Goal: Task Accomplishment & Management: Complete application form

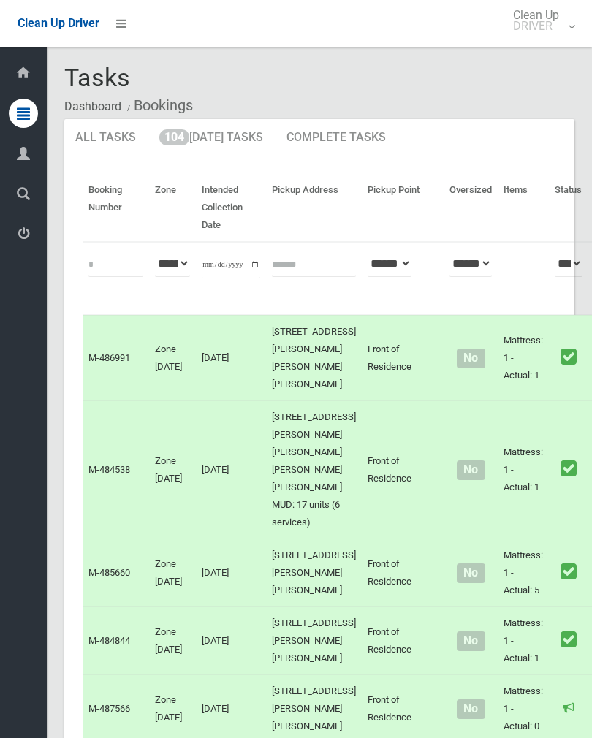
click at [241, 145] on link "104 Today's Tasks" at bounding box center [211, 138] width 126 height 38
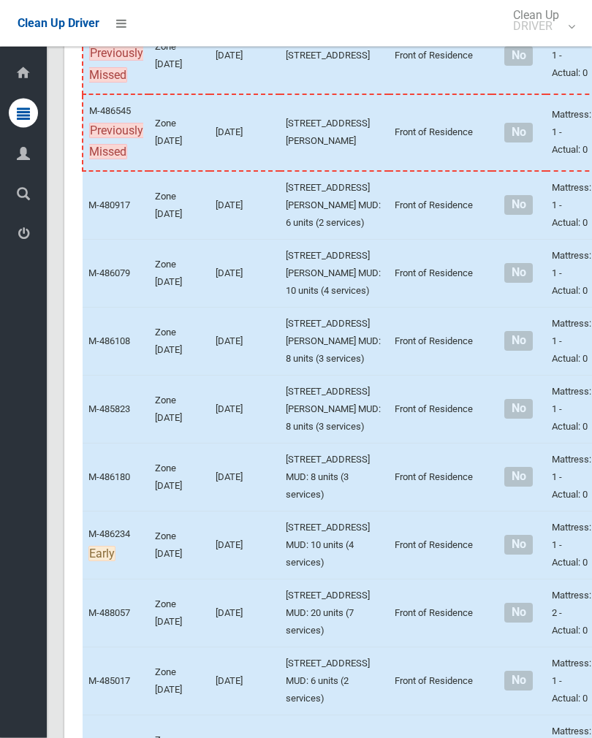
scroll to position [402, 0]
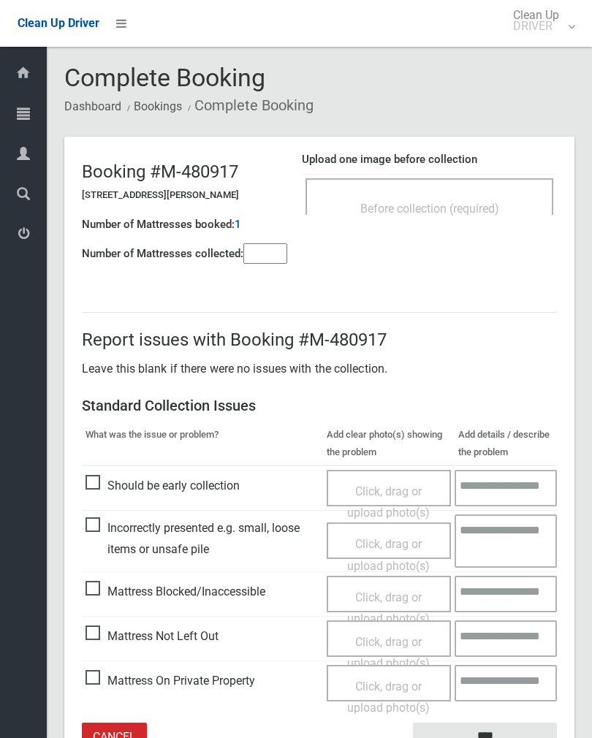
click at [496, 214] on span "Before collection (required)" at bounding box center [429, 209] width 139 height 14
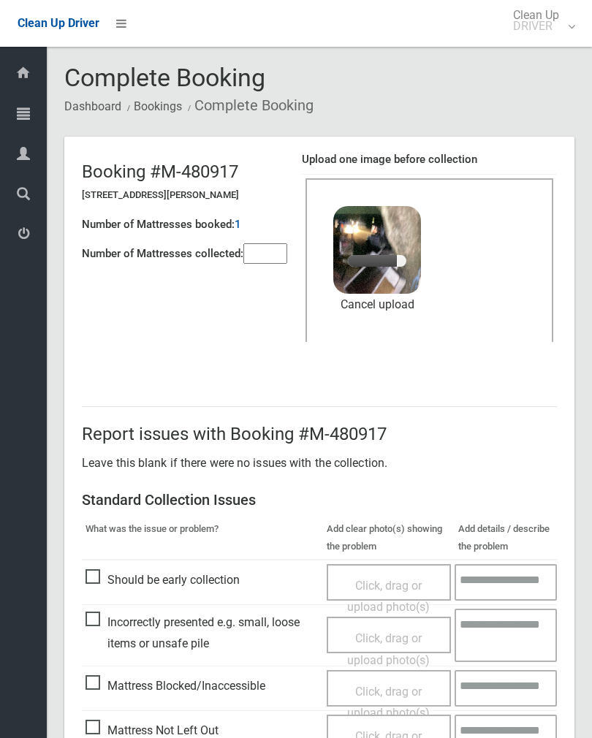
click at [281, 260] on input"] "number" at bounding box center [265, 253] width 44 height 20
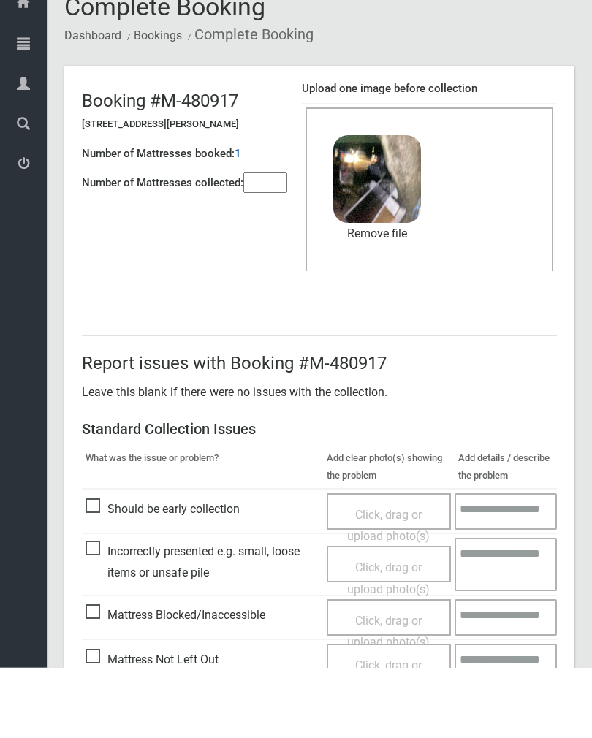
scroll to position [176, 0]
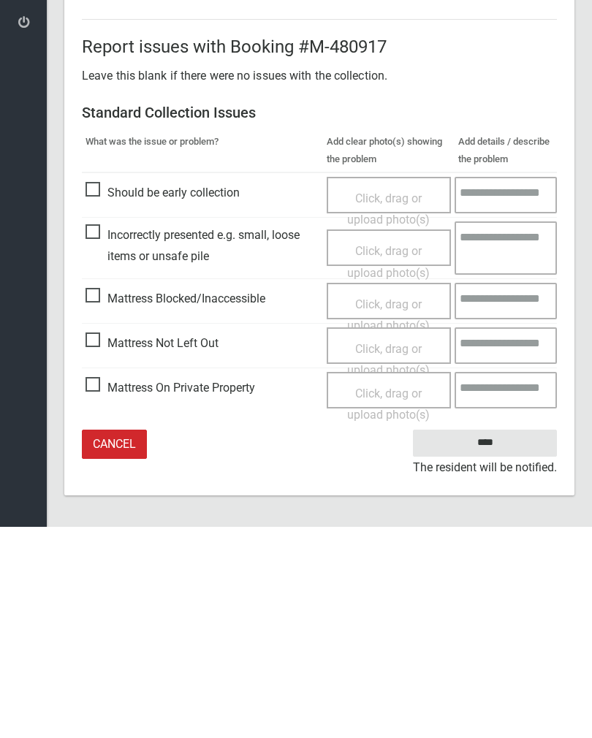
type input"] "*"
click at [484, 641] on input "****" at bounding box center [485, 654] width 144 height 27
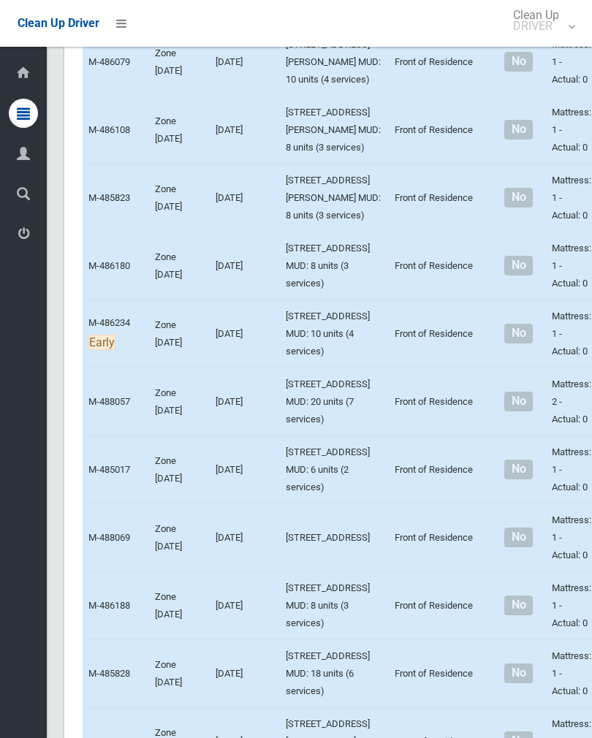
scroll to position [623, 0]
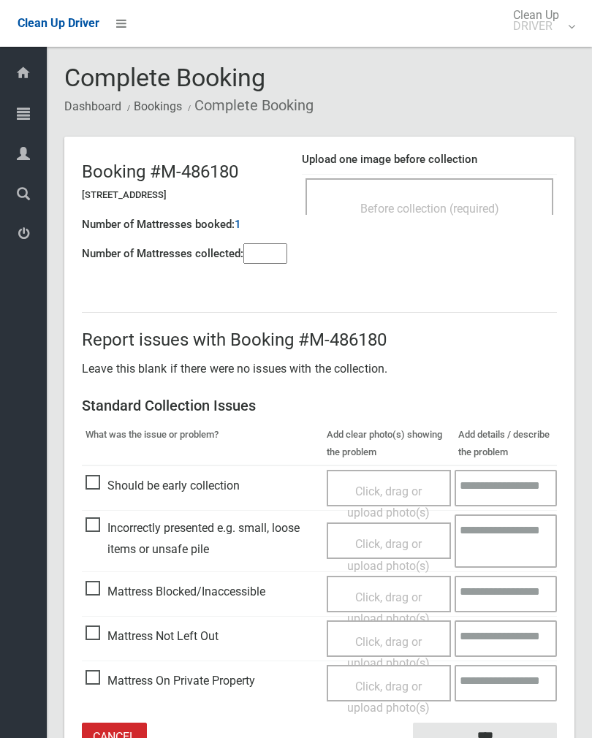
click at [395, 646] on div "Click, drag or upload photo(s)" at bounding box center [389, 652] width 103 height 43
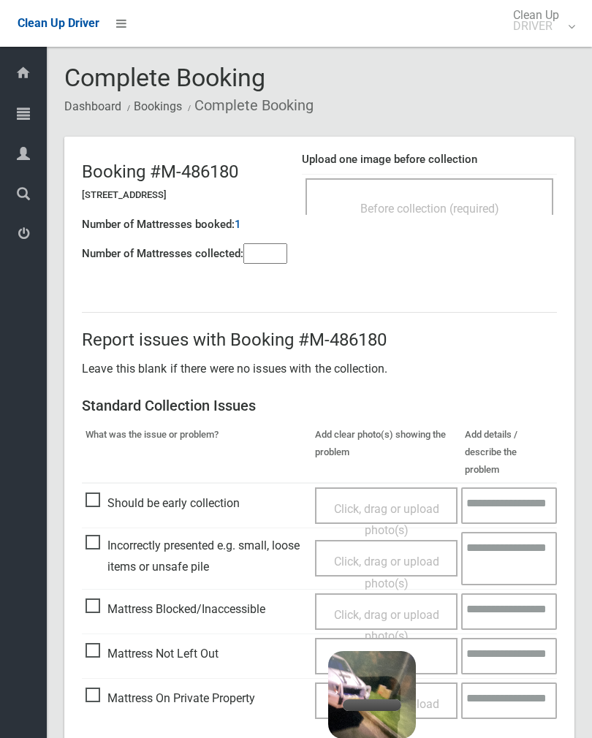
click at [287, 254] on input"] "number" at bounding box center [265, 253] width 44 height 20
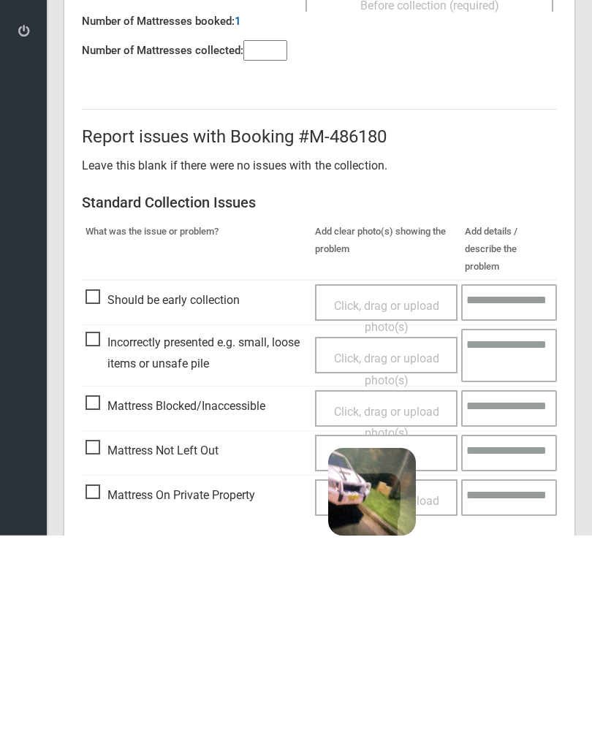
scroll to position [81, 0]
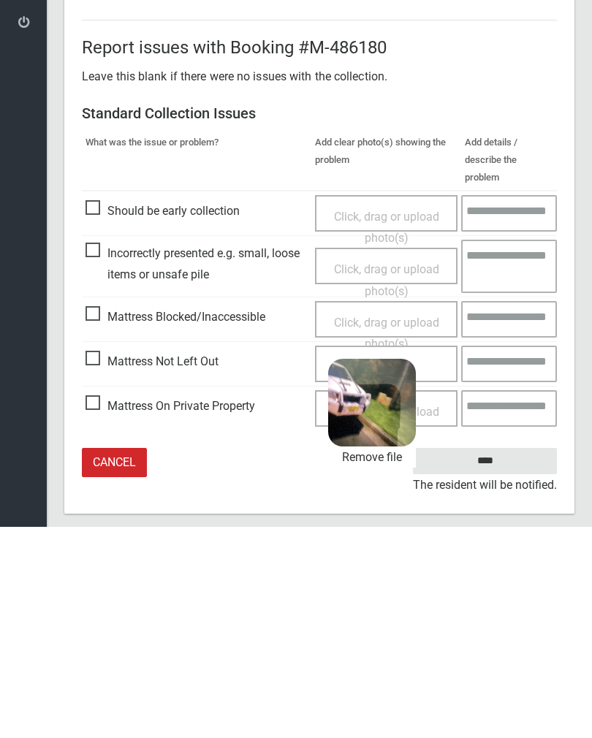
type input"] "*"
click at [511, 659] on input "****" at bounding box center [485, 672] width 144 height 27
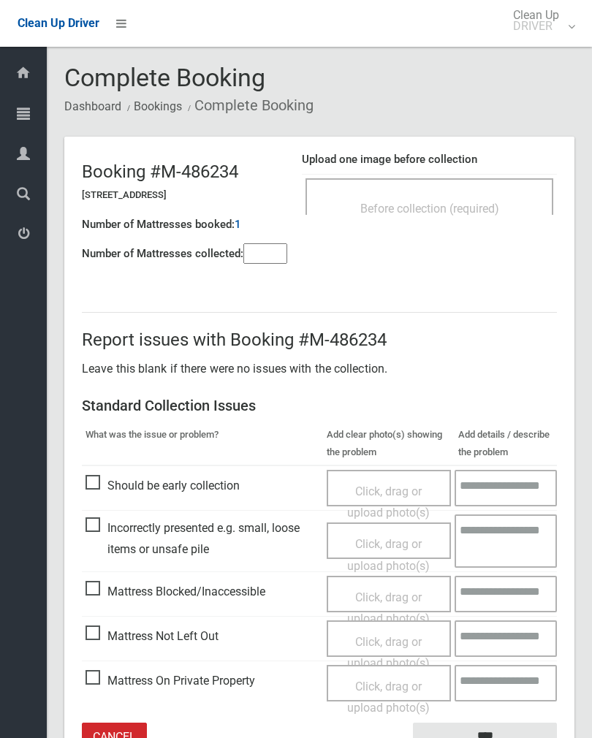
click at [464, 195] on div "Before collection (required)" at bounding box center [429, 207] width 216 height 27
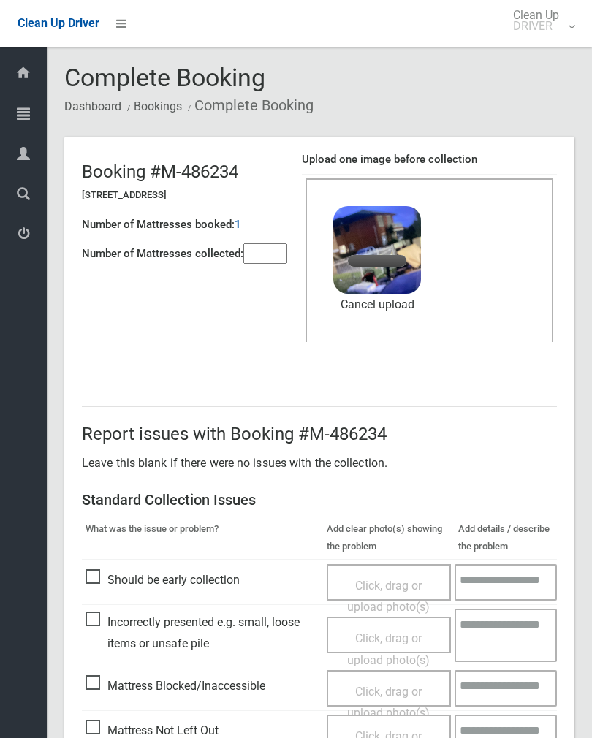
click at [273, 235] on div "Number of Mattresses booked: 1" at bounding box center [184, 225] width 205 height 30
click at [263, 252] on input"] "number" at bounding box center [265, 253] width 44 height 20
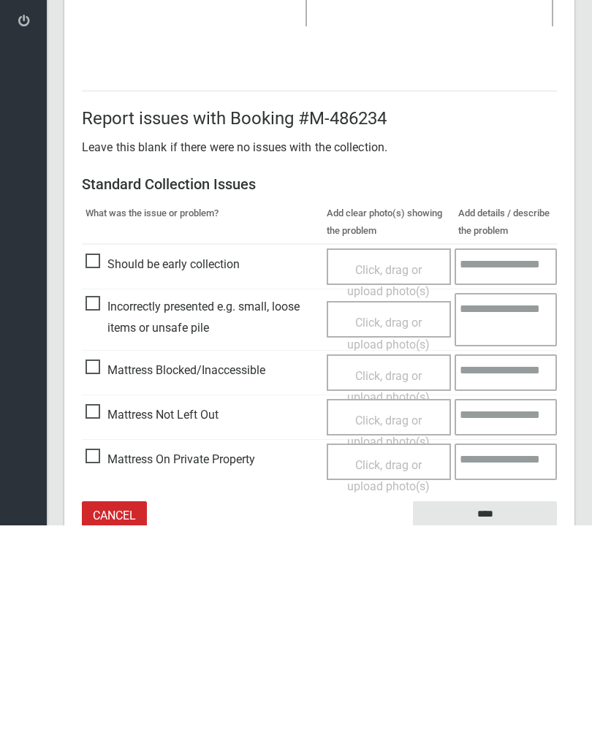
scroll to position [176, 0]
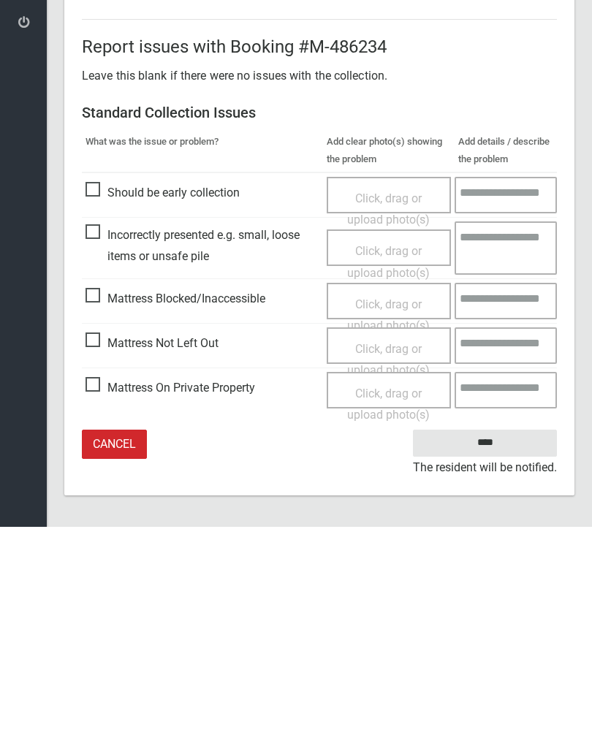
type input"] "*"
click at [486, 641] on input "****" at bounding box center [485, 654] width 144 height 27
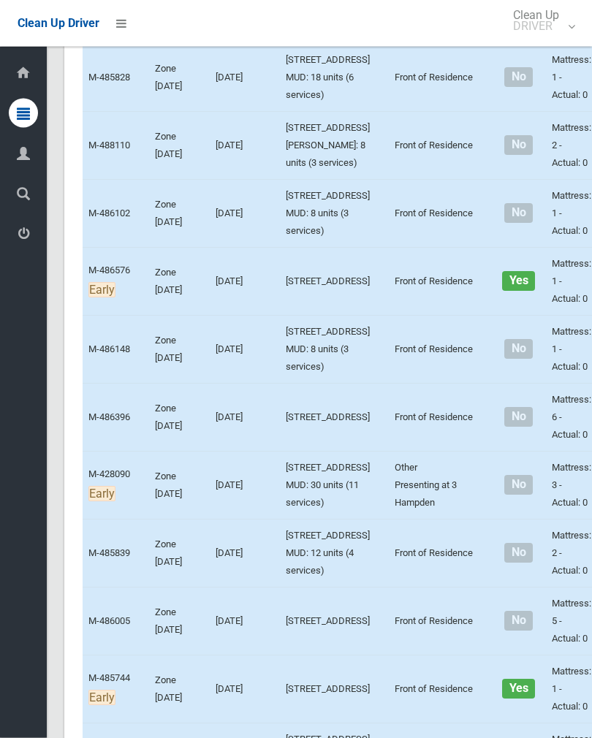
scroll to position [1209, 0]
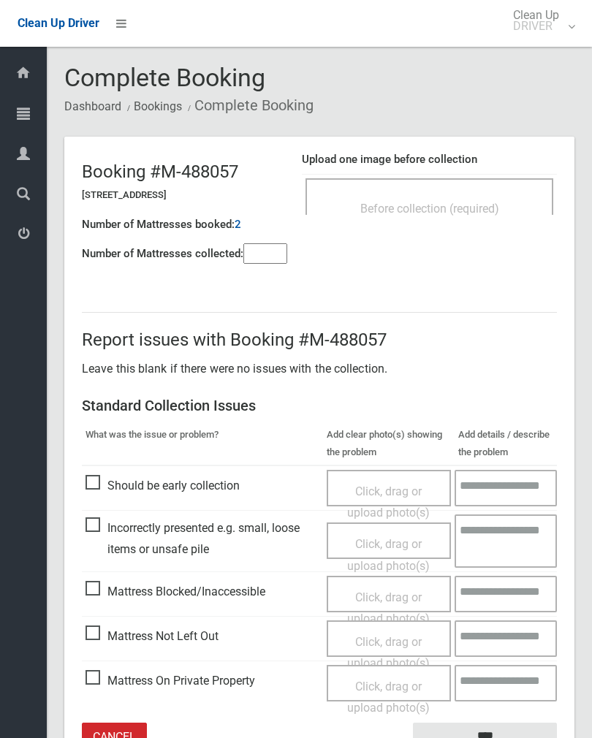
click at [479, 198] on div "Before collection (required)" at bounding box center [429, 207] width 216 height 27
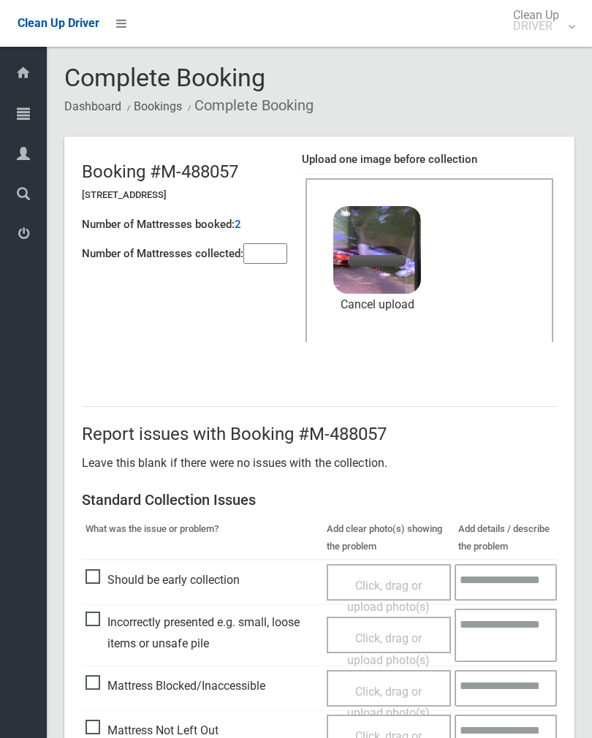
click at [262, 258] on input"] "number" at bounding box center [265, 253] width 44 height 20
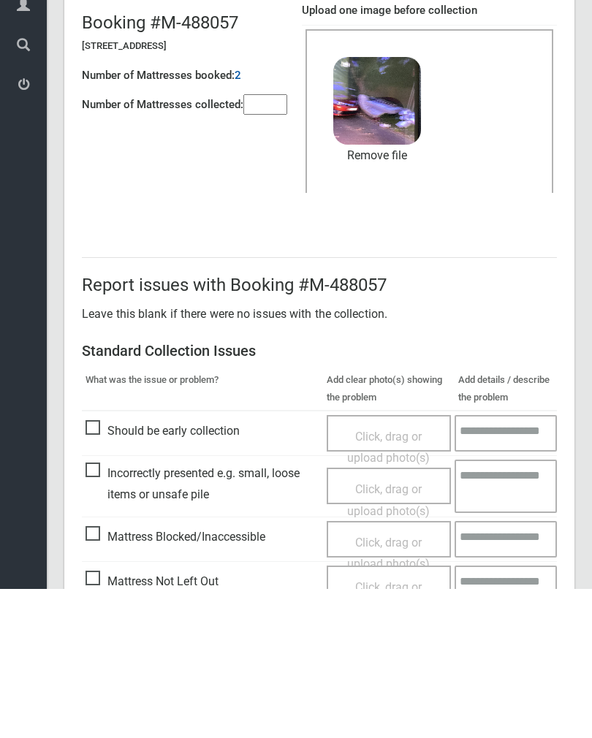
scroll to position [176, 0]
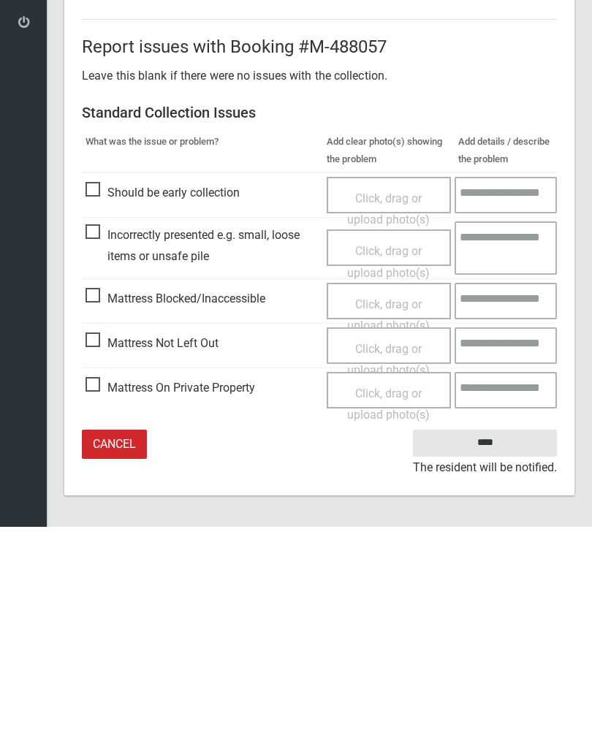
type input"] "*"
click at [491, 641] on input "****" at bounding box center [485, 654] width 144 height 27
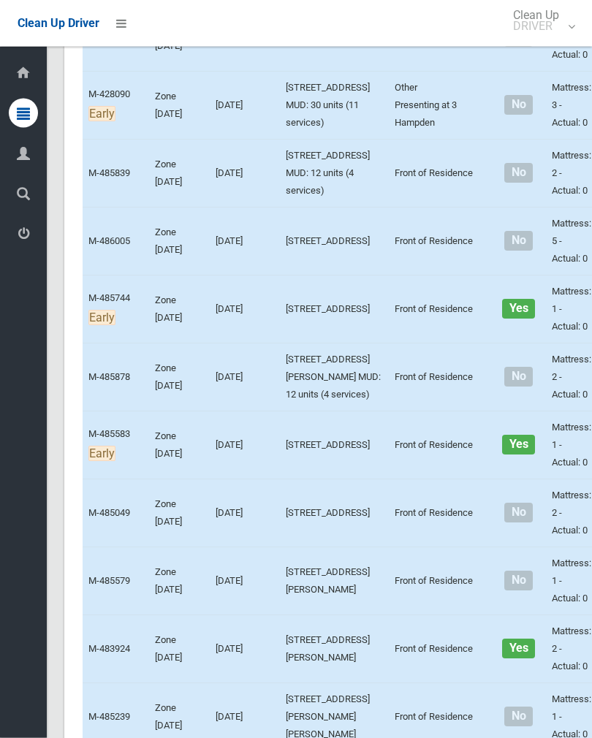
scroll to position [1589, 0]
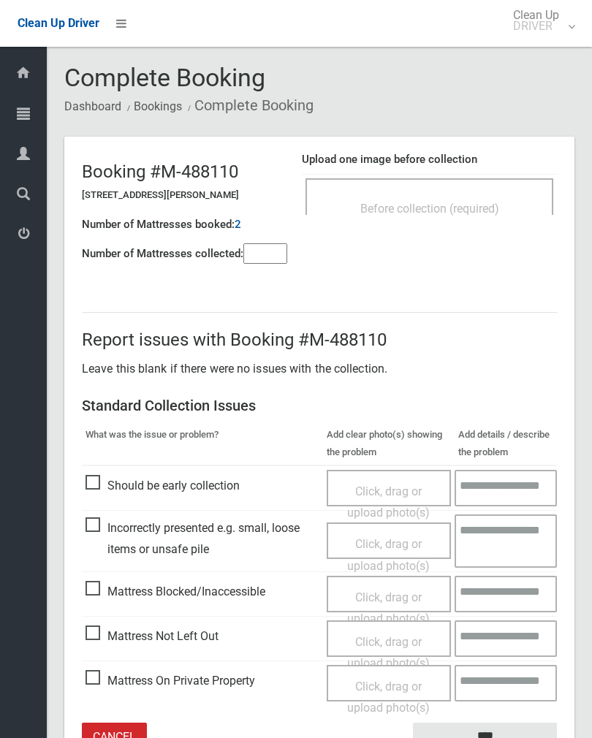
click at [392, 647] on div "Click, drag or upload photo(s)" at bounding box center [389, 652] width 103 height 43
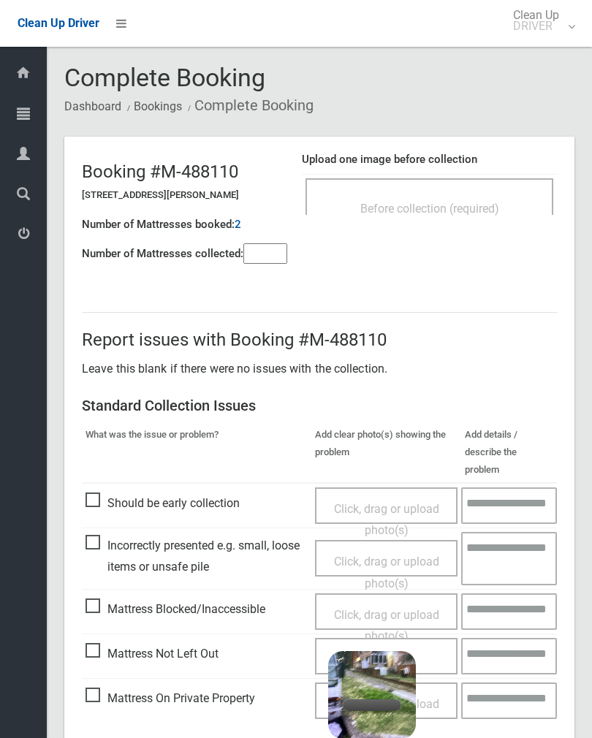
click at [265, 254] on input"] "number" at bounding box center [265, 253] width 44 height 20
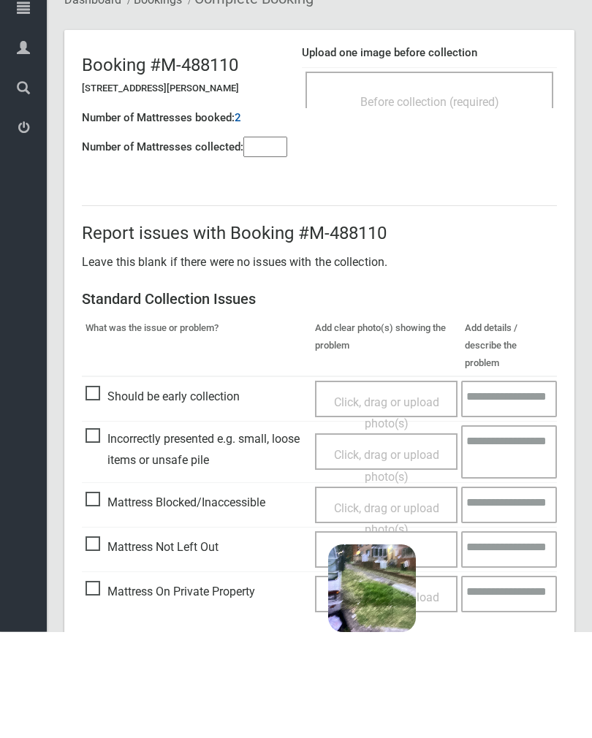
scroll to position [81, 0]
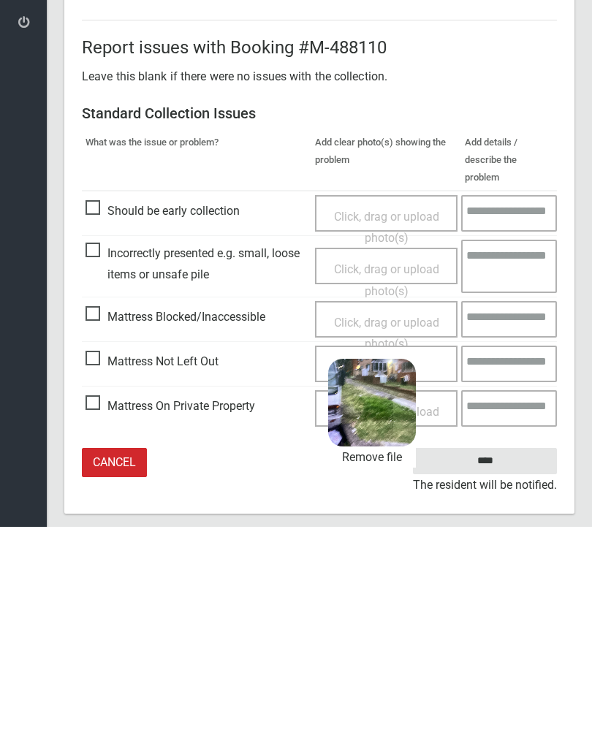
type input"] "*"
click at [507, 659] on input "****" at bounding box center [485, 672] width 144 height 27
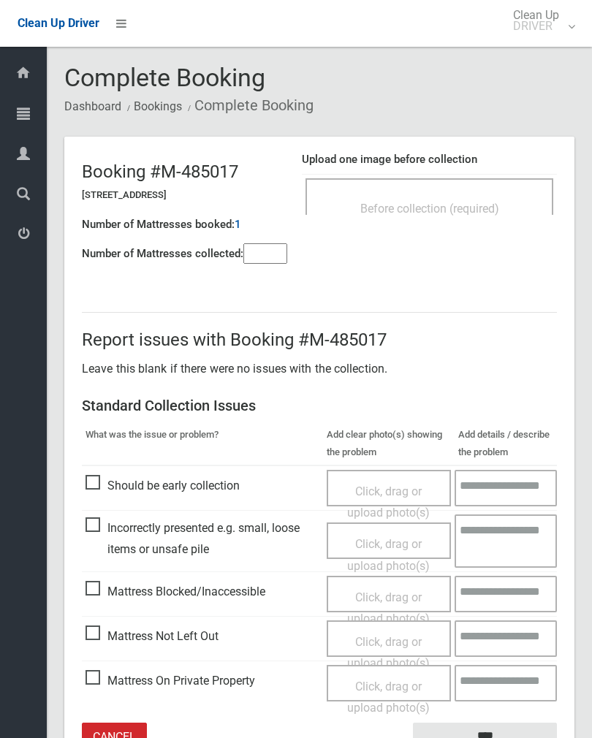
click at [475, 216] on div "Before collection (required)" at bounding box center [429, 207] width 216 height 27
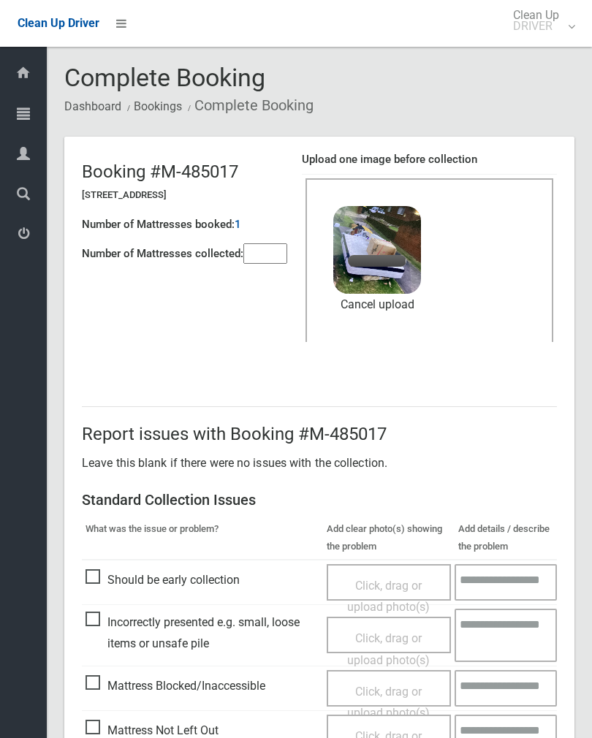
click at [277, 254] on input"] "number" at bounding box center [265, 253] width 44 height 20
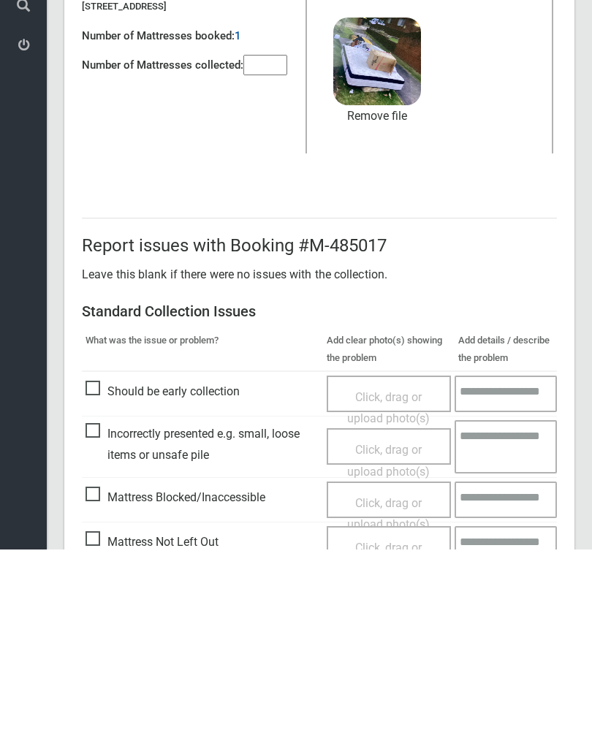
scroll to position [176, 0]
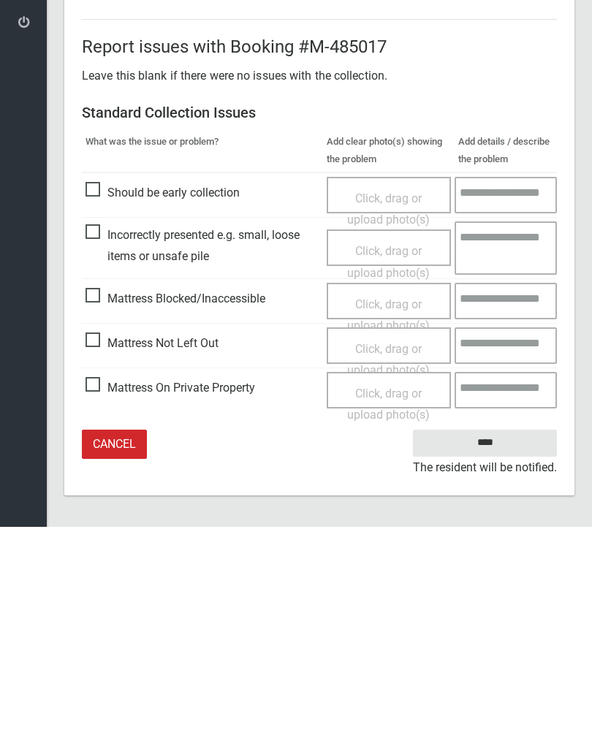
type input"] "*"
click at [501, 641] on input "****" at bounding box center [485, 654] width 144 height 27
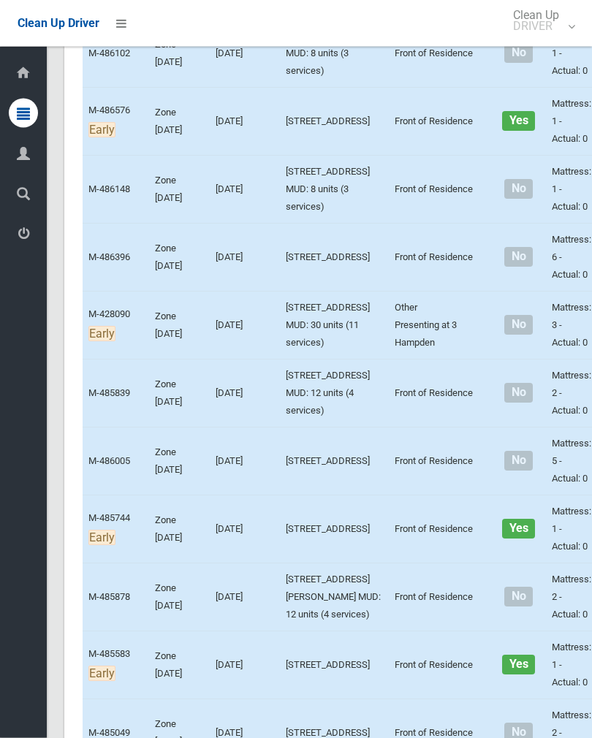
scroll to position [1369, 0]
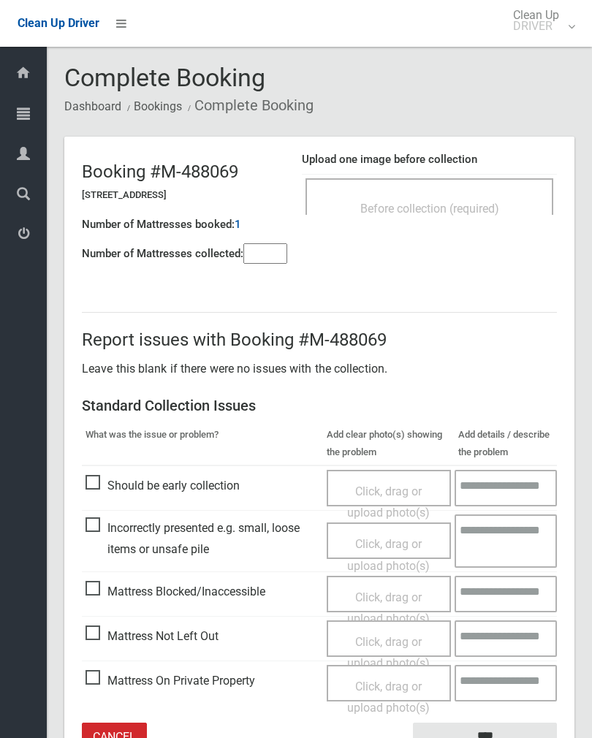
click at [475, 178] on div "Before collection (required)" at bounding box center [429, 196] width 248 height 37
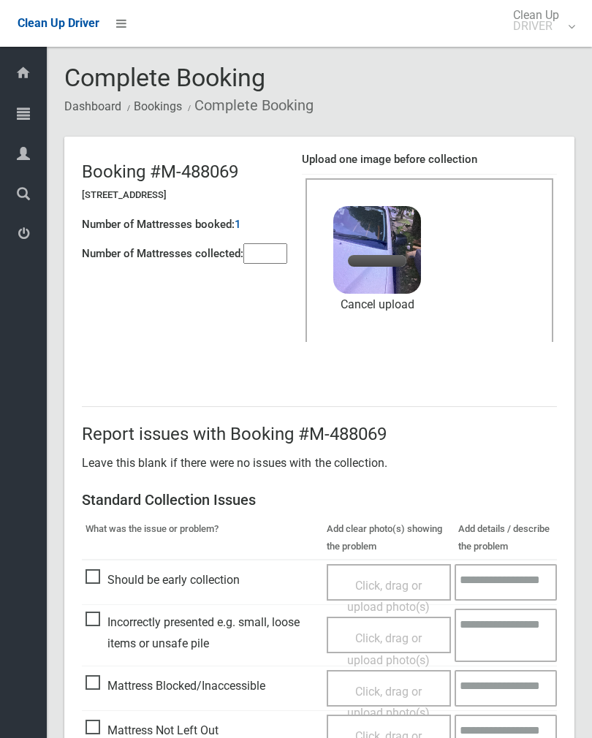
click at [272, 243] on input"] "number" at bounding box center [265, 253] width 44 height 20
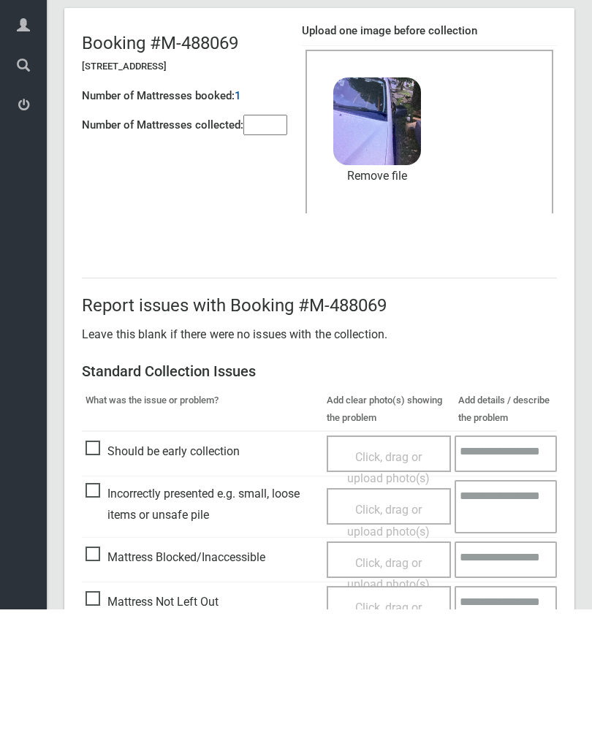
scroll to position [176, 0]
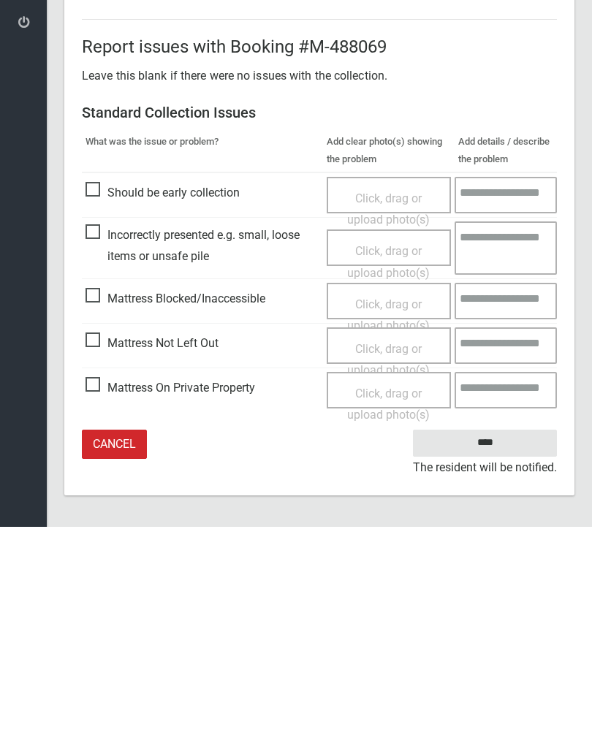
type input"] "*"
click at [500, 641] on input "****" at bounding box center [485, 654] width 144 height 27
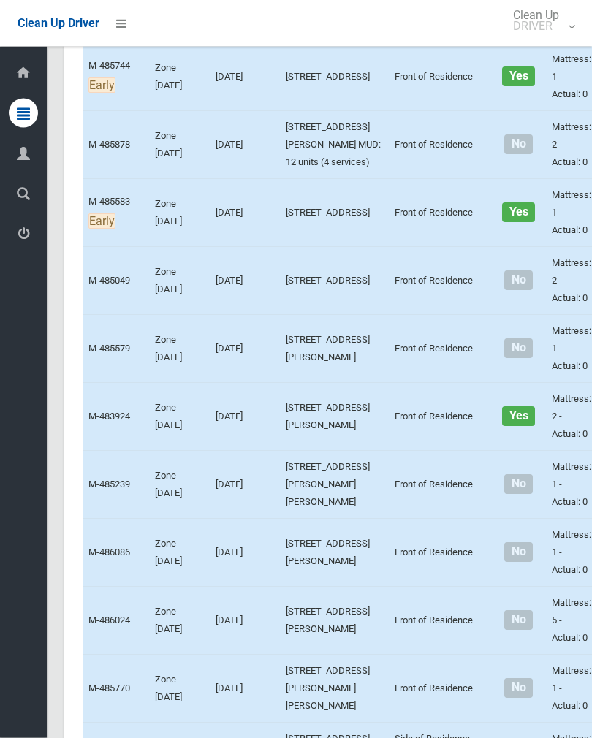
scroll to position [1822, 0]
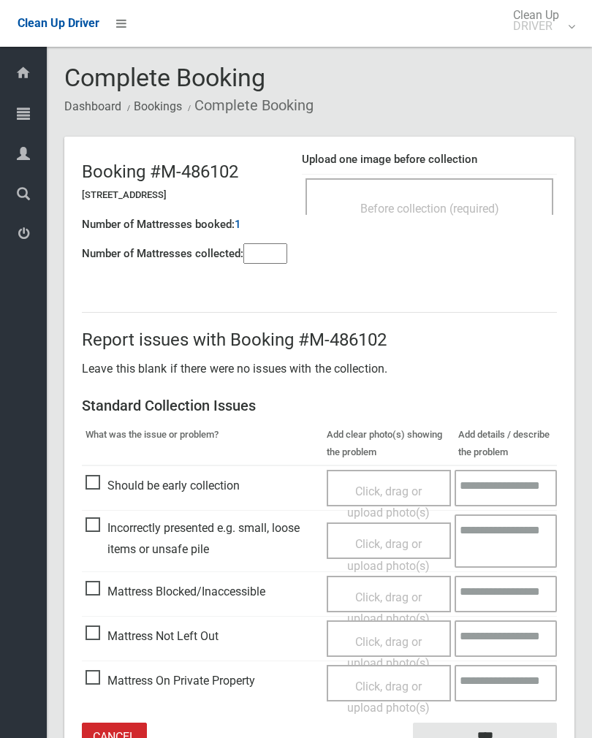
click at [395, 643] on span "Click, drag or upload photo(s)" at bounding box center [388, 653] width 83 height 36
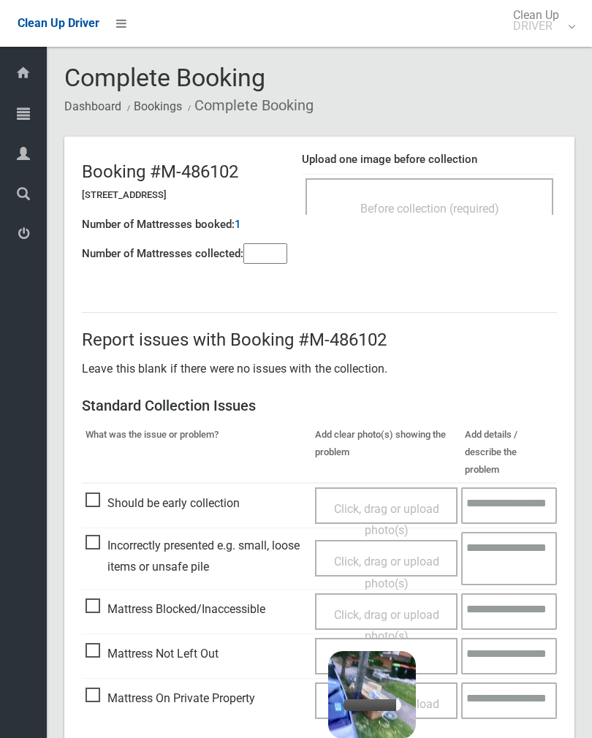
click at [262, 257] on input"] "number" at bounding box center [265, 253] width 44 height 20
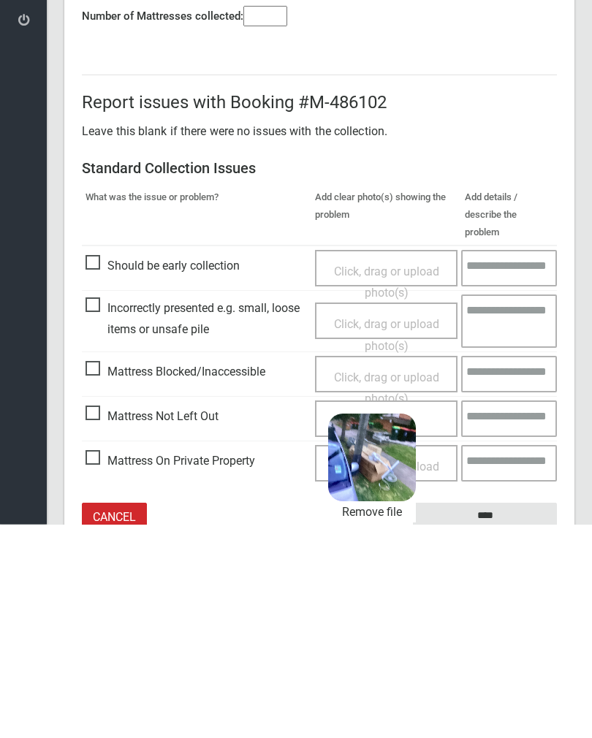
scroll to position [81, 0]
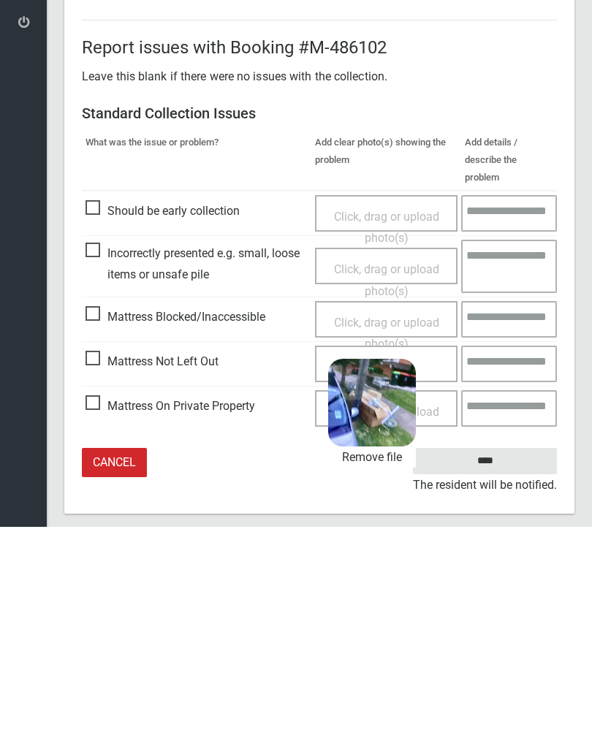
type input"] "*"
click at [503, 659] on input "****" at bounding box center [485, 672] width 144 height 27
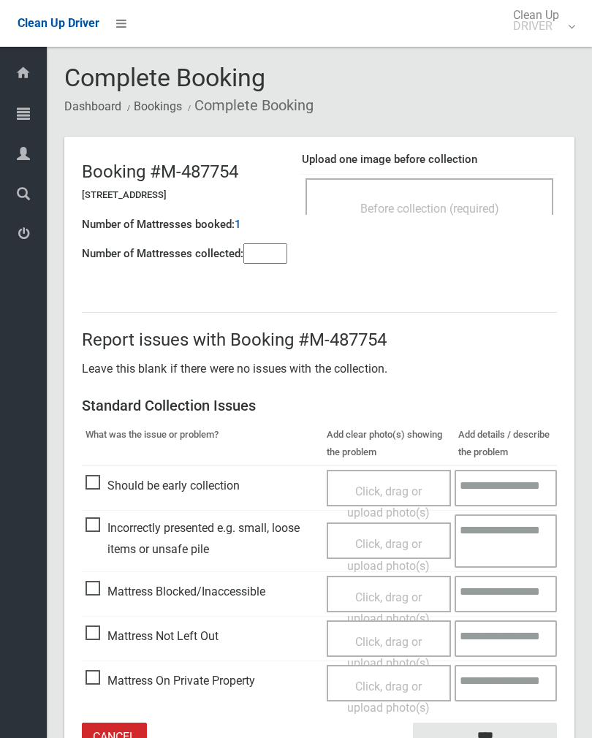
click at [516, 161] on h4 "Upload one image before collection" at bounding box center [429, 159] width 255 height 12
click at [471, 218] on div "Before collection (required)" at bounding box center [429, 207] width 216 height 27
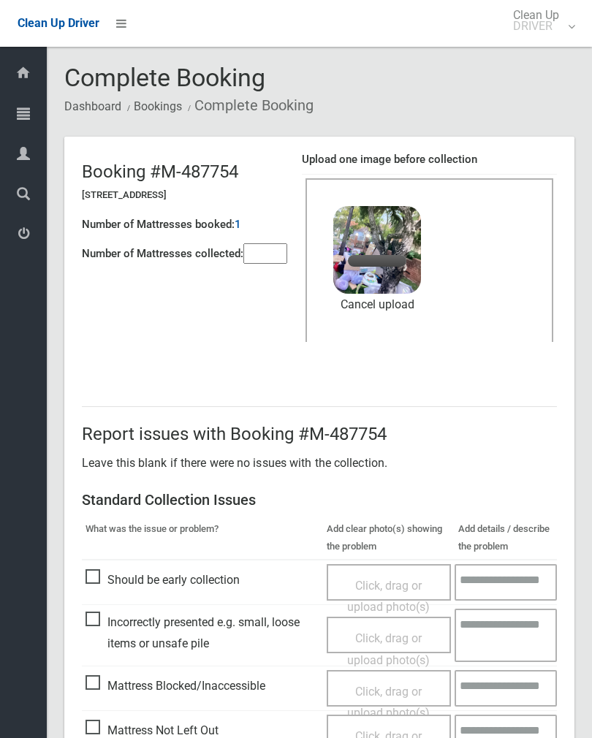
click at [266, 255] on input"] "number" at bounding box center [265, 253] width 44 height 20
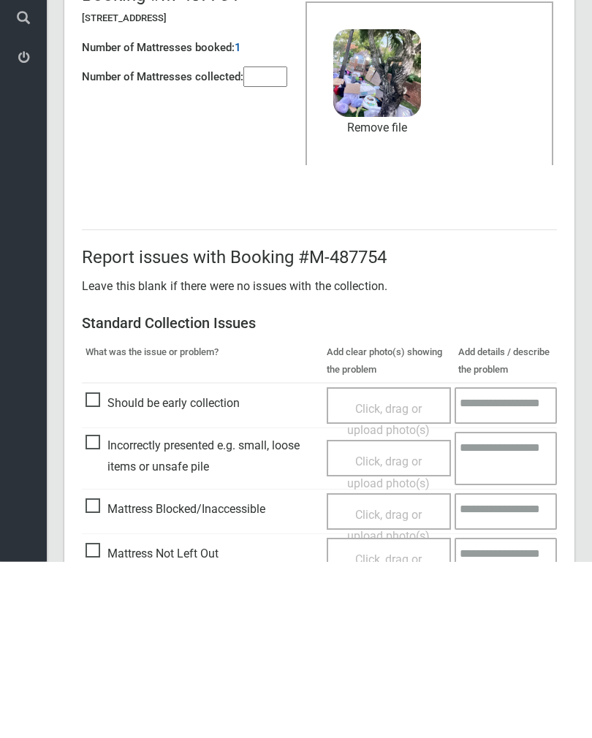
scroll to position [176, 0]
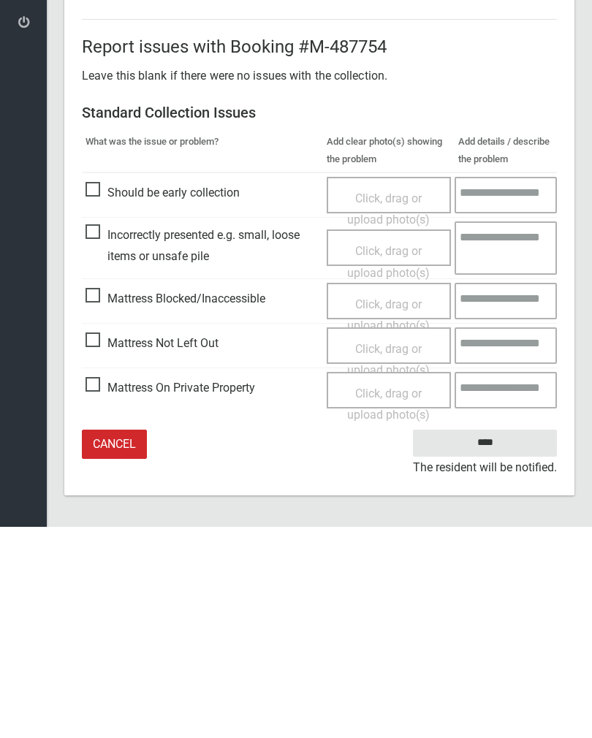
type input"] "*"
click at [495, 641] on input "****" at bounding box center [485, 654] width 144 height 27
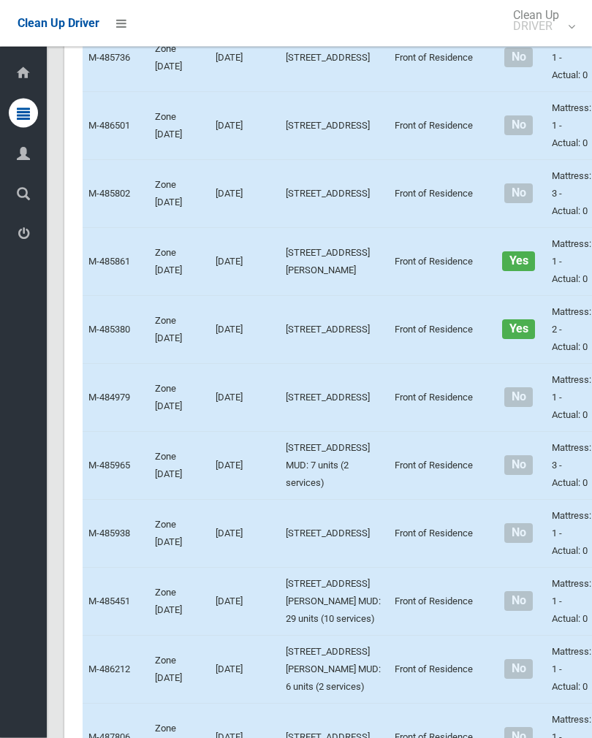
scroll to position [4083, 0]
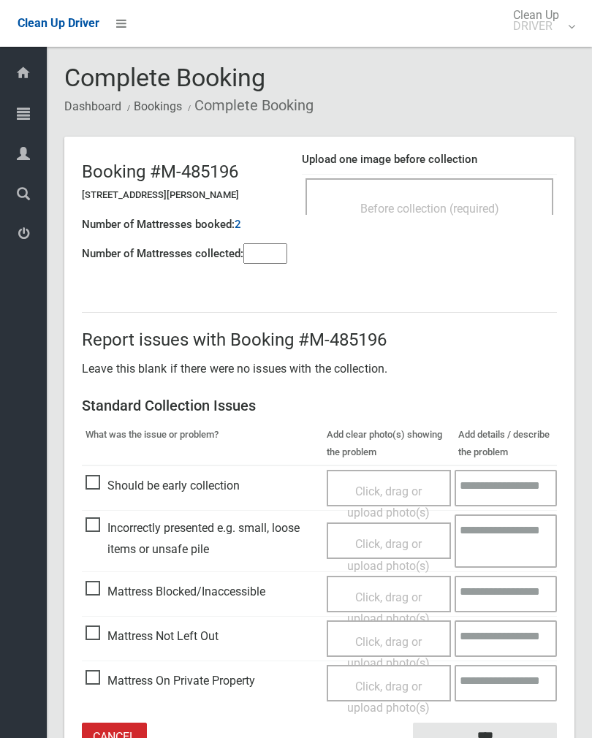
click at [473, 208] on span "Before collection (required)" at bounding box center [429, 209] width 139 height 14
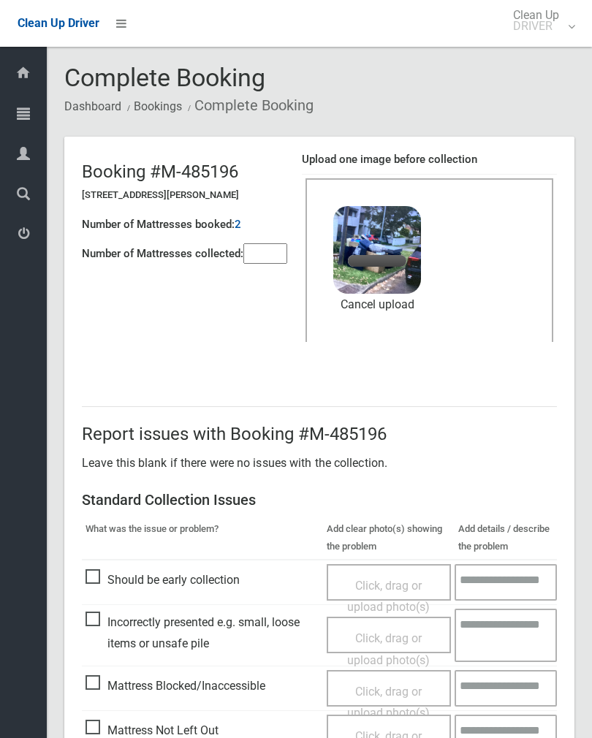
click at [258, 262] on input"] "number" at bounding box center [265, 253] width 44 height 20
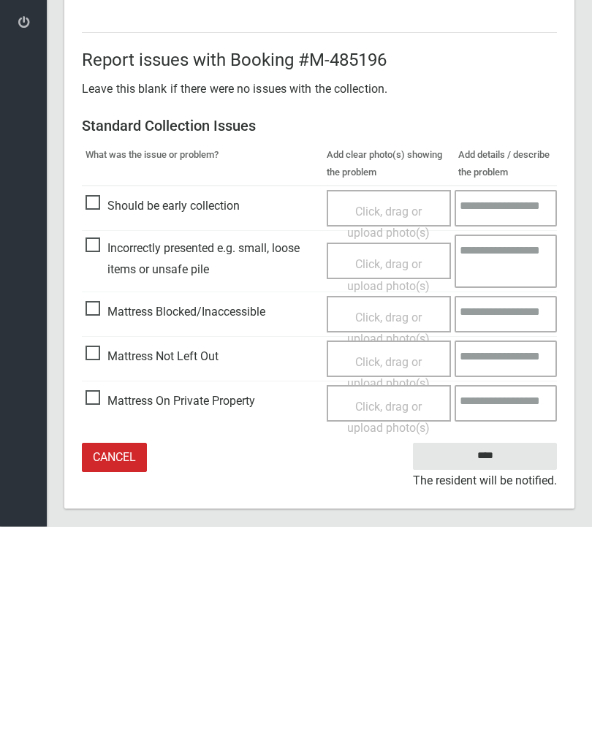
scroll to position [176, 0]
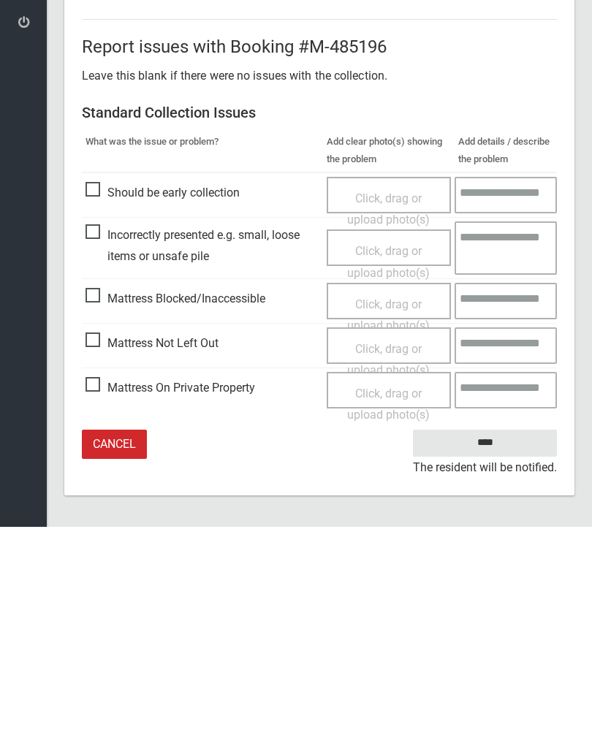
type input"] "*"
click at [491, 641] on input "****" at bounding box center [485, 654] width 144 height 27
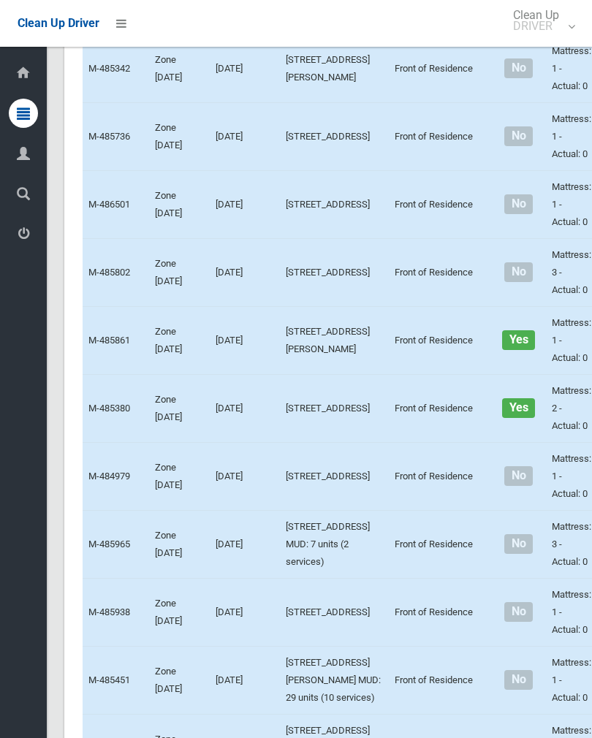
scroll to position [4170, 0]
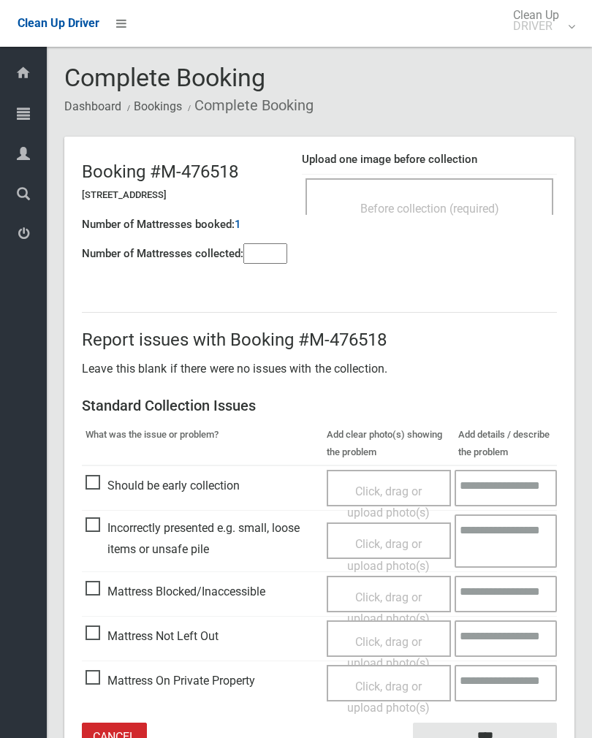
click at [462, 197] on div "Before collection (required)" at bounding box center [429, 207] width 216 height 27
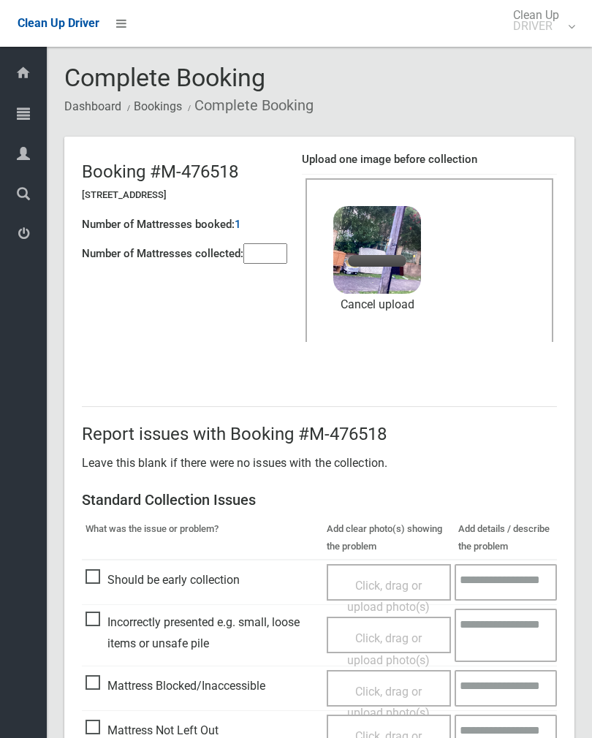
click at [263, 245] on input"] "number" at bounding box center [265, 253] width 44 height 20
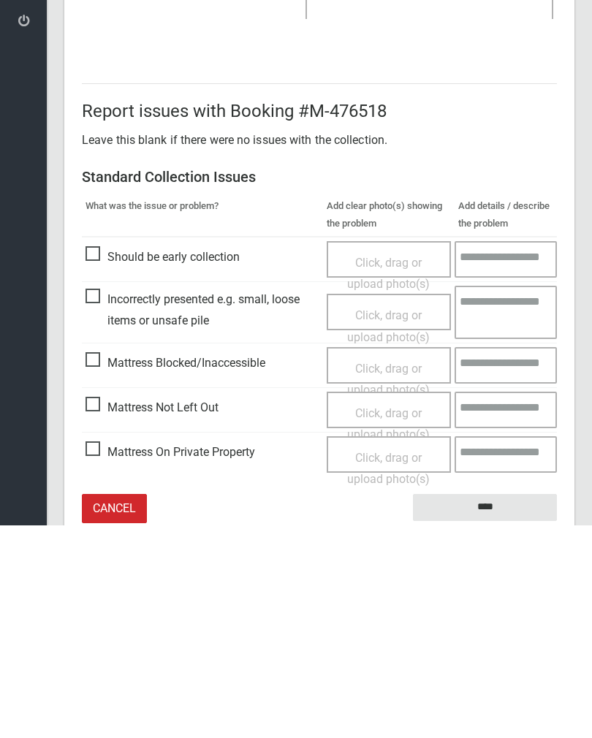
scroll to position [176, 0]
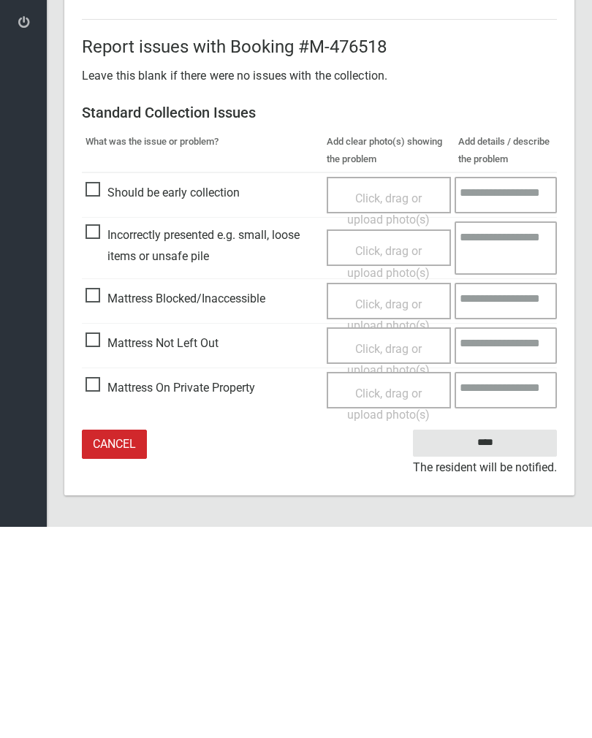
type input"] "*"
click at [492, 641] on input "****" at bounding box center [485, 654] width 144 height 27
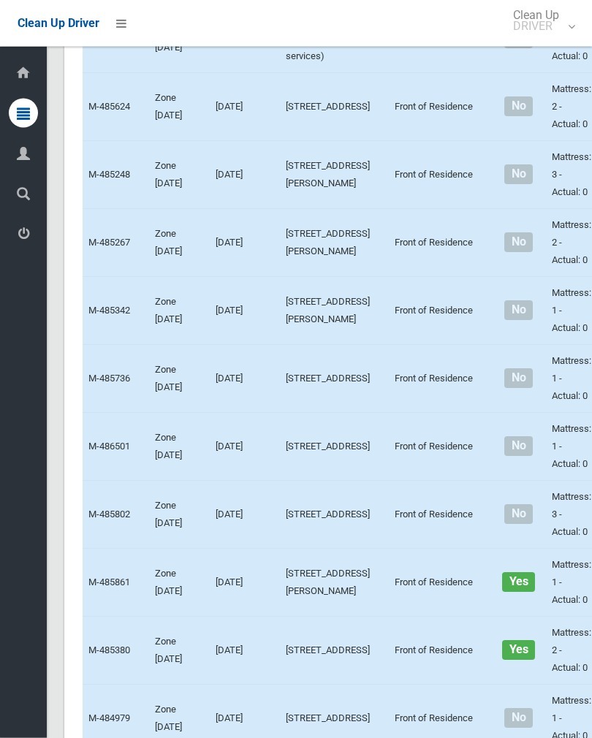
scroll to position [4274, 0]
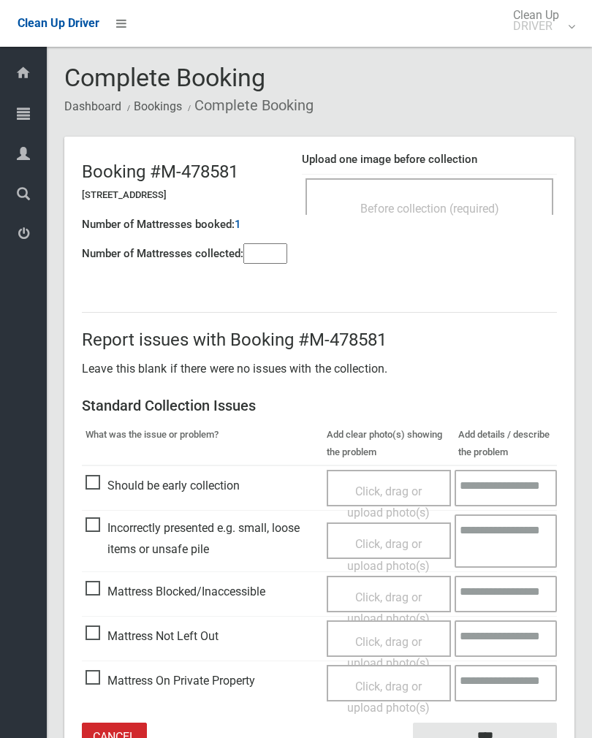
click at [411, 645] on div "Click, drag or upload photo(s)" at bounding box center [389, 652] width 103 height 43
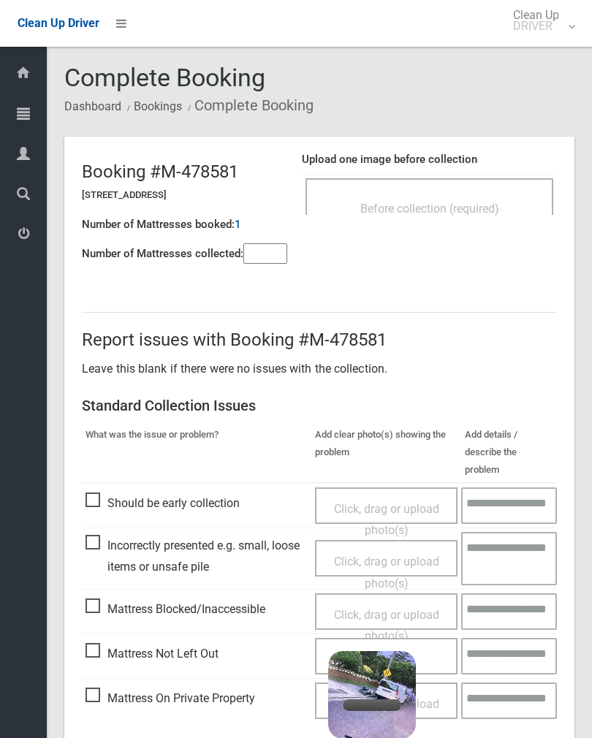
click at [270, 262] on input"] "number" at bounding box center [265, 253] width 44 height 20
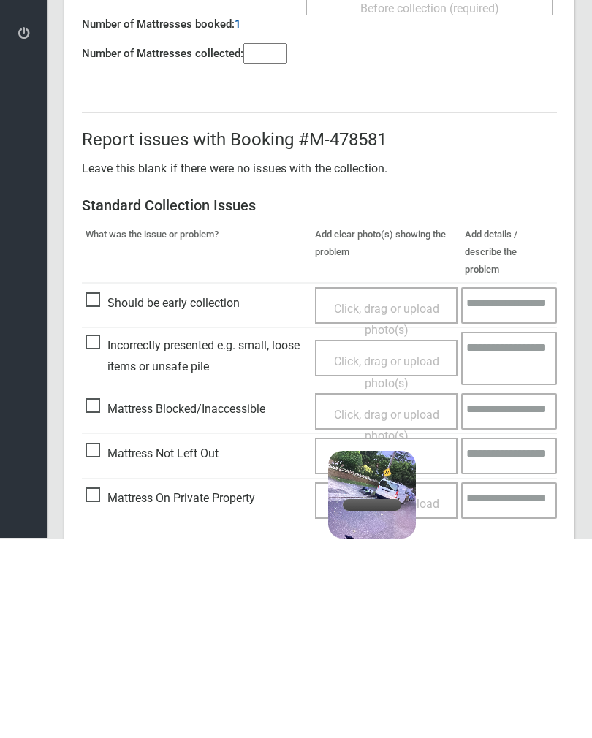
scroll to position [81, 0]
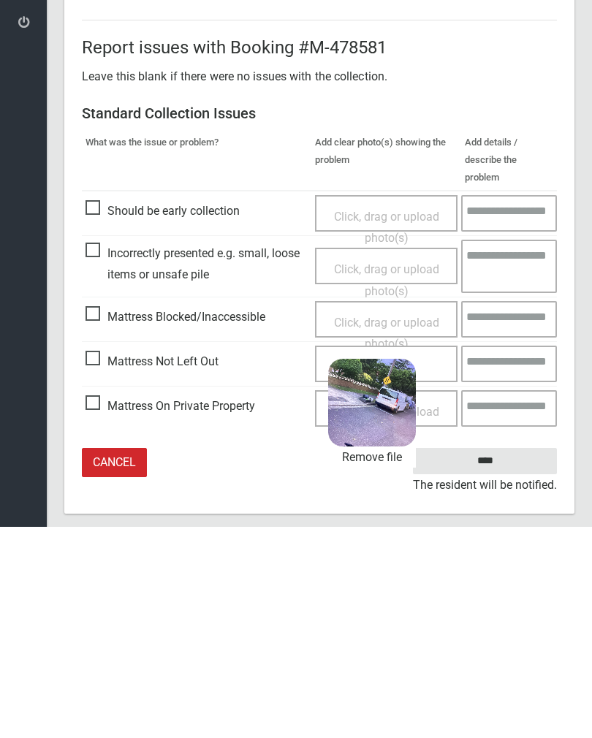
type input"] "*"
click at [509, 659] on input "****" at bounding box center [485, 672] width 144 height 27
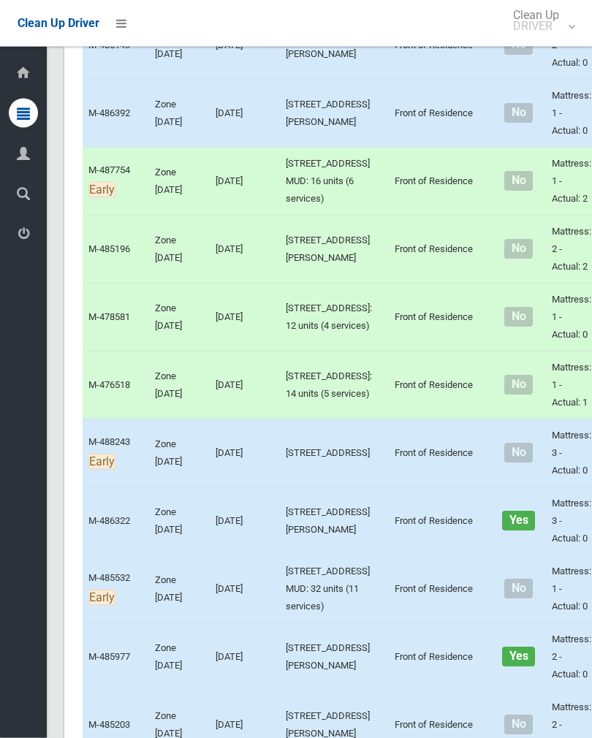
scroll to position [2668, 0]
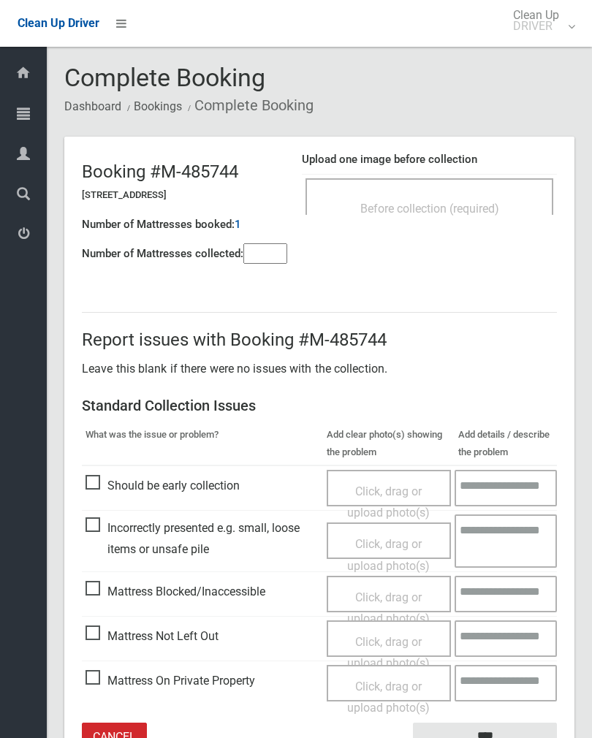
click at [478, 196] on div "Before collection (required)" at bounding box center [429, 207] width 216 height 27
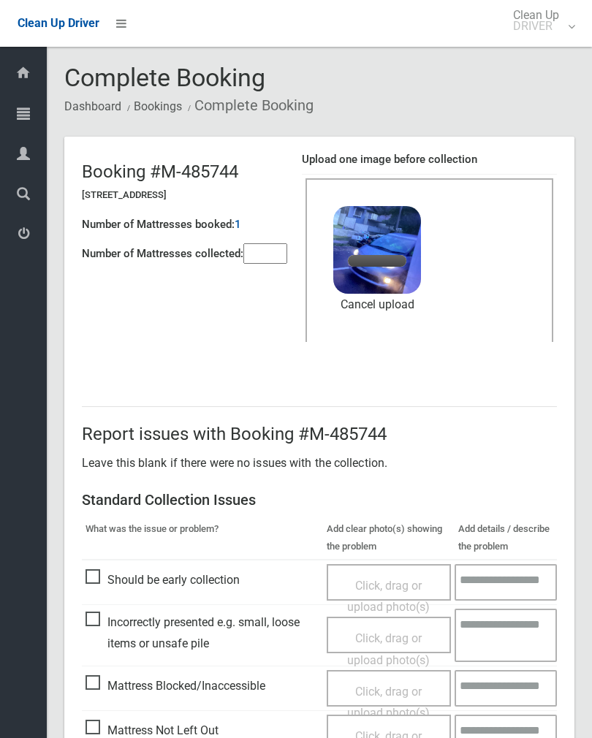
click at [263, 254] on input"] "number" at bounding box center [265, 253] width 44 height 20
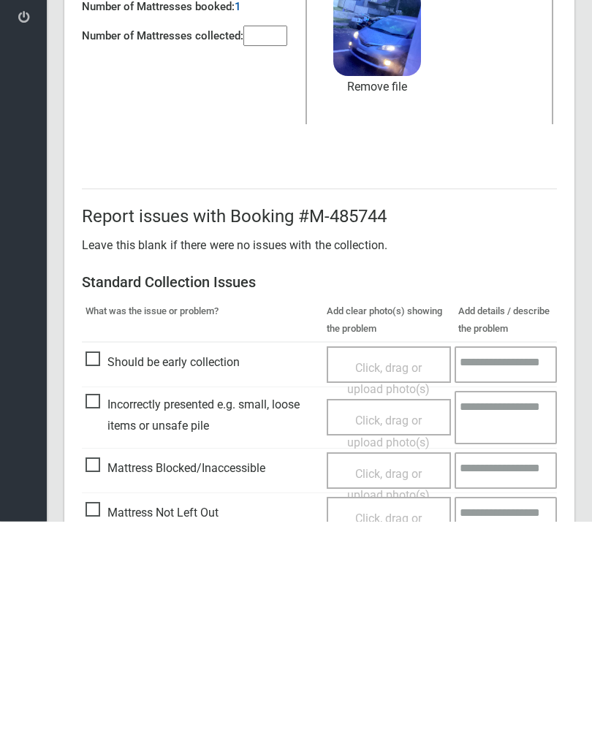
scroll to position [176, 0]
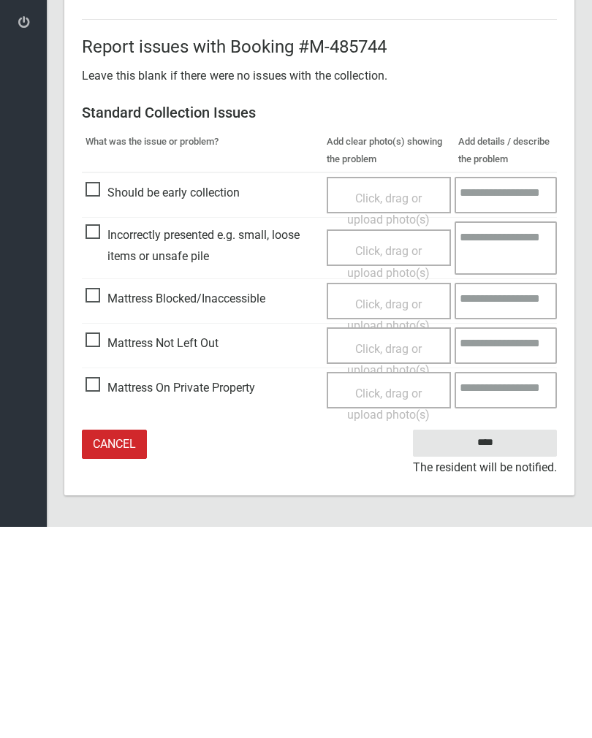
type input"] "*"
click at [490, 641] on input "****" at bounding box center [485, 654] width 144 height 27
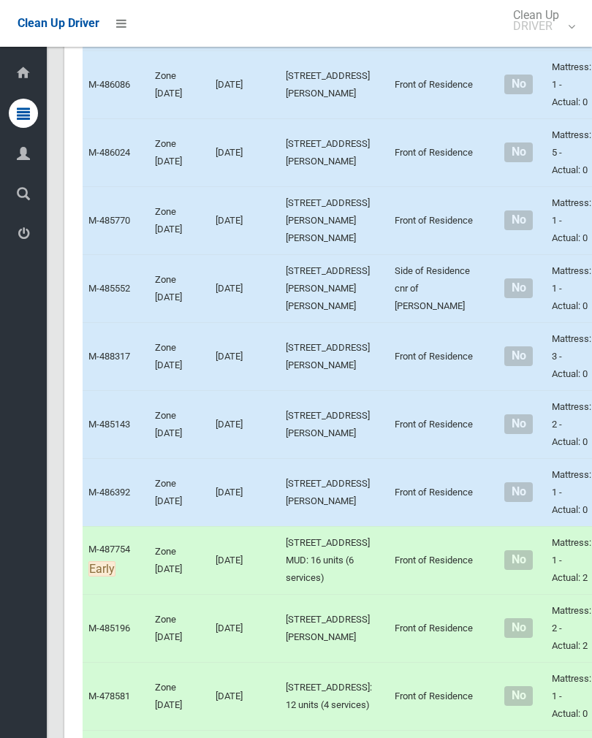
scroll to position [2303, 0]
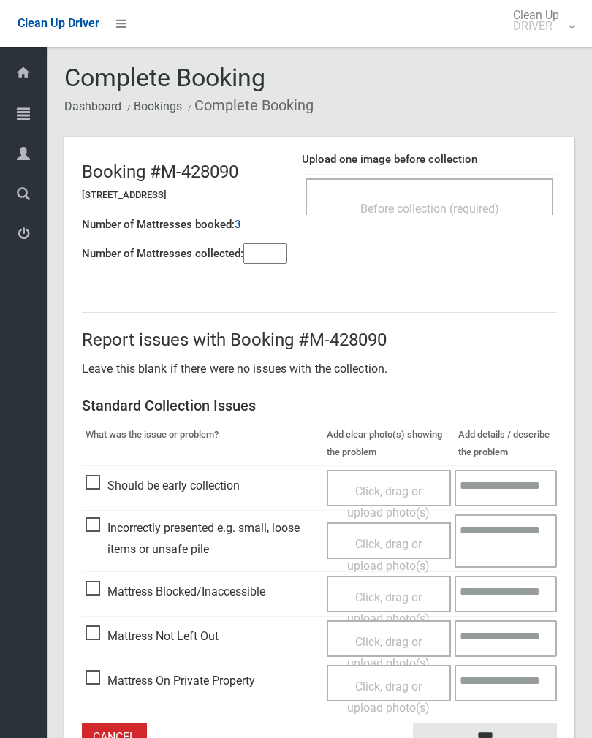
click at [483, 200] on div "Before collection (required)" at bounding box center [429, 207] width 216 height 27
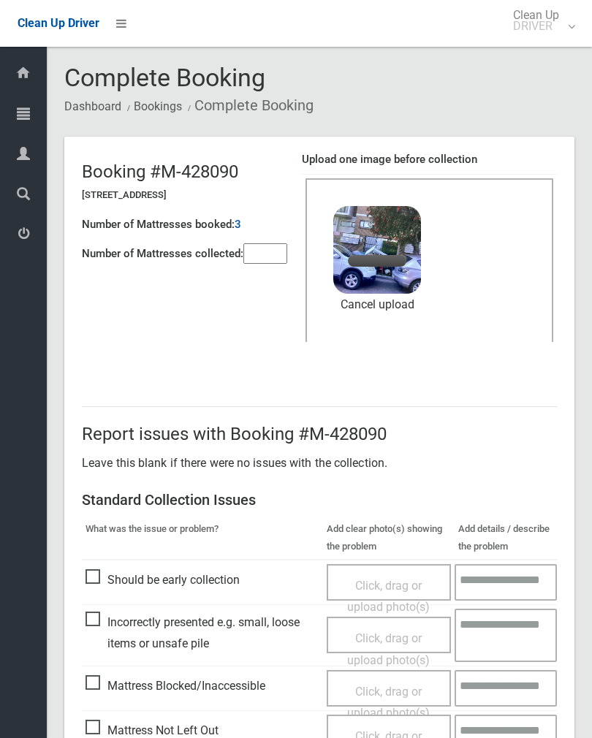
click at [262, 243] on input"] "number" at bounding box center [265, 253] width 44 height 20
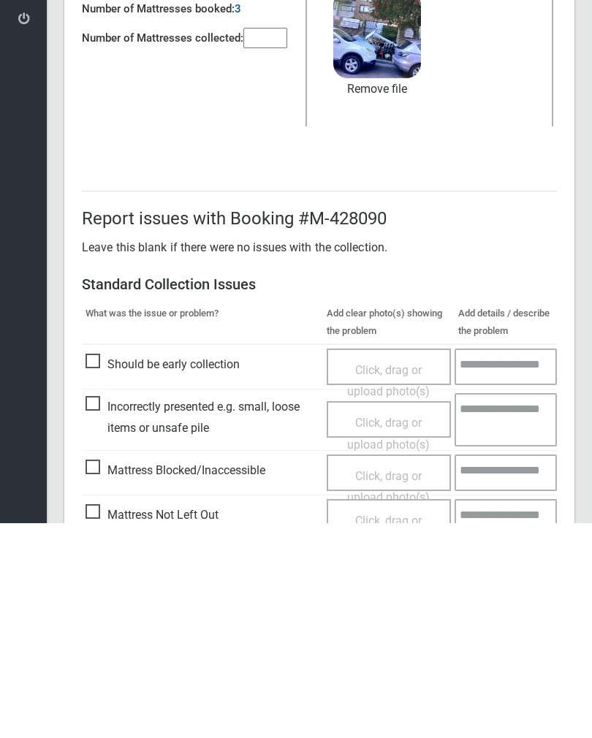
scroll to position [176, 0]
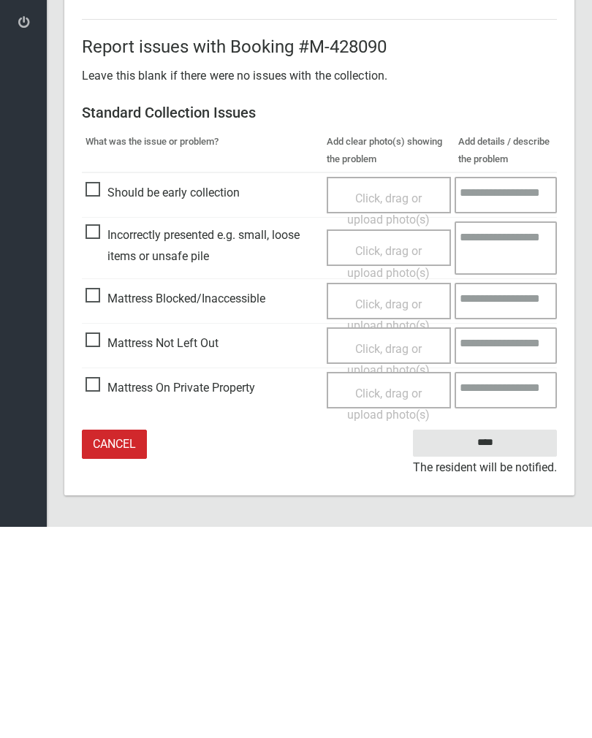
type input"] "*"
click at [484, 641] on input "****" at bounding box center [485, 654] width 144 height 27
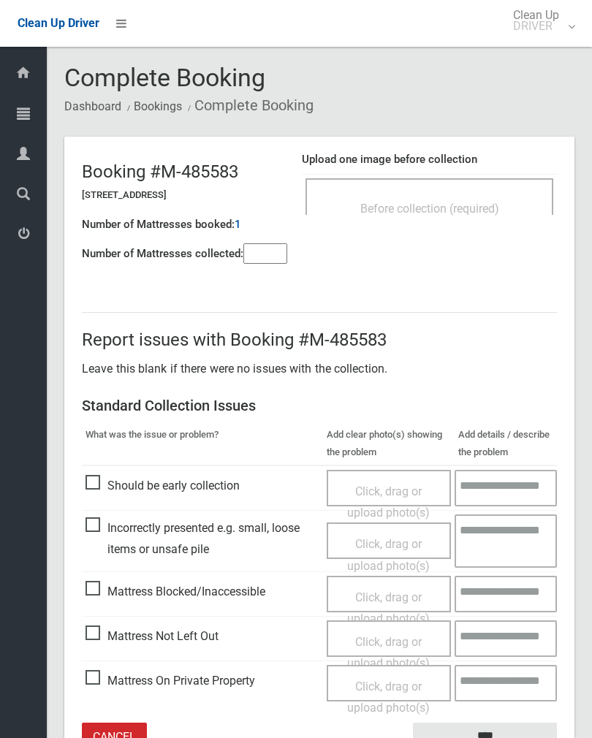
click at [447, 206] on span "Before collection (required)" at bounding box center [429, 209] width 139 height 14
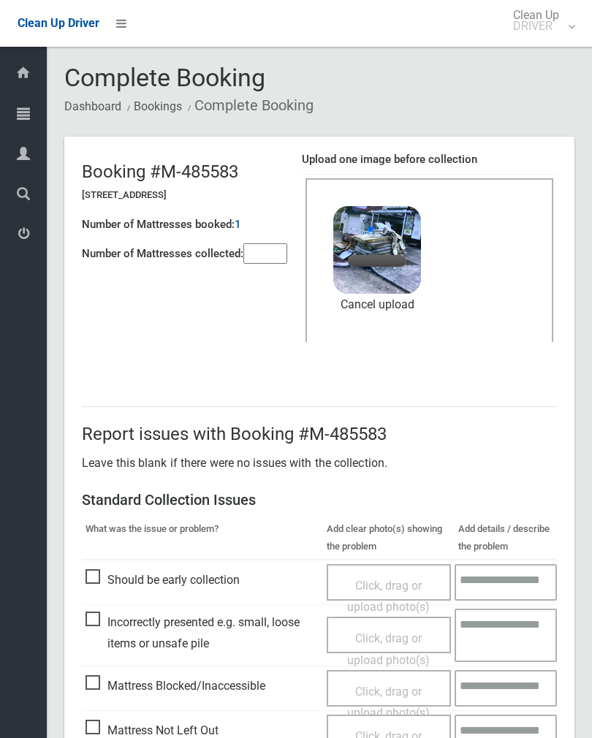
click at [277, 256] on input"] "number" at bounding box center [265, 253] width 44 height 20
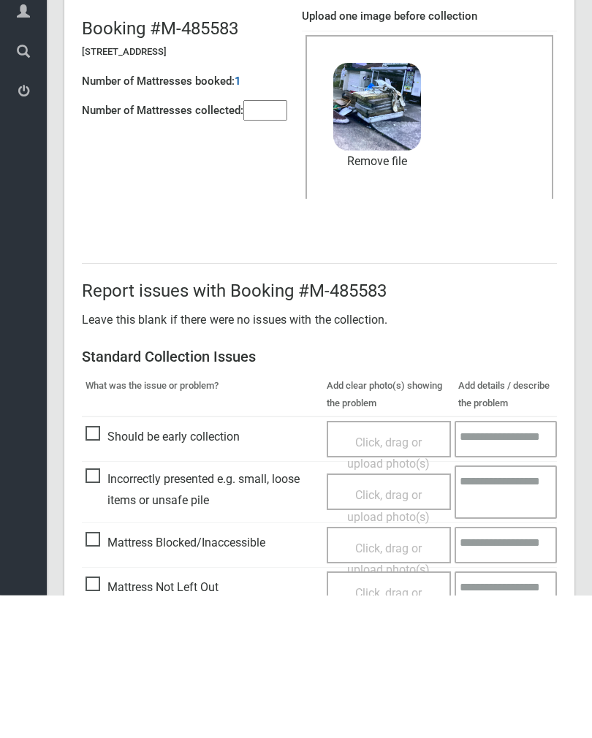
scroll to position [176, 0]
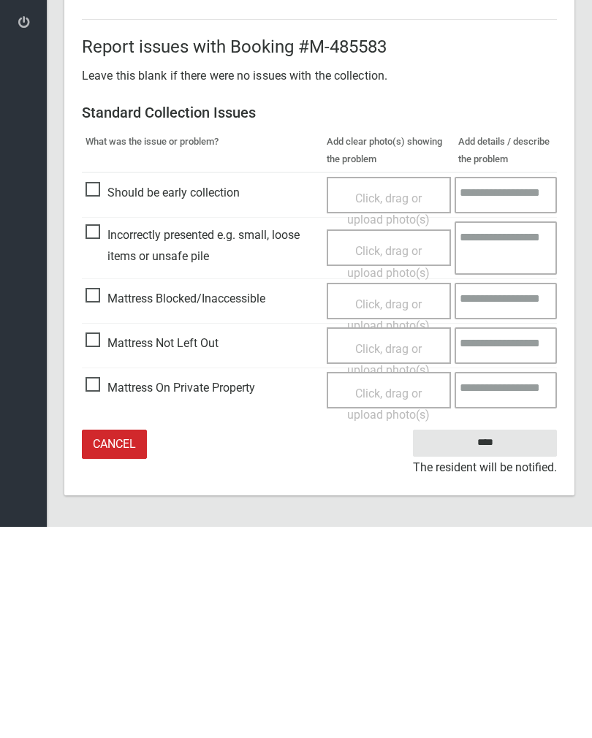
type input"] "*"
click at [494, 641] on input "****" at bounding box center [485, 654] width 144 height 27
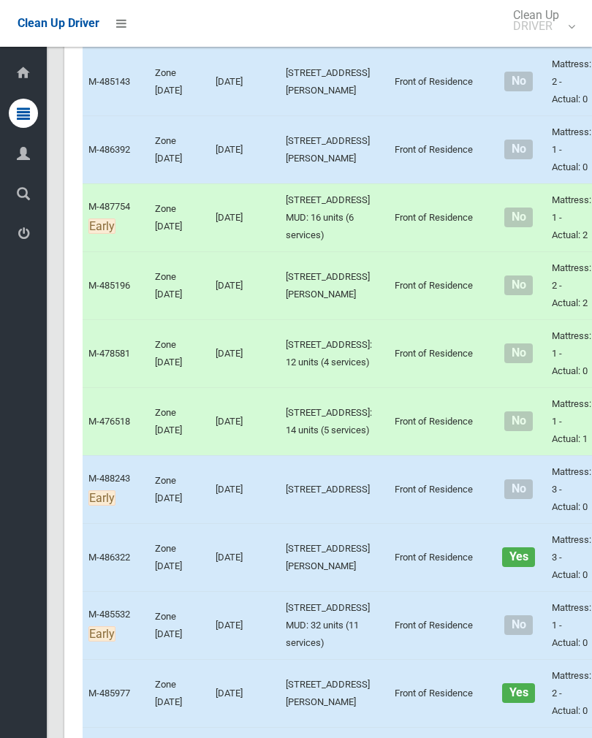
scroll to position [2675, 0]
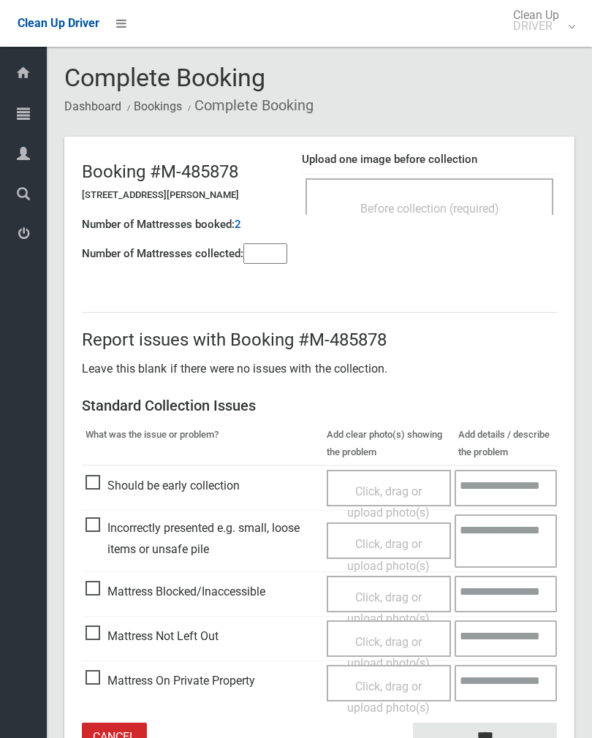
click at [479, 196] on div "Before collection (required)" at bounding box center [429, 207] width 216 height 27
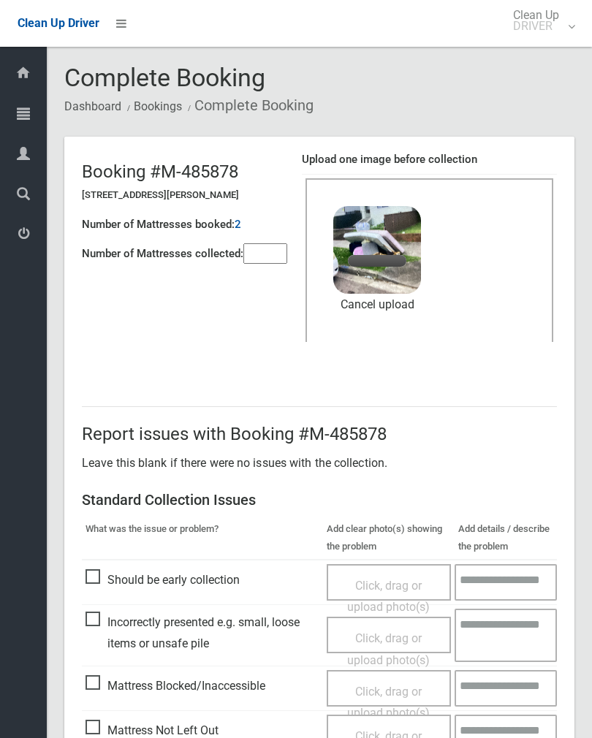
click at [273, 253] on input"] "number" at bounding box center [265, 253] width 44 height 20
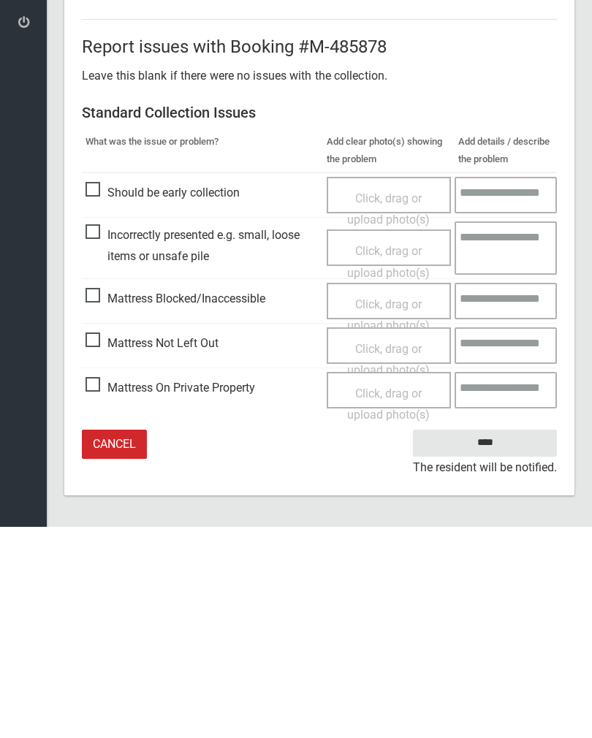
type input"] "*"
click at [497, 641] on input "****" at bounding box center [485, 654] width 144 height 27
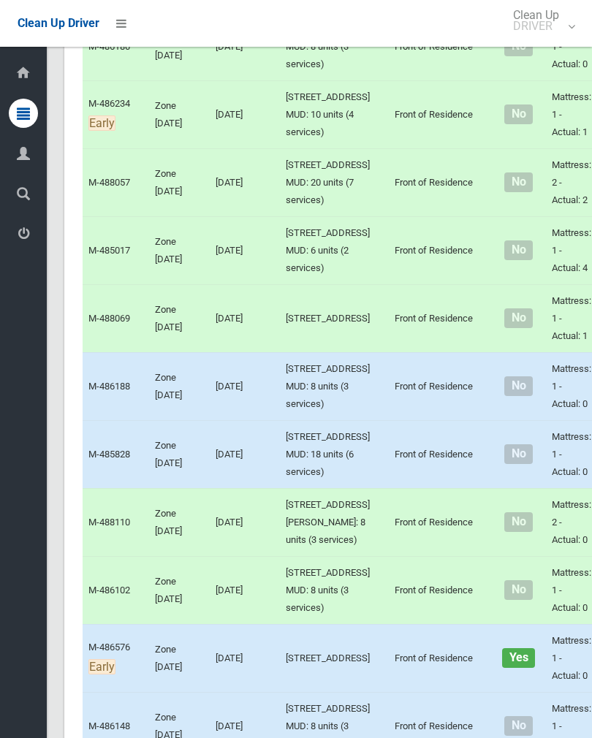
scroll to position [833, 0]
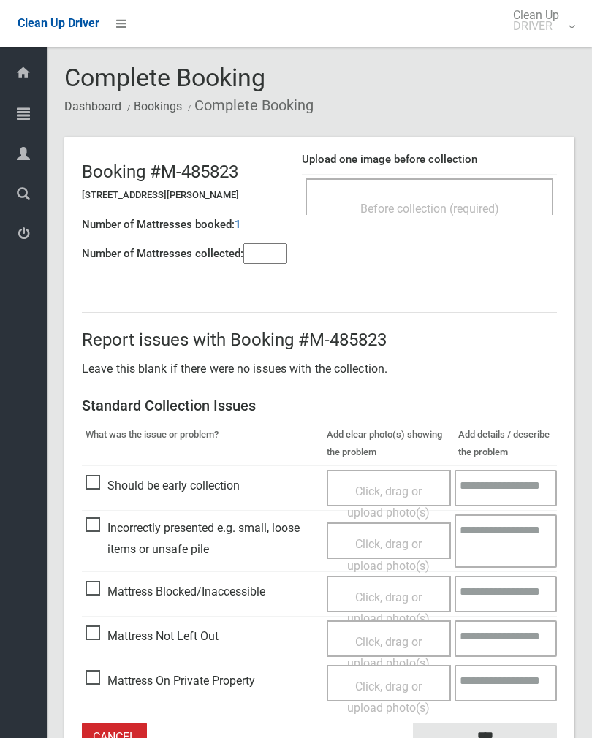
click at [268, 244] on input"] "number" at bounding box center [265, 253] width 44 height 20
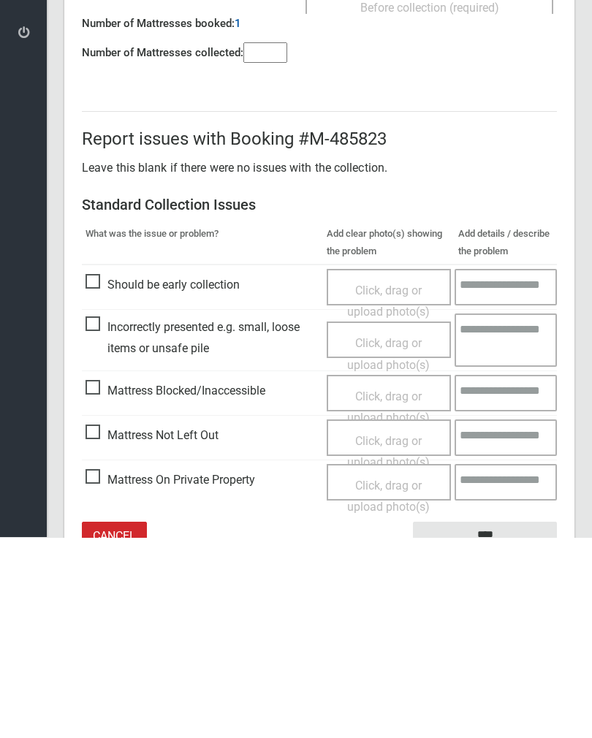
scroll to position [81, 0]
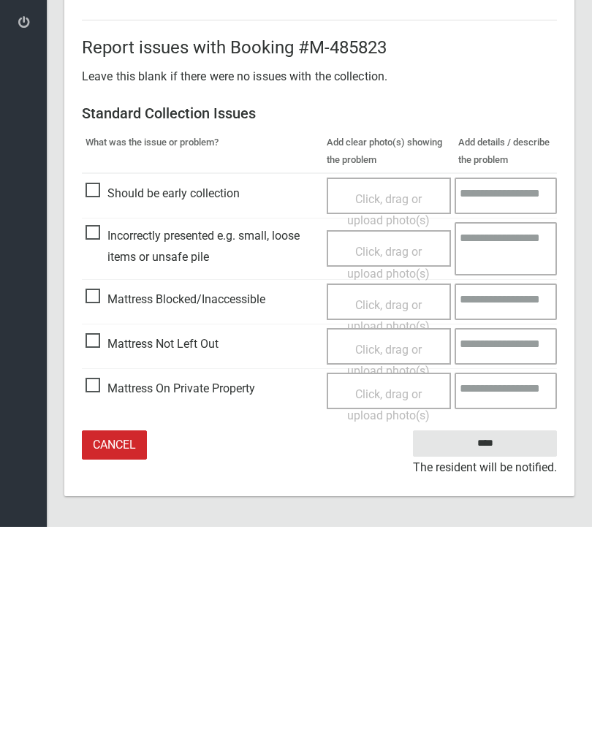
type input"] "*"
click at [384, 554] on span "Click, drag or upload photo(s)" at bounding box center [388, 572] width 83 height 36
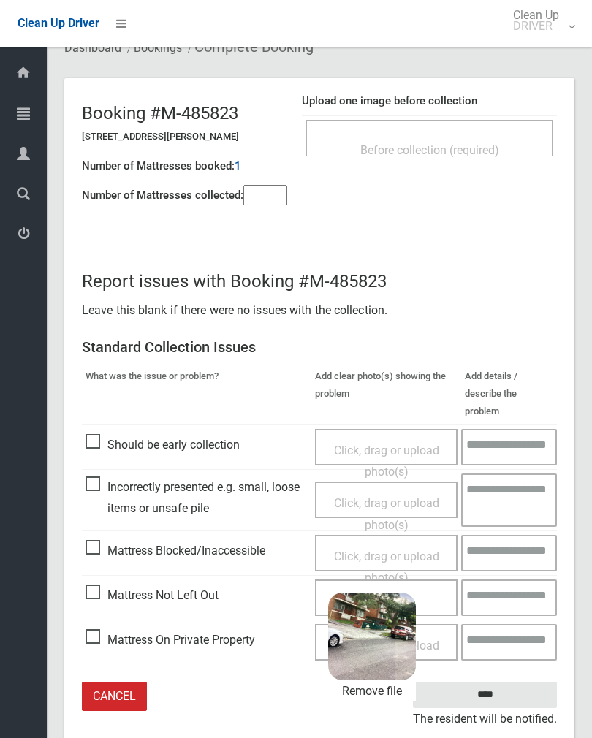
click at [519, 682] on input "****" at bounding box center [485, 695] width 144 height 27
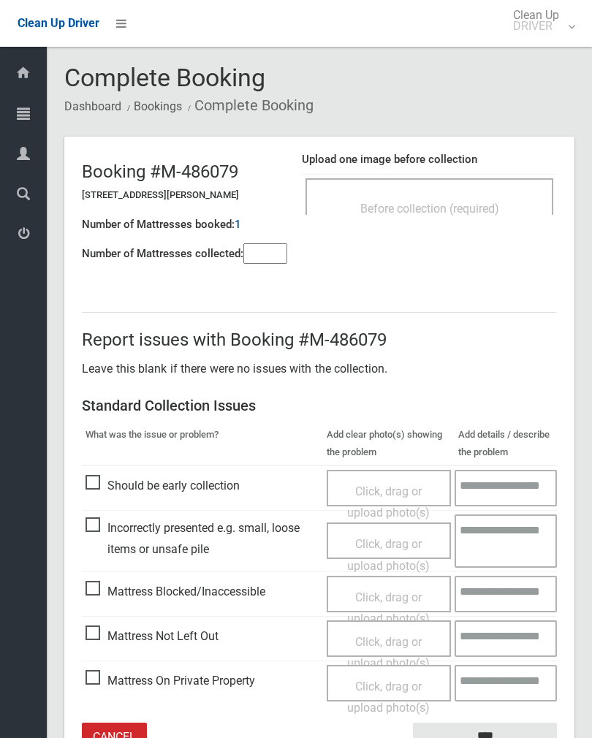
click at [504, 202] on div "Before collection (required)" at bounding box center [429, 207] width 216 height 27
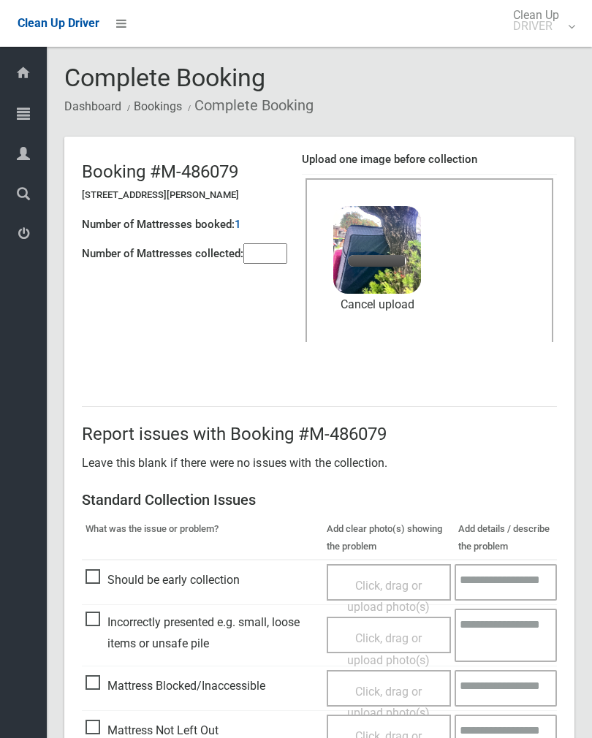
click at [268, 256] on input"] "number" at bounding box center [265, 253] width 44 height 20
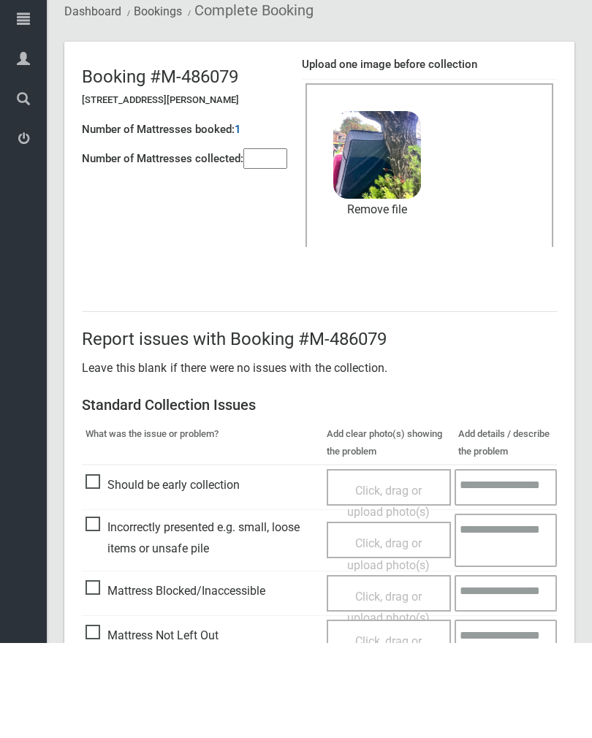
scroll to position [176, 0]
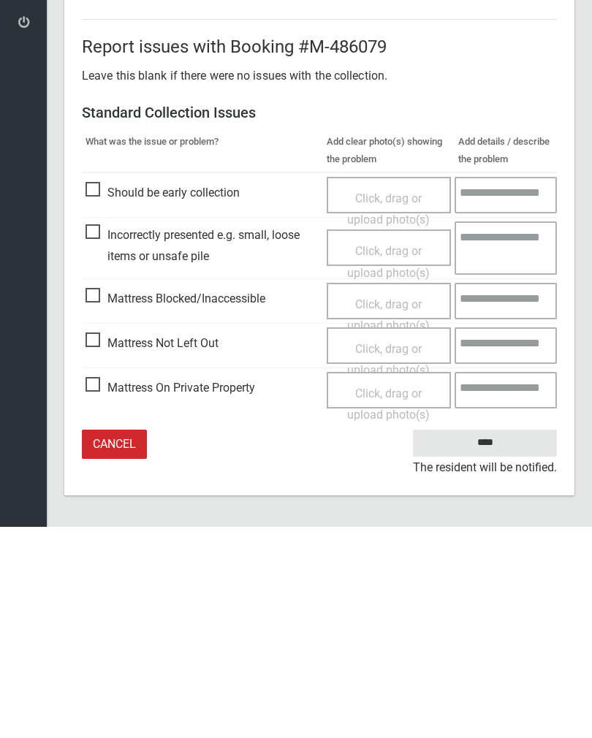
type input"] "*"
click at [502, 641] on input "****" at bounding box center [485, 654] width 144 height 27
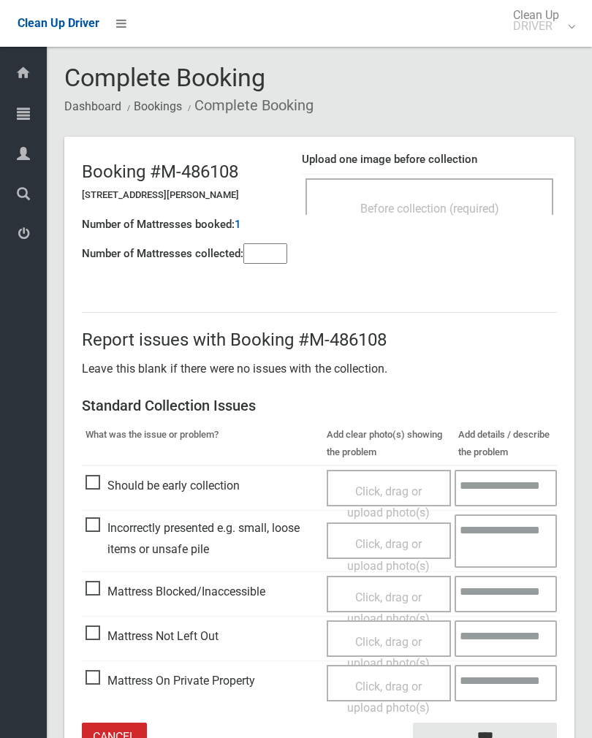
click at [455, 204] on span "Before collection (required)" at bounding box center [429, 209] width 139 height 14
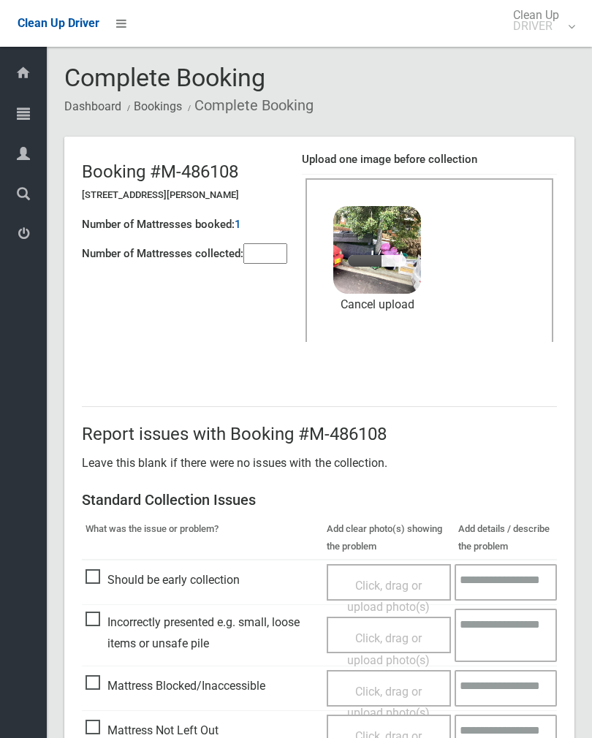
click at [263, 262] on input"] "number" at bounding box center [265, 253] width 44 height 20
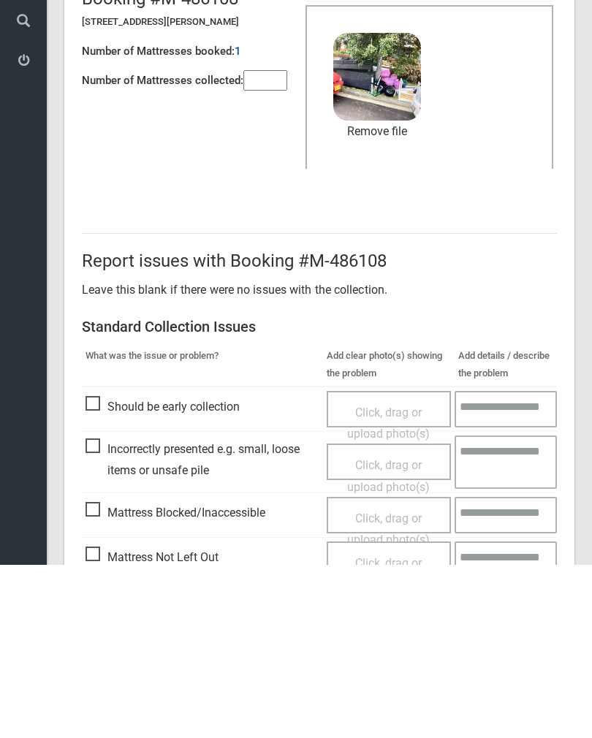
scroll to position [176, 0]
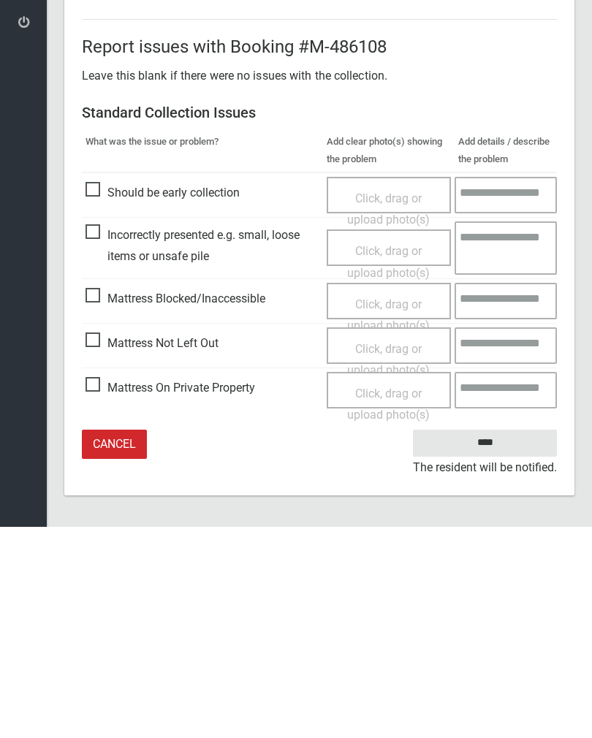
type input"] "*"
click at [497, 641] on input "****" at bounding box center [485, 654] width 144 height 27
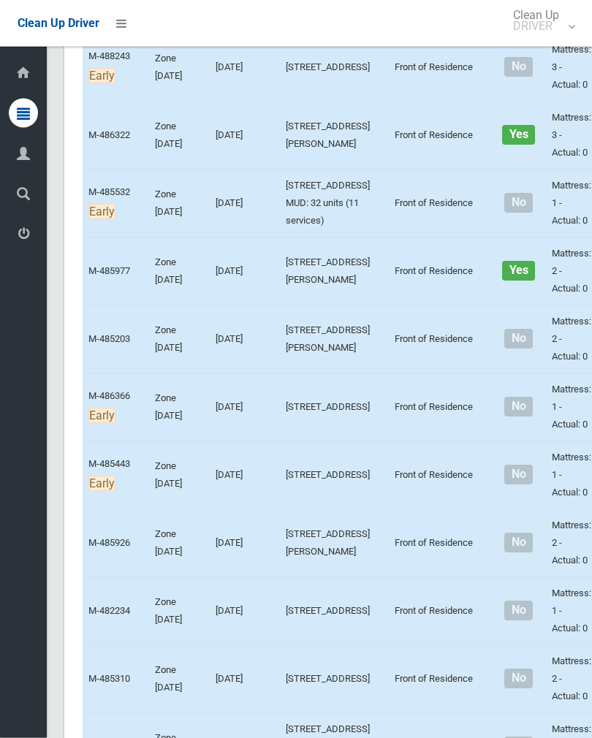
scroll to position [3067, 0]
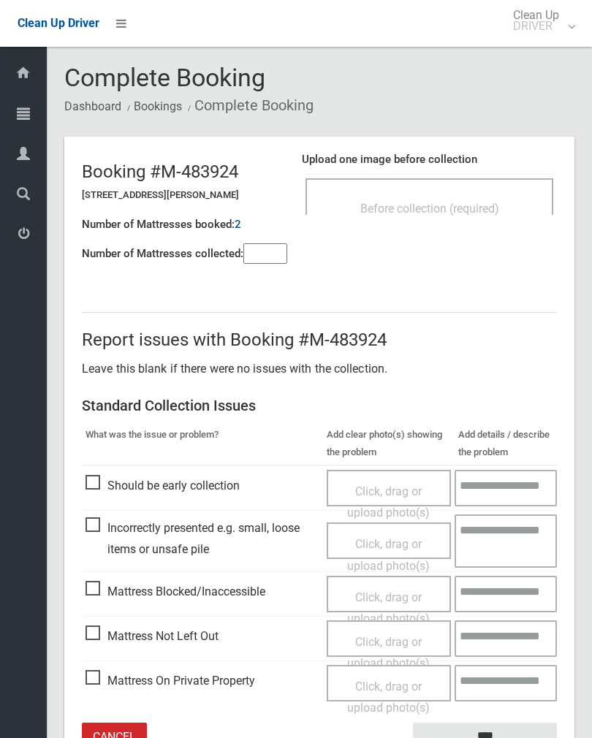
click at [447, 189] on div "Before collection (required)" at bounding box center [429, 196] width 248 height 37
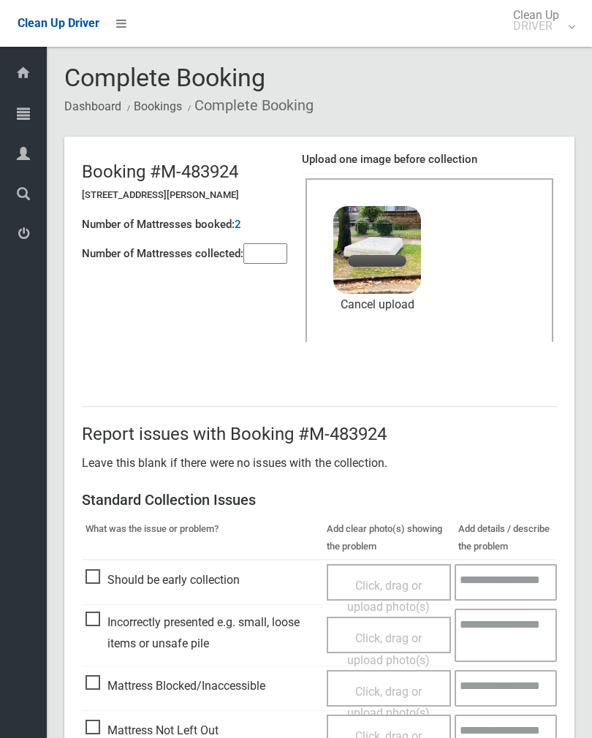
click at [264, 249] on input"] "number" at bounding box center [265, 253] width 44 height 20
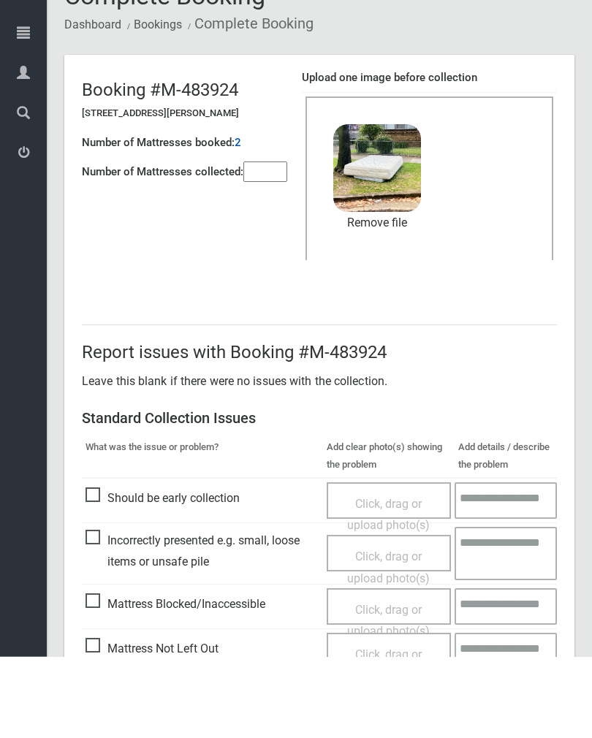
scroll to position [176, 0]
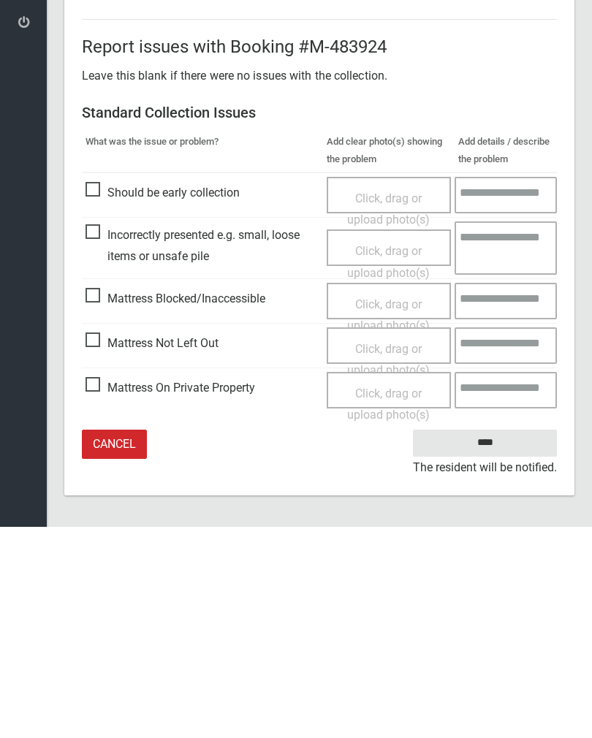
type input"] "*"
click at [504, 641] on input "****" at bounding box center [485, 654] width 144 height 27
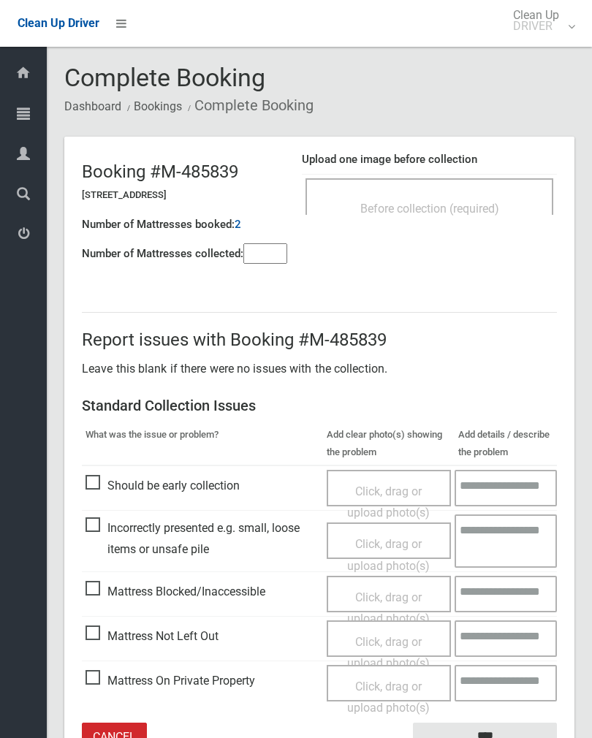
click at [441, 196] on div "Before collection (required)" at bounding box center [429, 207] width 216 height 27
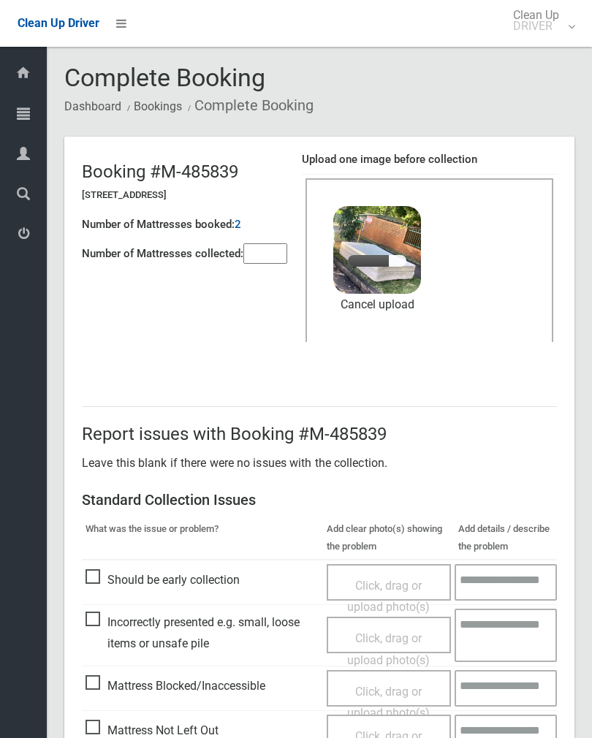
click at [263, 248] on input"] "number" at bounding box center [265, 253] width 44 height 20
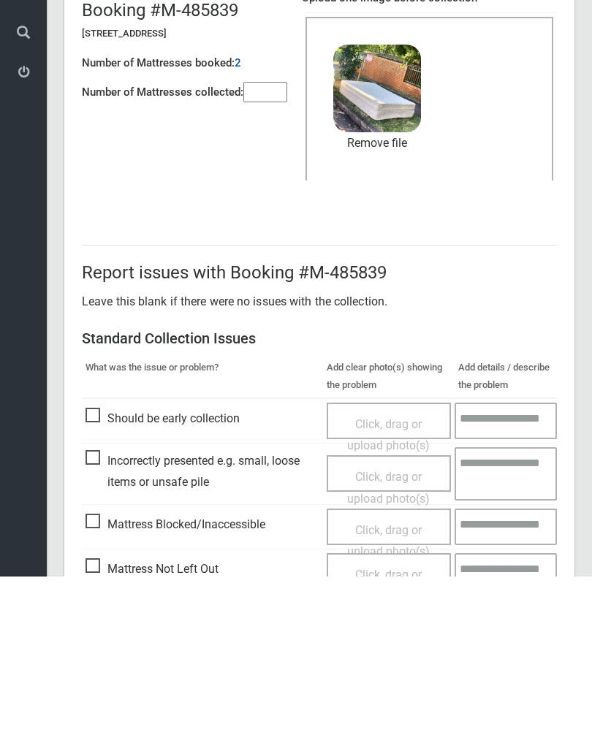
scroll to position [176, 0]
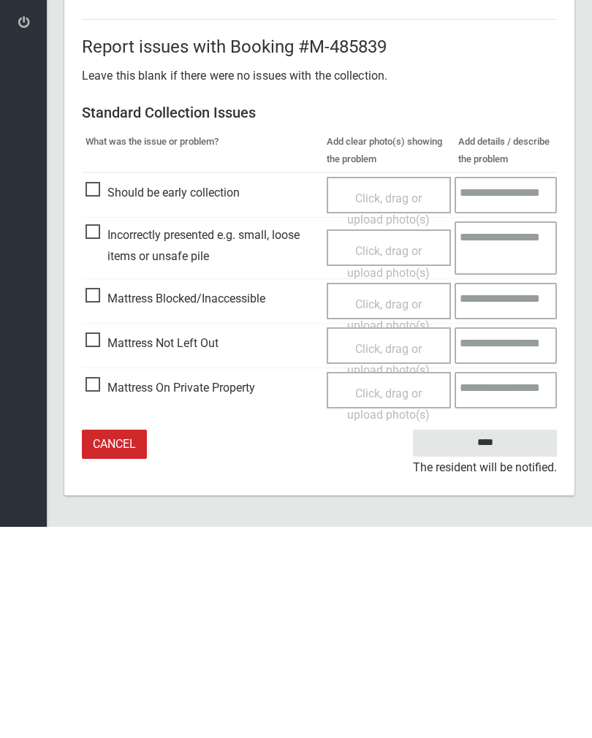
type input"] "*"
click at [507, 641] on input "****" at bounding box center [485, 654] width 144 height 27
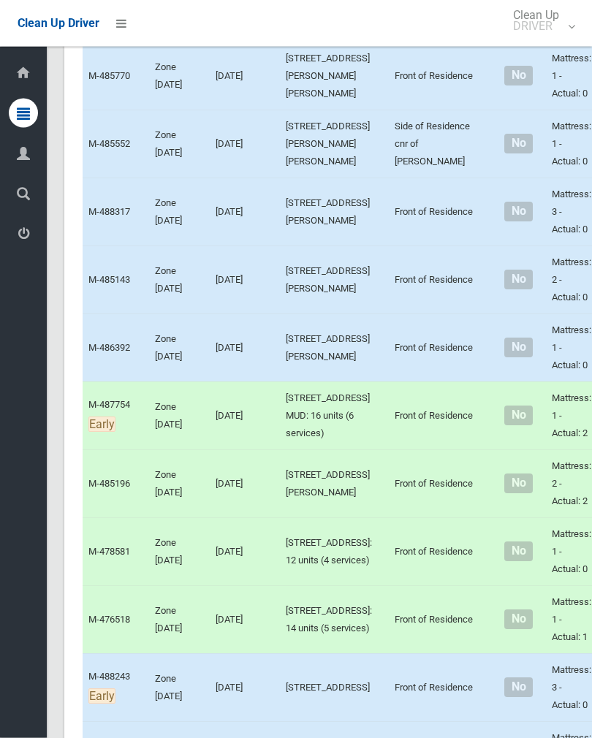
scroll to position [2434, 0]
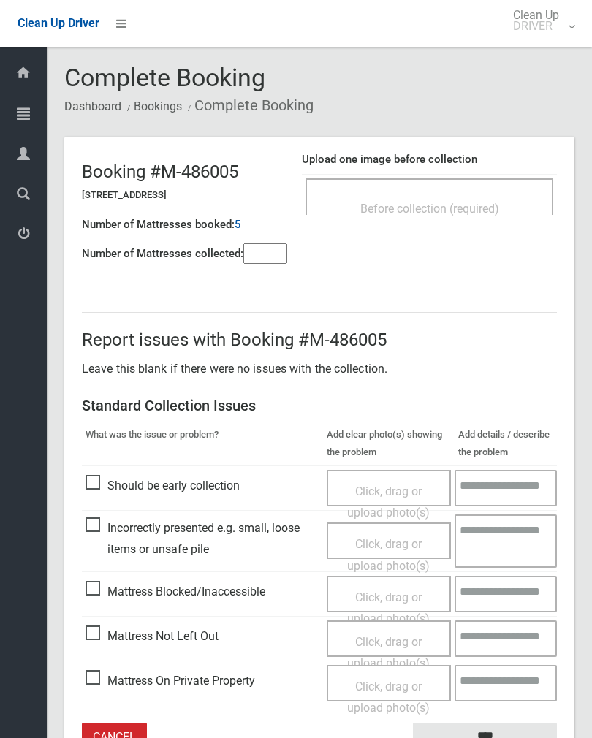
click at [478, 202] on span "Before collection (required)" at bounding box center [429, 209] width 139 height 14
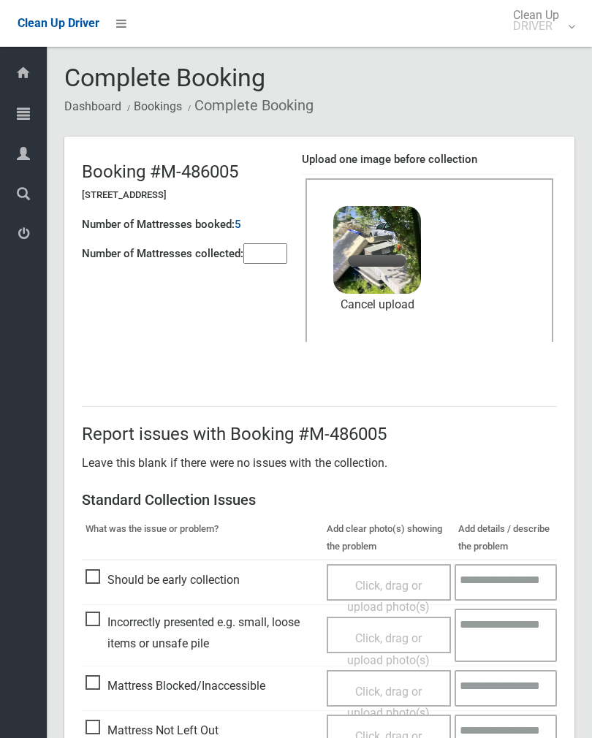
click at [282, 254] on input"] "number" at bounding box center [265, 253] width 44 height 20
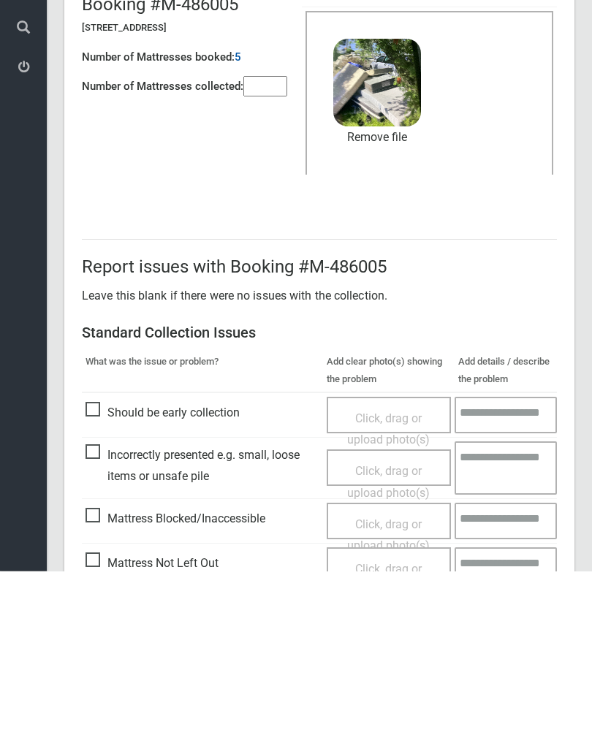
scroll to position [176, 0]
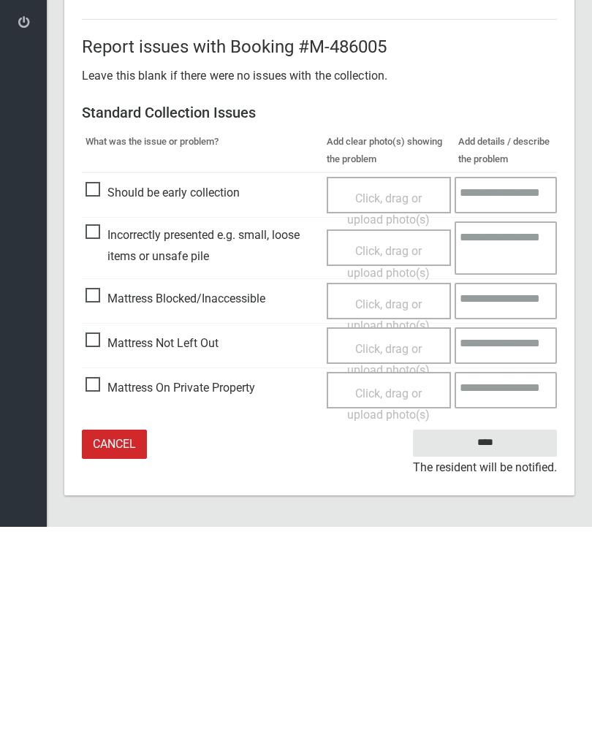
type input"] "*"
click at [490, 641] on input "****" at bounding box center [485, 654] width 144 height 27
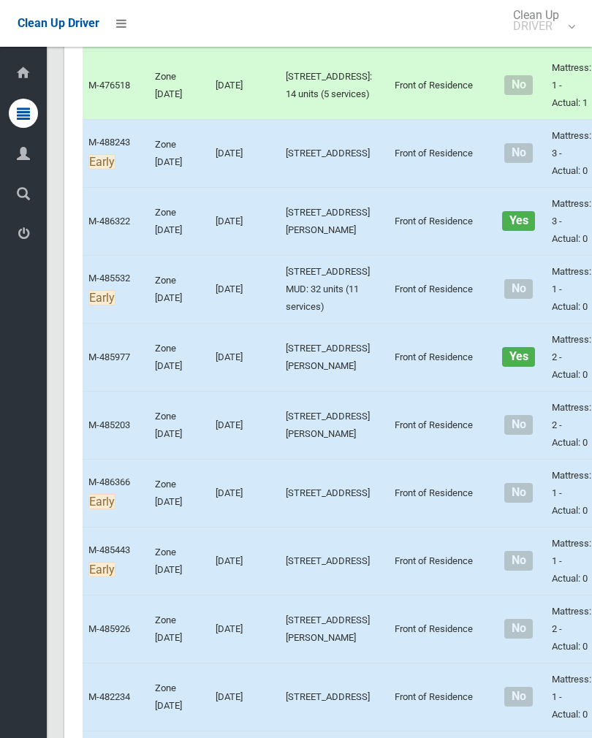
scroll to position [3060, 0]
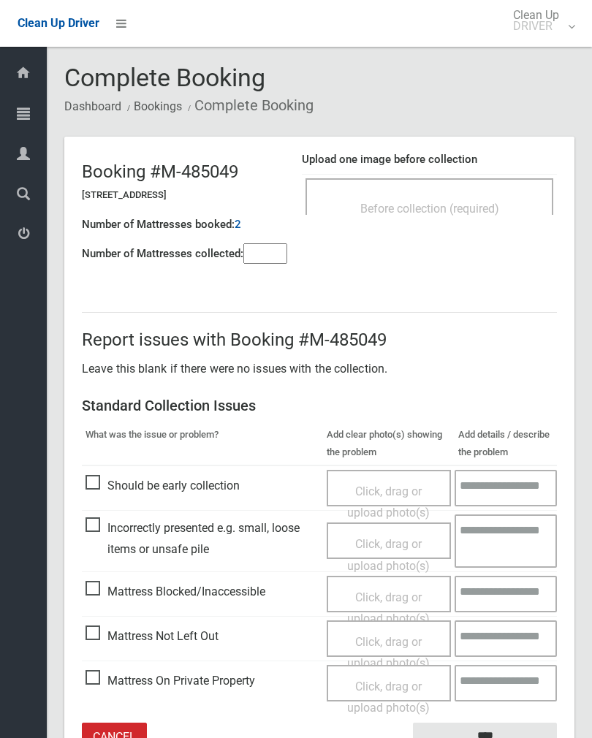
click at [273, 247] on input"] "number" at bounding box center [265, 253] width 44 height 20
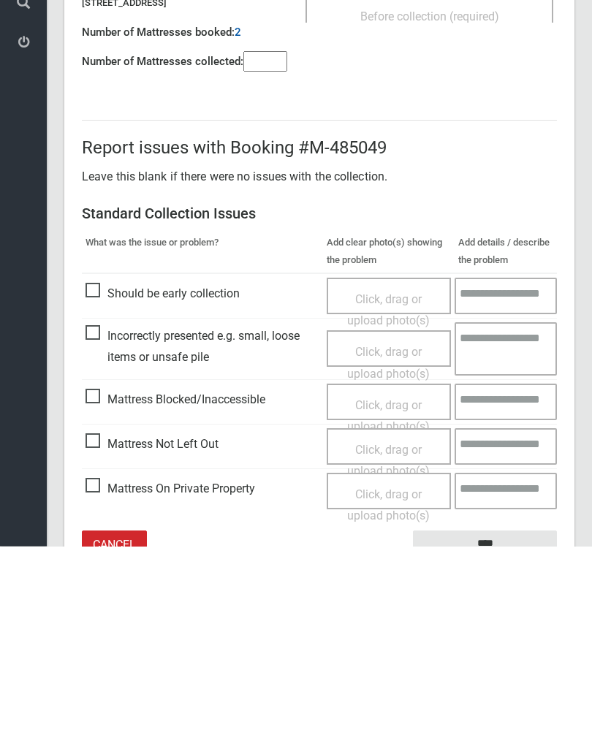
scroll to position [81, 0]
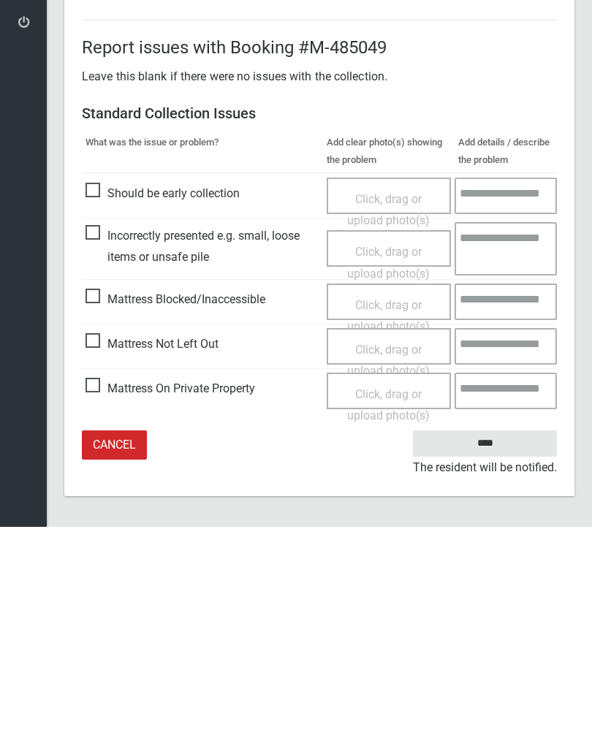
type input"] "*"
click at [395, 554] on span "Click, drag or upload photo(s)" at bounding box center [388, 572] width 83 height 36
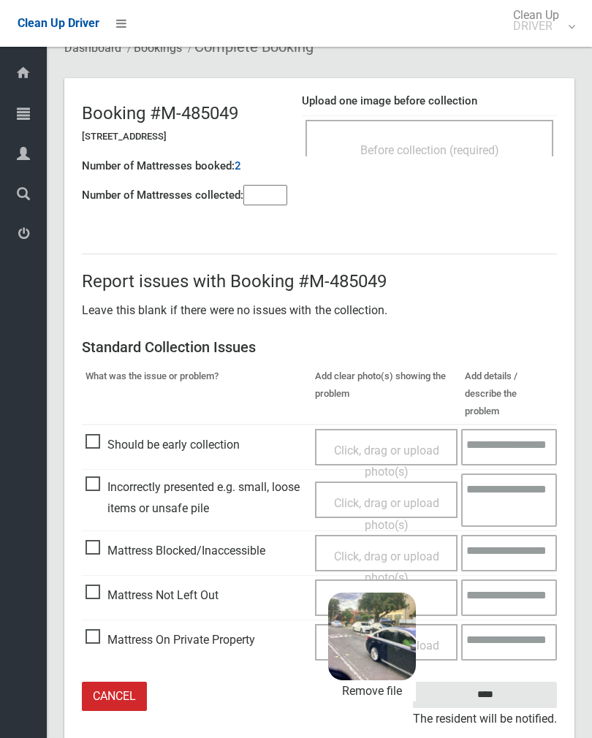
click at [514, 682] on input "****" at bounding box center [485, 695] width 144 height 27
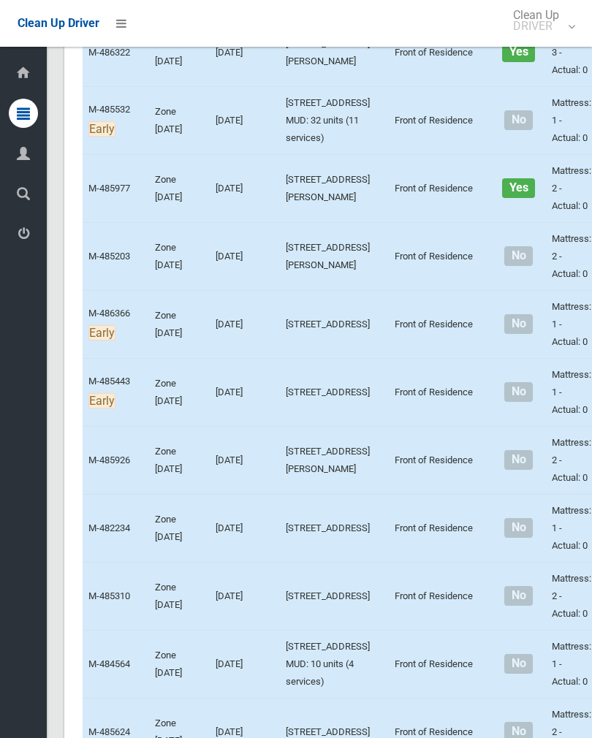
scroll to position [3136, 0]
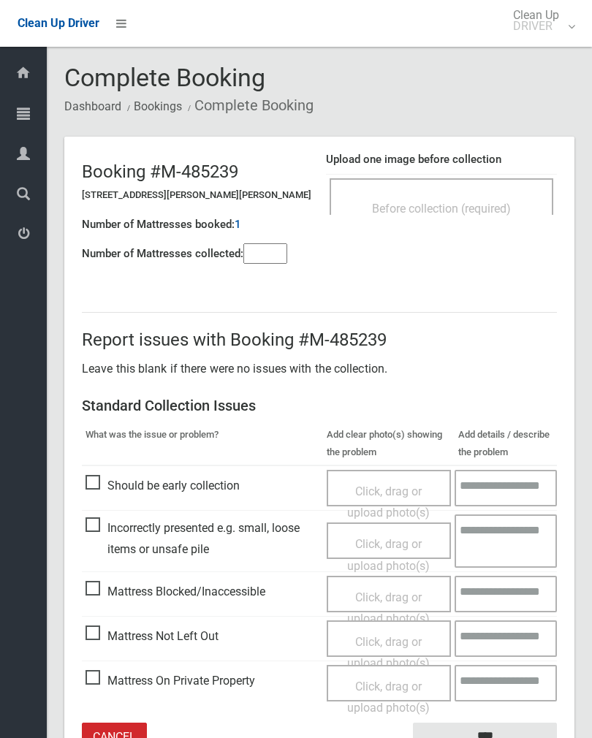
click at [468, 219] on div "Before collection (required)" at bounding box center [441, 207] width 191 height 27
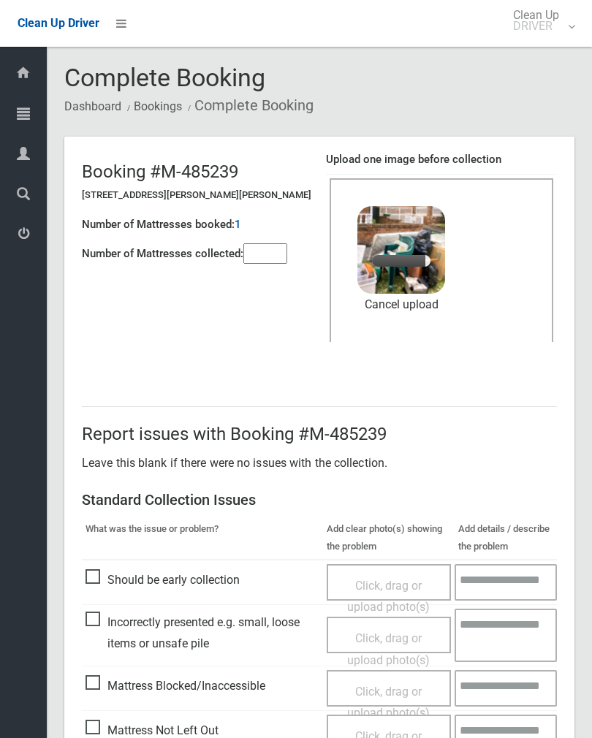
click at [270, 245] on input"] "number" at bounding box center [265, 253] width 44 height 20
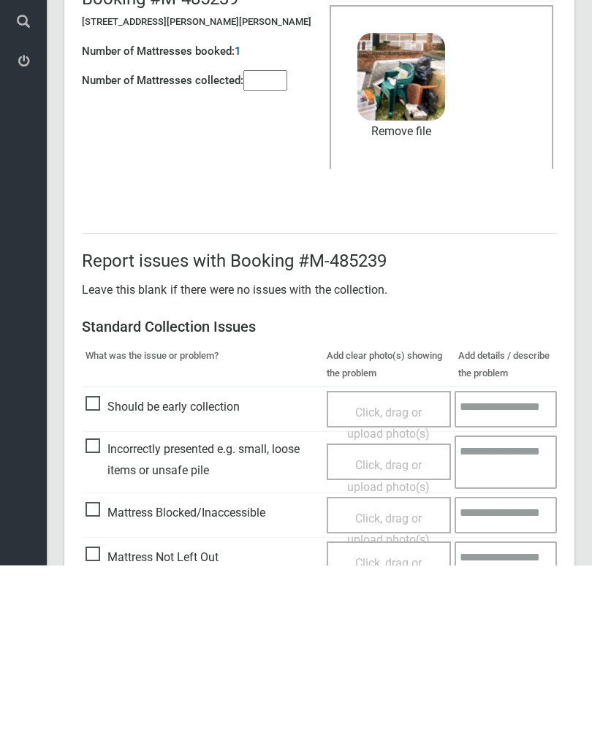
scroll to position [176, 0]
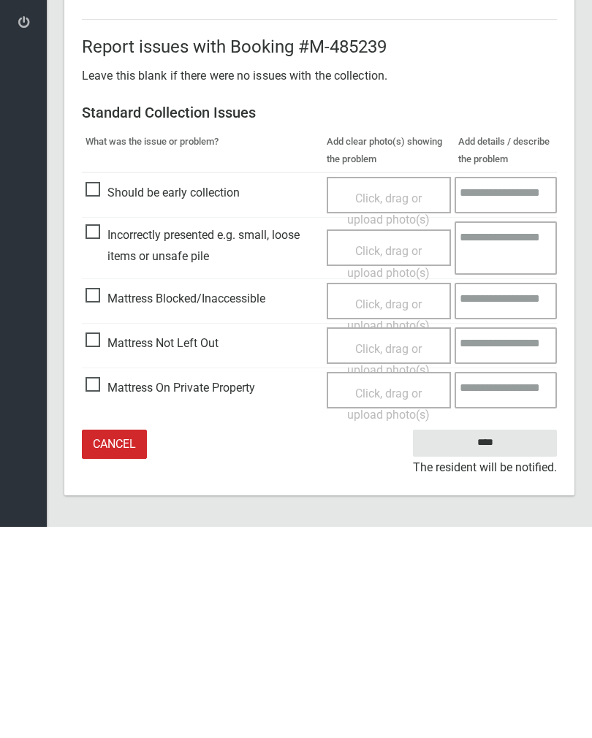
type input"] "*"
click at [507, 641] on input "****" at bounding box center [485, 654] width 144 height 27
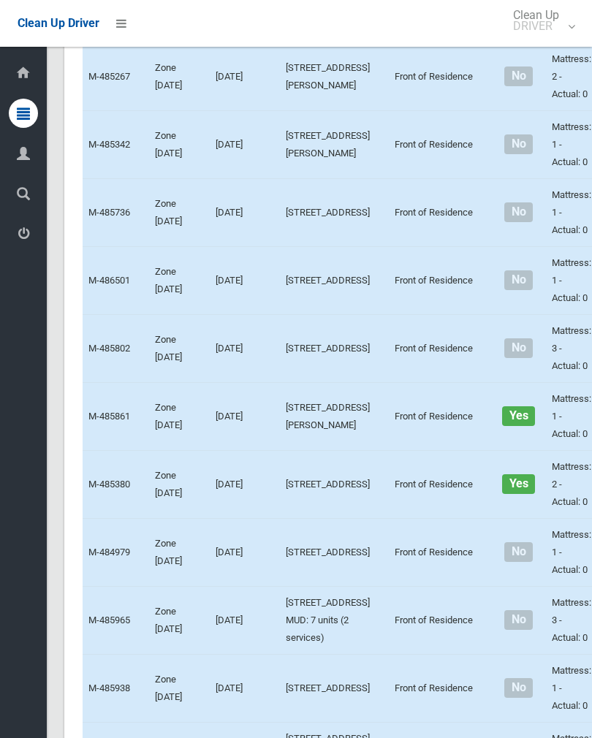
scroll to position [4049, 0]
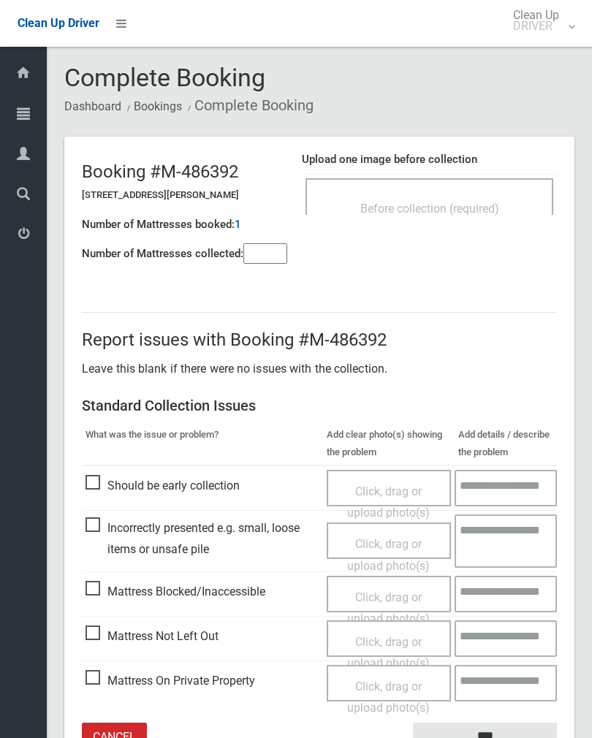
click at [453, 187] on div "Before collection (required)" at bounding box center [429, 196] width 248 height 37
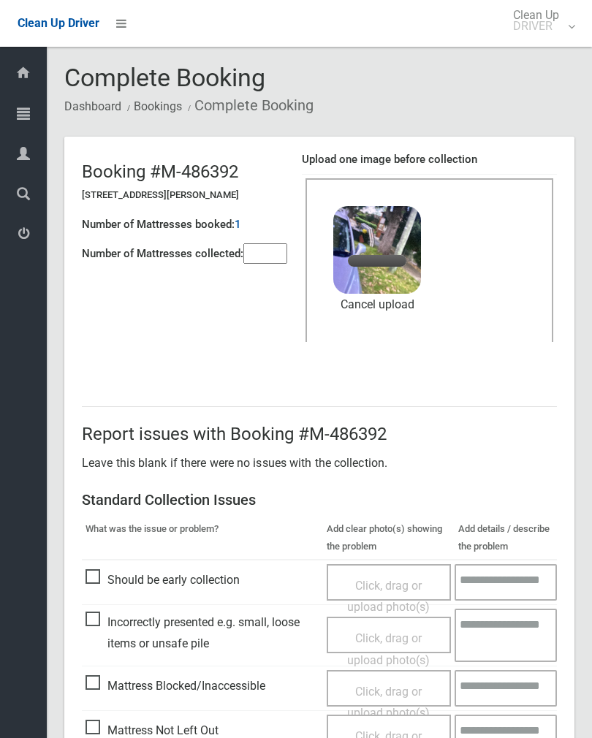
click at [275, 253] on input"] "number" at bounding box center [265, 253] width 44 height 20
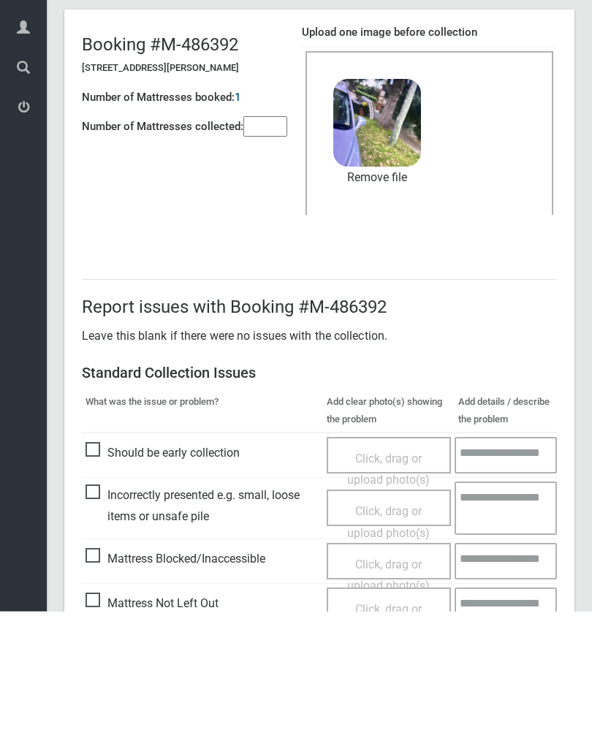
scroll to position [176, 0]
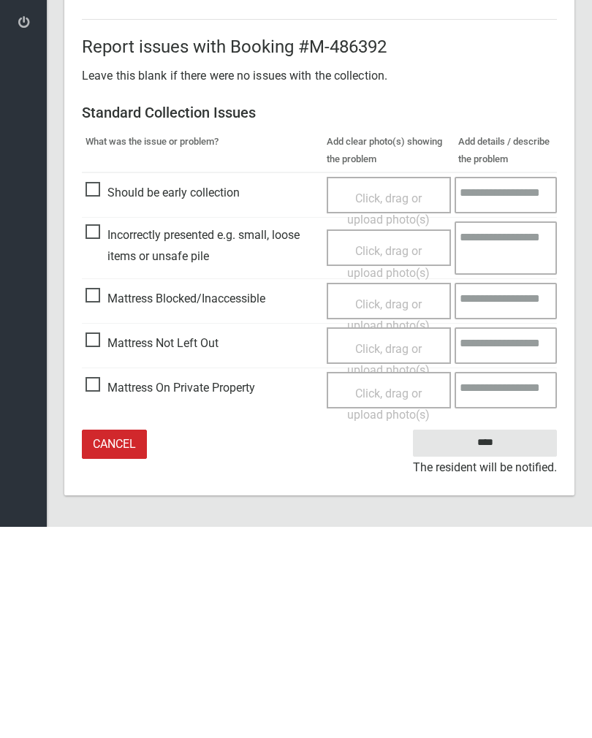
type input"] "*"
click at [500, 641] on input "****" at bounding box center [485, 654] width 144 height 27
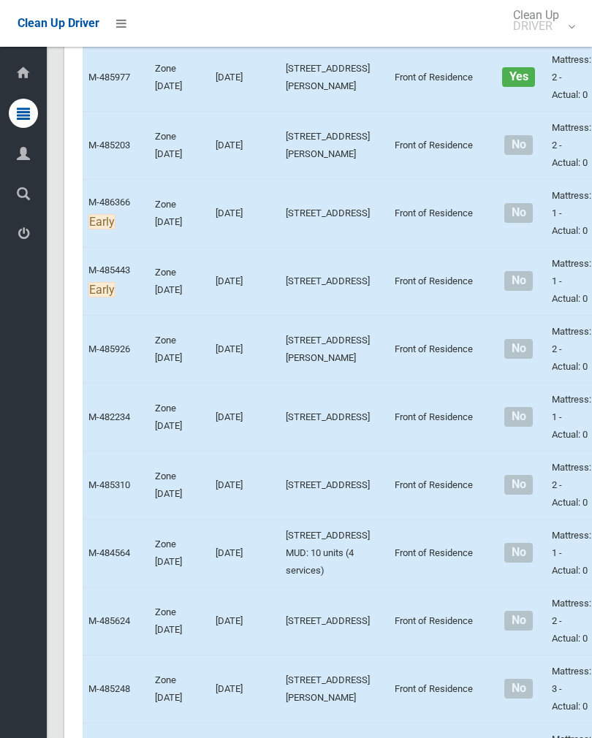
scroll to position [3267, 0]
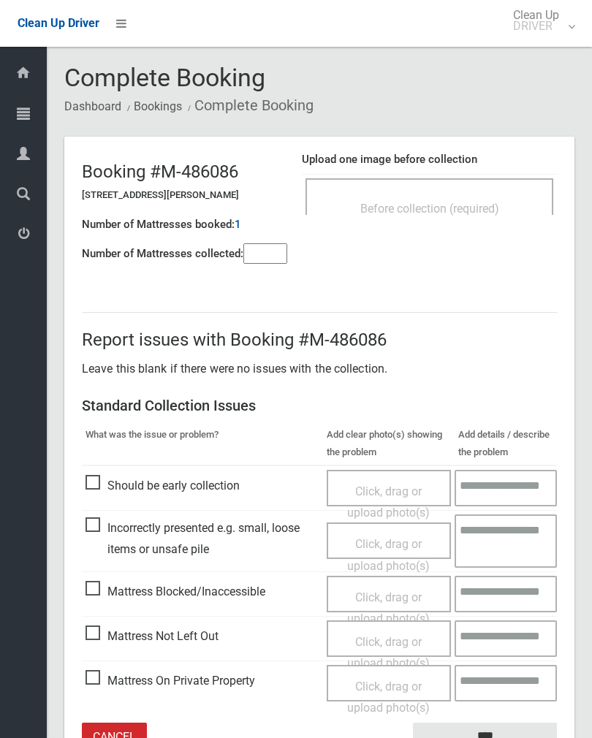
click at [480, 183] on div "Before collection (required)" at bounding box center [429, 196] width 248 height 37
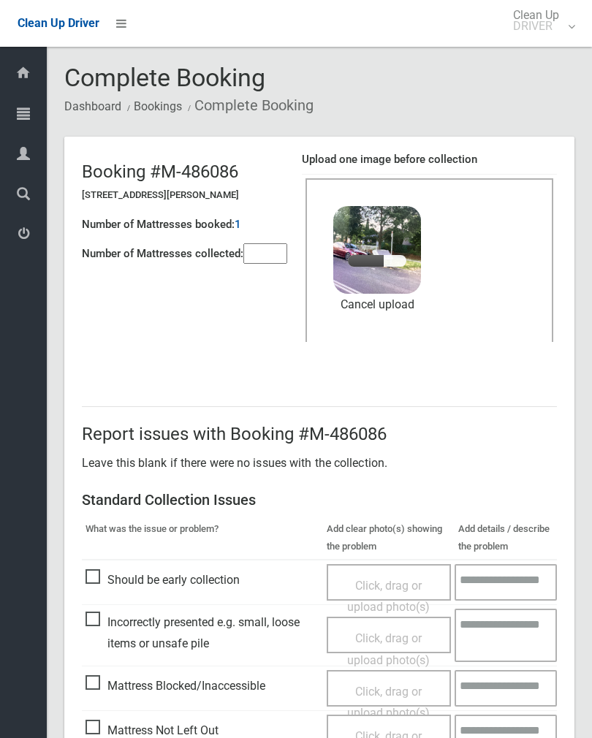
click at [251, 264] on input"] "number" at bounding box center [265, 253] width 44 height 20
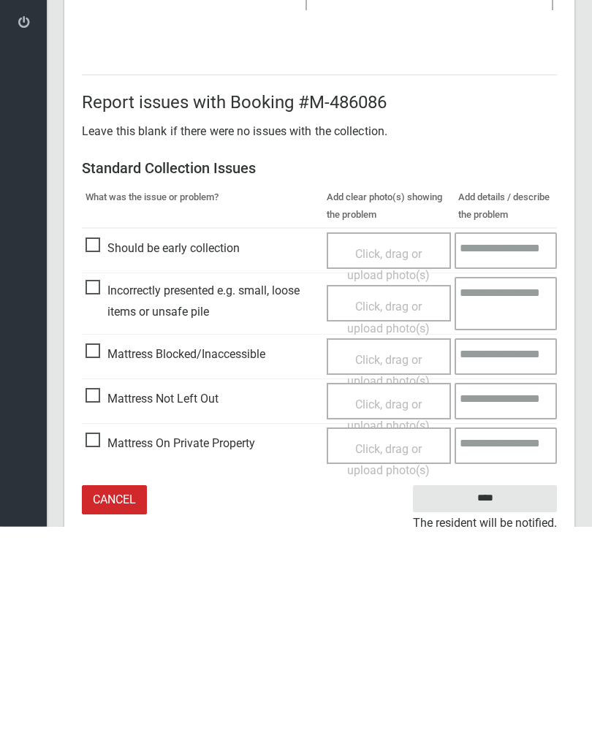
scroll to position [176, 0]
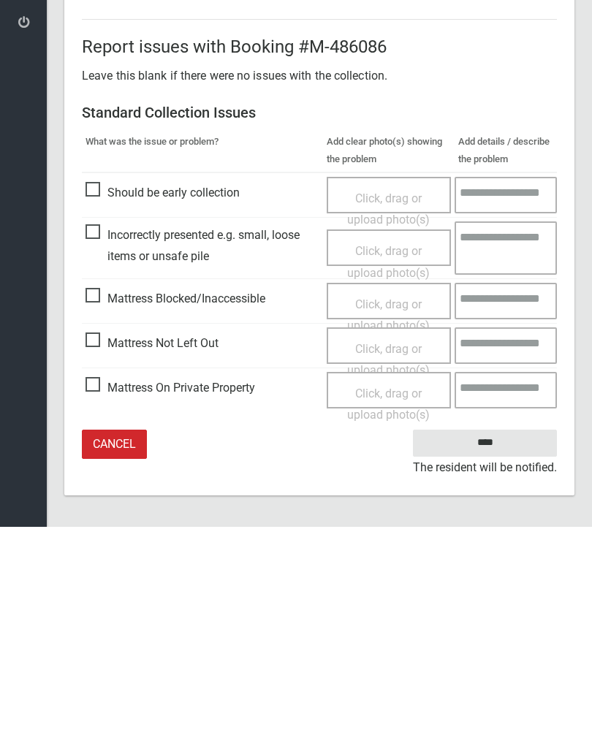
type input"] "*"
click at [502, 641] on input "****" at bounding box center [485, 654] width 144 height 27
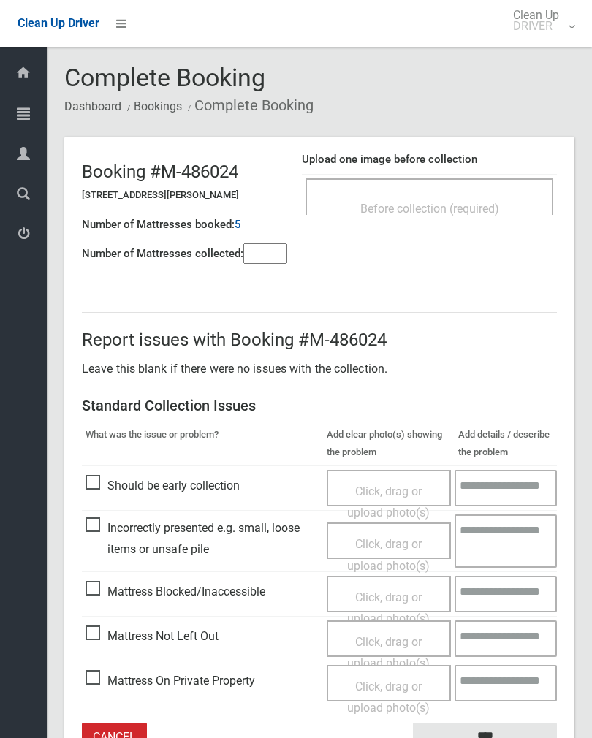
click at [449, 209] on span "Before collection (required)" at bounding box center [429, 209] width 139 height 14
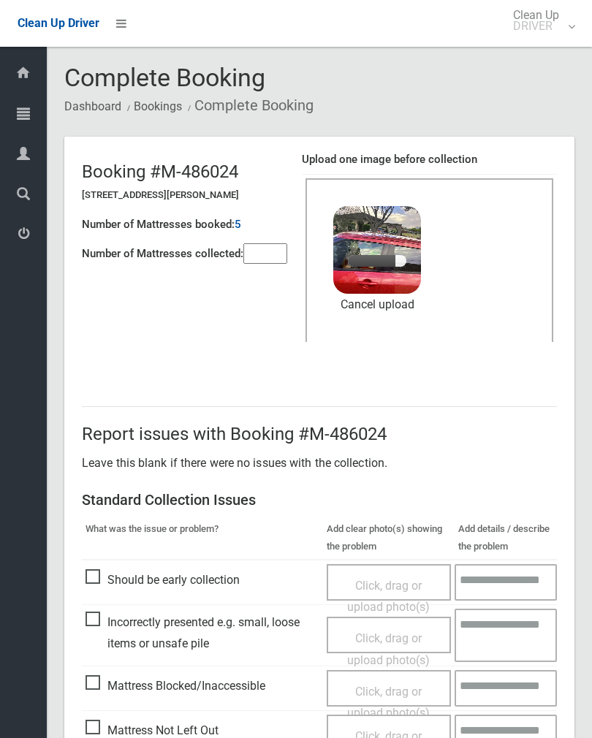
click at [268, 243] on input"] "number" at bounding box center [265, 253] width 44 height 20
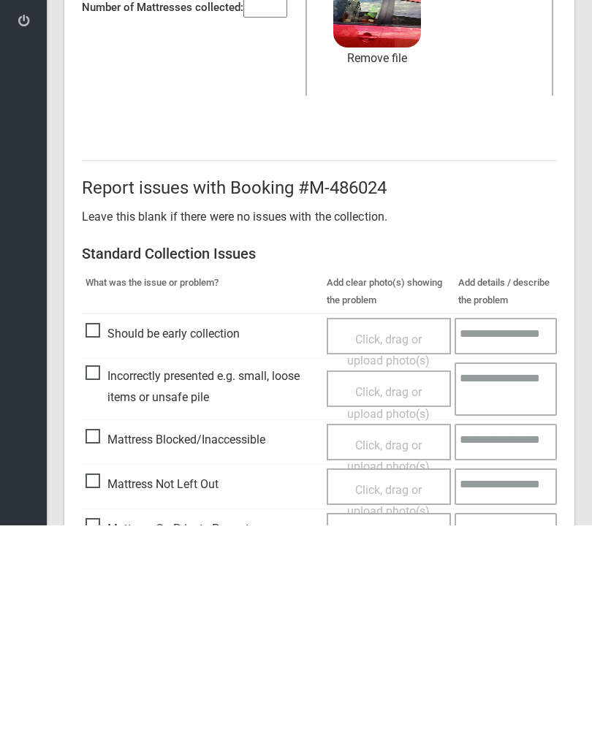
scroll to position [176, 0]
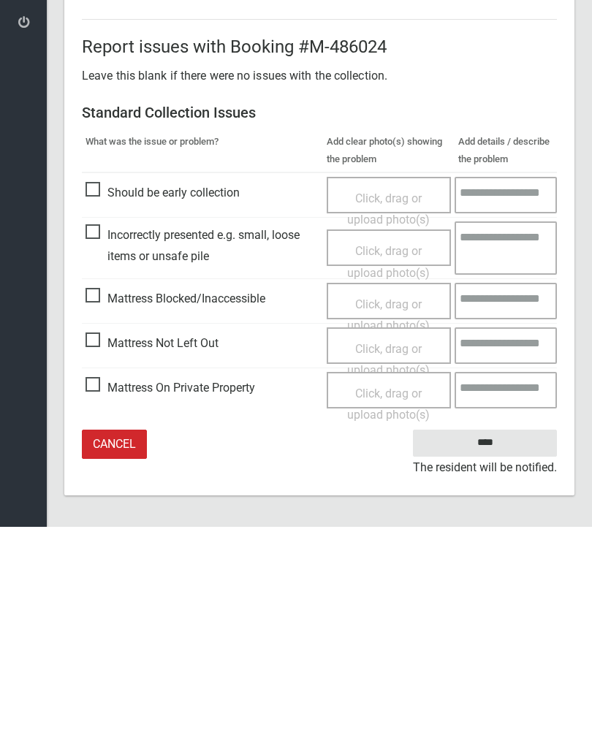
type input"] "*"
click at [491, 641] on input "****" at bounding box center [485, 654] width 144 height 27
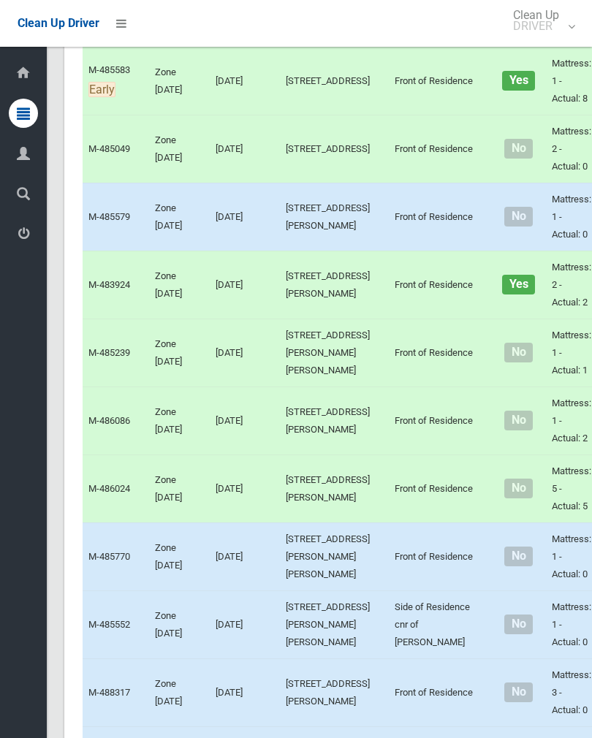
scroll to position [2055, 0]
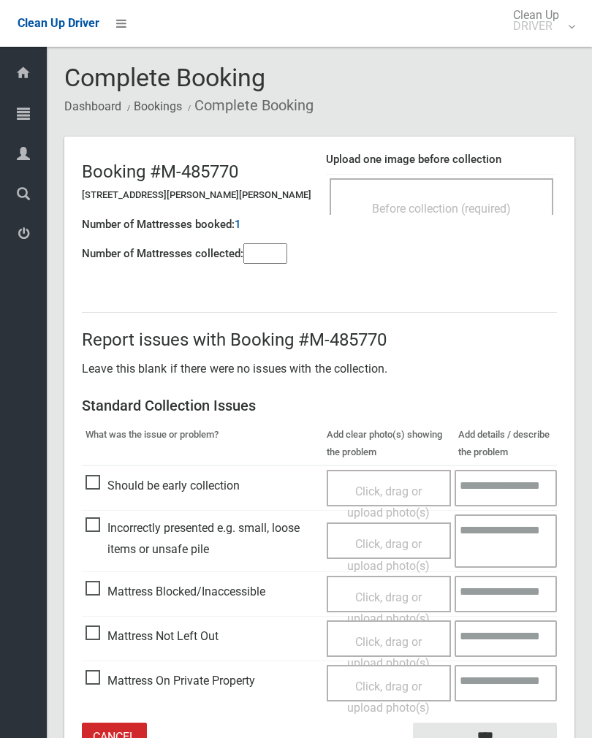
click at [488, 210] on span "Before collection (required)" at bounding box center [441, 209] width 139 height 14
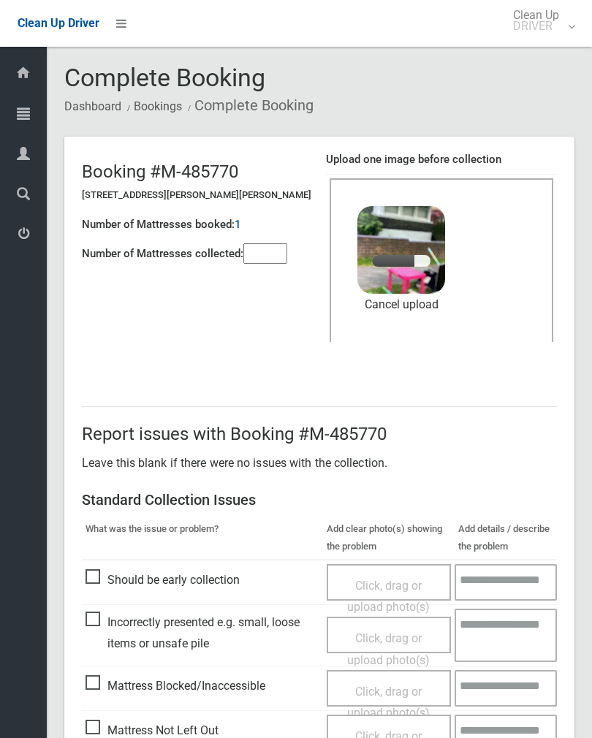
click at [270, 256] on input"] "number" at bounding box center [265, 253] width 44 height 20
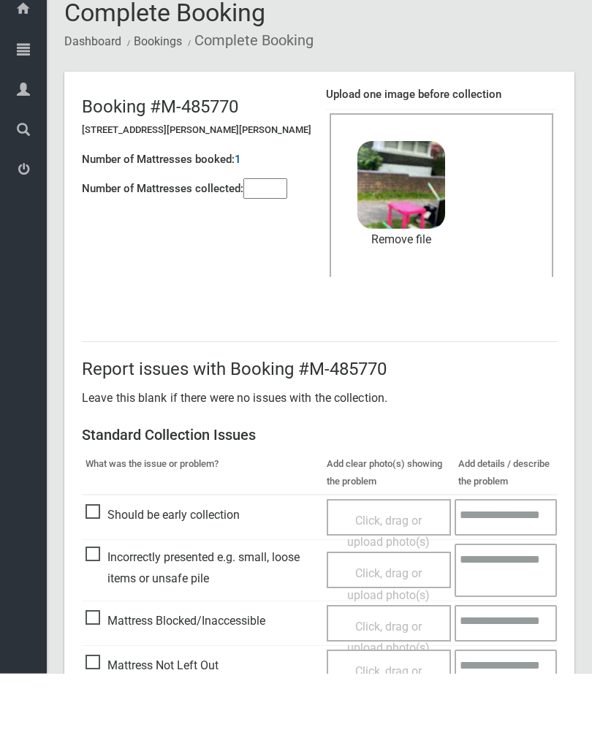
scroll to position [176, 0]
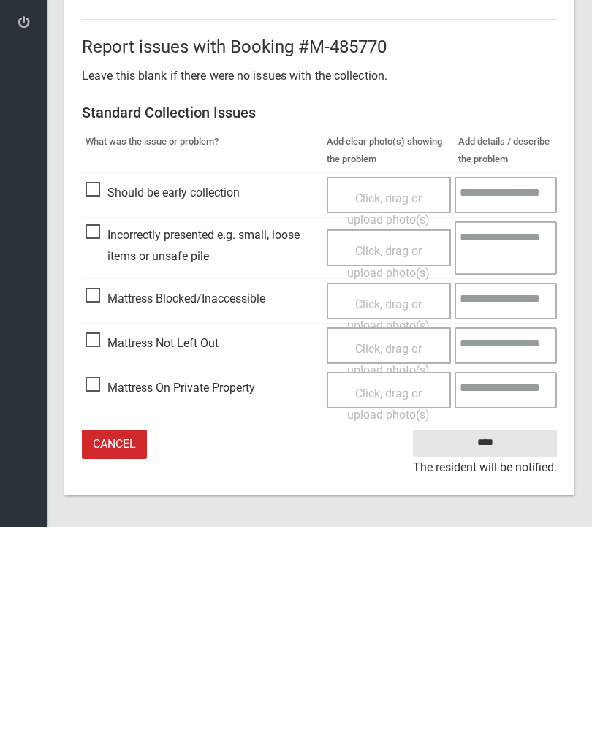
type input"] "*"
click at [510, 641] on input "****" at bounding box center [485, 654] width 144 height 27
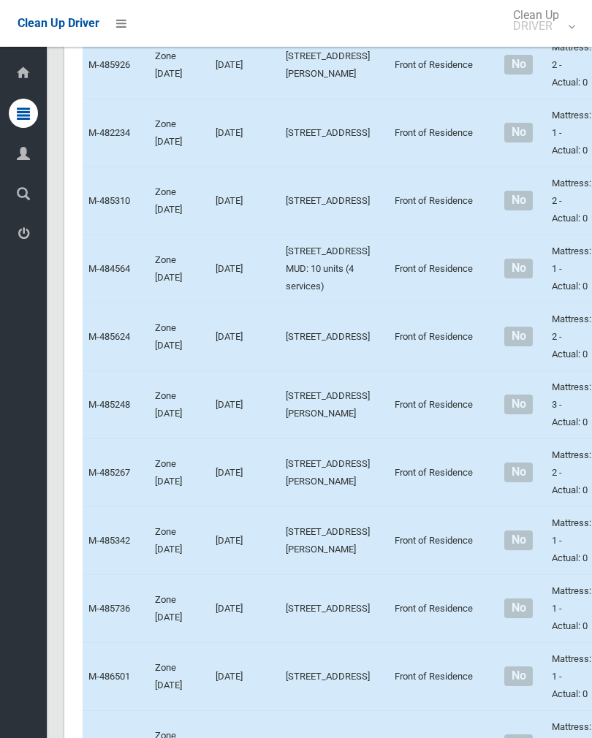
scroll to position [3539, 0]
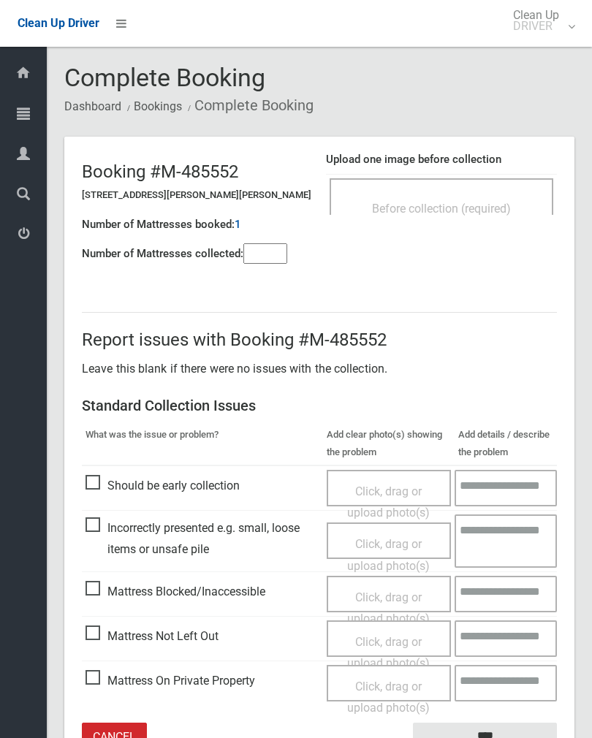
click at [461, 178] on div "Before collection (required)" at bounding box center [442, 196] width 224 height 37
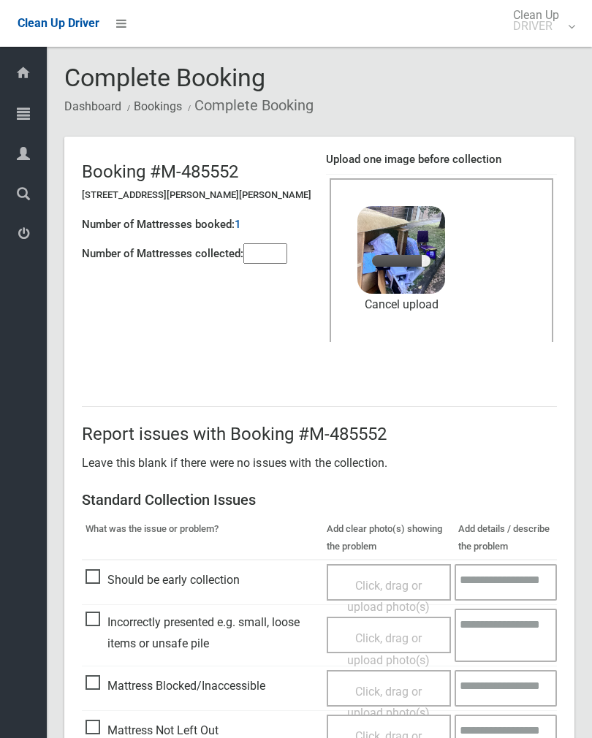
click at [264, 251] on input"] "number" at bounding box center [265, 253] width 44 height 20
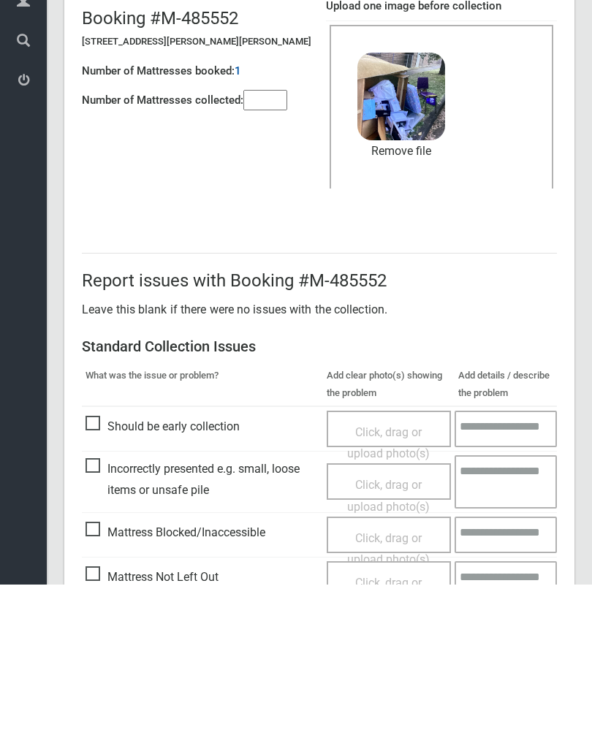
scroll to position [176, 0]
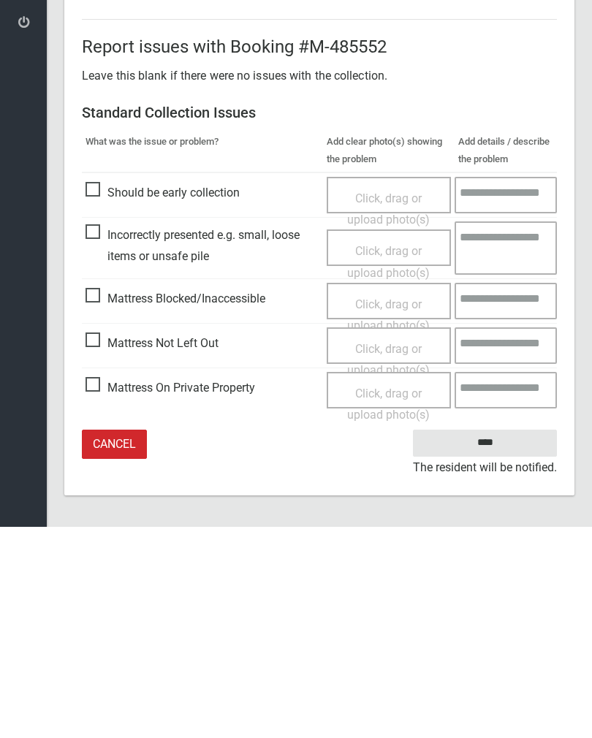
type input"] "*"
click at [502, 641] on input "****" at bounding box center [485, 654] width 144 height 27
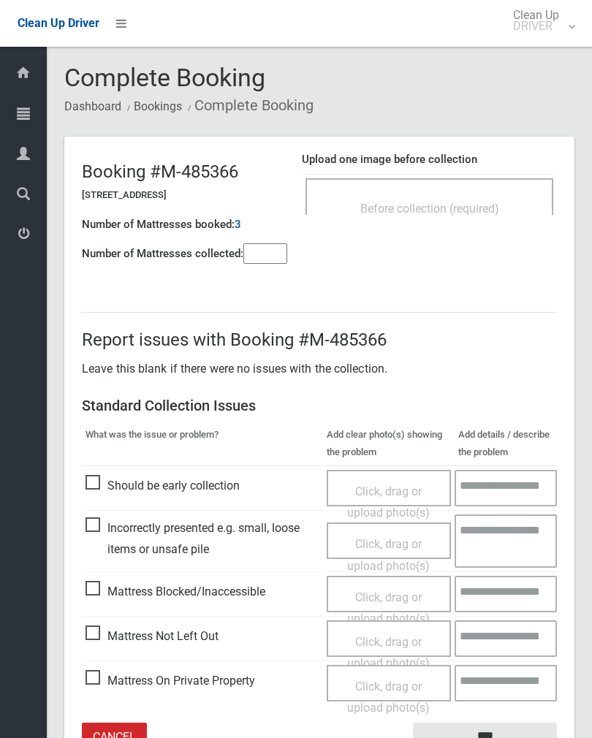
click at [458, 195] on div "Before collection (required)" at bounding box center [429, 207] width 216 height 27
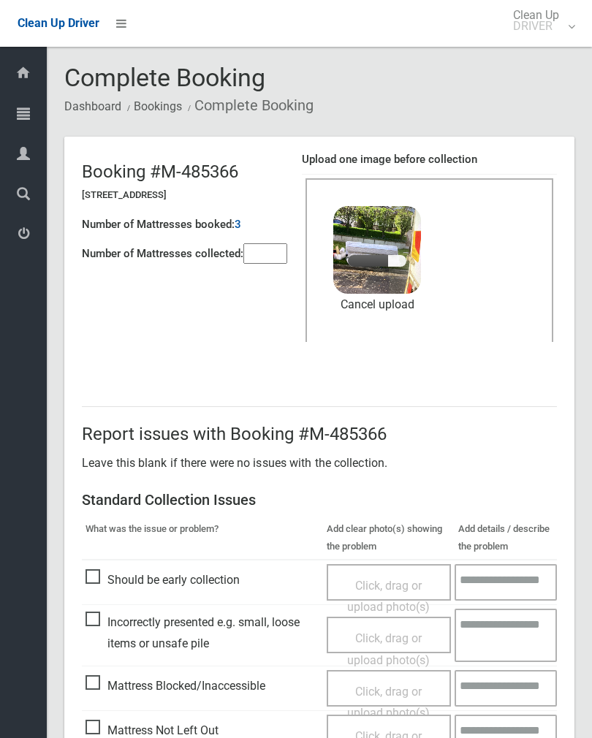
click at [264, 254] on input"] "number" at bounding box center [265, 253] width 44 height 20
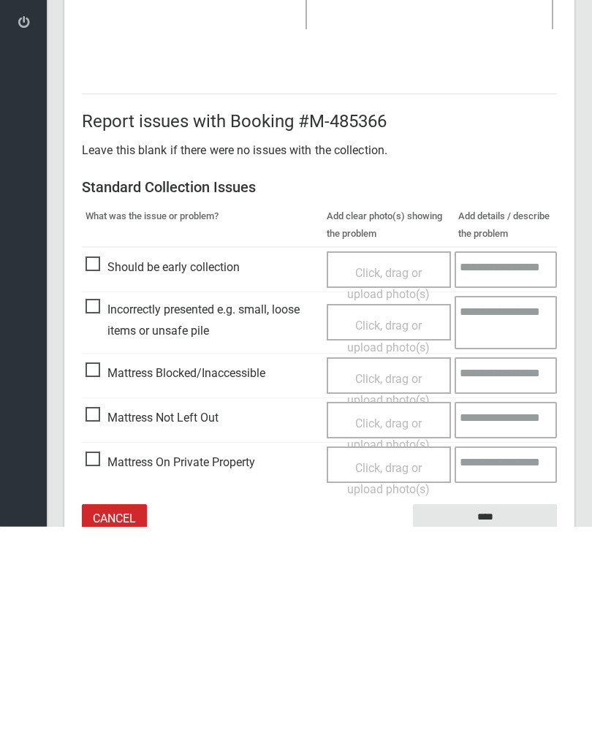
scroll to position [176, 0]
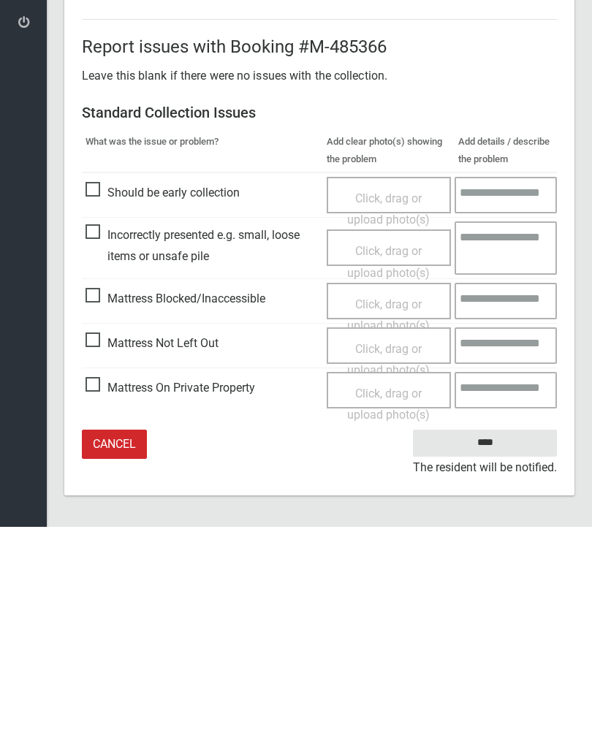
type input"] "*"
click at [500, 641] on input "****" at bounding box center [485, 654] width 144 height 27
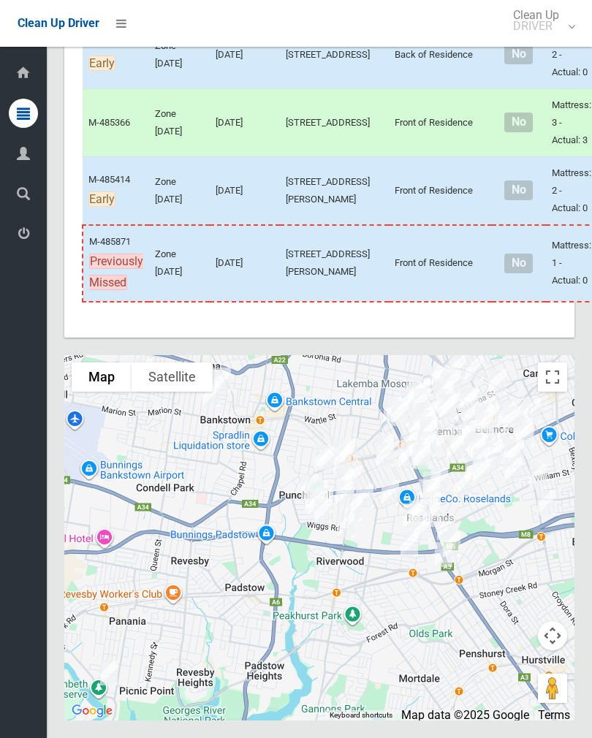
scroll to position [11197, 0]
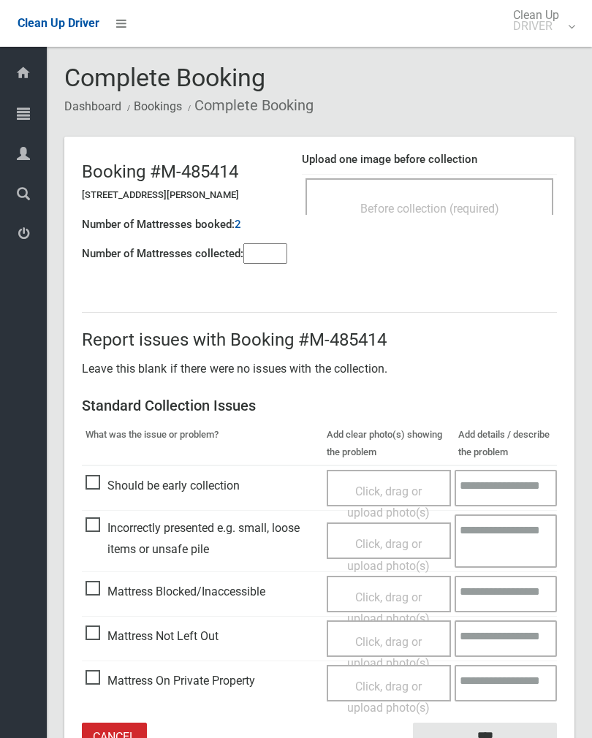
click at [488, 196] on div "Before collection (required)" at bounding box center [429, 207] width 216 height 27
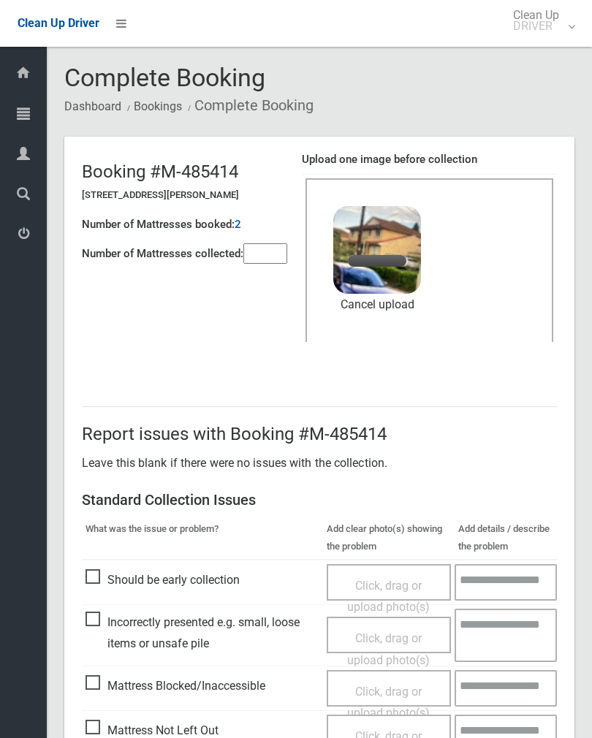
click at [277, 253] on input"] "number" at bounding box center [265, 253] width 44 height 20
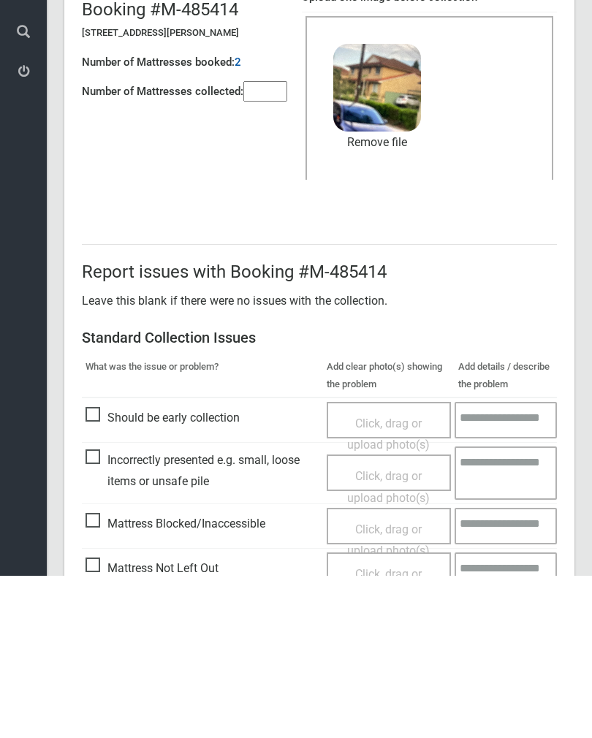
scroll to position [176, 0]
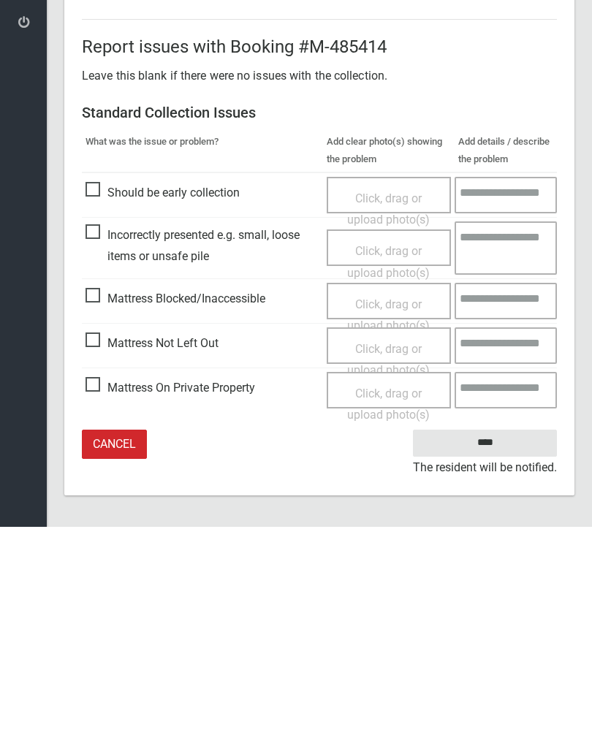
type input"] "*"
click at [500, 641] on input "****" at bounding box center [485, 654] width 144 height 27
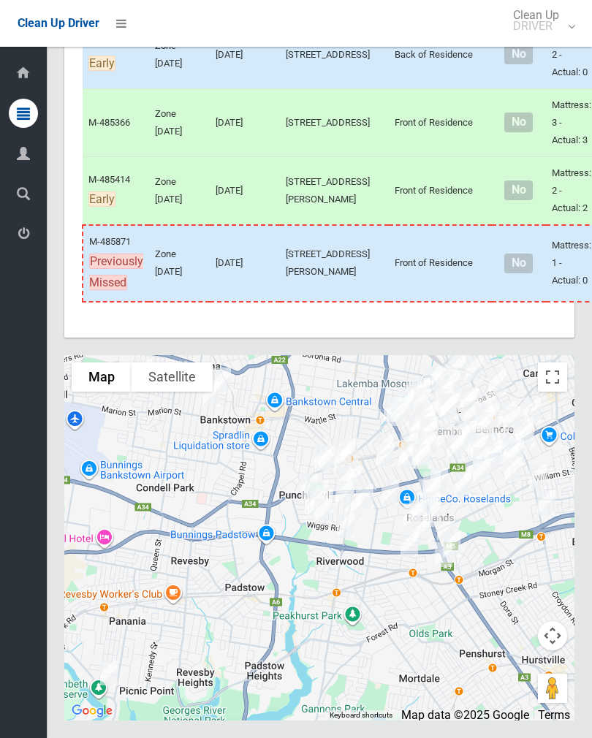
scroll to position [10931, 0]
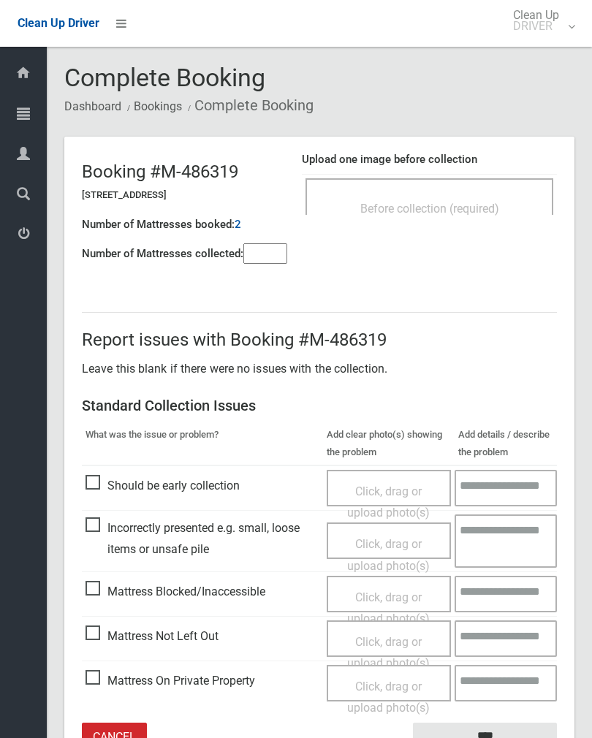
click at [474, 210] on span "Before collection (required)" at bounding box center [429, 209] width 139 height 14
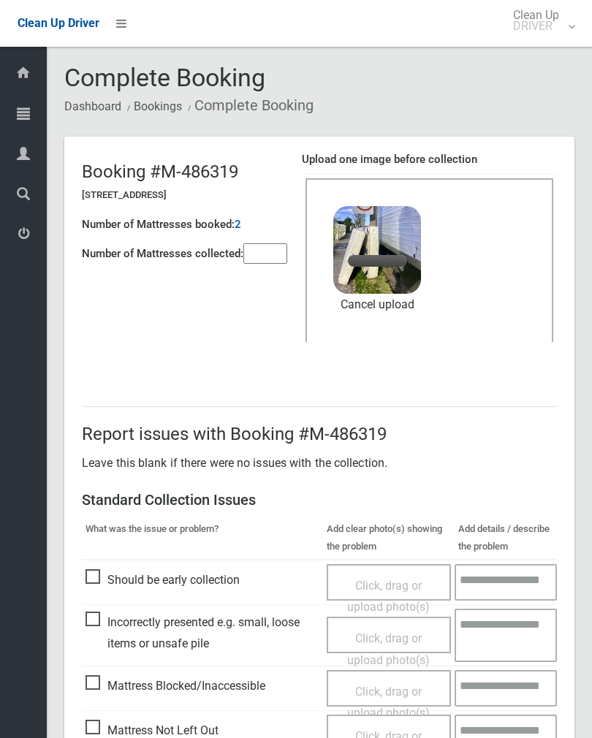
click at [269, 252] on input"] "number" at bounding box center [265, 253] width 44 height 20
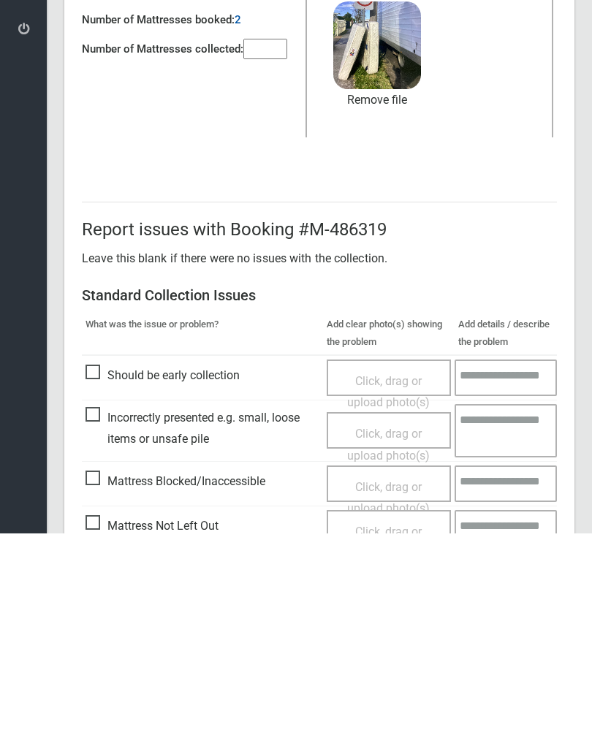
scroll to position [176, 0]
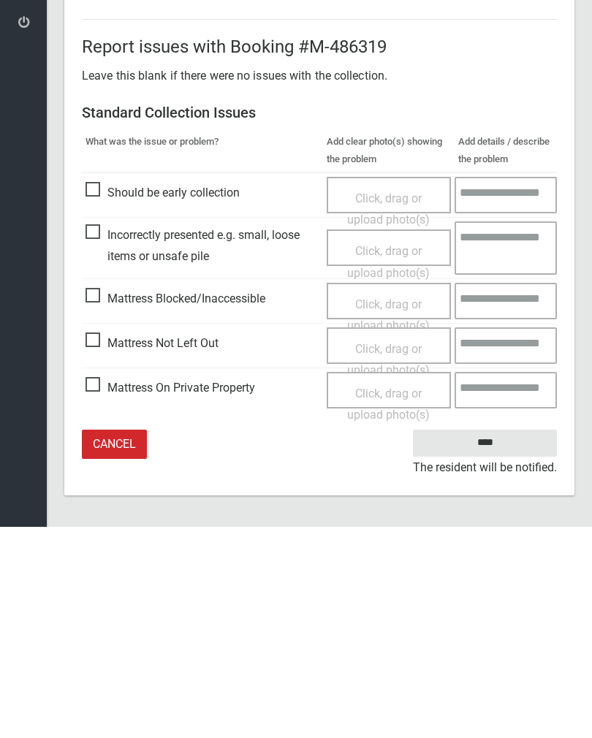
type input"] "*"
click at [507, 641] on input "****" at bounding box center [485, 654] width 144 height 27
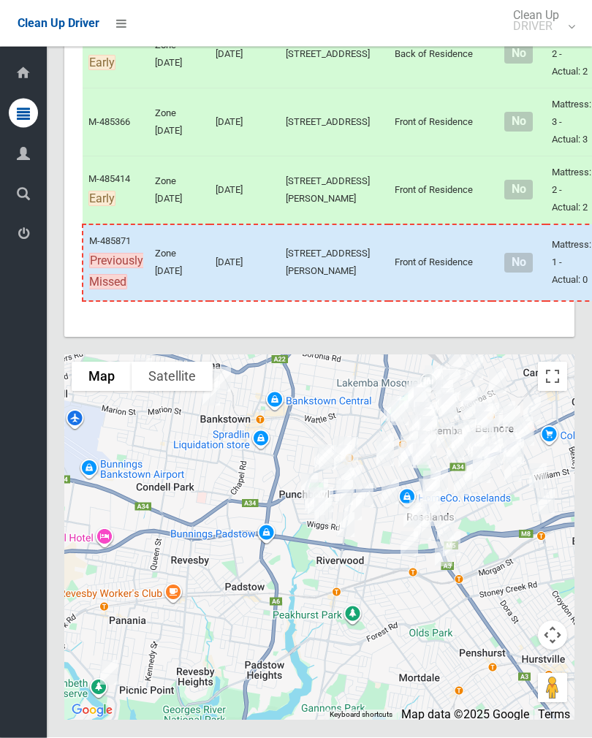
scroll to position [10120, 0]
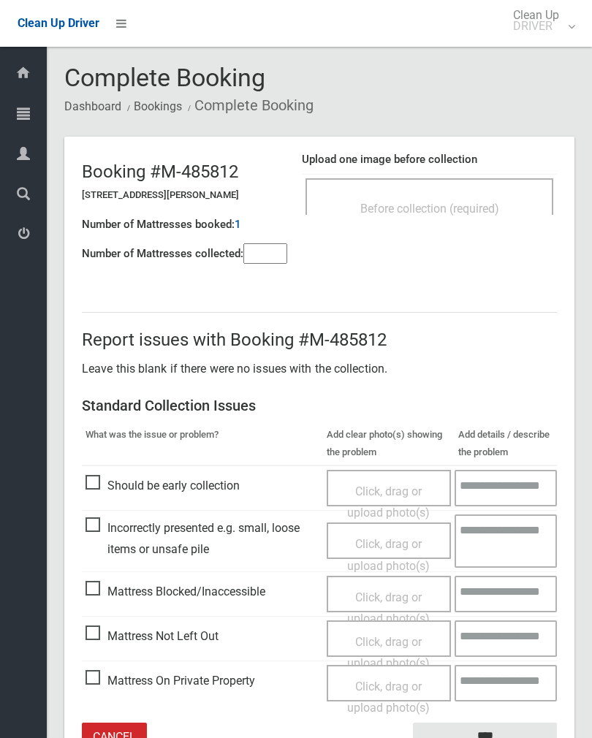
click at [471, 190] on div "Before collection (required)" at bounding box center [429, 196] width 248 height 37
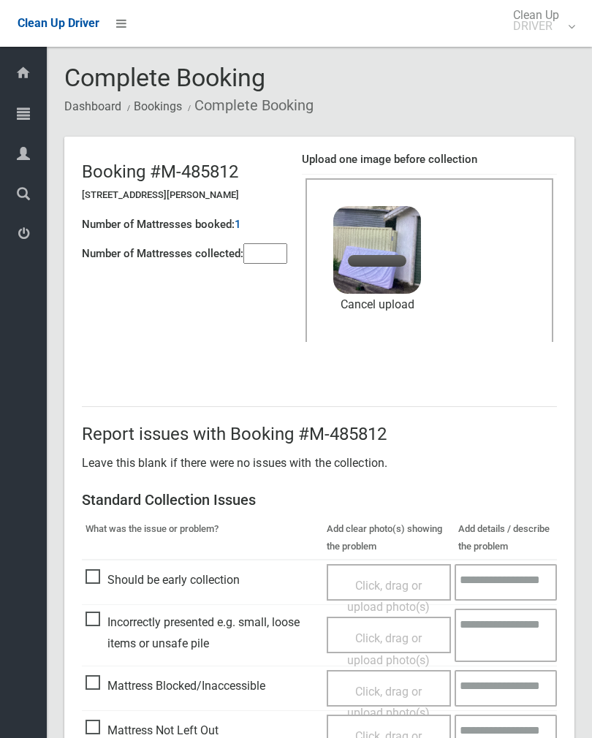
click at [280, 254] on input"] "number" at bounding box center [265, 253] width 44 height 20
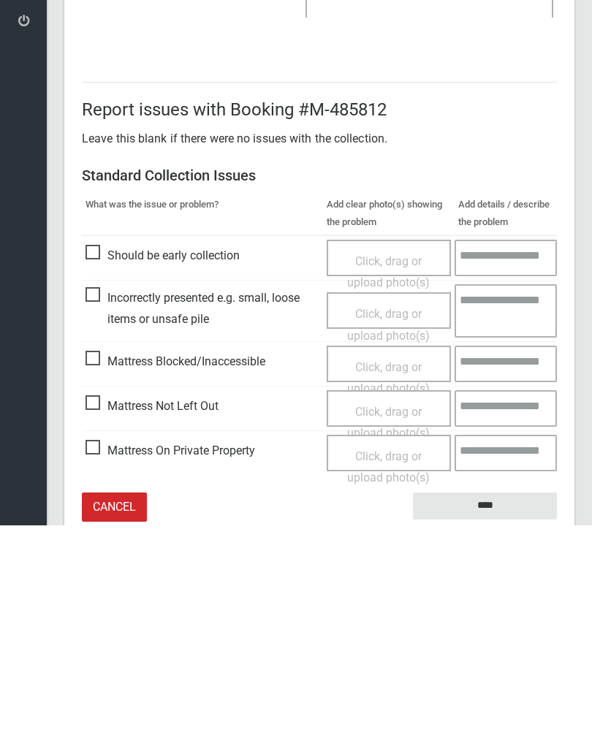
scroll to position [176, 0]
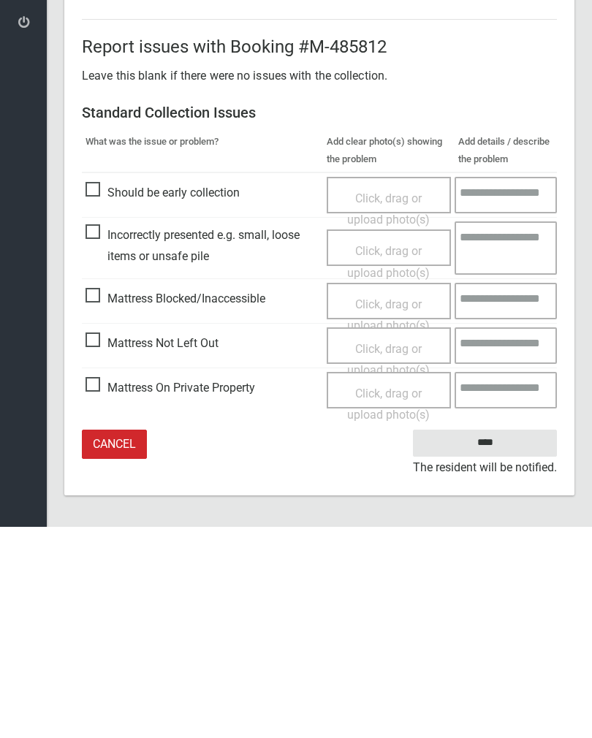
type input"] "*"
click at [494, 641] on input "****" at bounding box center [485, 654] width 144 height 27
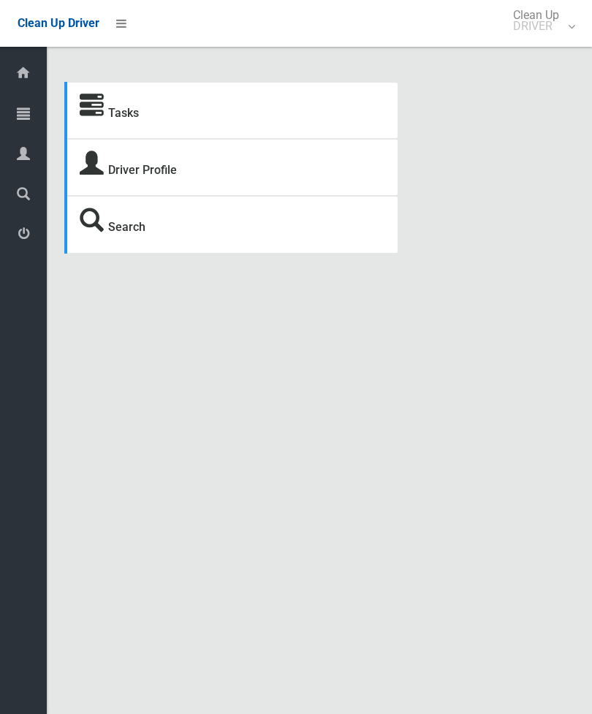
click at [130, 115] on link "Tasks" at bounding box center [123, 113] width 31 height 14
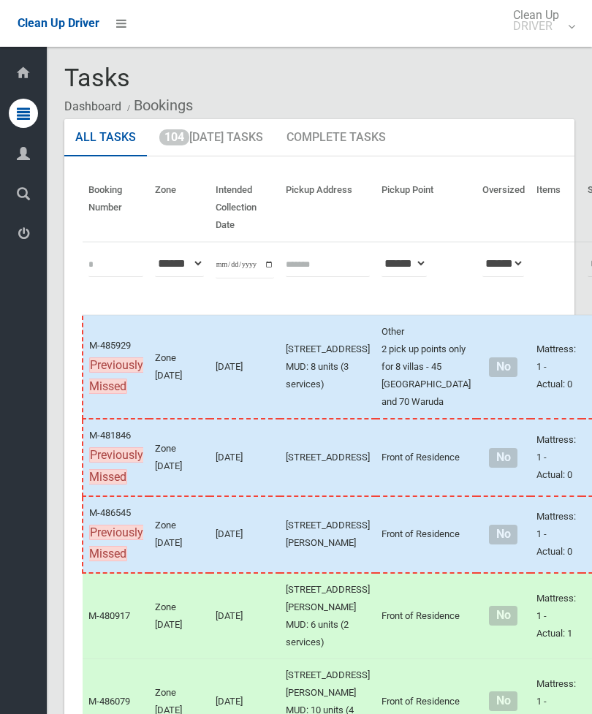
click at [232, 134] on link "104 Today's Tasks" at bounding box center [211, 138] width 126 height 38
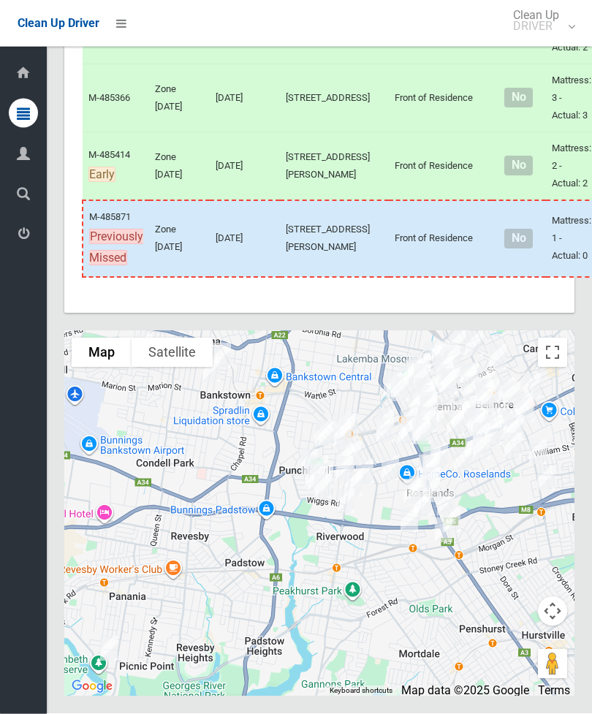
scroll to position [10169, 0]
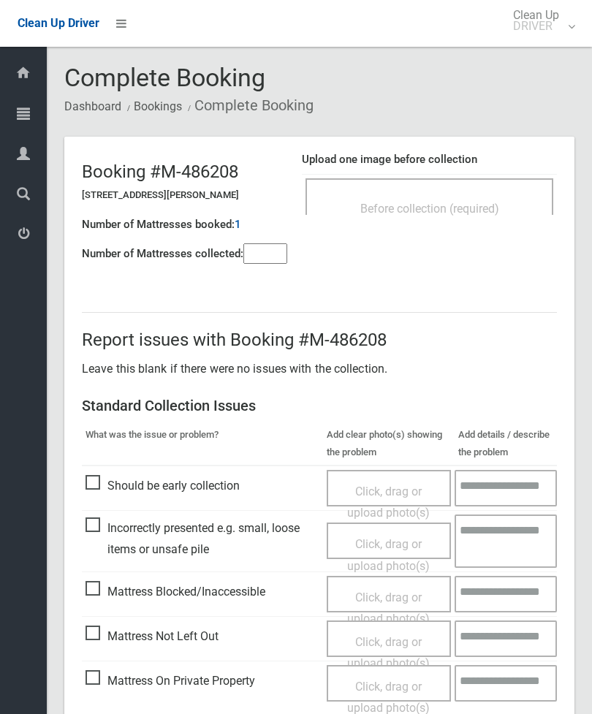
click at [271, 252] on input"] "number" at bounding box center [265, 253] width 44 height 20
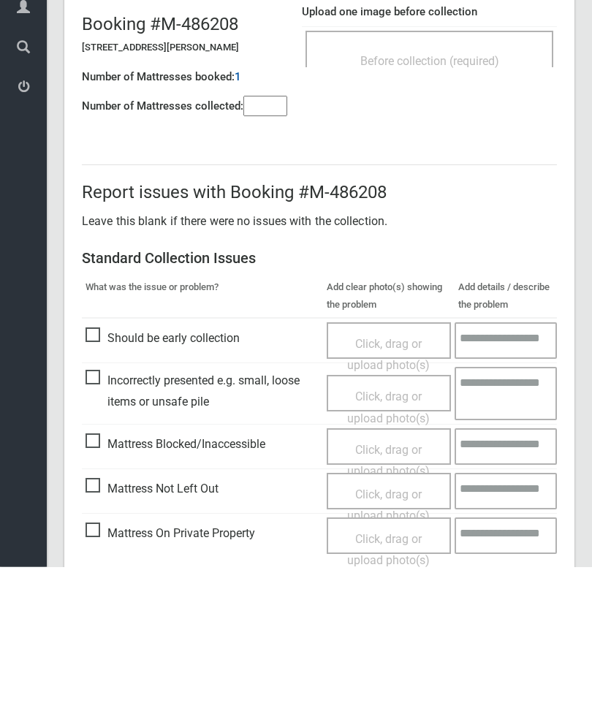
scroll to position [105, 0]
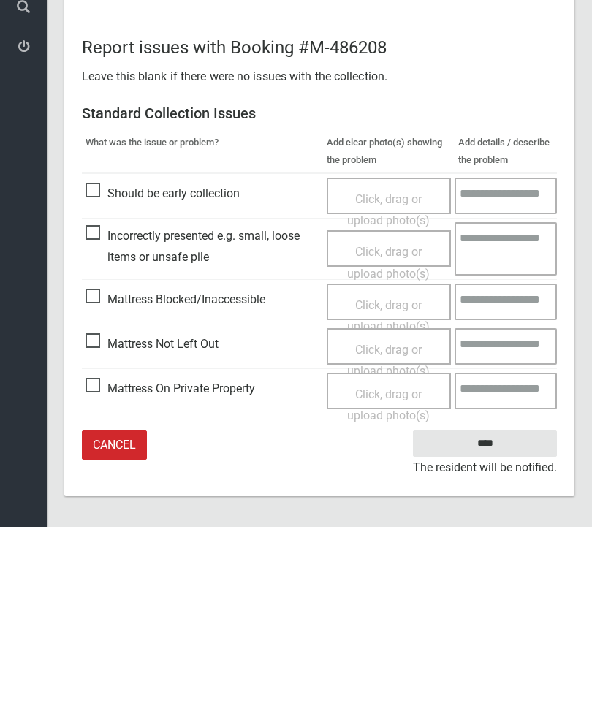
type input"] "*"
click at [392, 530] on span "Click, drag or upload photo(s)" at bounding box center [388, 548] width 83 height 36
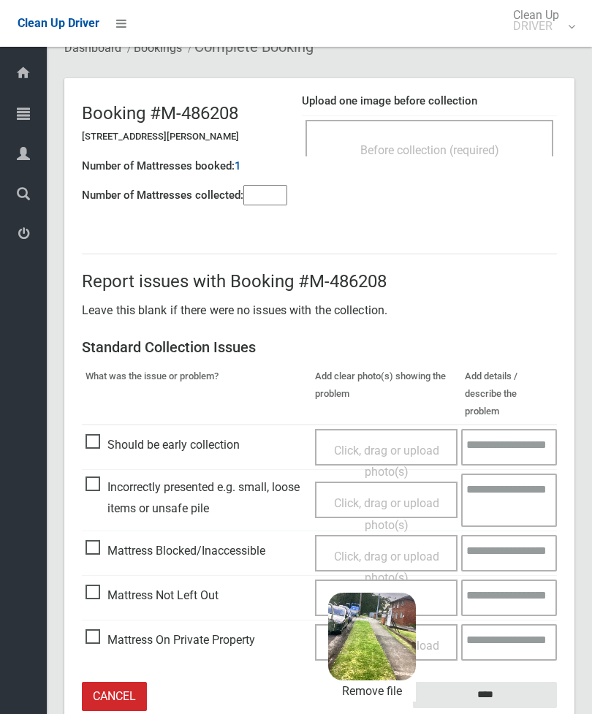
click at [512, 682] on input "****" at bounding box center [485, 695] width 144 height 27
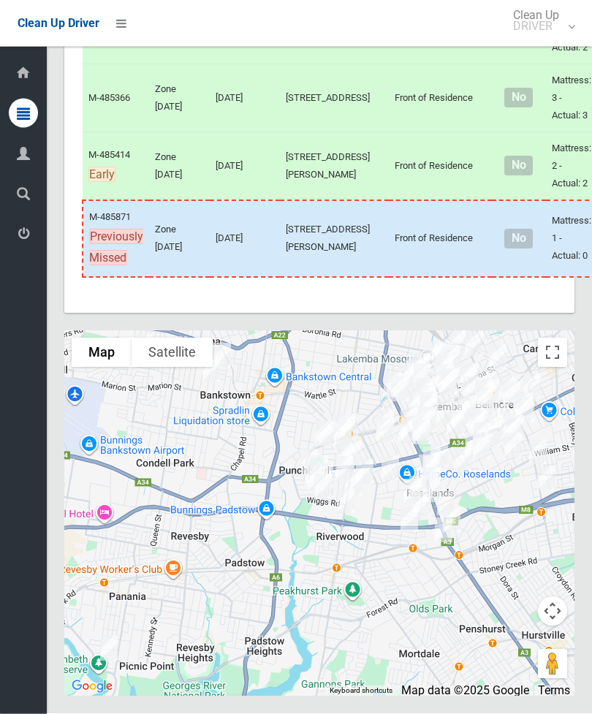
scroll to position [10188, 0]
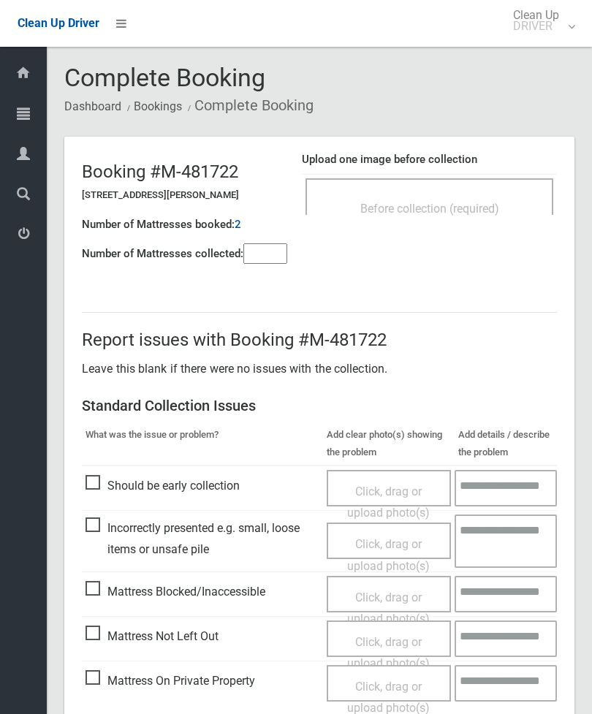
click at [460, 212] on span "Before collection (required)" at bounding box center [429, 209] width 139 height 14
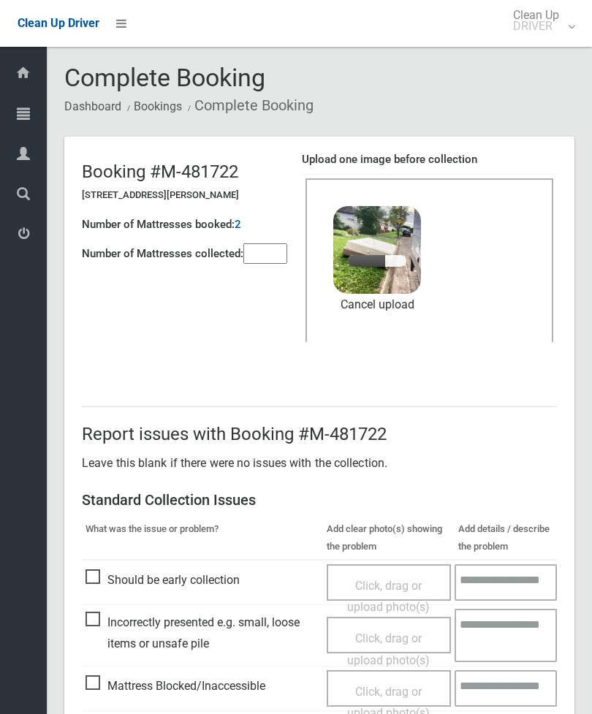
click at [277, 247] on input"] "number" at bounding box center [265, 253] width 44 height 20
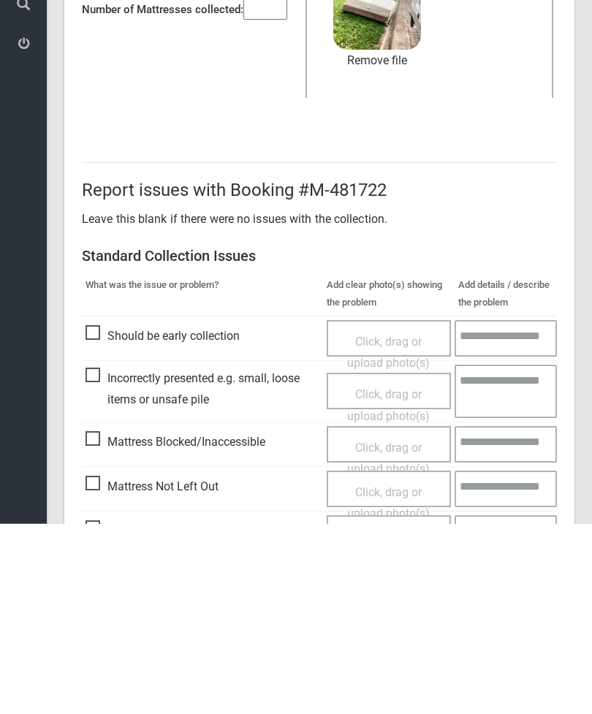
scroll to position [200, 0]
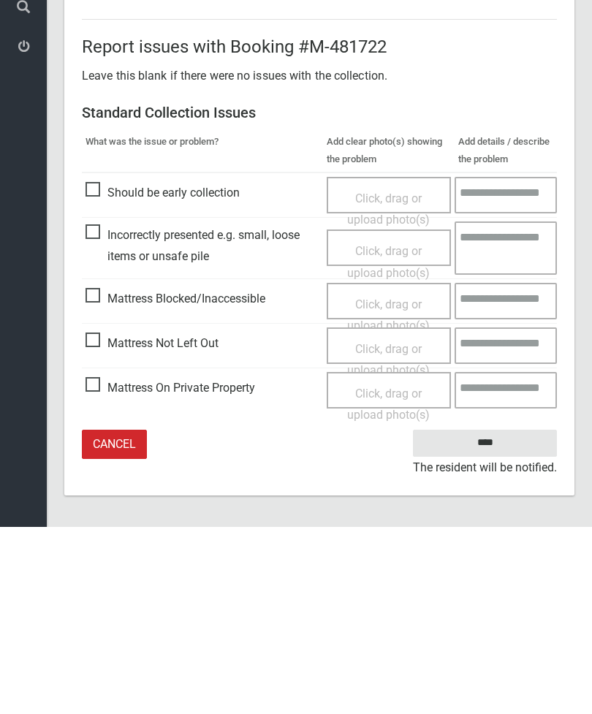
type input"] "*"
click at [504, 617] on input "****" at bounding box center [485, 630] width 144 height 27
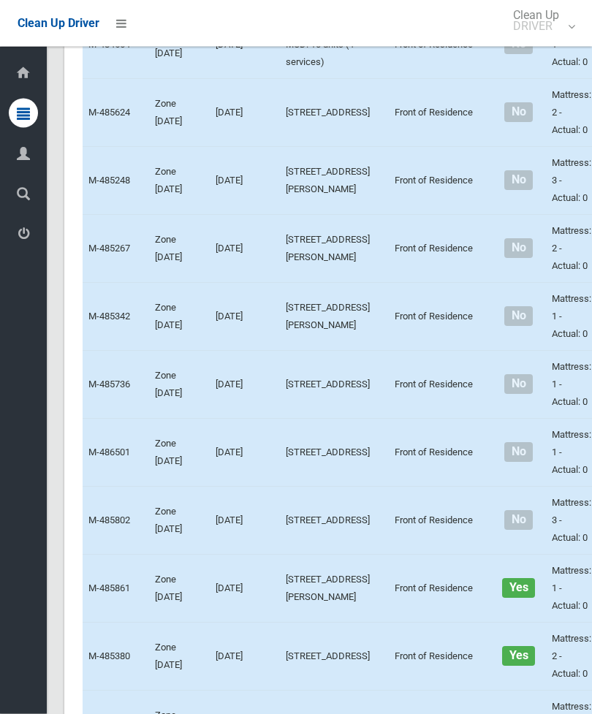
scroll to position [3756, 0]
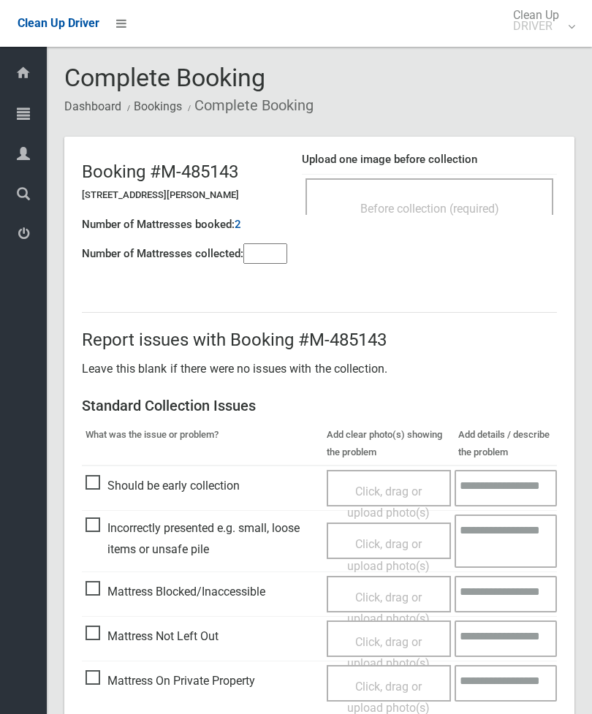
click at [484, 199] on div "Before collection (required)" at bounding box center [429, 207] width 216 height 27
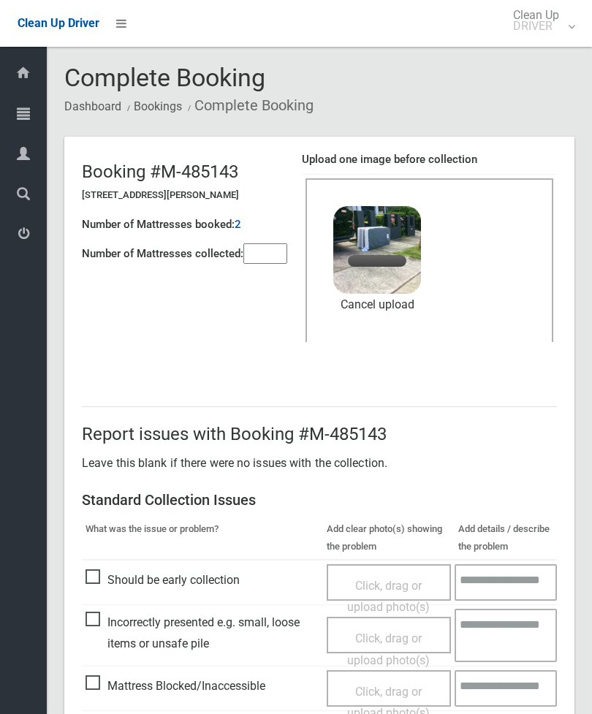
click at [270, 248] on input"] "number" at bounding box center [265, 253] width 44 height 20
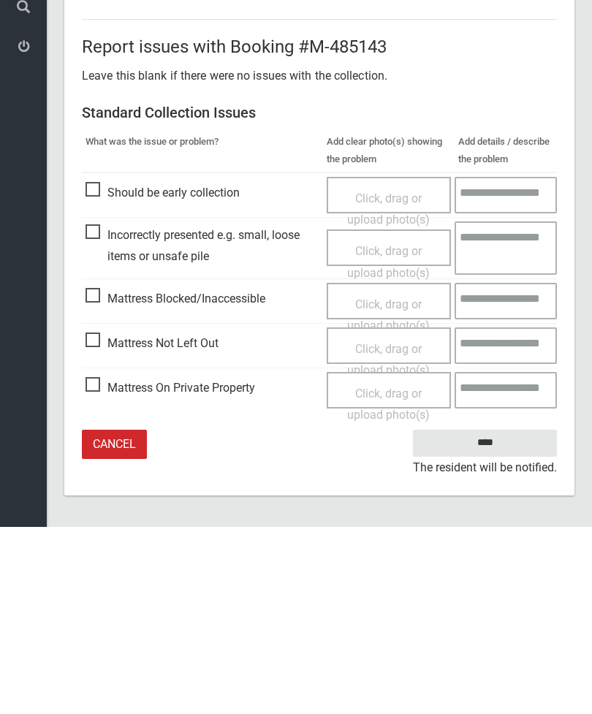
type input"] "*"
click at [499, 617] on input "****" at bounding box center [485, 630] width 144 height 27
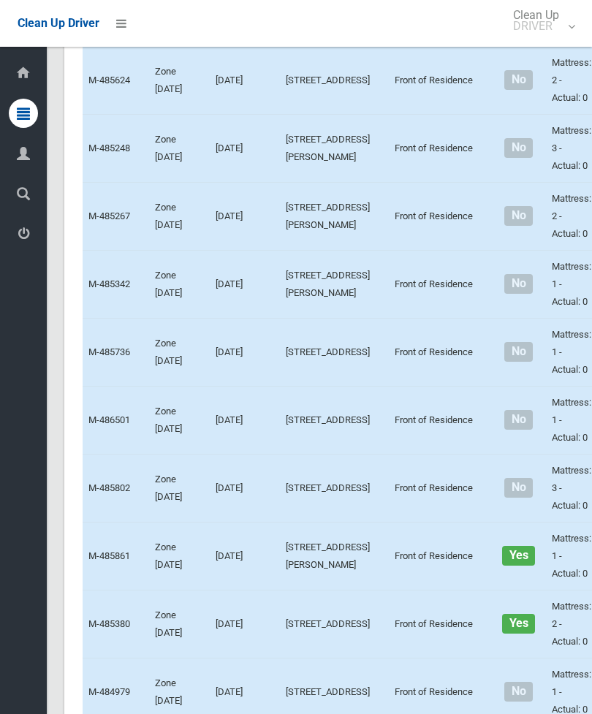
scroll to position [3789, 0]
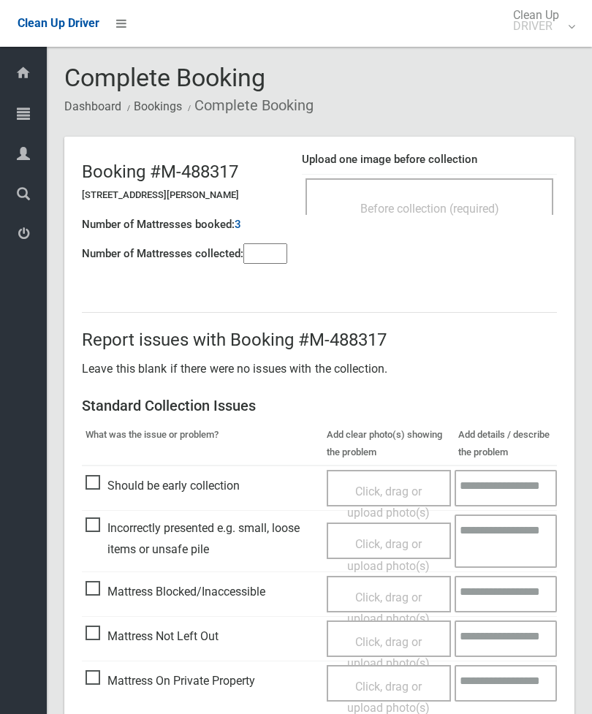
click at [465, 199] on div "Before collection (required)" at bounding box center [429, 207] width 216 height 27
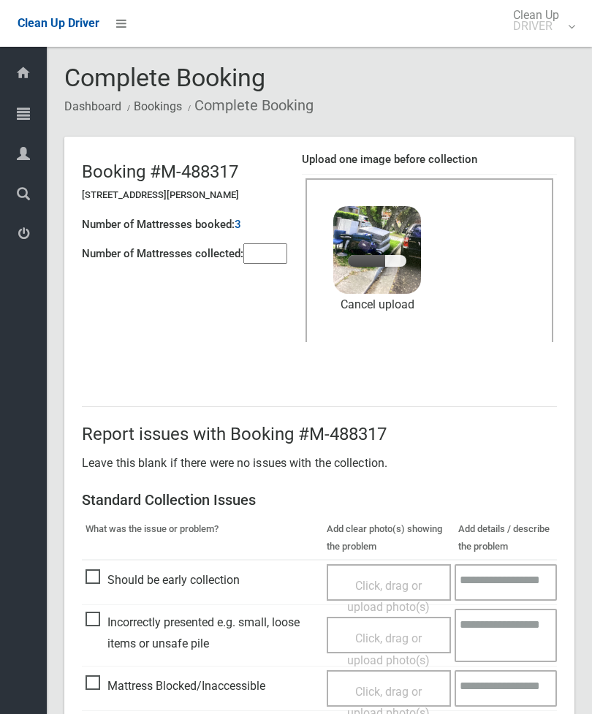
click at [273, 243] on input"] "number" at bounding box center [265, 253] width 44 height 20
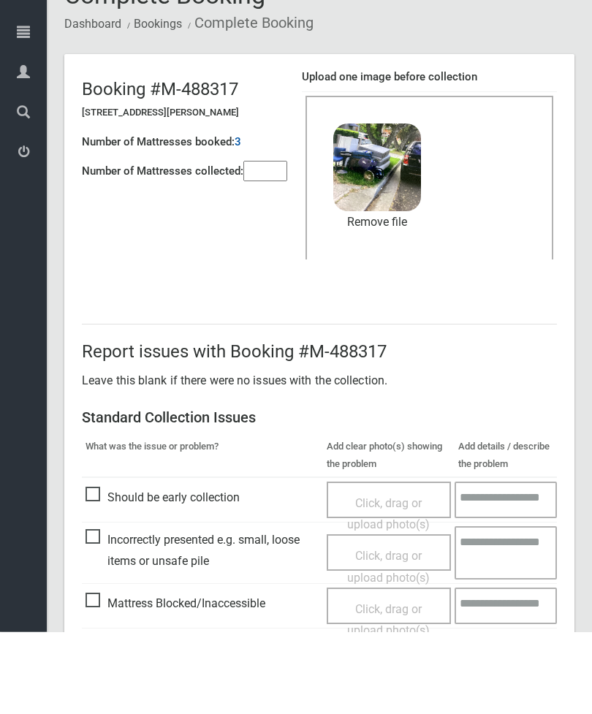
scroll to position [200, 0]
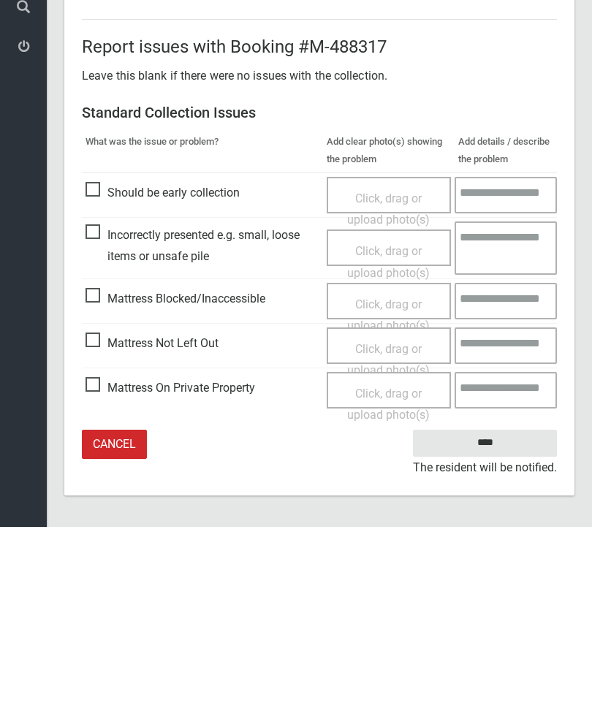
type input"] "*"
click at [498, 617] on input "****" at bounding box center [485, 630] width 144 height 27
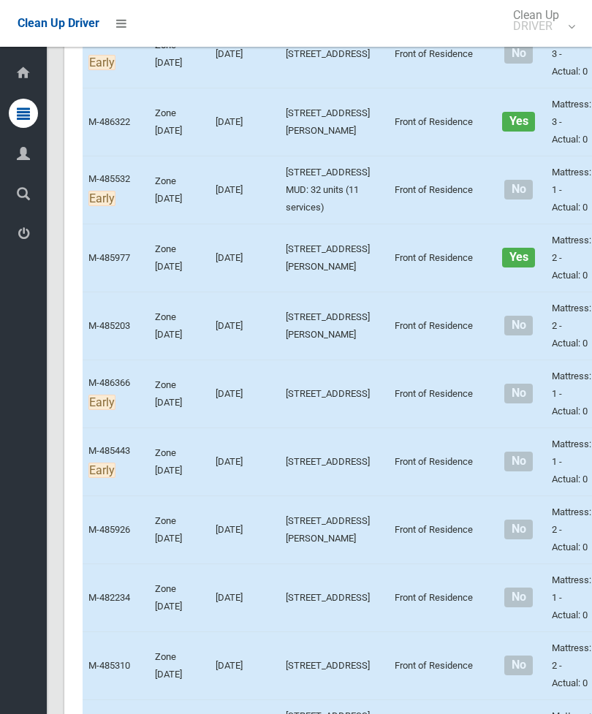
scroll to position [3110, 0]
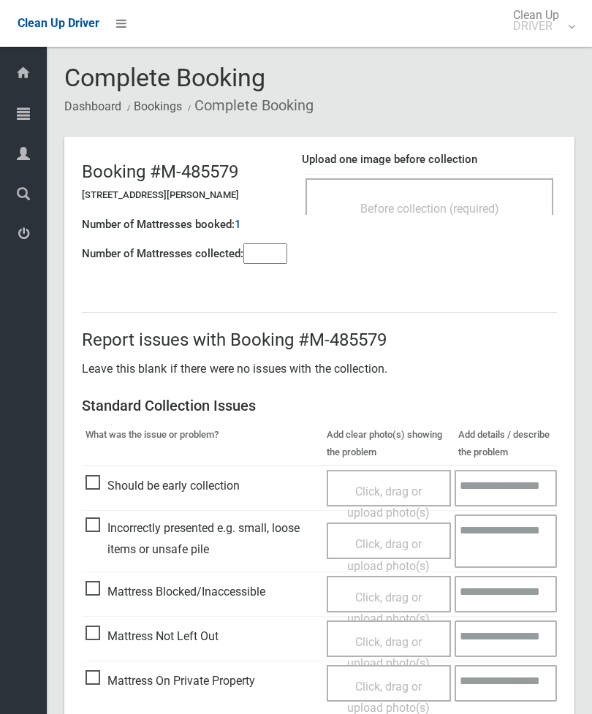
click at [262, 251] on input"] "number" at bounding box center [265, 253] width 44 height 20
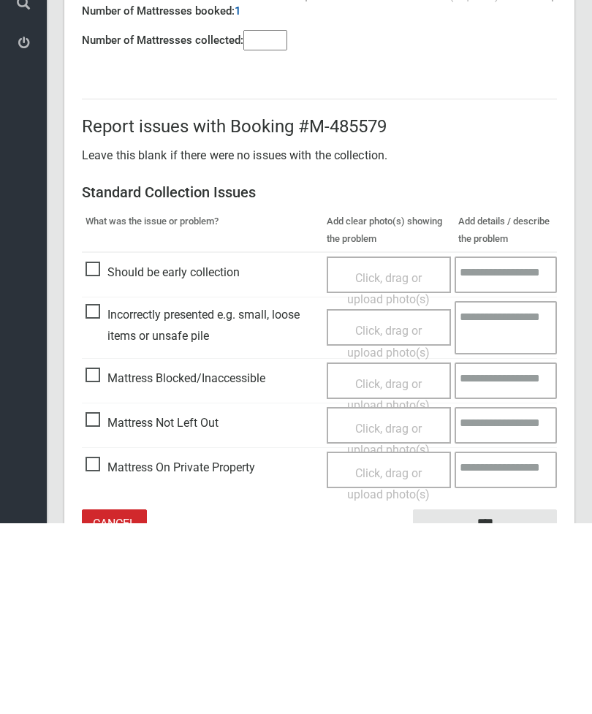
scroll to position [105, 0]
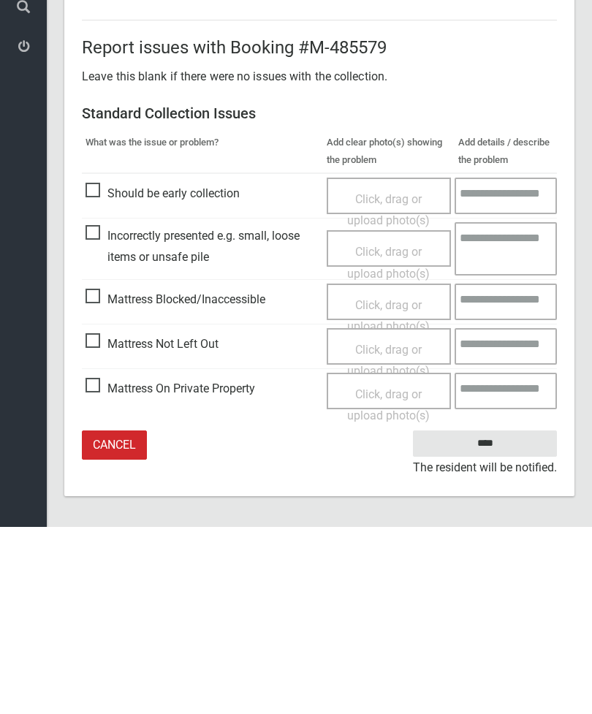
type input"] "*"
click at [389, 530] on span "Click, drag or upload photo(s)" at bounding box center [388, 548] width 83 height 36
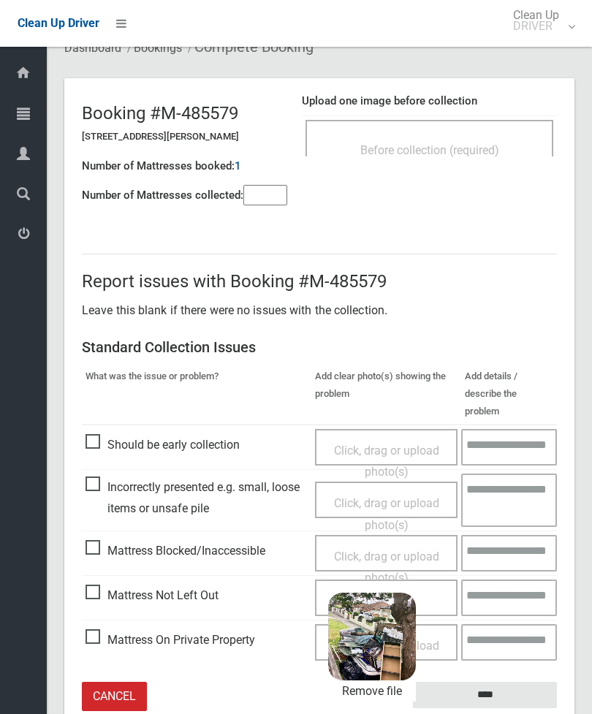
click at [506, 682] on input "****" at bounding box center [485, 695] width 144 height 27
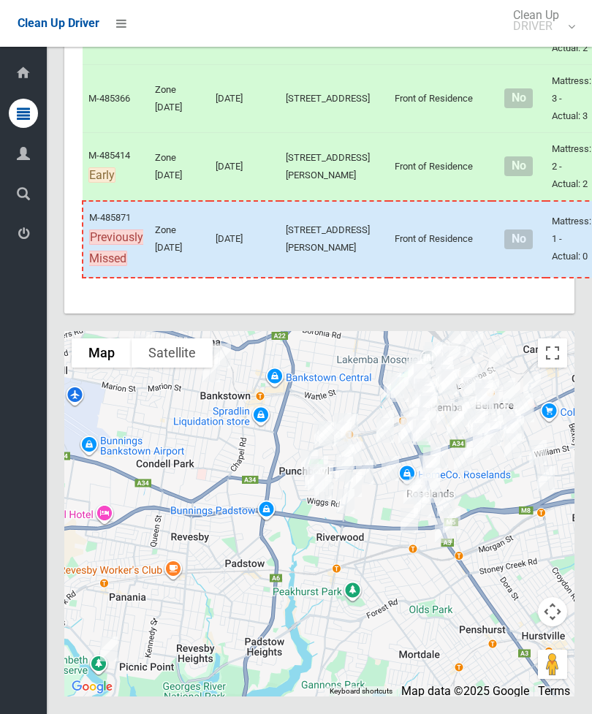
scroll to position [9818, 0]
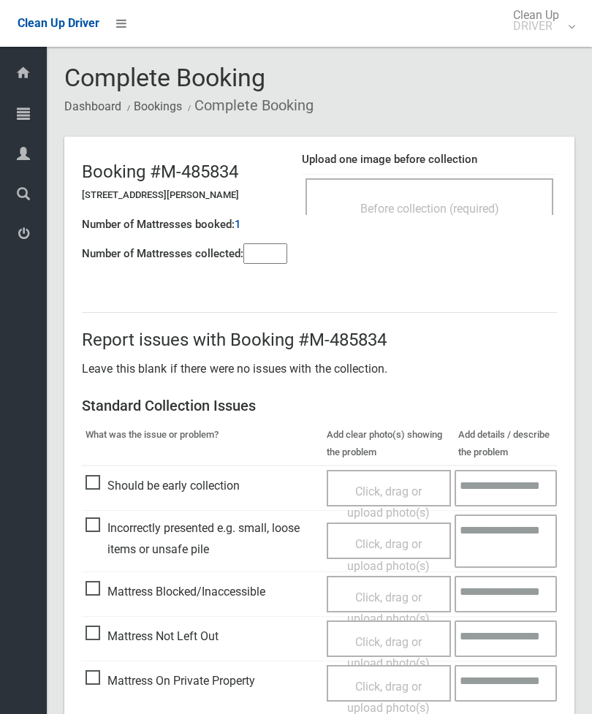
click at [494, 205] on span "Before collection (required)" at bounding box center [429, 209] width 139 height 14
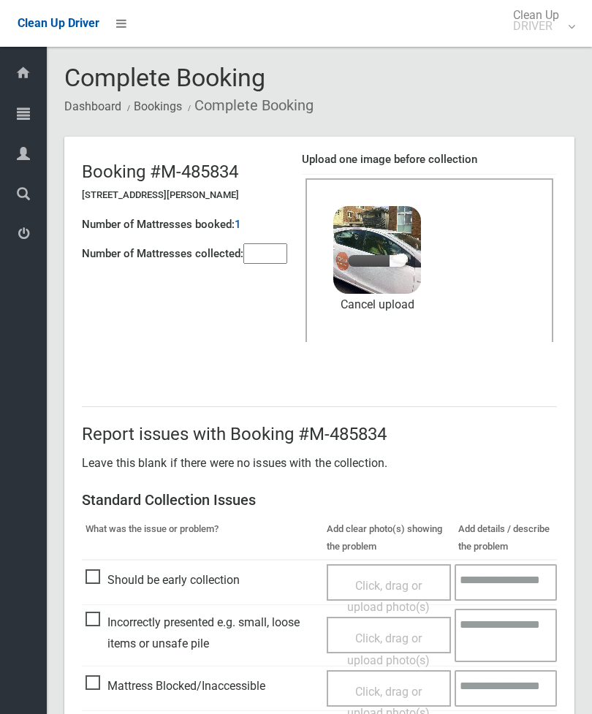
click at [271, 247] on input"] "number" at bounding box center [265, 253] width 44 height 20
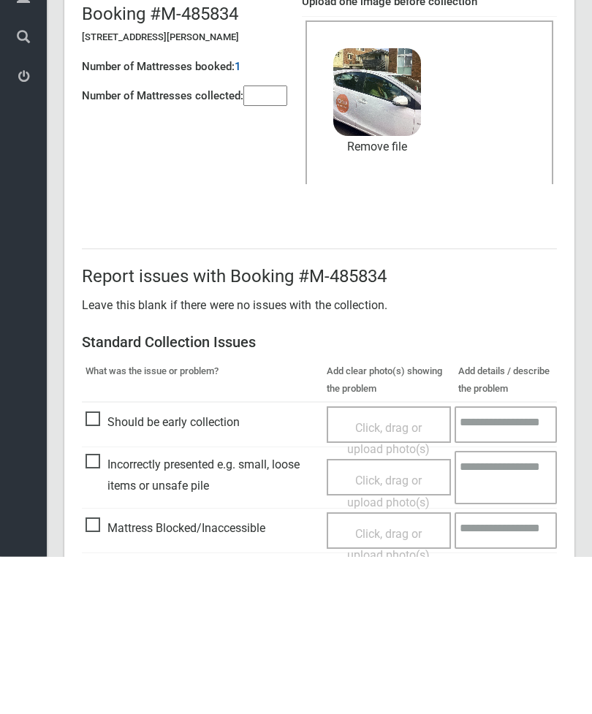
scroll to position [200, 0]
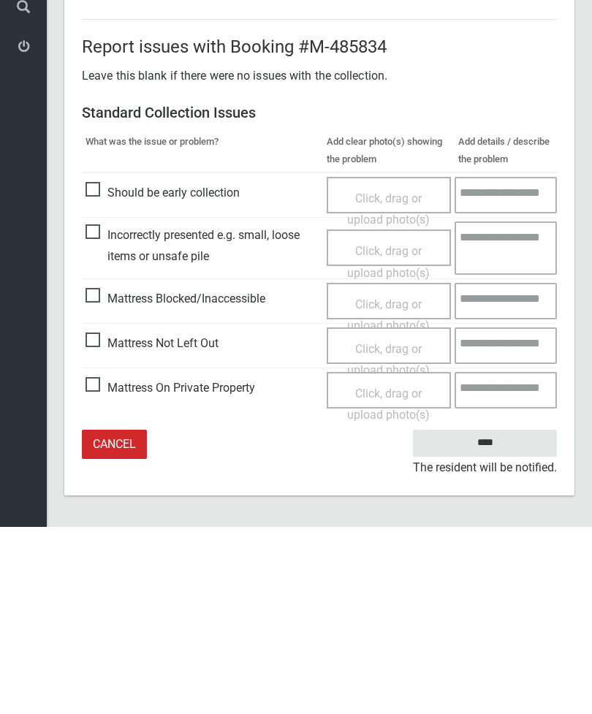
type input"] "*"
click at [501, 617] on input "****" at bounding box center [485, 630] width 144 height 27
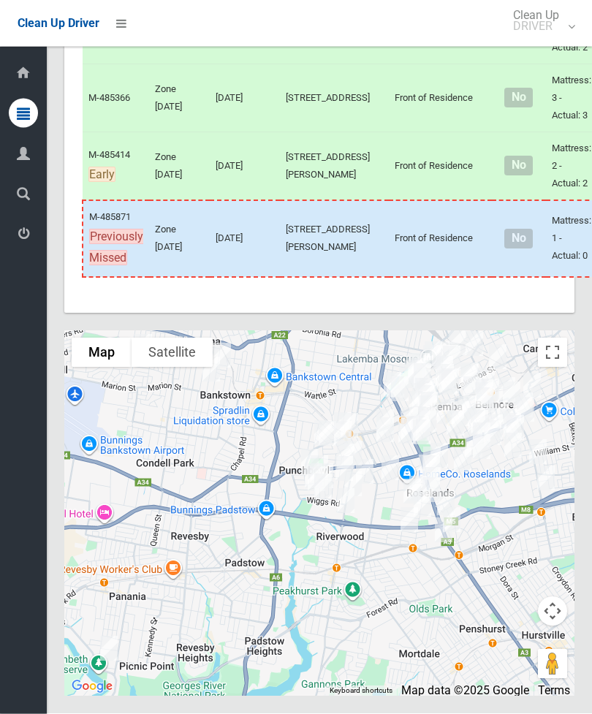
scroll to position [9160, 0]
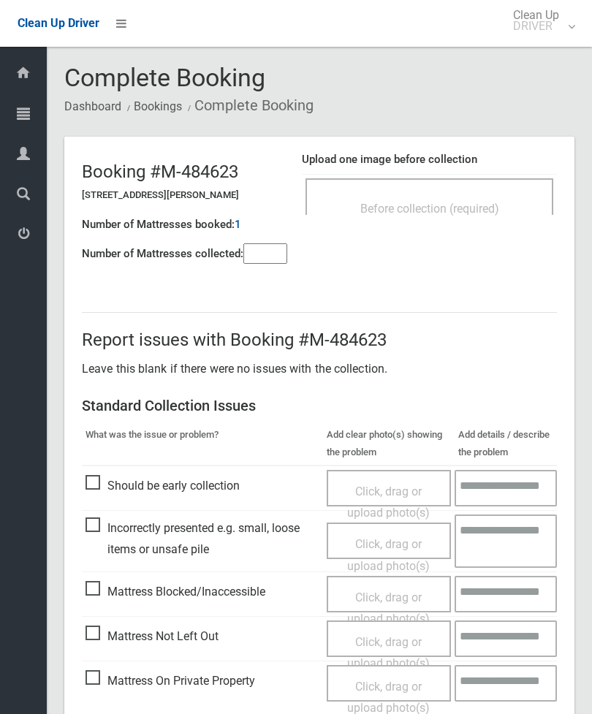
click at [509, 202] on div "Before collection (required)" at bounding box center [429, 207] width 216 height 27
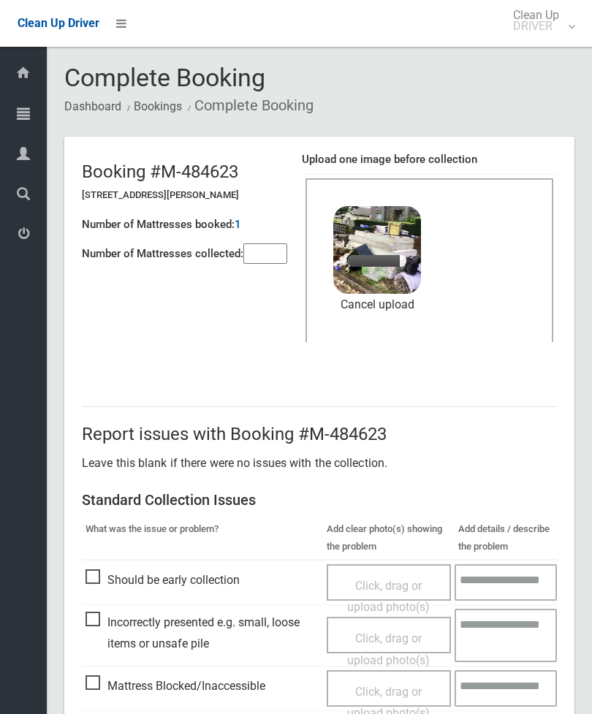
click at [275, 254] on input"] "number" at bounding box center [265, 253] width 44 height 20
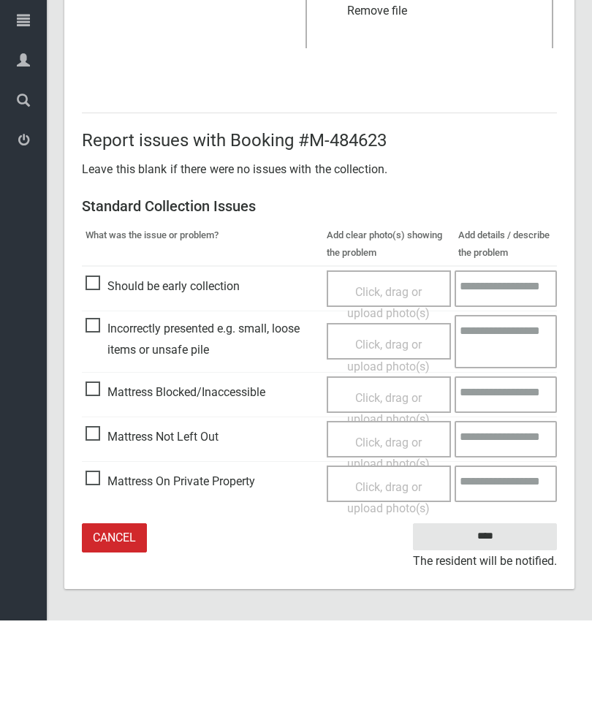
type input"] "*"
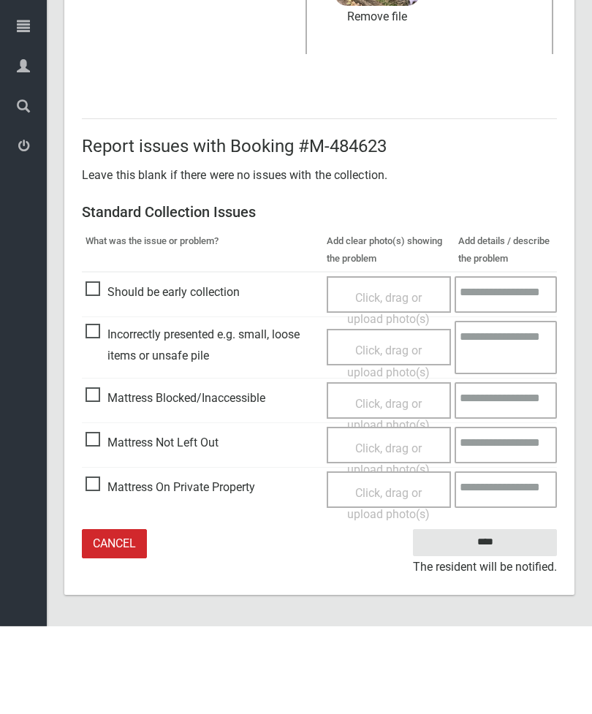
click at [495, 617] on input "****" at bounding box center [485, 630] width 144 height 27
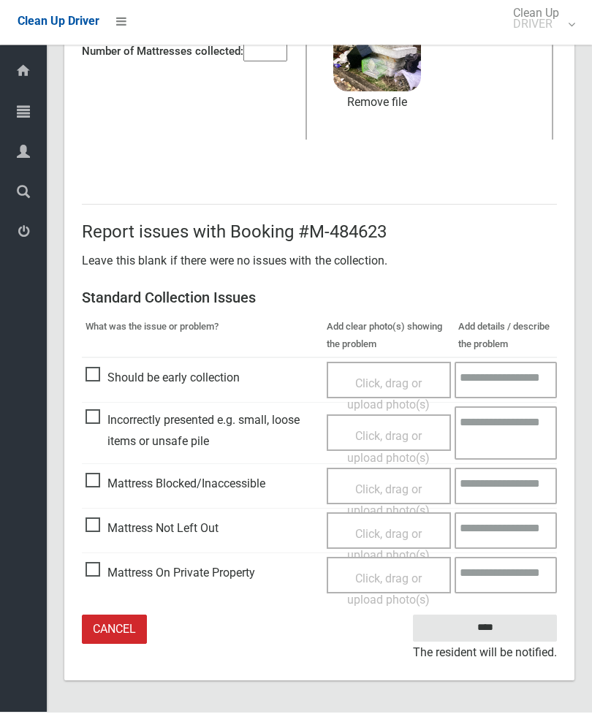
scroll to position [153, 0]
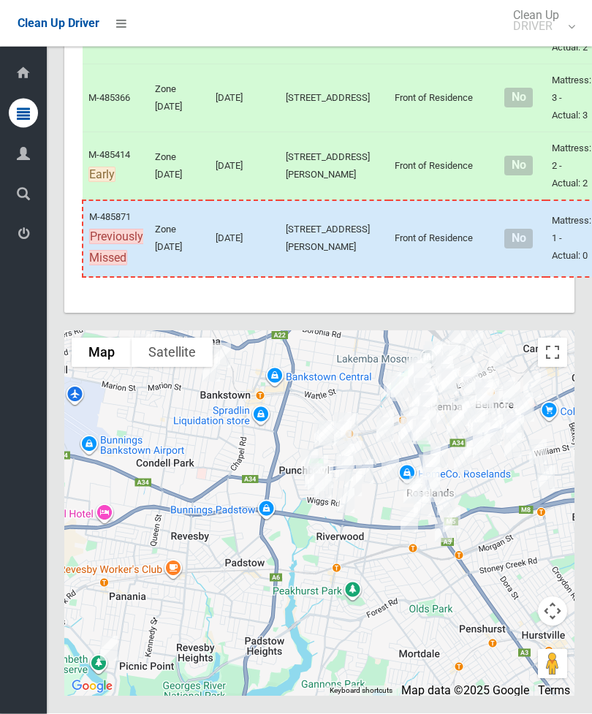
scroll to position [9562, 0]
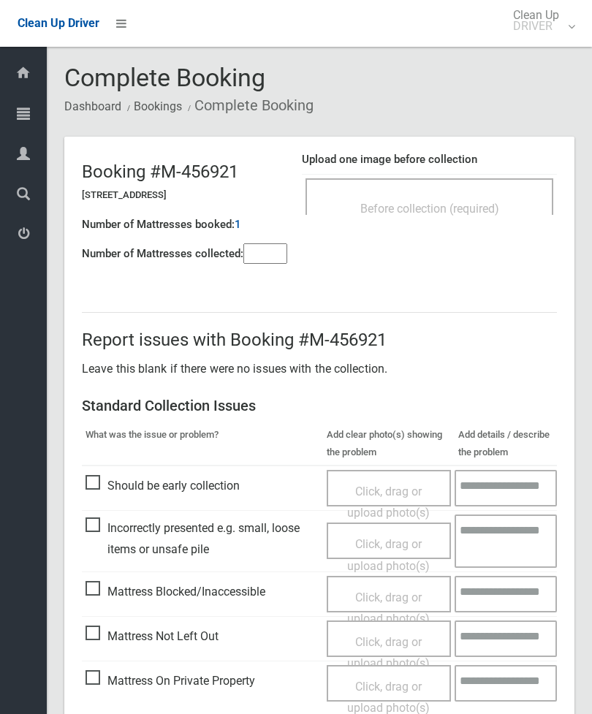
click at [500, 156] on h4 "Upload one image before collection" at bounding box center [429, 159] width 255 height 12
click at [498, 199] on div "Before collection (required)" at bounding box center [429, 207] width 216 height 27
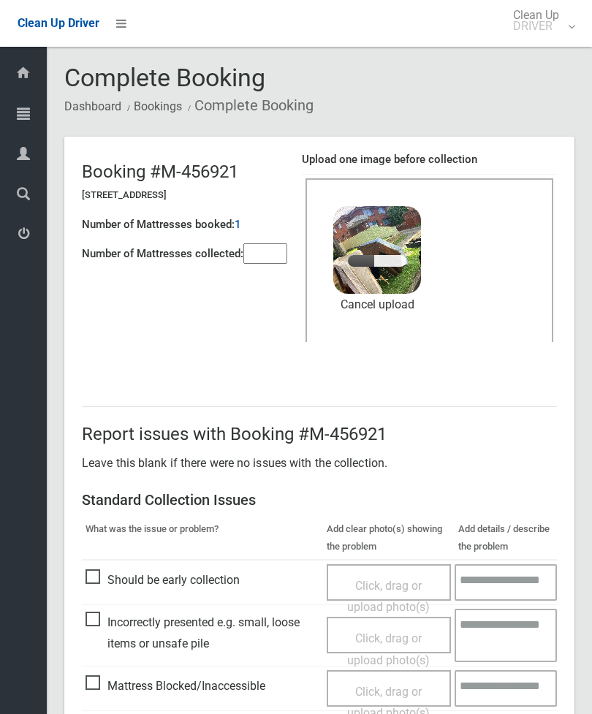
click at [270, 264] on input"] "number" at bounding box center [265, 253] width 44 height 20
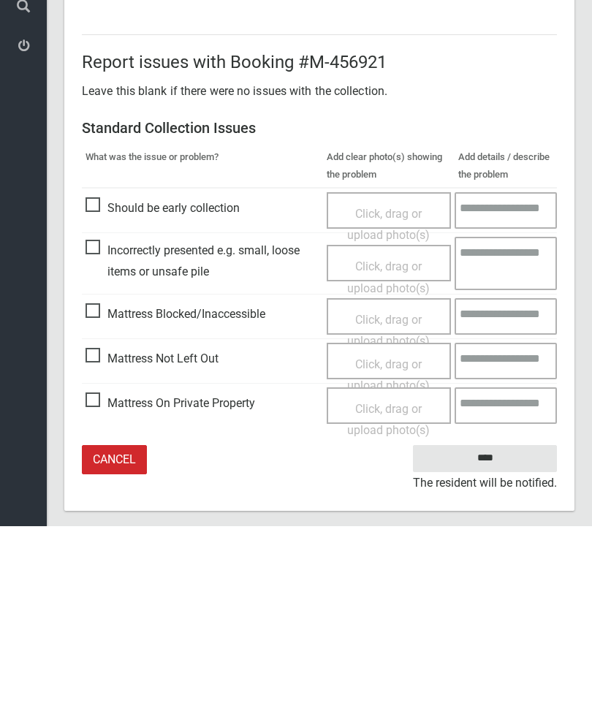
scroll to position [200, 0]
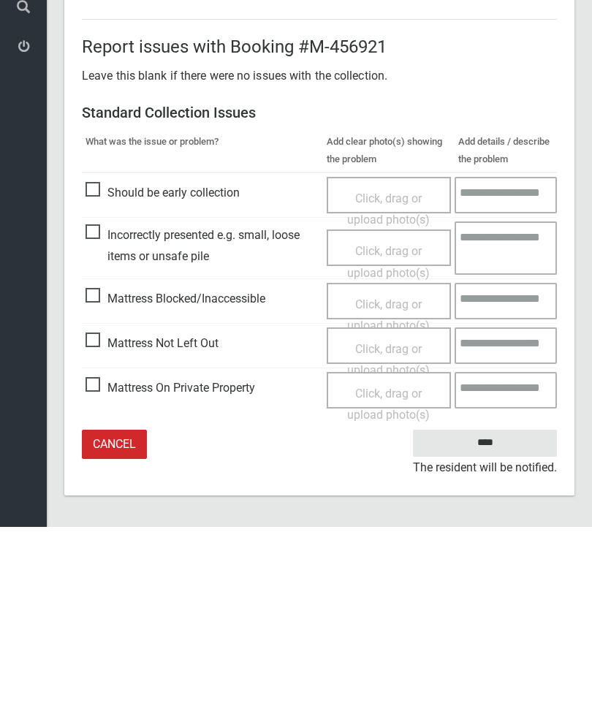
type input"] "*"
click at [503, 617] on input "****" at bounding box center [485, 630] width 144 height 27
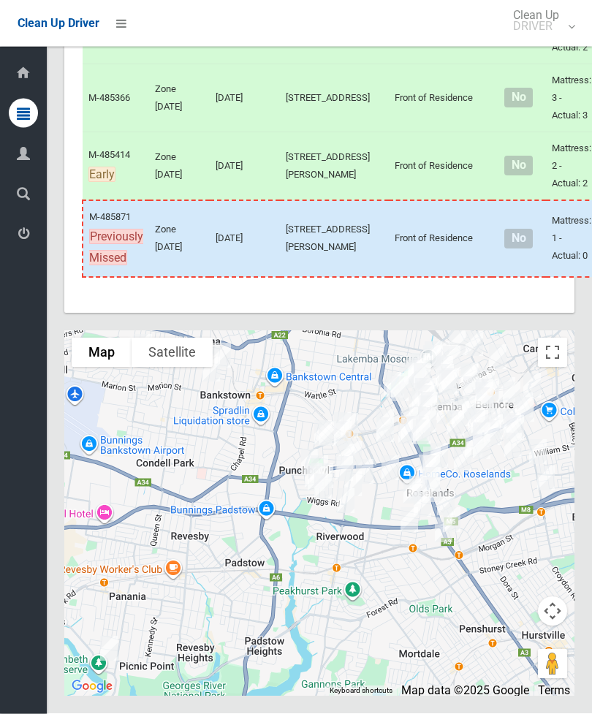
scroll to position [9280, 0]
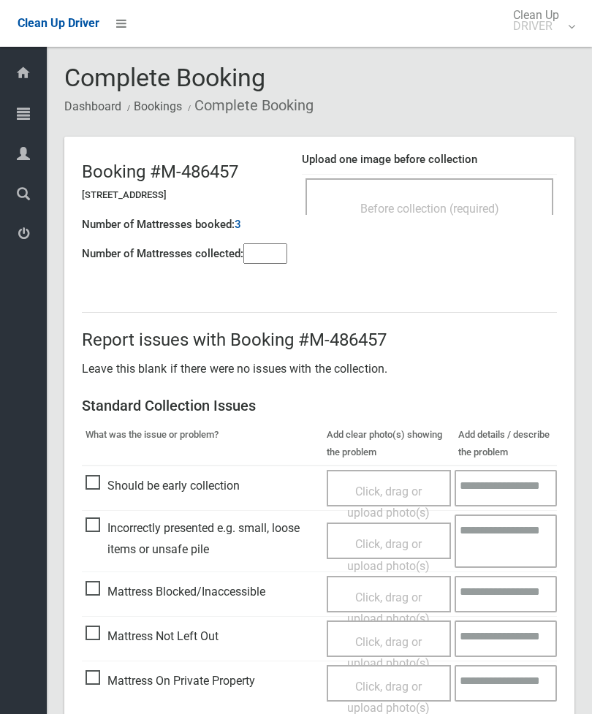
click at [503, 201] on div "Before collection (required)" at bounding box center [429, 207] width 216 height 27
click at [490, 208] on span "Before collection (required)" at bounding box center [429, 209] width 139 height 14
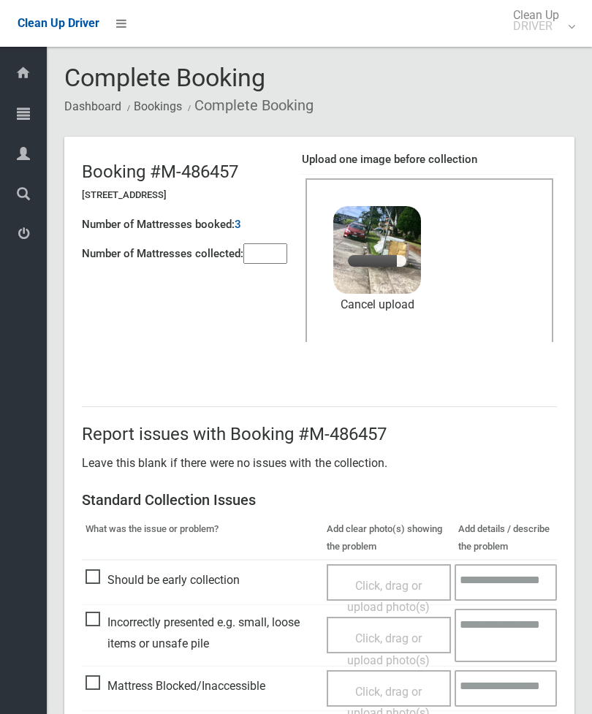
click at [268, 258] on input"] "number" at bounding box center [265, 253] width 44 height 20
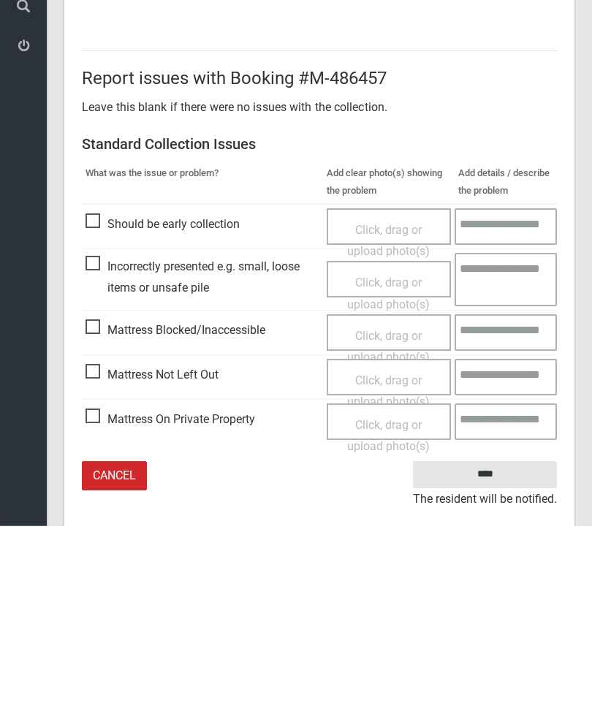
scroll to position [200, 0]
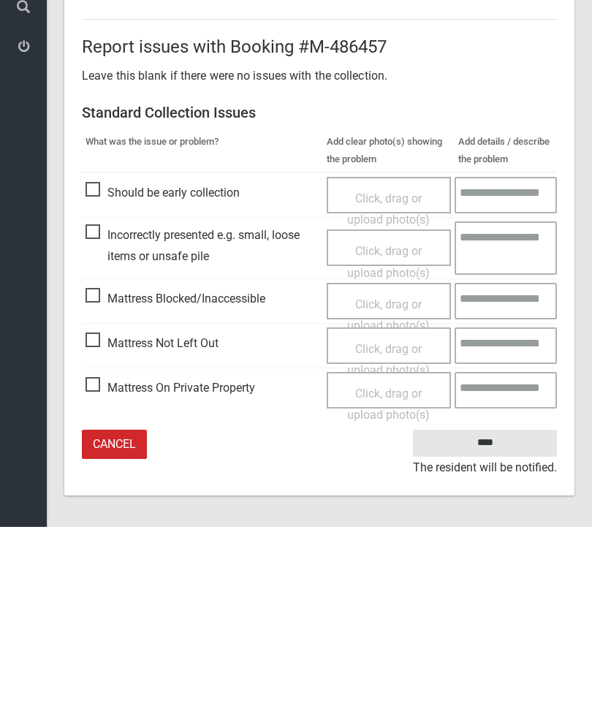
type input"] "*"
click at [513, 617] on input "****" at bounding box center [485, 630] width 144 height 27
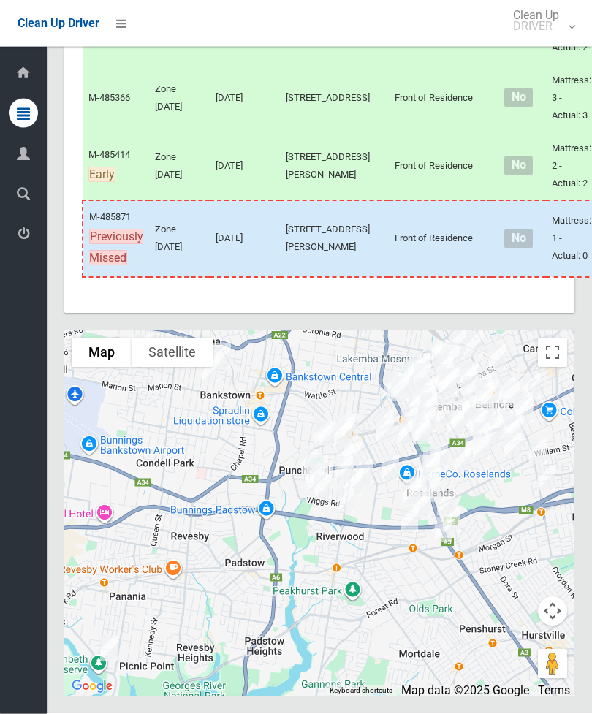
scroll to position [9287, 0]
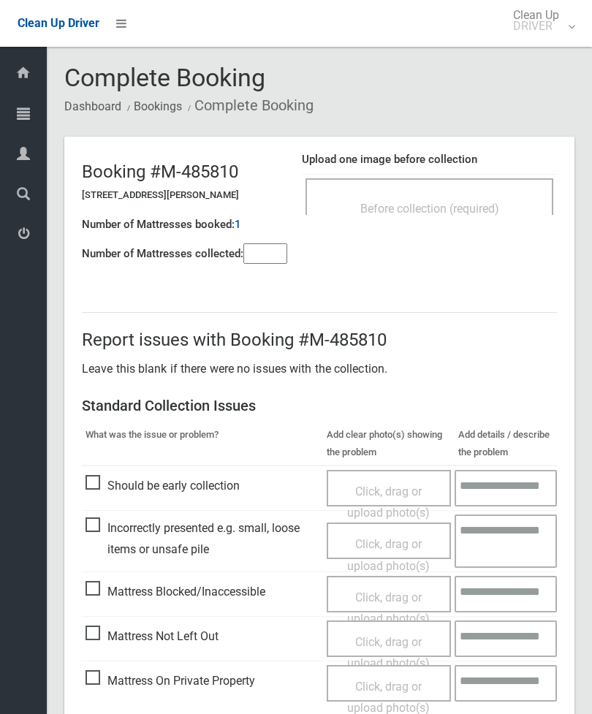
click at [471, 205] on span "Before collection (required)" at bounding box center [429, 209] width 139 height 14
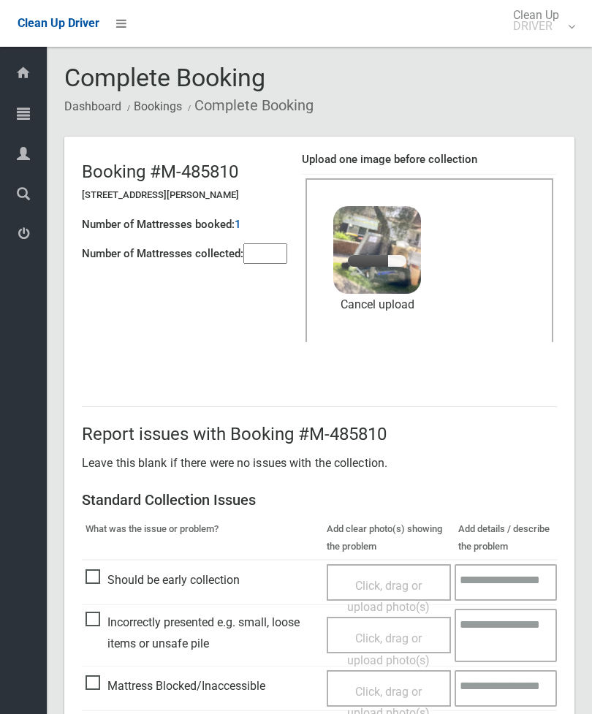
click at [269, 255] on input"] "number" at bounding box center [265, 253] width 44 height 20
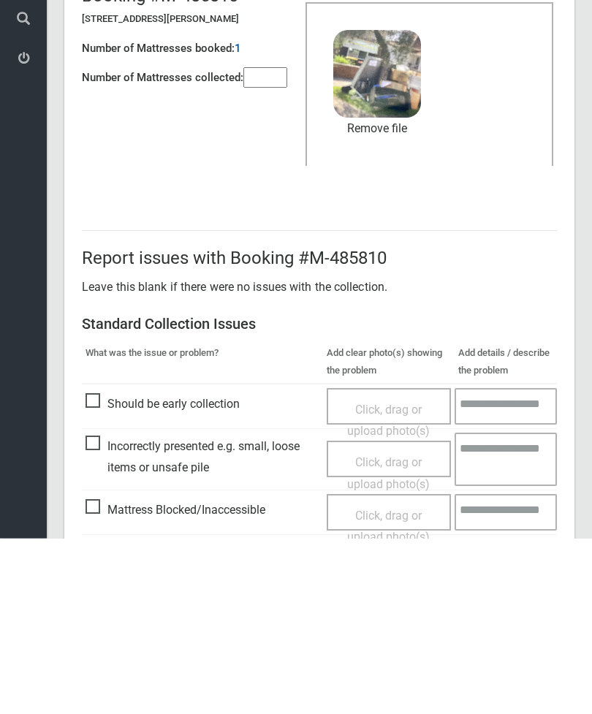
scroll to position [200, 0]
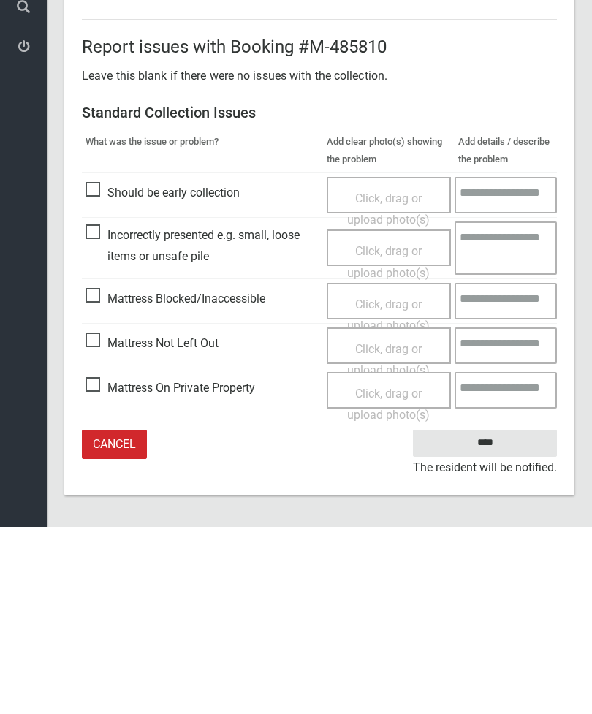
type input"] "*"
click at [489, 617] on input "****" at bounding box center [485, 630] width 144 height 27
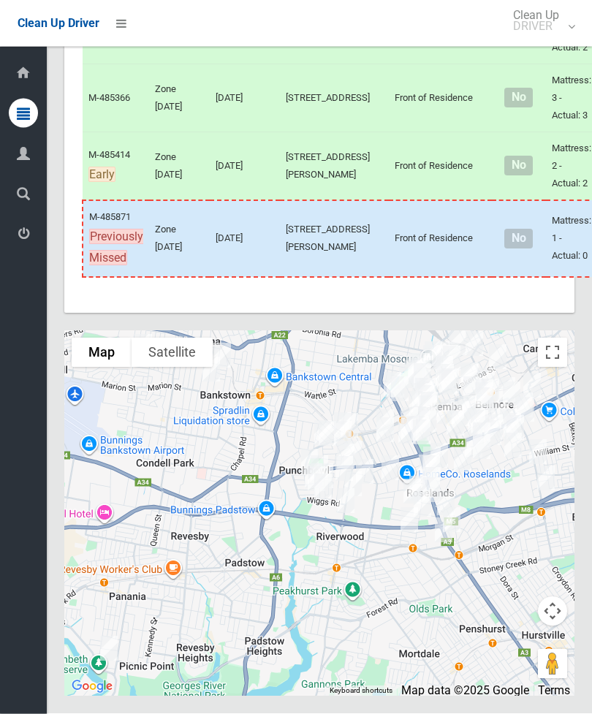
scroll to position [9613, 0]
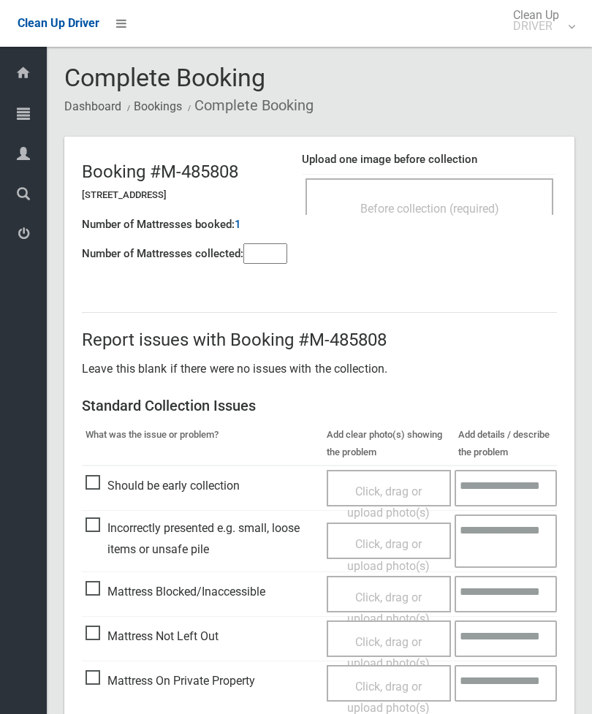
click at [271, 252] on input"] "number" at bounding box center [265, 253] width 44 height 20
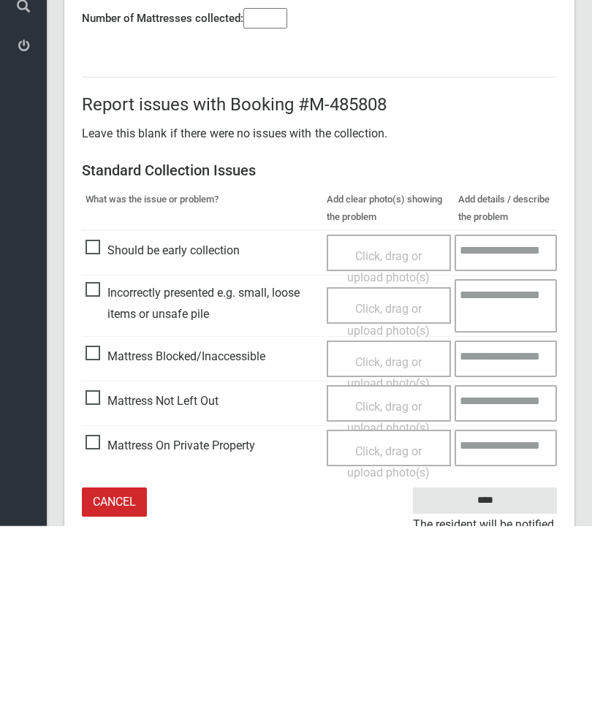
scroll to position [105, 0]
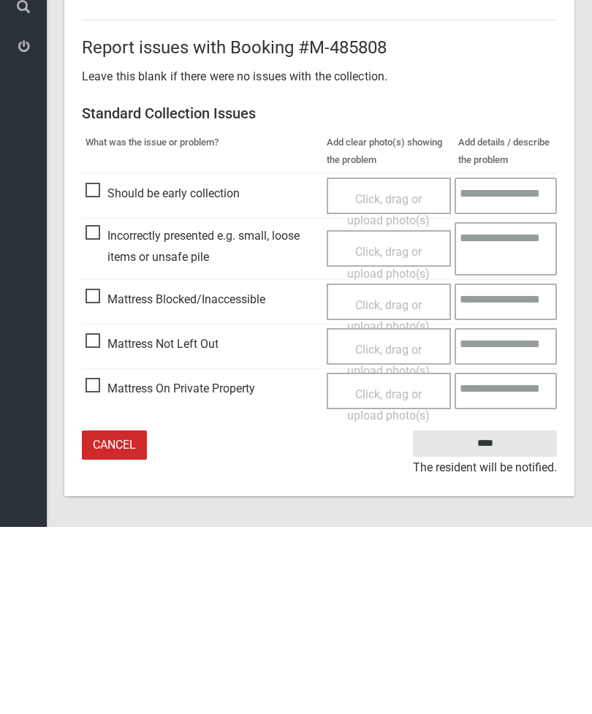
type input"] "*"
click at [390, 530] on span "Click, drag or upload photo(s)" at bounding box center [388, 548] width 83 height 36
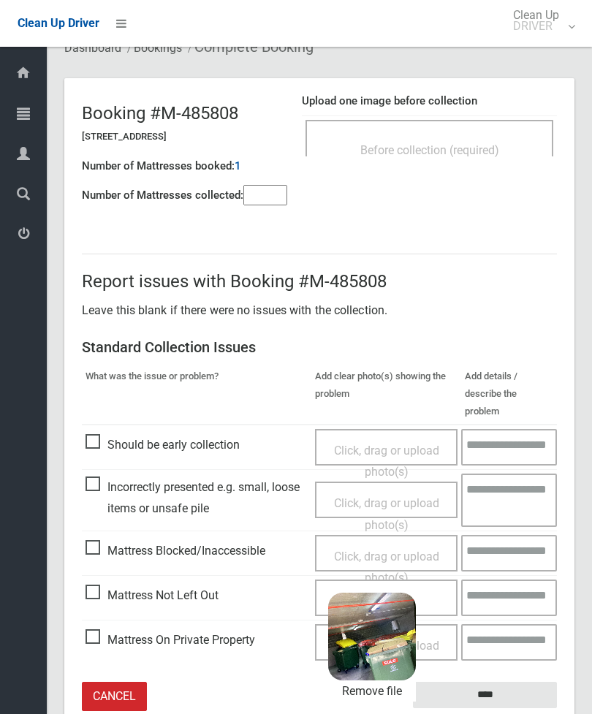
click at [521, 682] on input "****" at bounding box center [485, 695] width 144 height 27
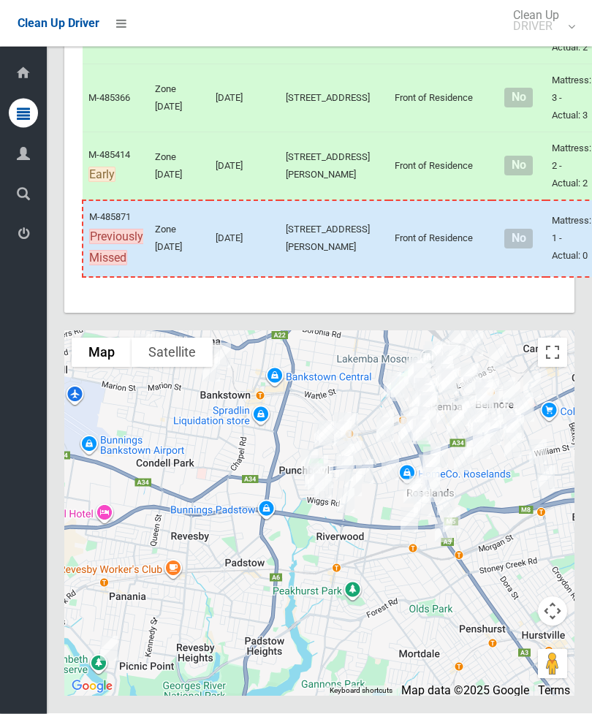
scroll to position [9571, 0]
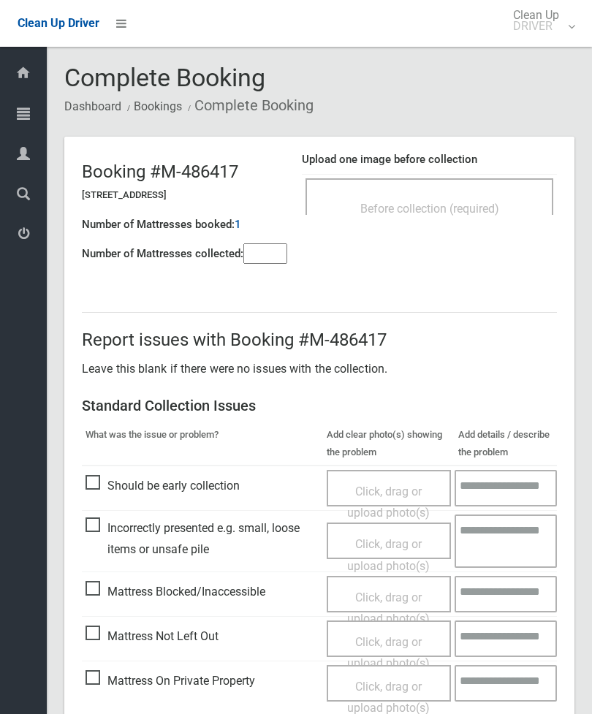
click at [463, 193] on div "Before collection (required)" at bounding box center [429, 196] width 248 height 37
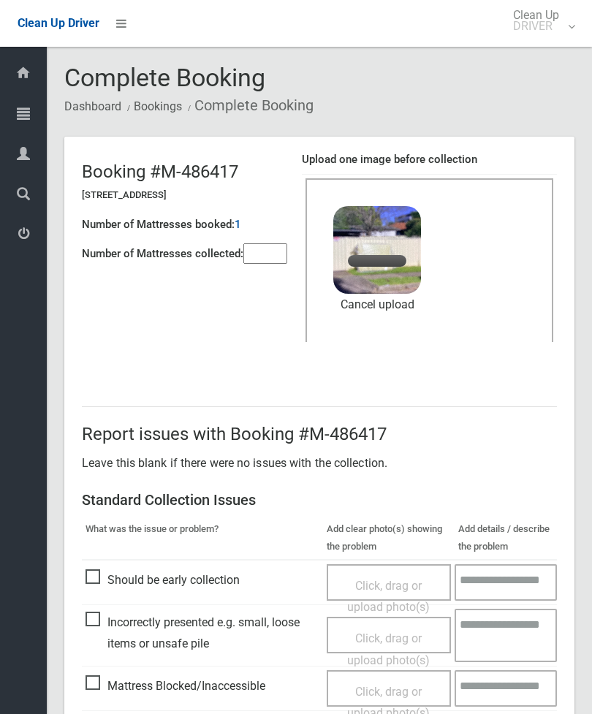
click at [259, 251] on input"] "number" at bounding box center [265, 253] width 44 height 20
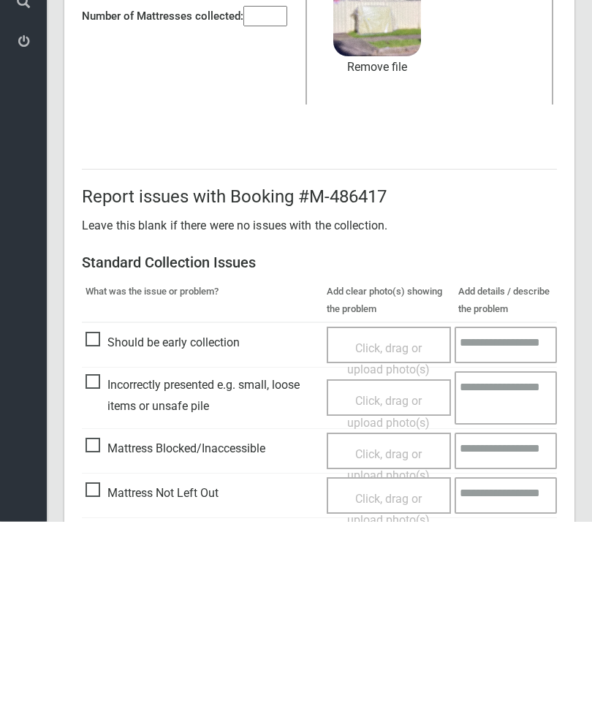
scroll to position [200, 0]
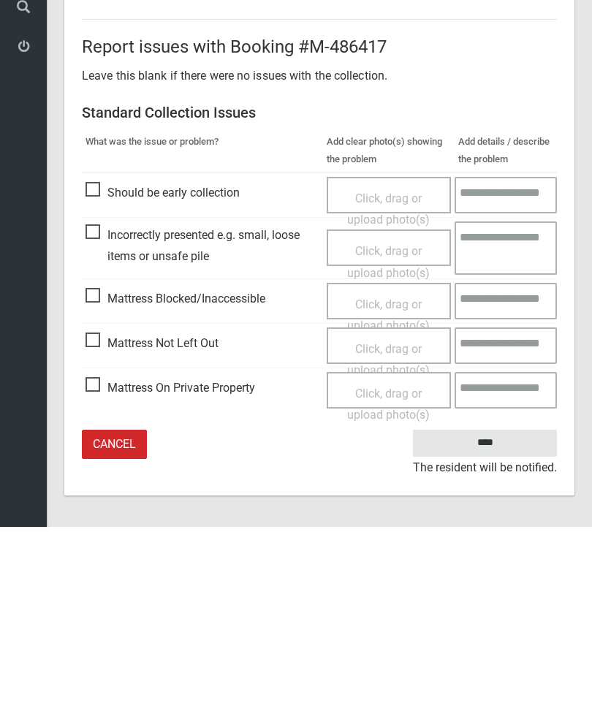
type input"] "*"
click at [497, 617] on input "****" at bounding box center [485, 630] width 144 height 27
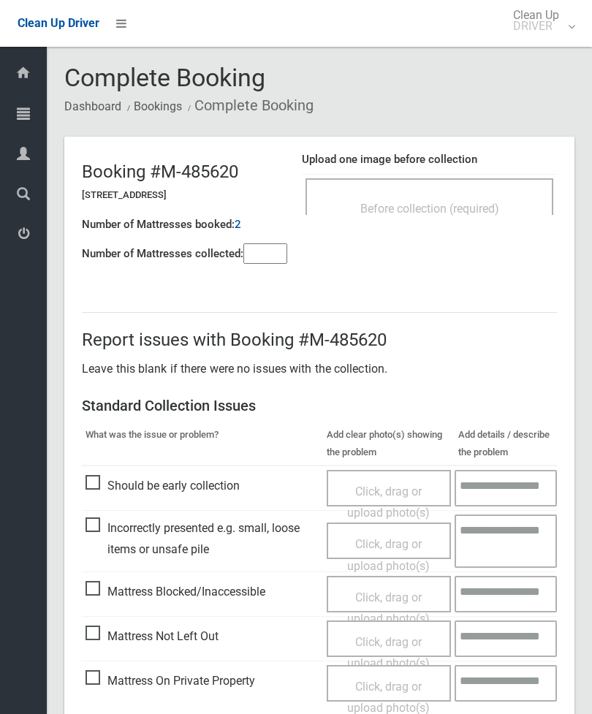
click at [476, 207] on span "Before collection (required)" at bounding box center [429, 209] width 139 height 14
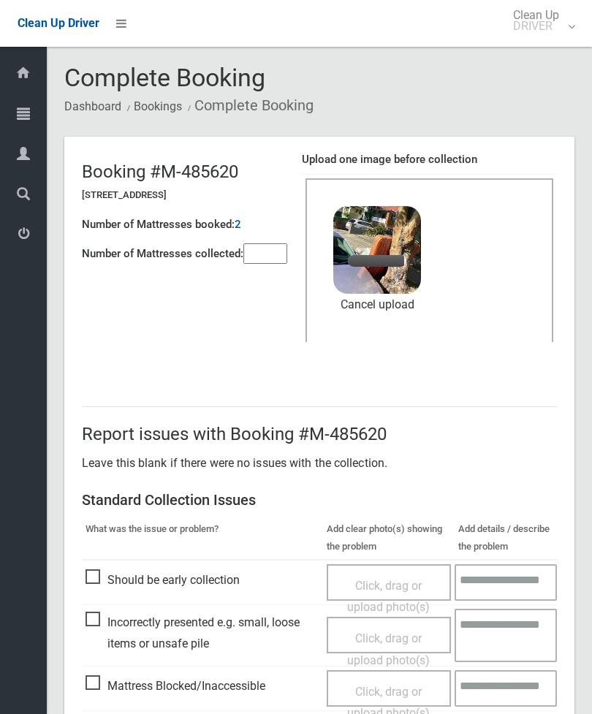
click at [275, 243] on input"] "number" at bounding box center [265, 253] width 44 height 20
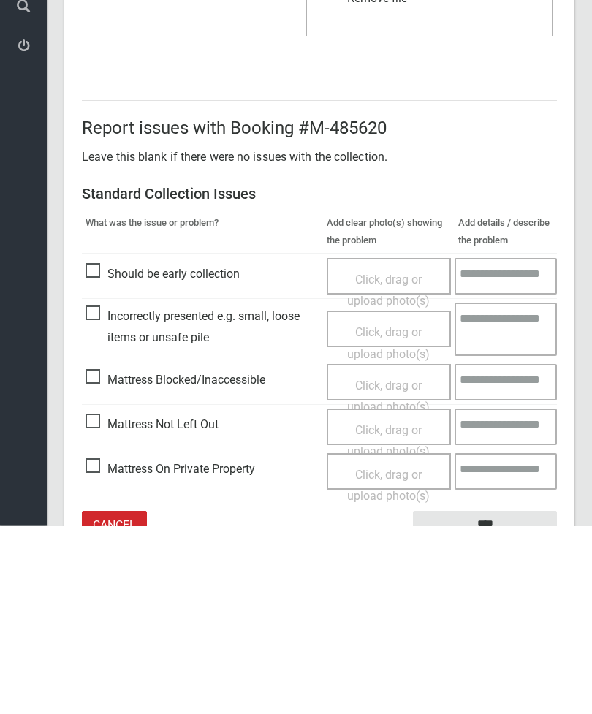
scroll to position [200, 0]
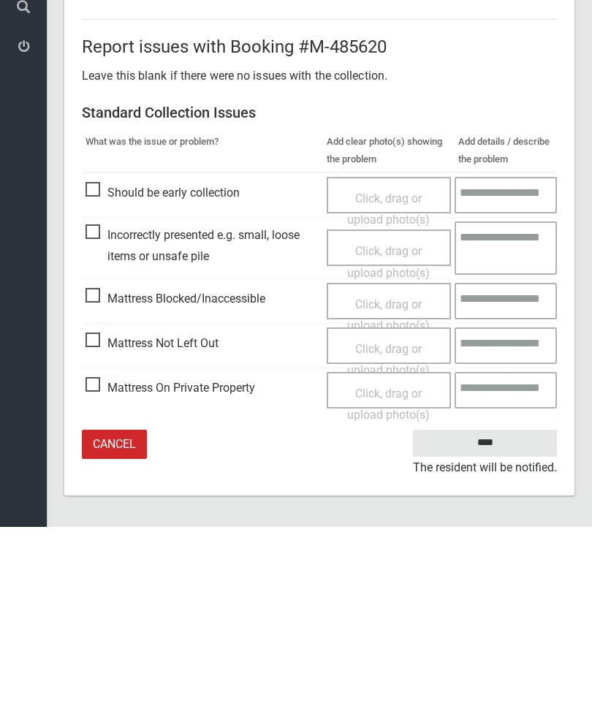
type input"] "*"
click at [509, 617] on input "****" at bounding box center [485, 630] width 144 height 27
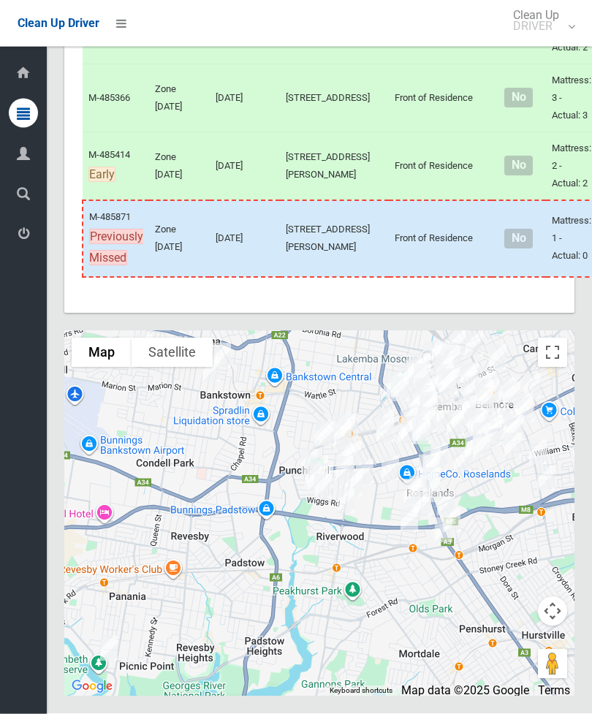
scroll to position [10483, 0]
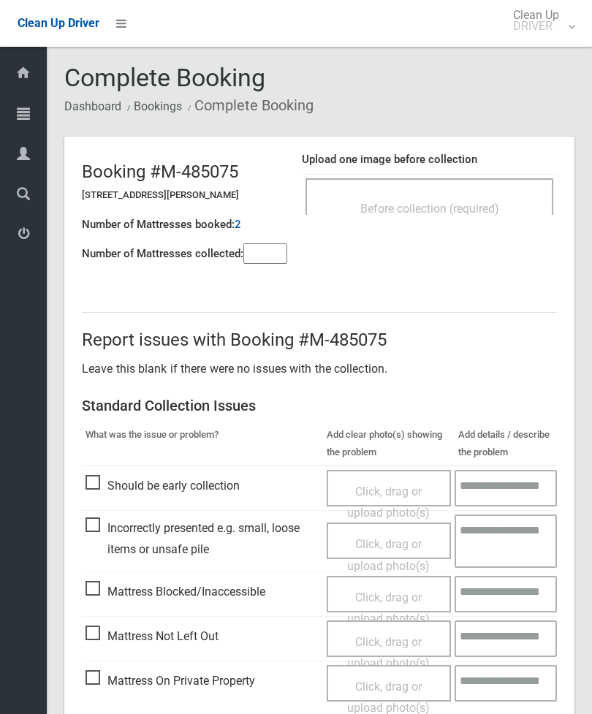
click at [463, 192] on div "Before collection (required)" at bounding box center [429, 196] width 248 height 37
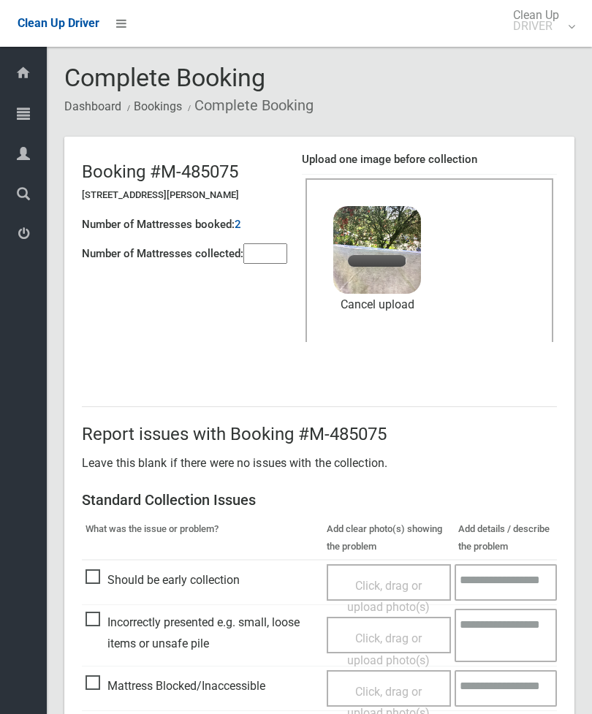
click at [276, 249] on input"] "number" at bounding box center [265, 253] width 44 height 20
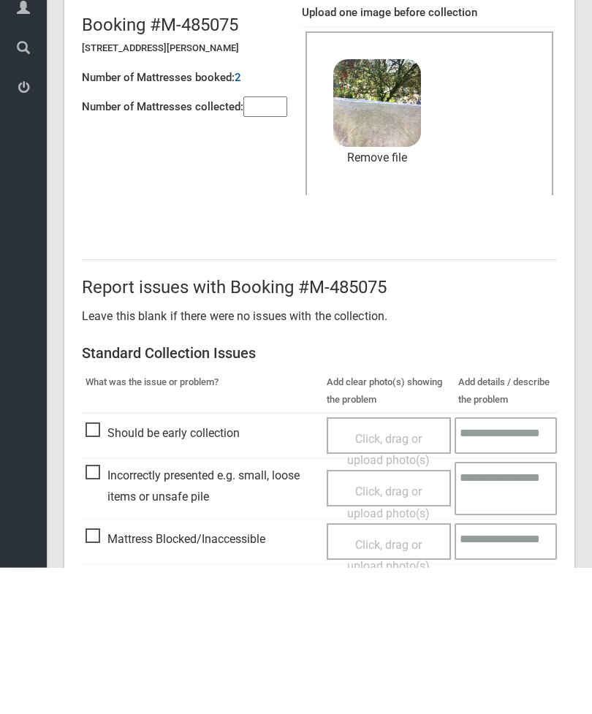
scroll to position [200, 0]
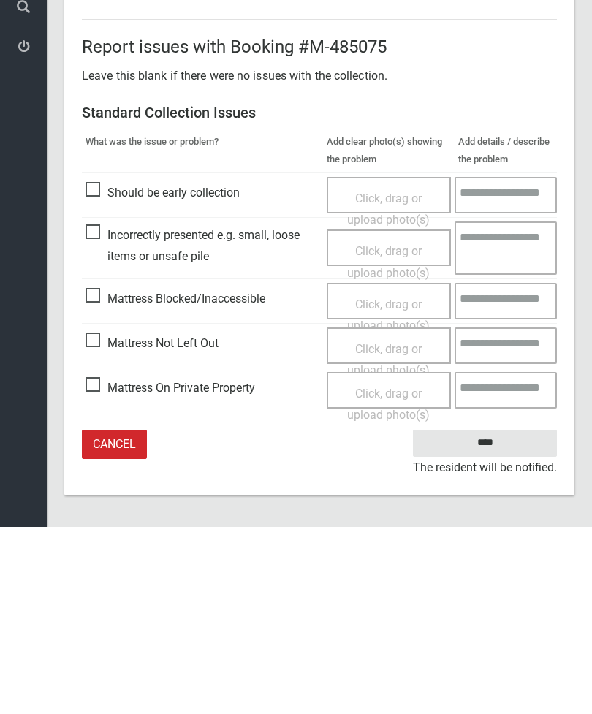
type input"] "*"
click at [503, 617] on input "****" at bounding box center [485, 630] width 144 height 27
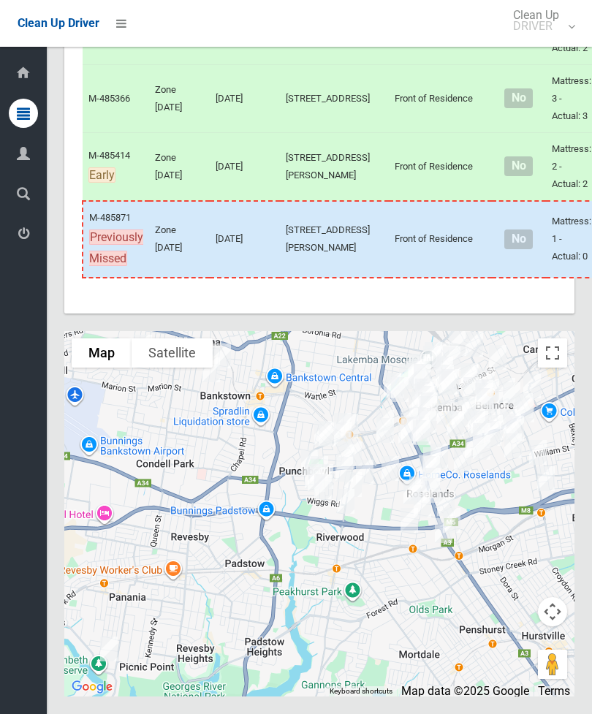
scroll to position [10486, 0]
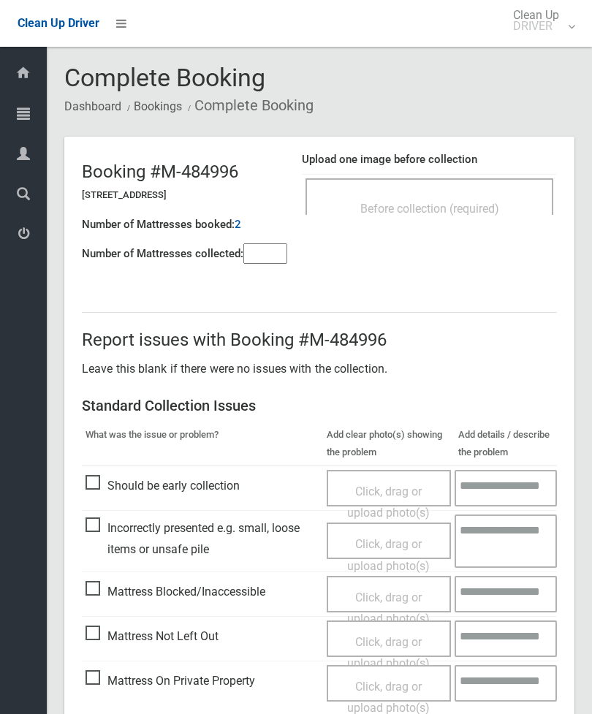
click at [478, 194] on div "Before collection (required)" at bounding box center [429, 207] width 216 height 27
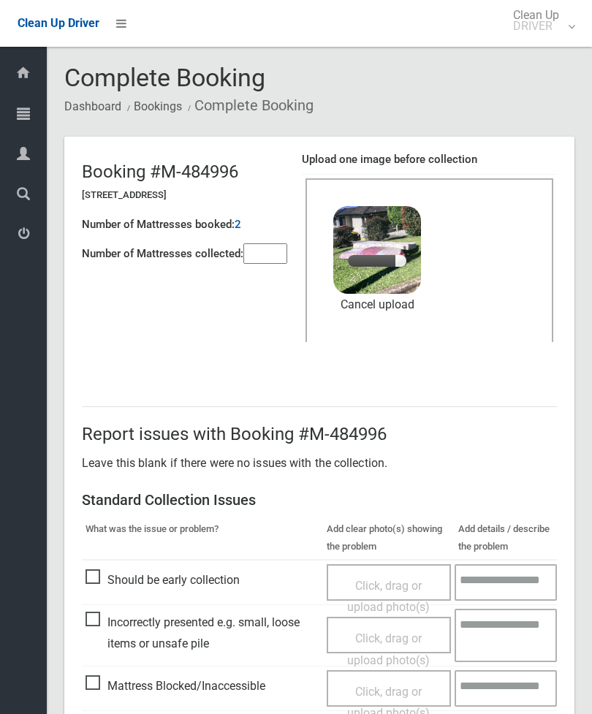
click at [270, 243] on input"] "number" at bounding box center [265, 253] width 44 height 20
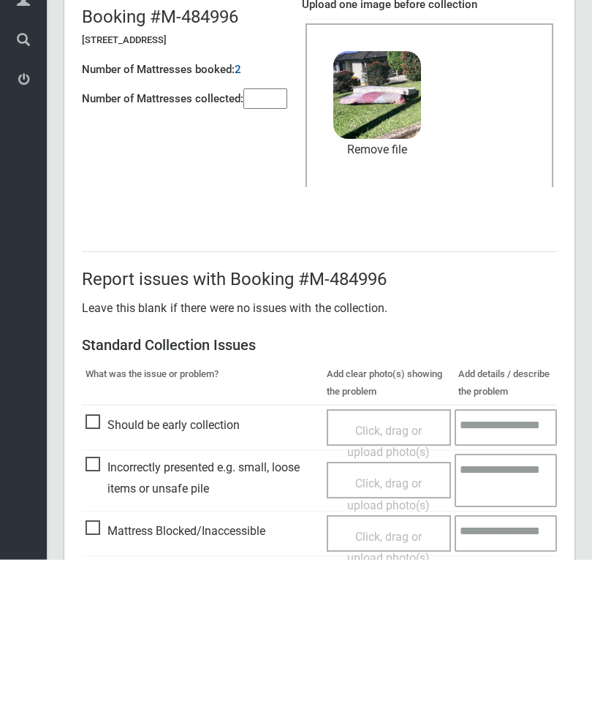
scroll to position [200, 0]
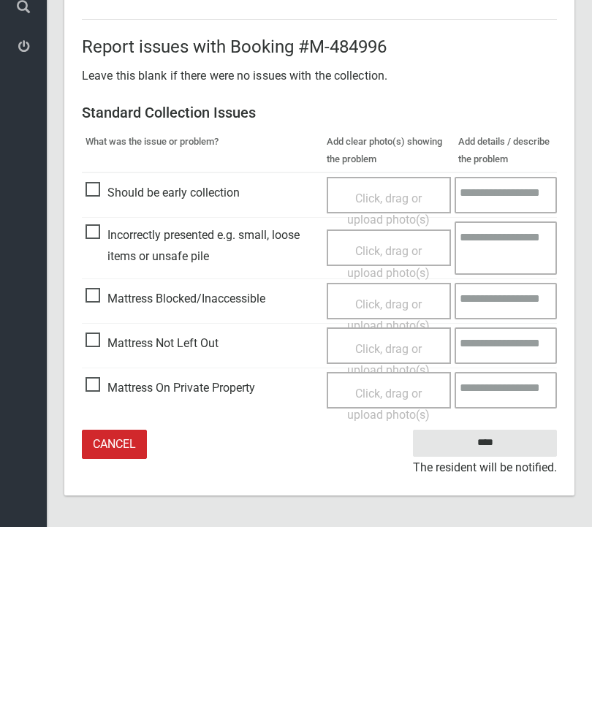
type input"] "*"
click at [501, 617] on input "****" at bounding box center [485, 630] width 144 height 27
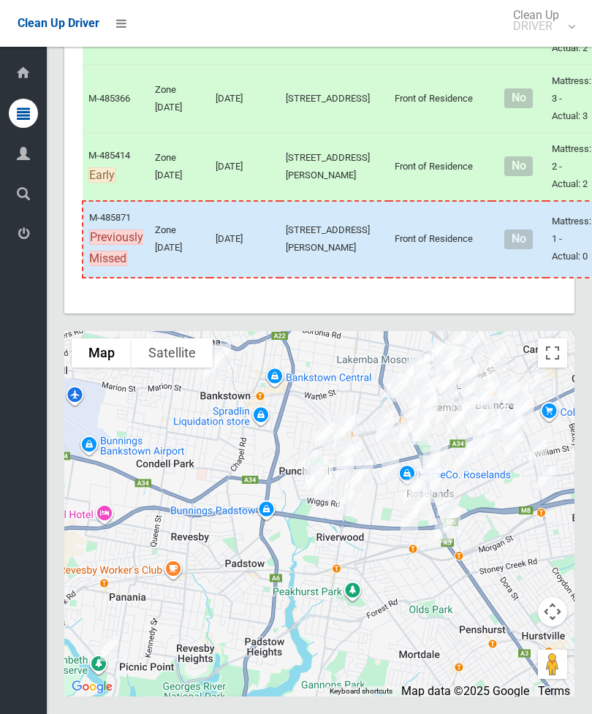
scroll to position [10570, 0]
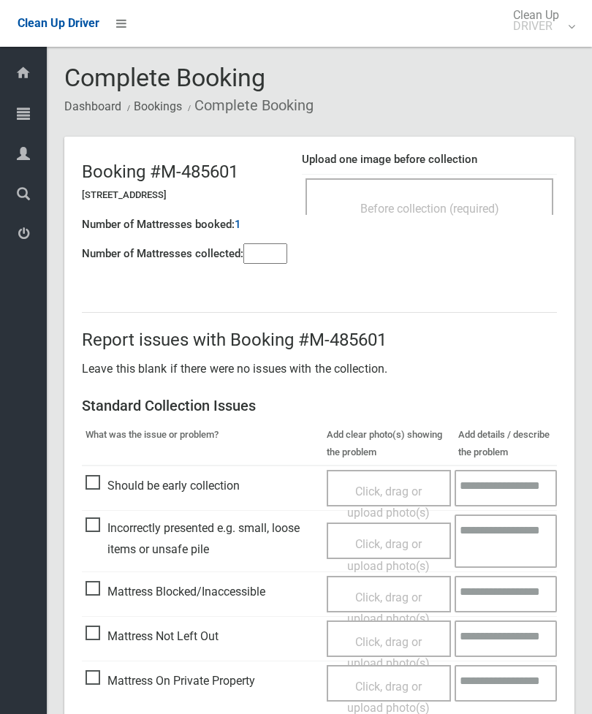
click at [459, 208] on span "Before collection (required)" at bounding box center [429, 209] width 139 height 14
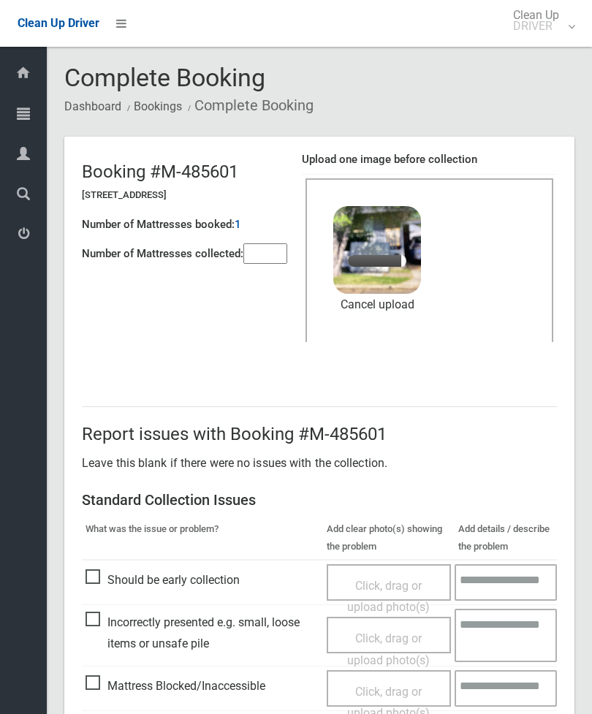
click at [272, 243] on input"] "number" at bounding box center [265, 253] width 44 height 20
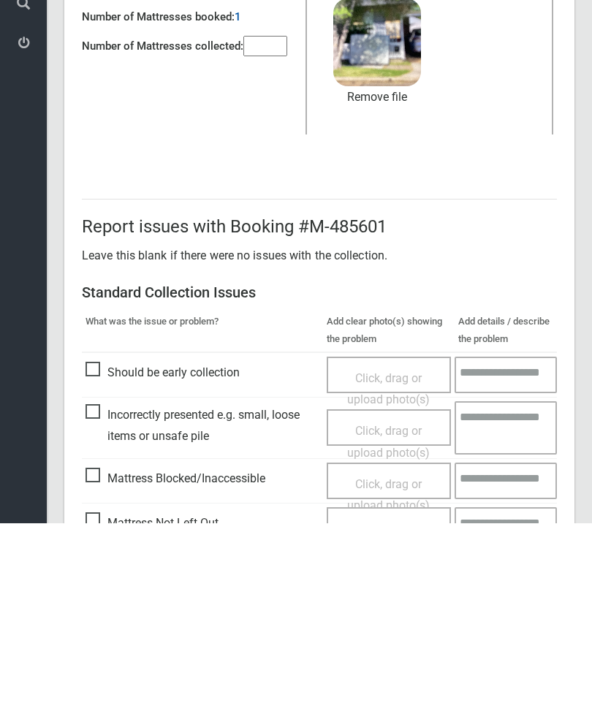
scroll to position [200, 0]
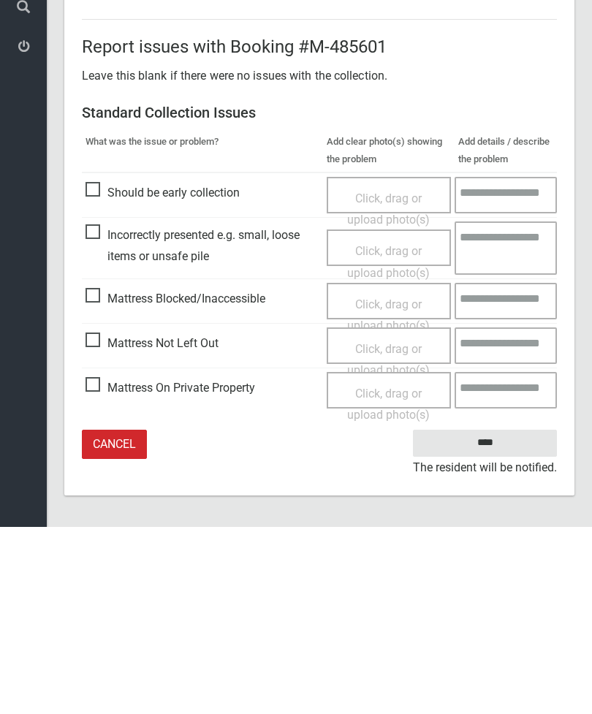
type input"] "*"
click at [506, 617] on input "****" at bounding box center [485, 630] width 144 height 27
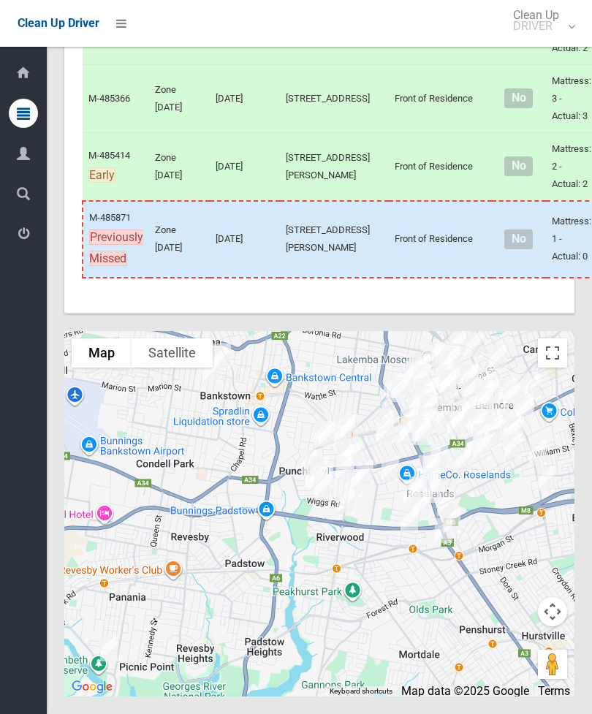
scroll to position [10631, 0]
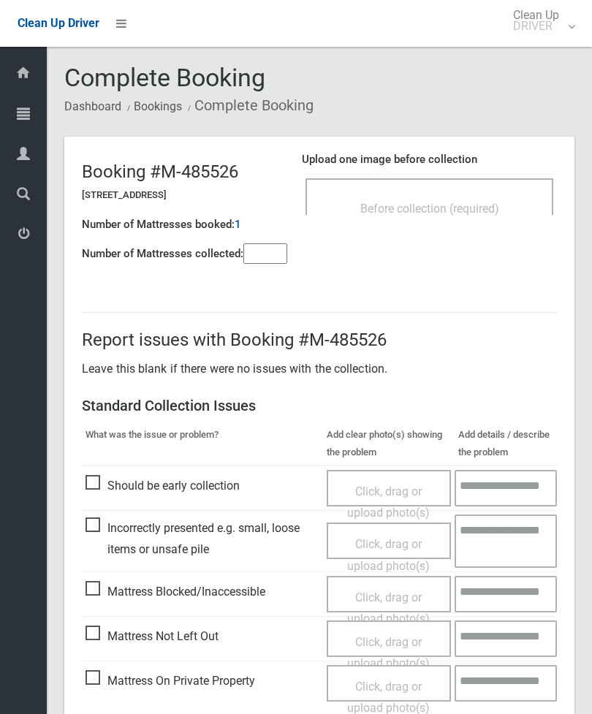
click at [273, 248] on input"] "number" at bounding box center [265, 253] width 44 height 20
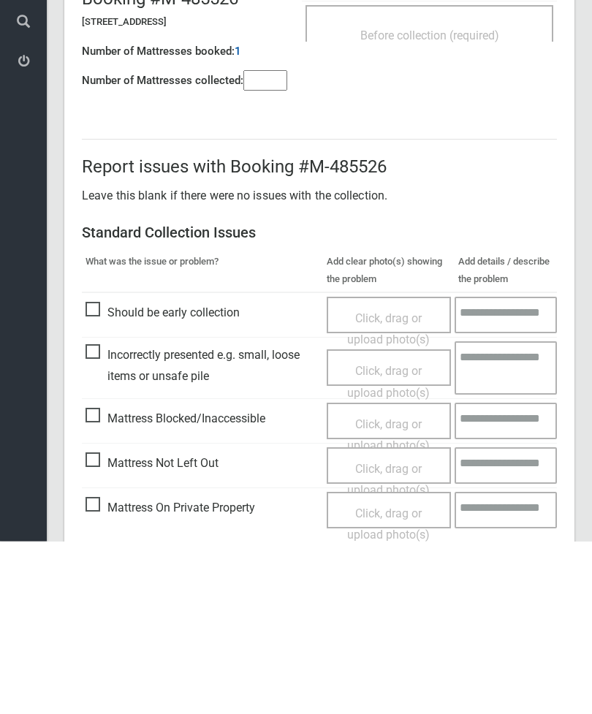
scroll to position [105, 0]
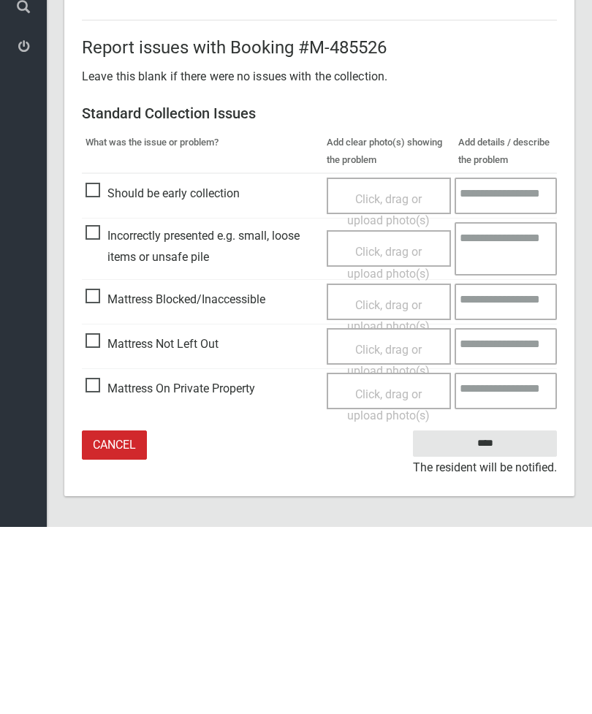
type input"] "*"
click at [402, 530] on span "Click, drag or upload photo(s)" at bounding box center [388, 548] width 83 height 36
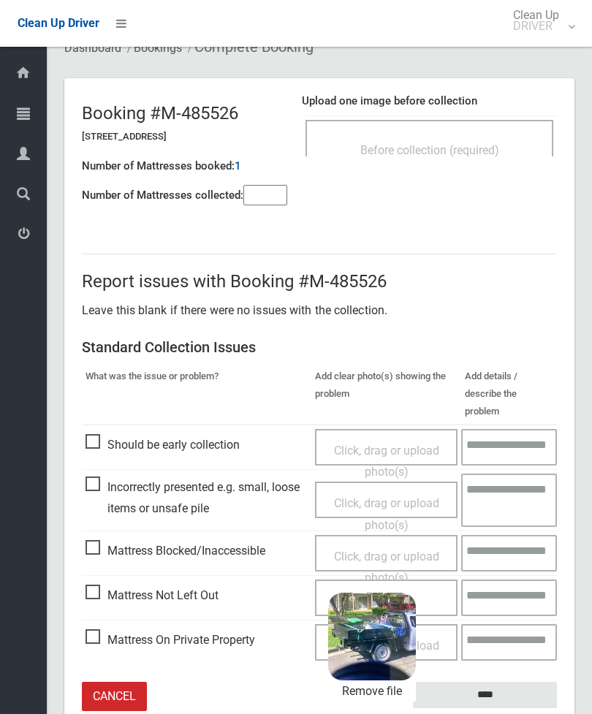
click at [522, 682] on input "****" at bounding box center [485, 695] width 144 height 27
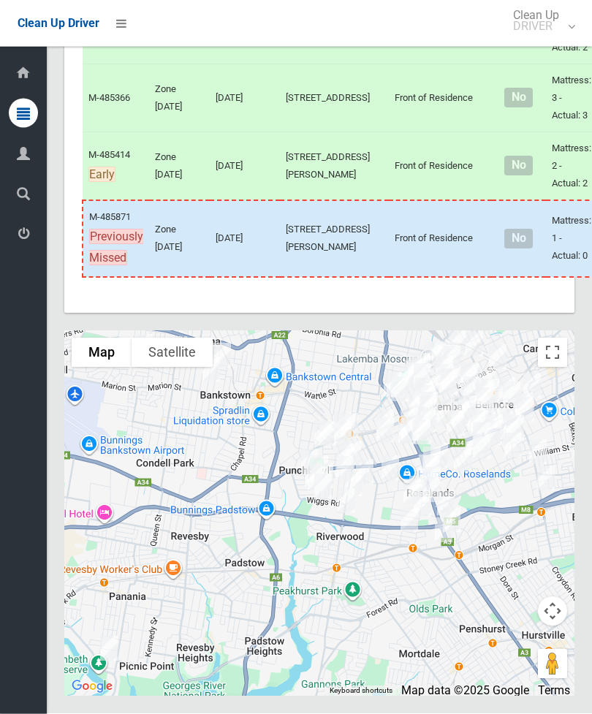
scroll to position [8366, 0]
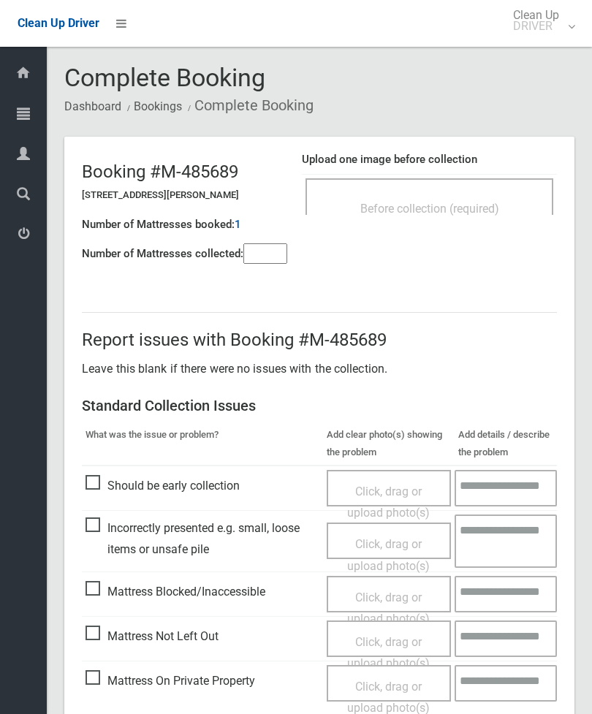
click at [482, 194] on div "Before collection (required)" at bounding box center [429, 207] width 216 height 27
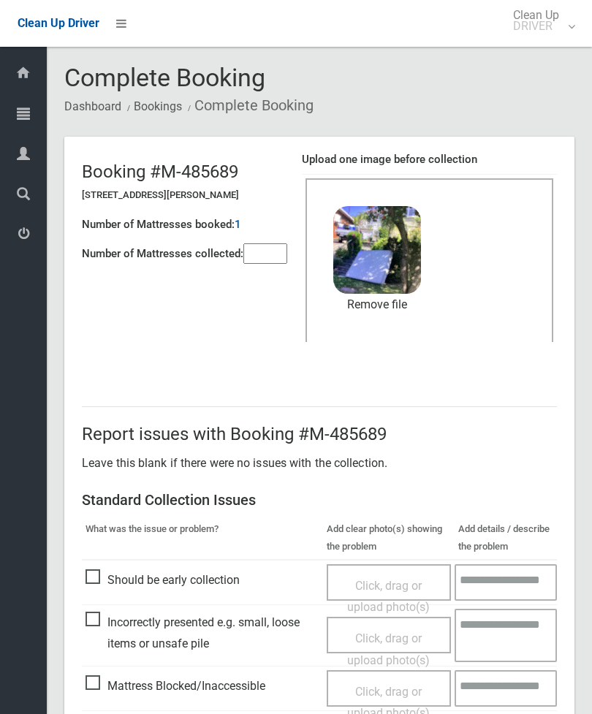
click at [273, 249] on input"] "number" at bounding box center [265, 253] width 44 height 20
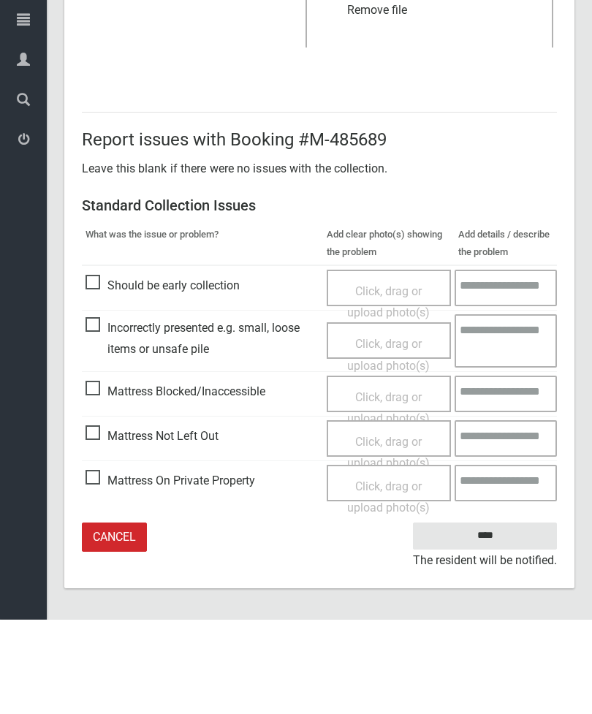
type input"] "*"
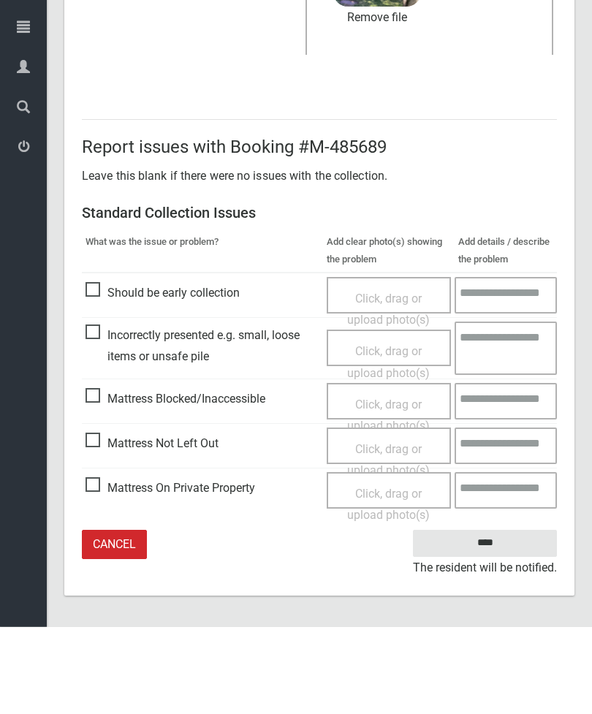
click at [503, 617] on input "****" at bounding box center [485, 630] width 144 height 27
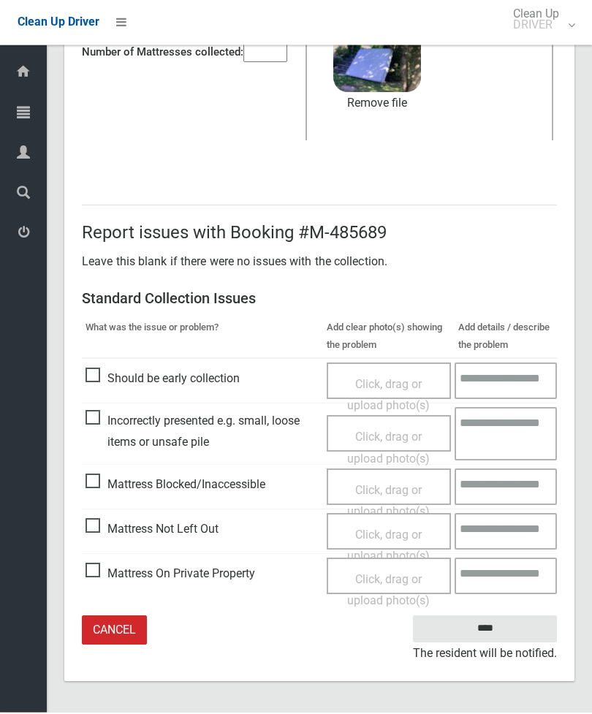
scroll to position [153, 0]
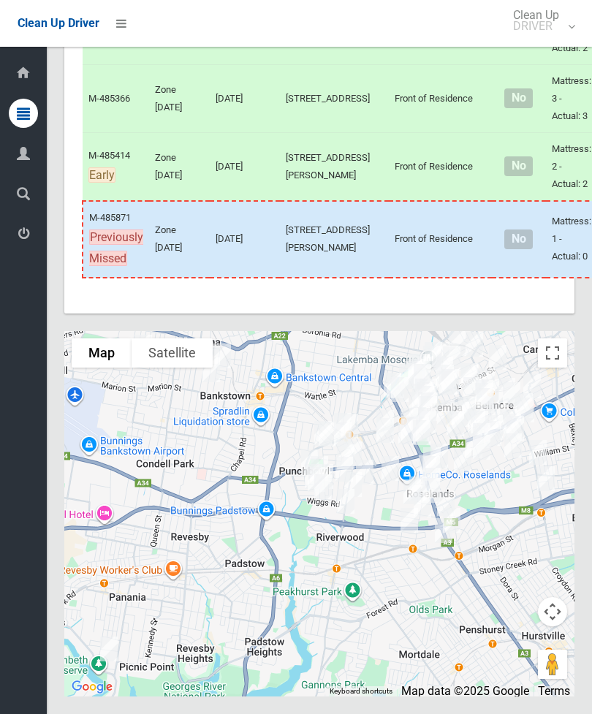
scroll to position [7563, 0]
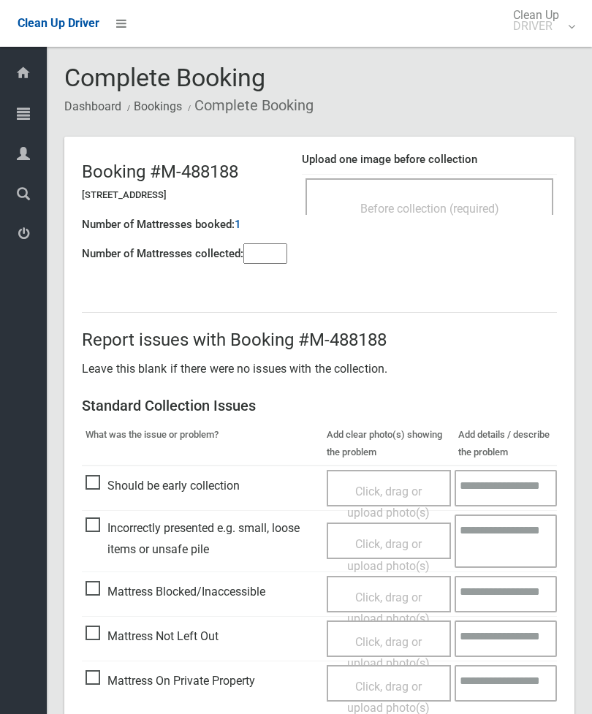
click at [494, 195] on div "Before collection (required)" at bounding box center [429, 207] width 216 height 27
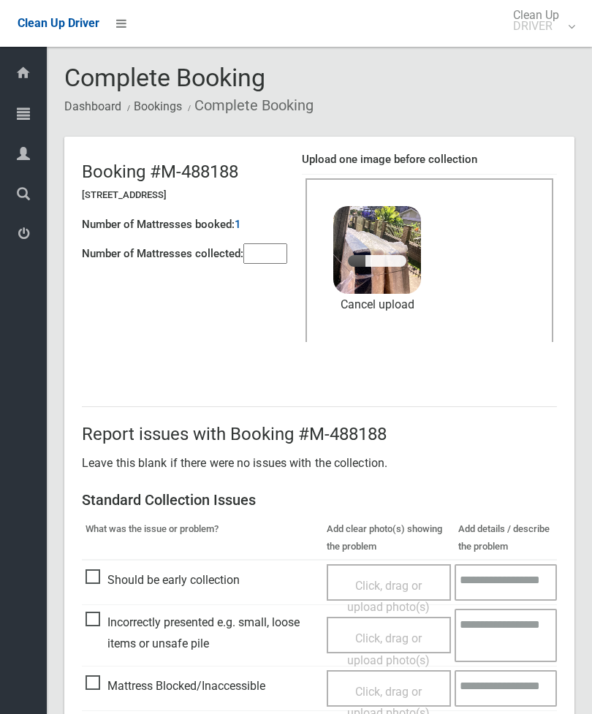
click at [270, 256] on input"] "number" at bounding box center [265, 253] width 44 height 20
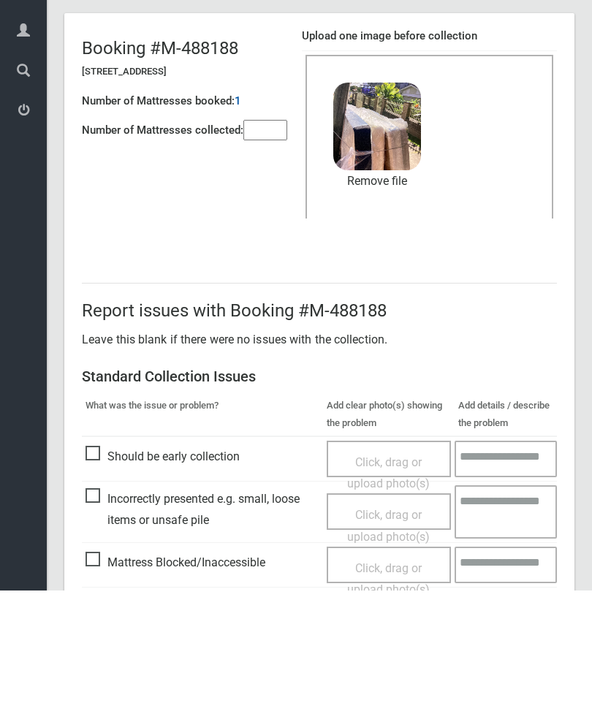
scroll to position [200, 0]
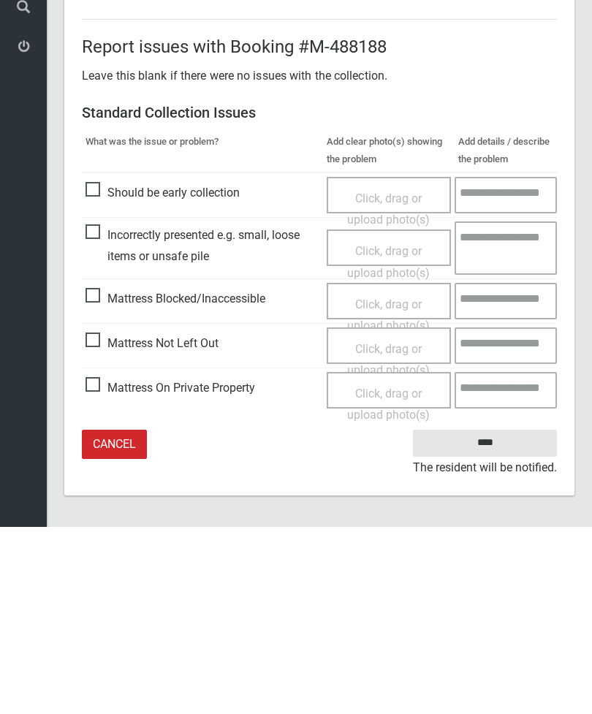
type input"] "*"
click at [499, 617] on input "****" at bounding box center [485, 630] width 144 height 27
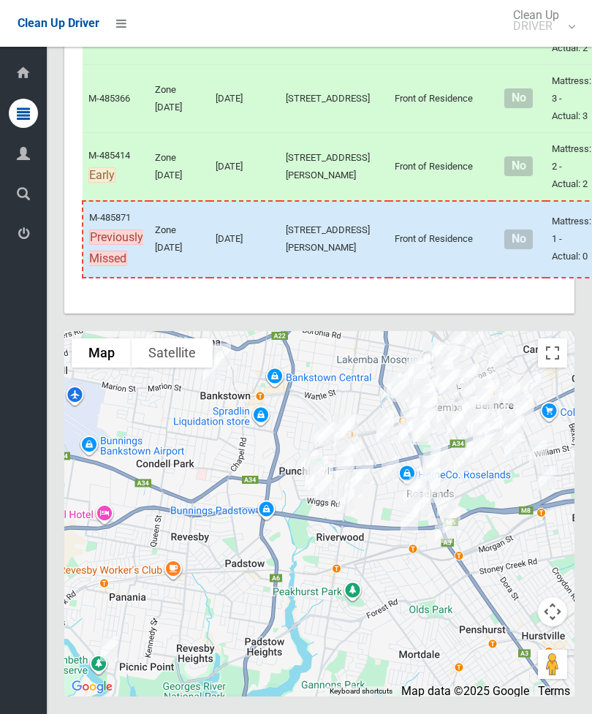
scroll to position [8655, 0]
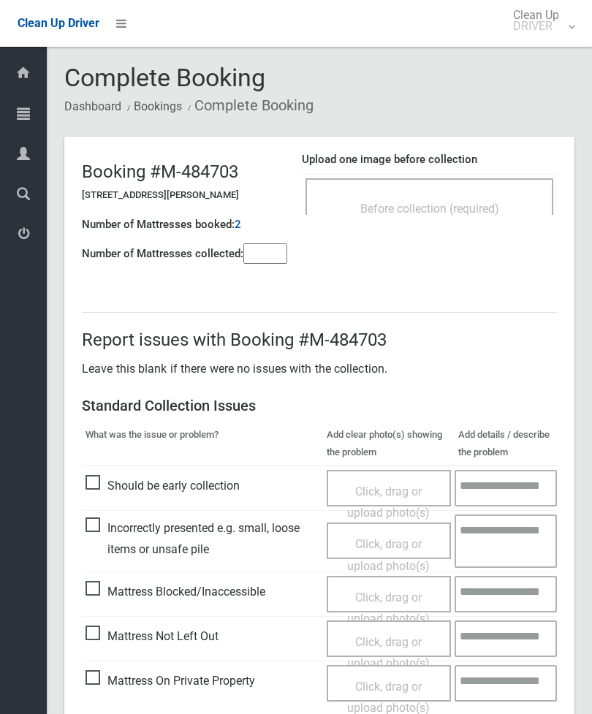
click at [463, 205] on span "Before collection (required)" at bounding box center [429, 209] width 139 height 14
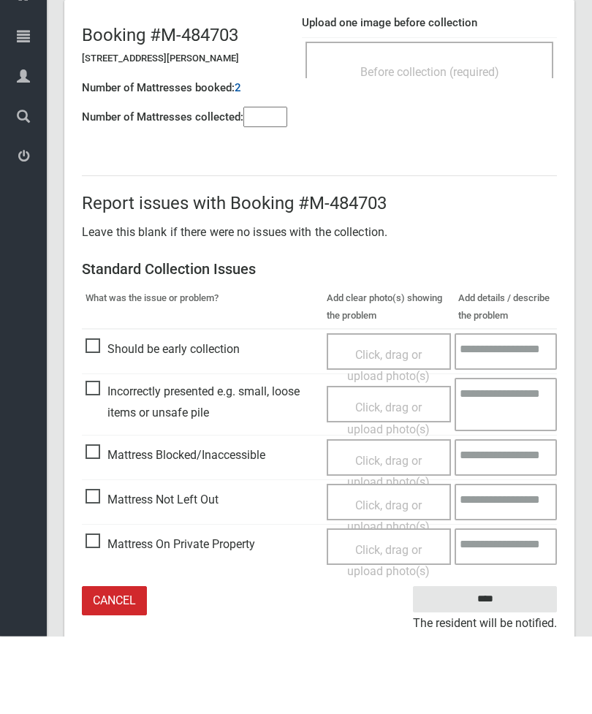
scroll to position [58, 0]
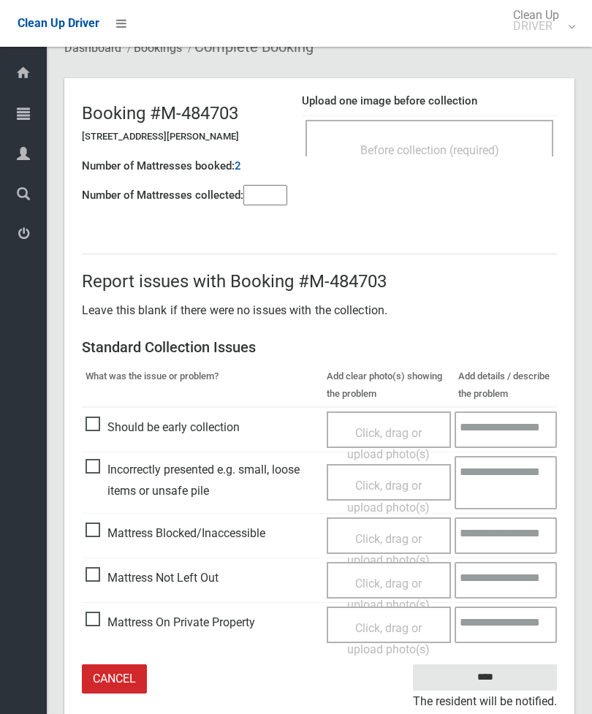
click at [120, 680] on link "Cancel" at bounding box center [114, 679] width 65 height 30
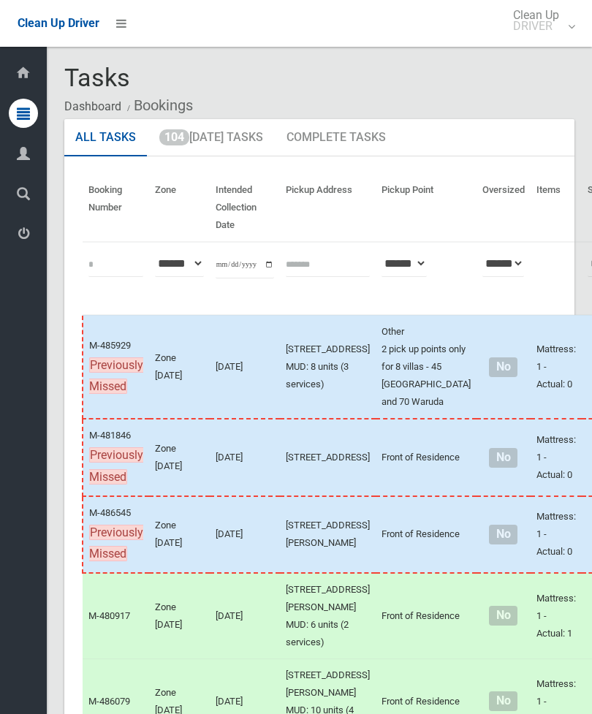
click at [229, 134] on link "104 Today's Tasks" at bounding box center [211, 138] width 126 height 38
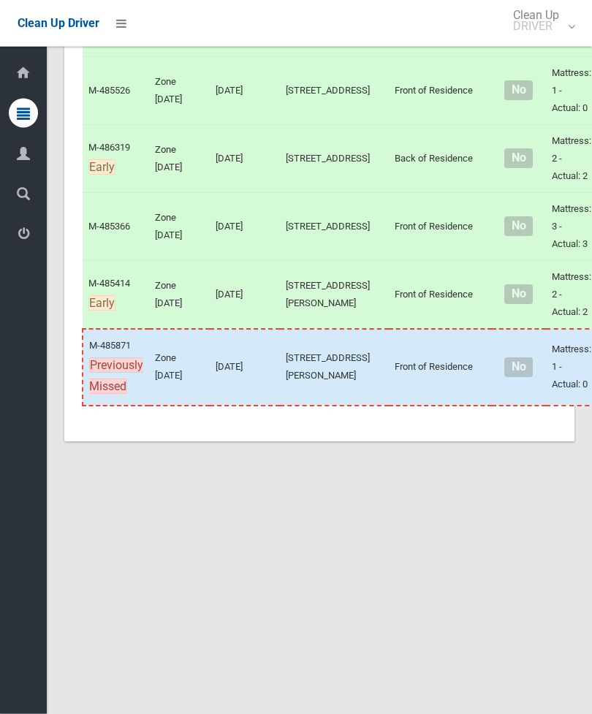
scroll to position [7110, 0]
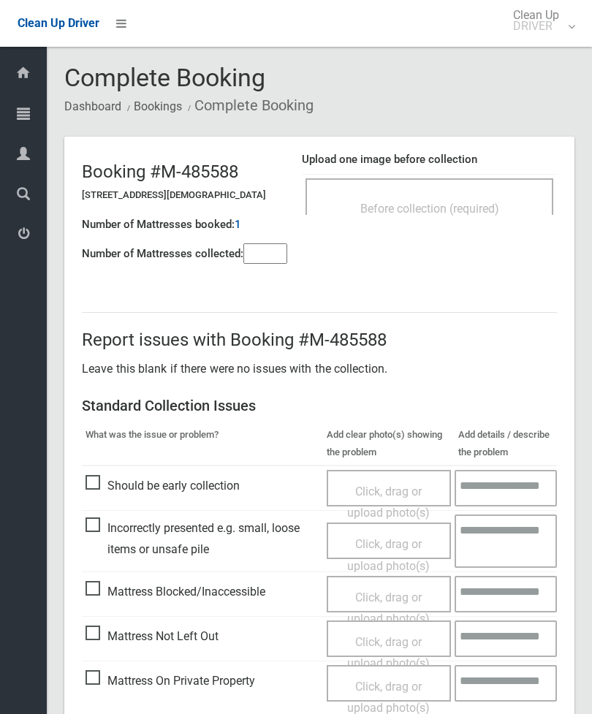
click at [496, 183] on div "Before collection (required)" at bounding box center [429, 196] width 248 height 37
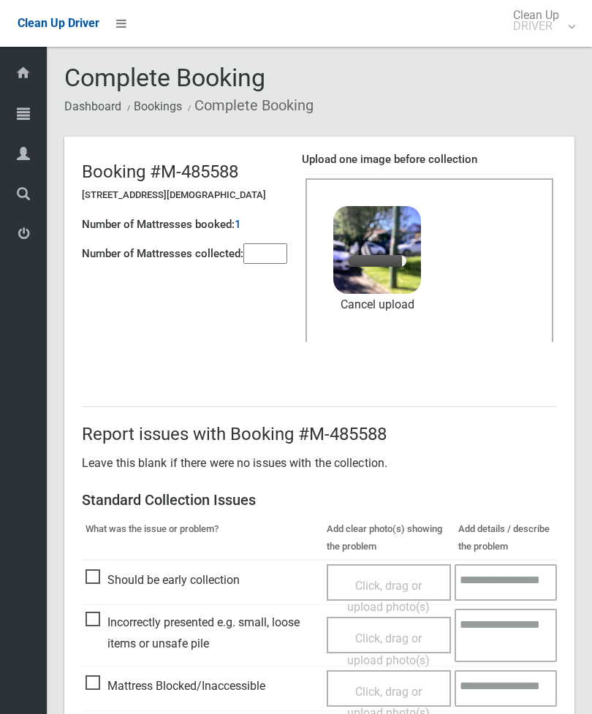
click at [269, 243] on input"] "number" at bounding box center [265, 253] width 44 height 20
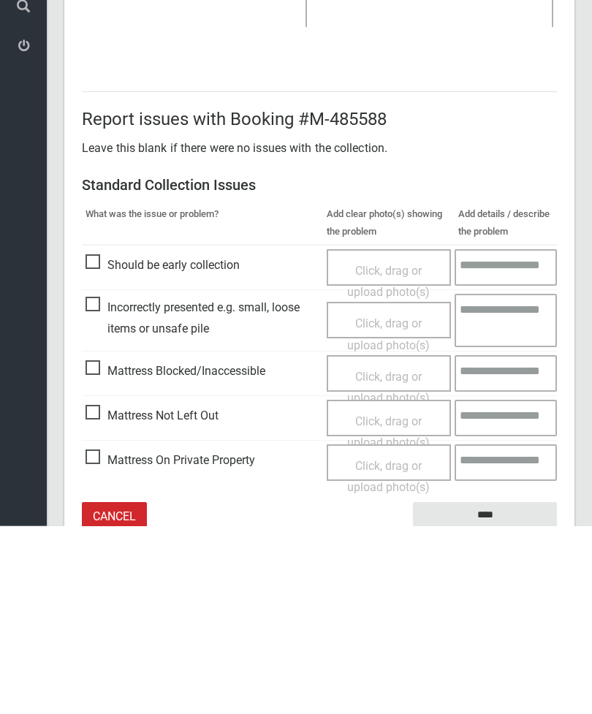
scroll to position [200, 0]
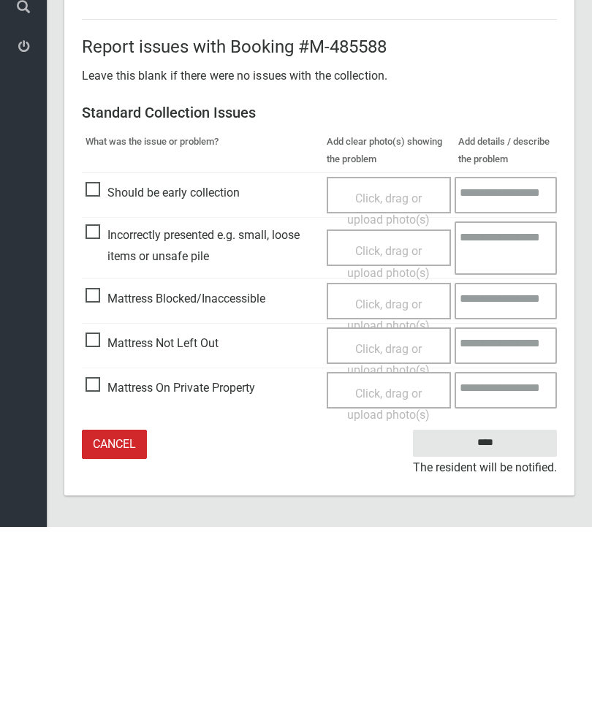
type input"] "*"
click at [493, 617] on input "****" at bounding box center [485, 630] width 144 height 27
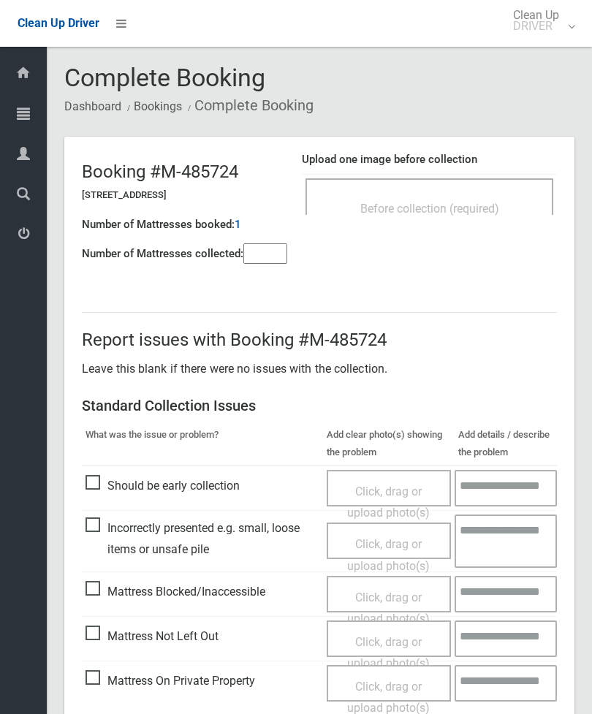
click at [497, 180] on div "Before collection (required)" at bounding box center [429, 196] width 248 height 37
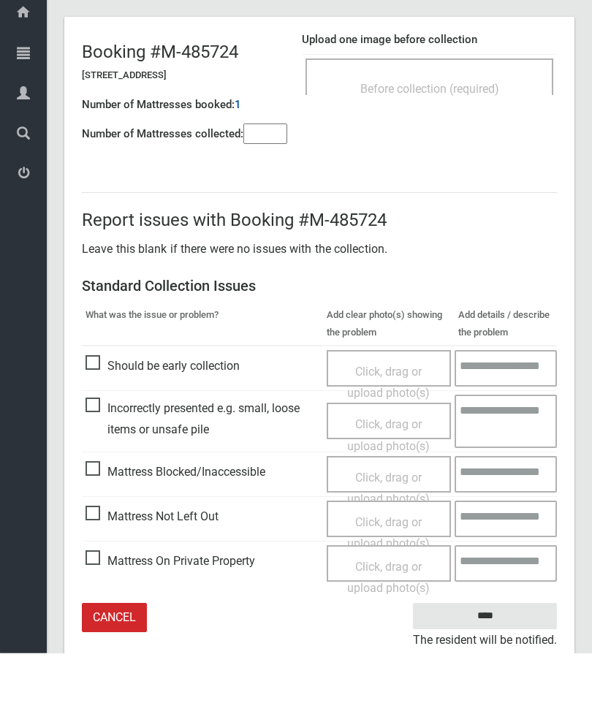
scroll to position [58, 0]
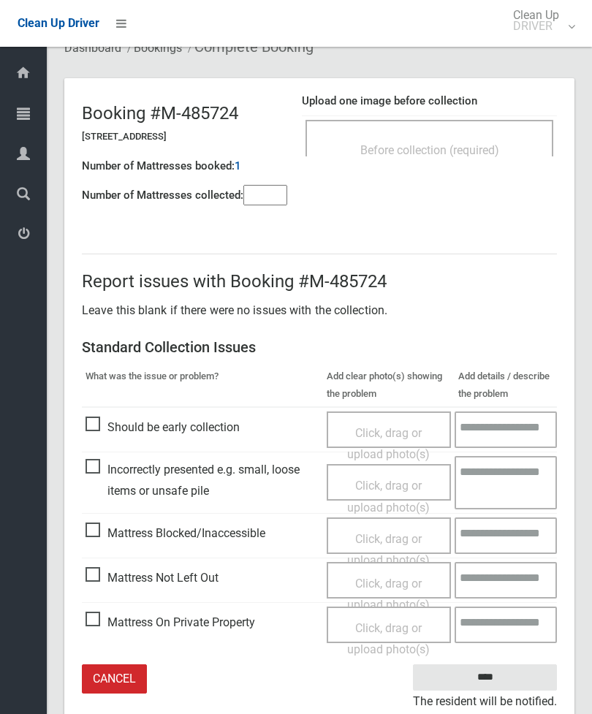
click at [126, 674] on link "Cancel" at bounding box center [114, 679] width 65 height 30
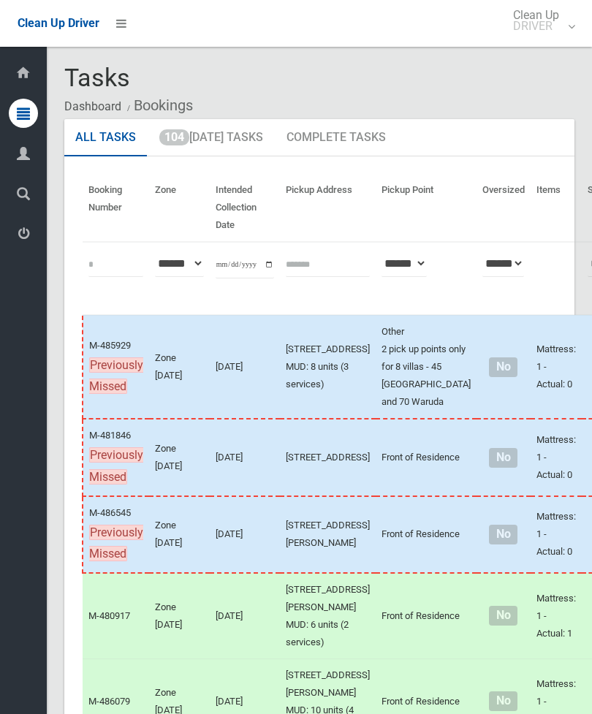
click at [225, 134] on link "104 Today's Tasks" at bounding box center [211, 138] width 126 height 38
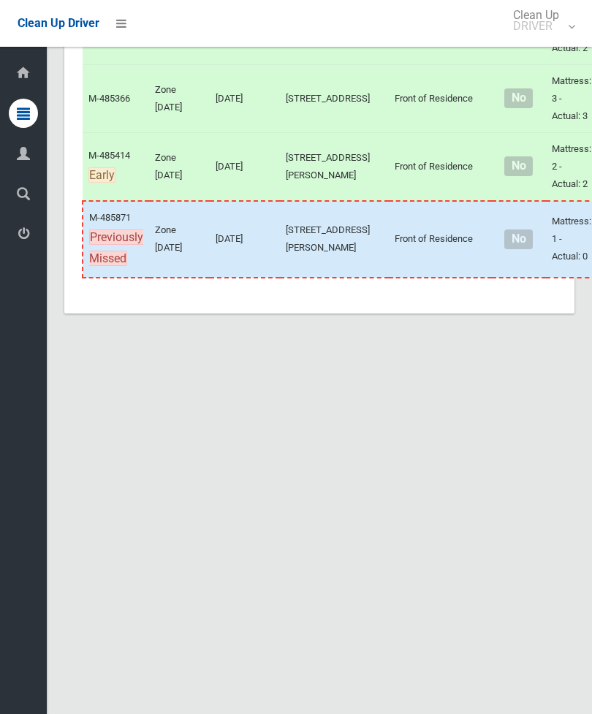
scroll to position [7438, 0]
click at [577, 96] on div at bounding box center [296, 357] width 592 height 714
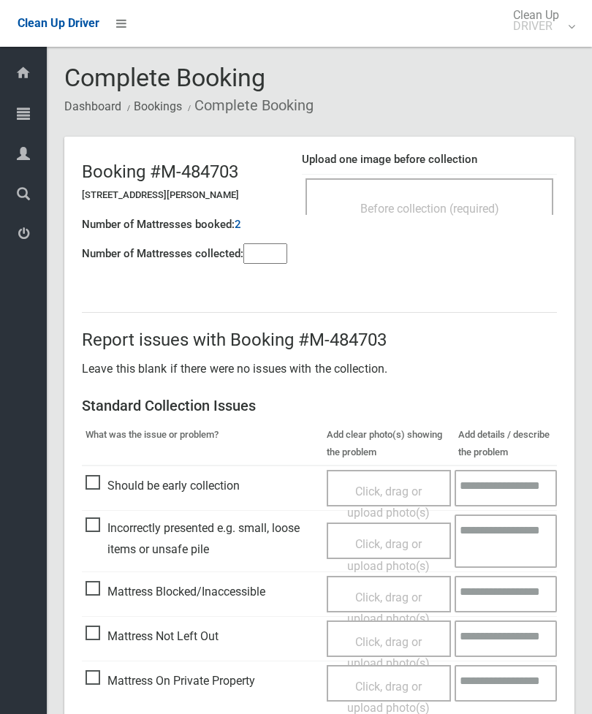
click at [473, 212] on span "Before collection (required)" at bounding box center [429, 209] width 139 height 14
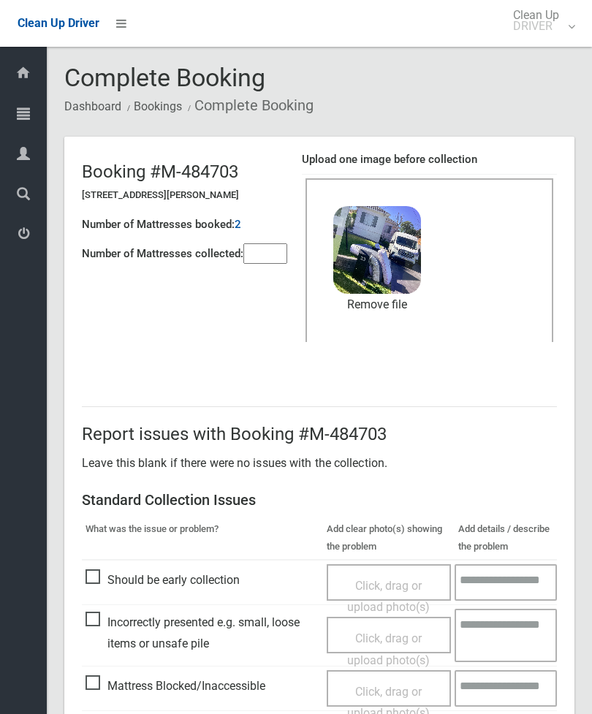
click at [280, 258] on input"] "number" at bounding box center [265, 253] width 44 height 20
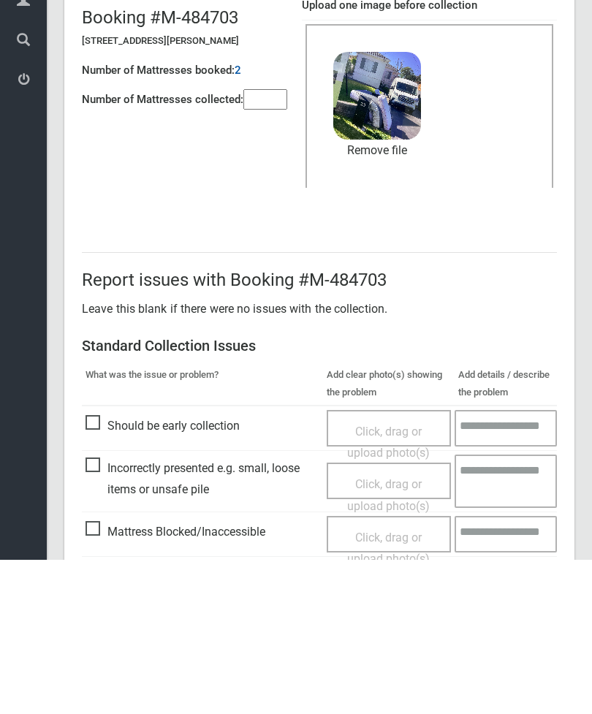
scroll to position [200, 0]
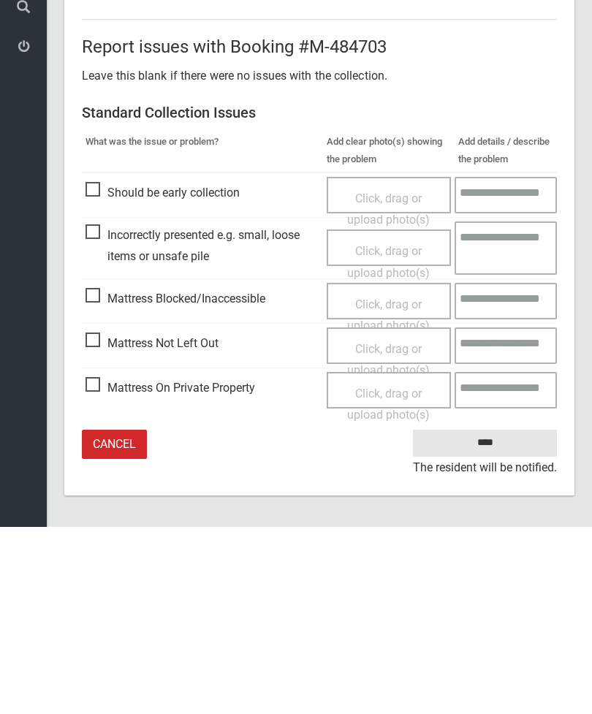
type input"] "*"
click at [495, 617] on input "****" at bounding box center [485, 630] width 144 height 27
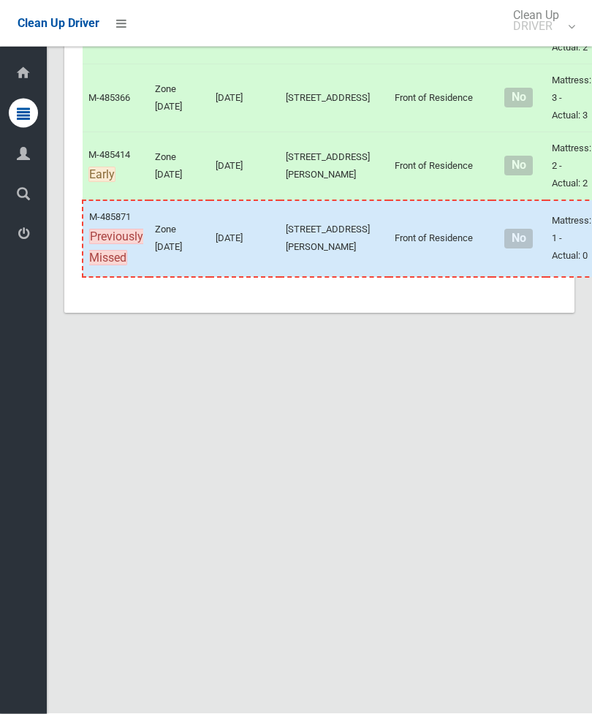
scroll to position [7240, 0]
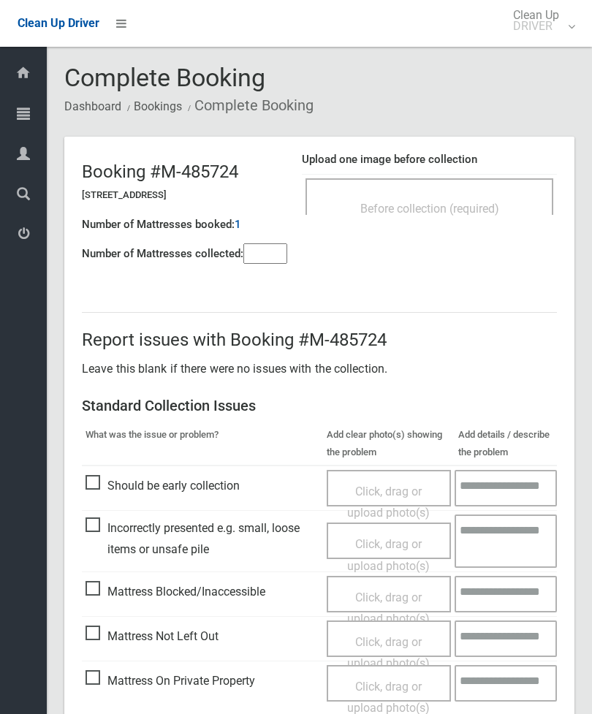
click at [271, 251] on input"] "number" at bounding box center [265, 253] width 44 height 20
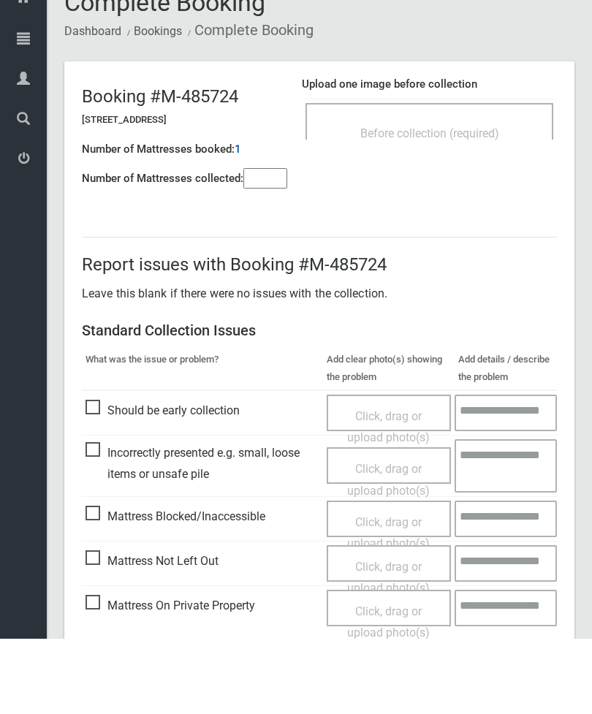
scroll to position [105, 0]
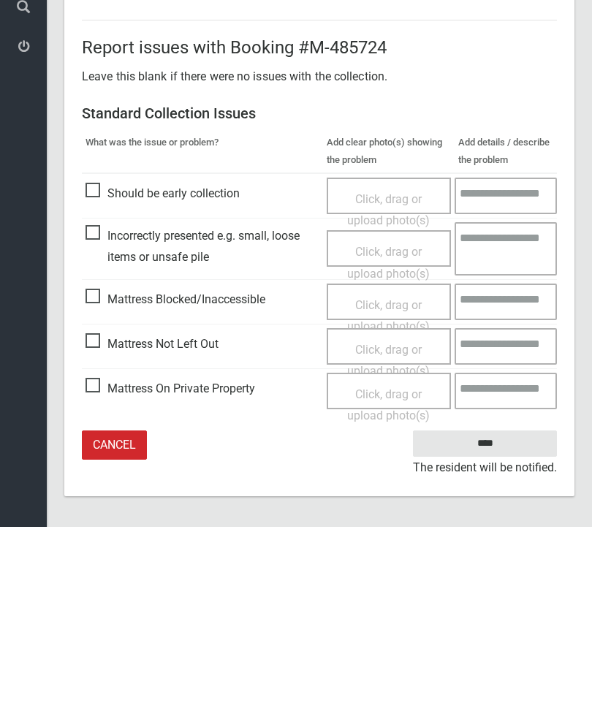
type input"] "*"
click at [395, 530] on span "Click, drag or upload photo(s)" at bounding box center [388, 548] width 83 height 36
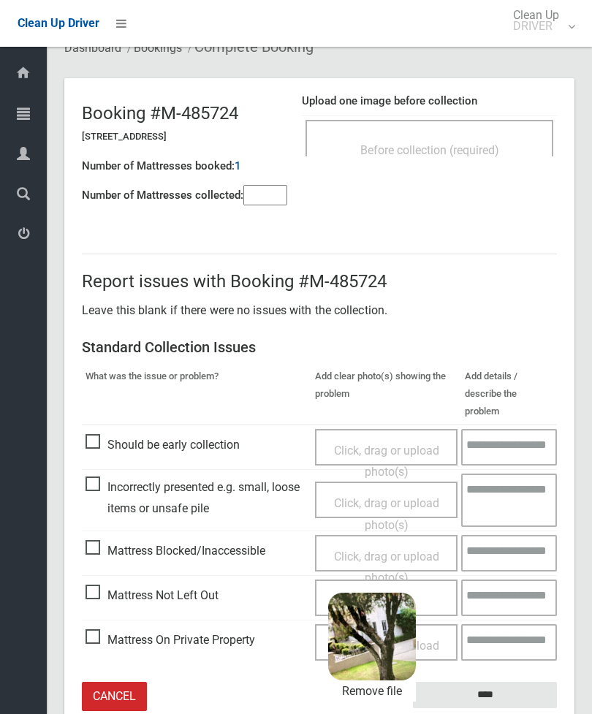
click at [519, 682] on input "****" at bounding box center [485, 695] width 144 height 27
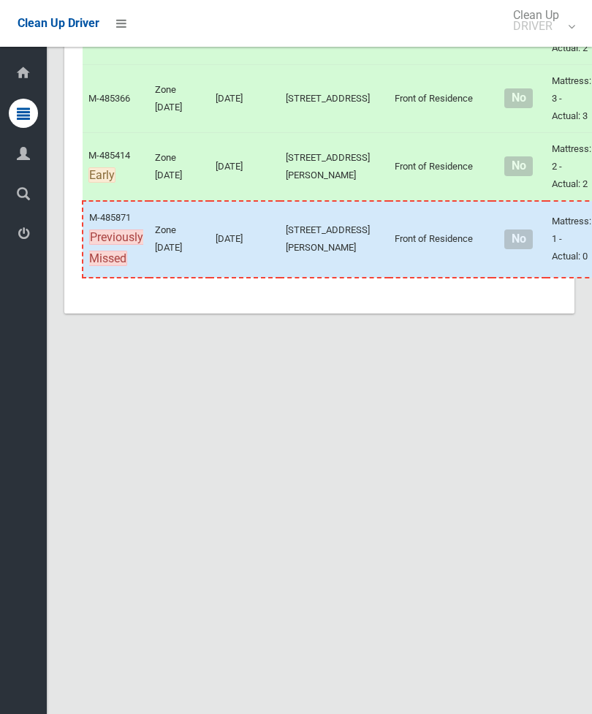
scroll to position [7562, 0]
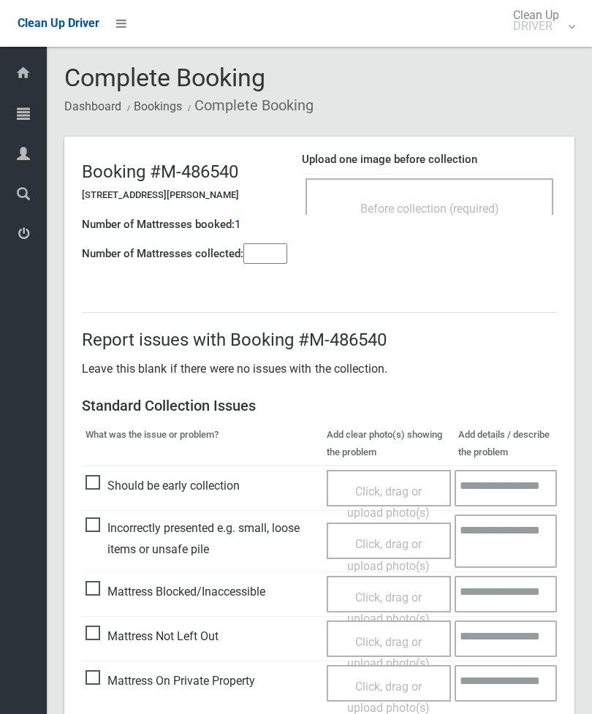
click at [275, 256] on input"] "number" at bounding box center [265, 253] width 44 height 20
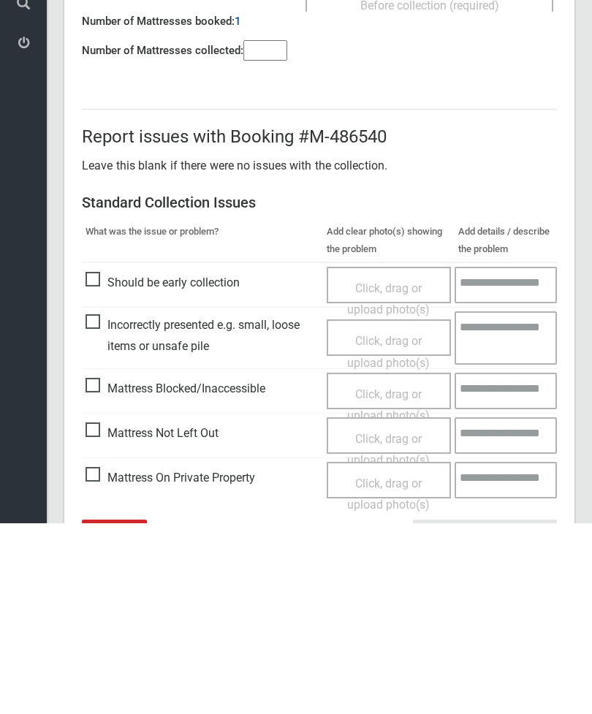
scroll to position [105, 0]
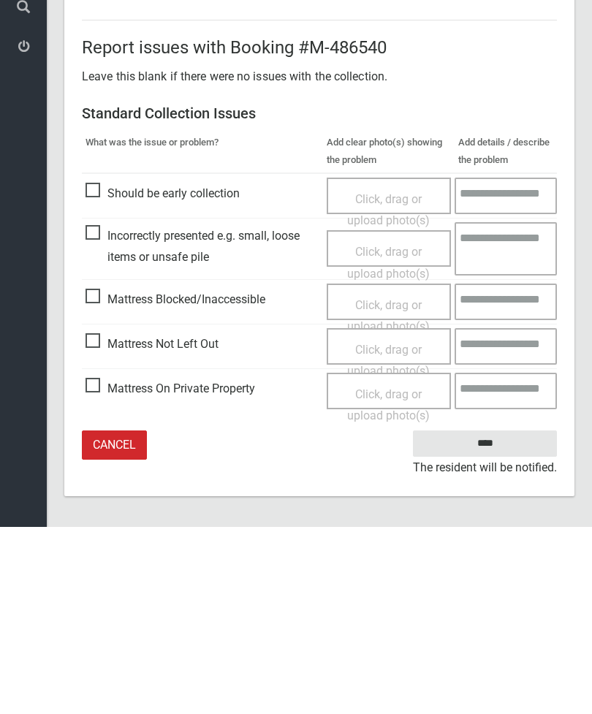
type input"] "*"
click at [401, 530] on span "Click, drag or upload photo(s)" at bounding box center [388, 548] width 83 height 36
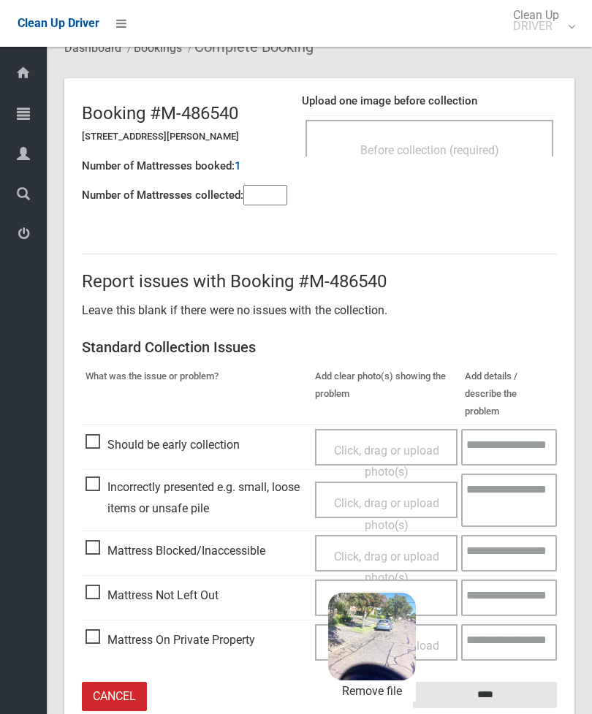
click at [525, 682] on input "****" at bounding box center [485, 695] width 144 height 27
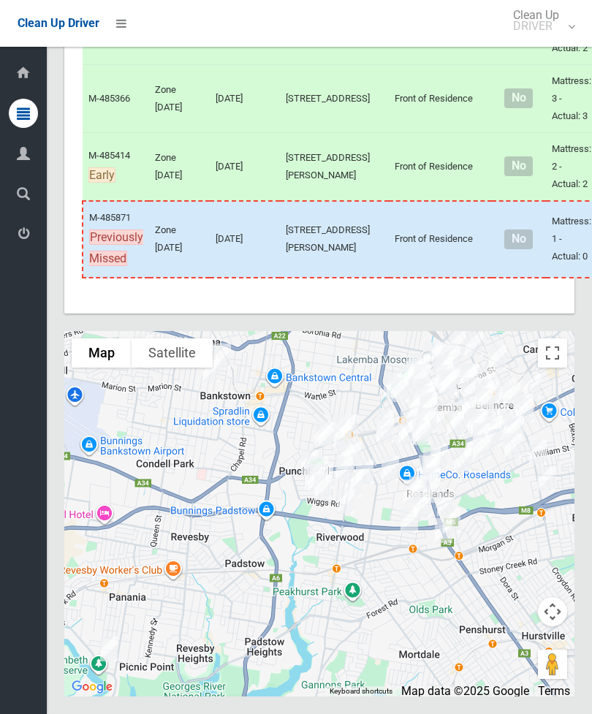
scroll to position [7639, 0]
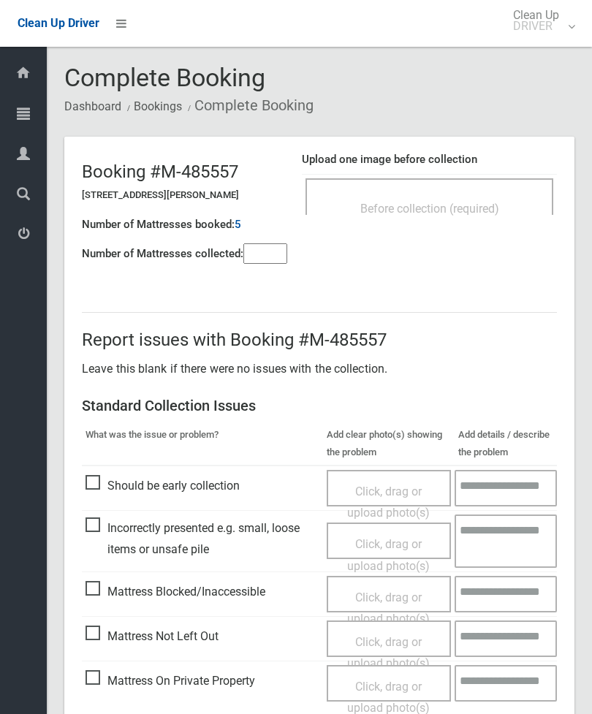
click at [485, 203] on span "Before collection (required)" at bounding box center [429, 209] width 139 height 14
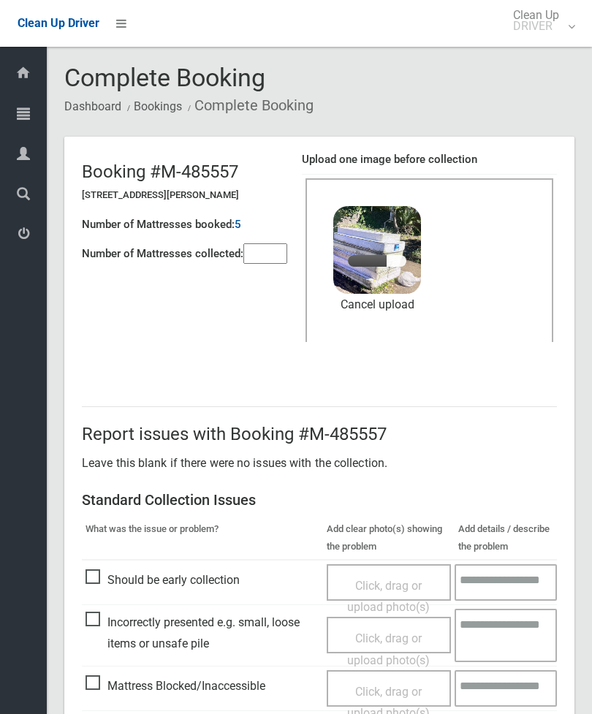
click at [259, 264] on input"] "number" at bounding box center [265, 253] width 44 height 20
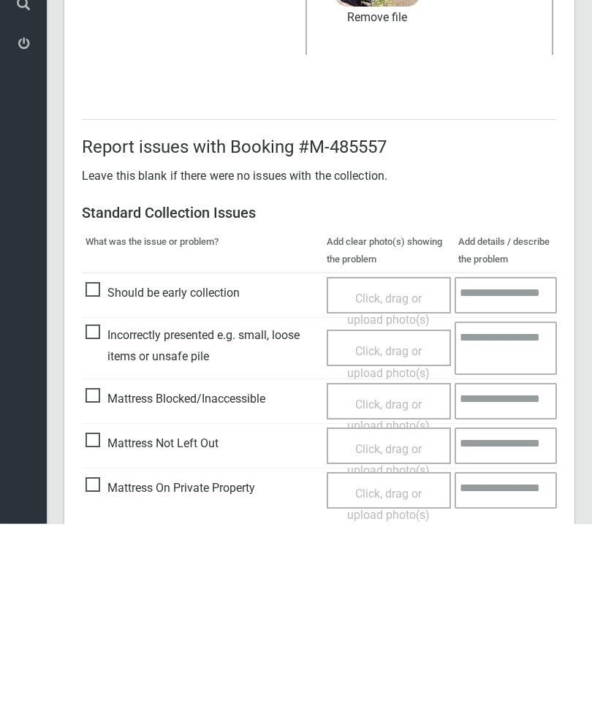
scroll to position [200, 0]
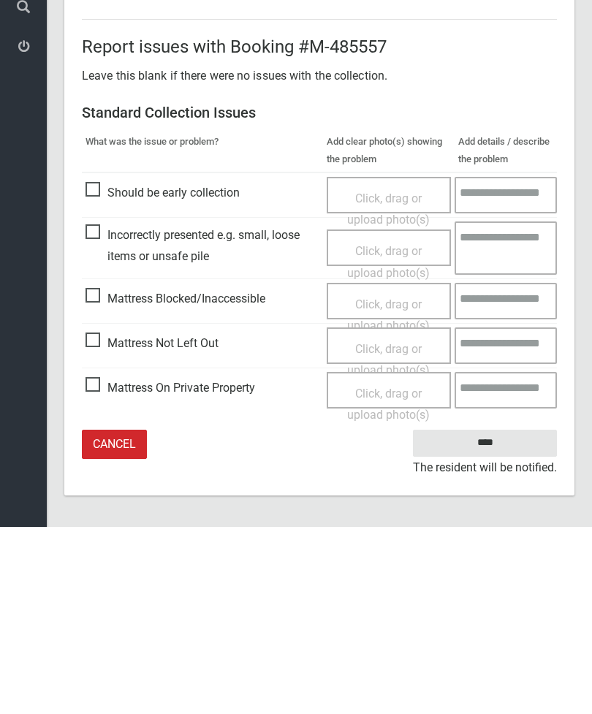
type input"] "*"
click at [488, 617] on input "****" at bounding box center [485, 630] width 144 height 27
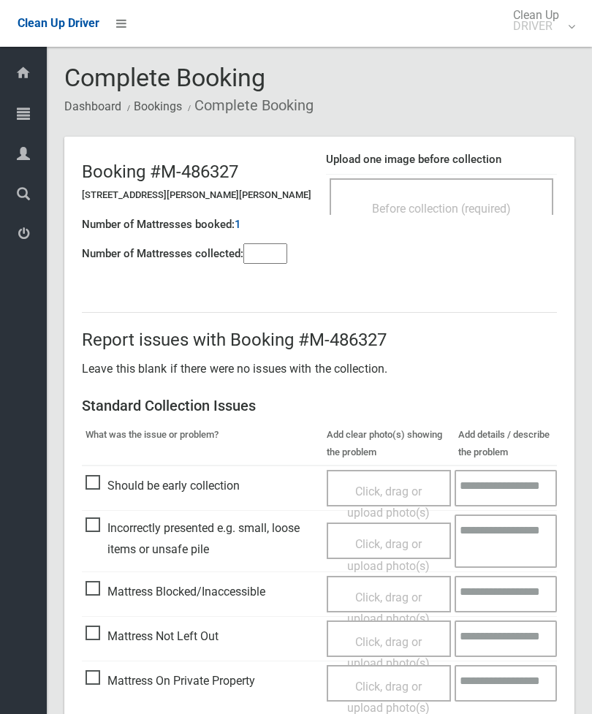
click at [283, 251] on input"] "number" at bounding box center [265, 253] width 44 height 20
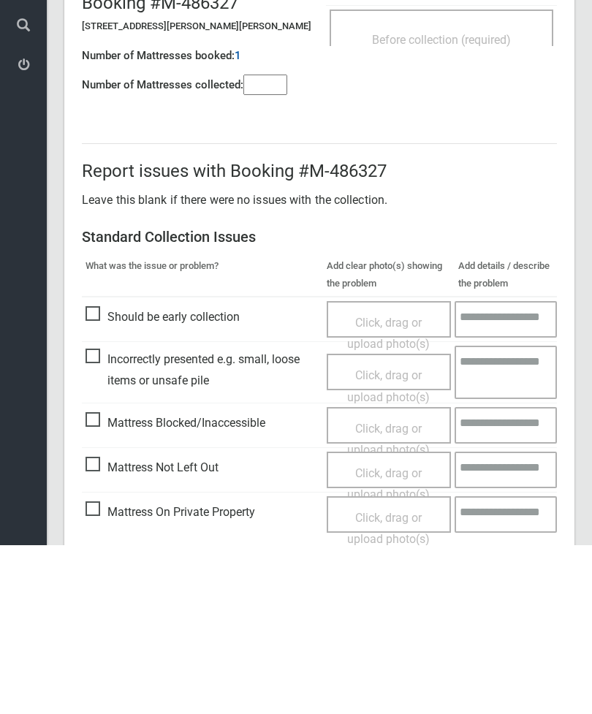
scroll to position [105, 0]
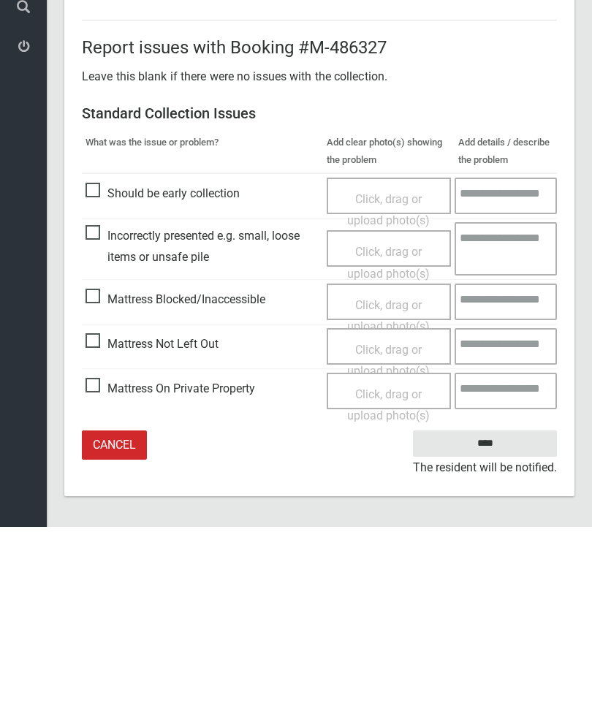
type input"] "*"
click at [389, 530] on span "Click, drag or upload photo(s)" at bounding box center [388, 548] width 83 height 36
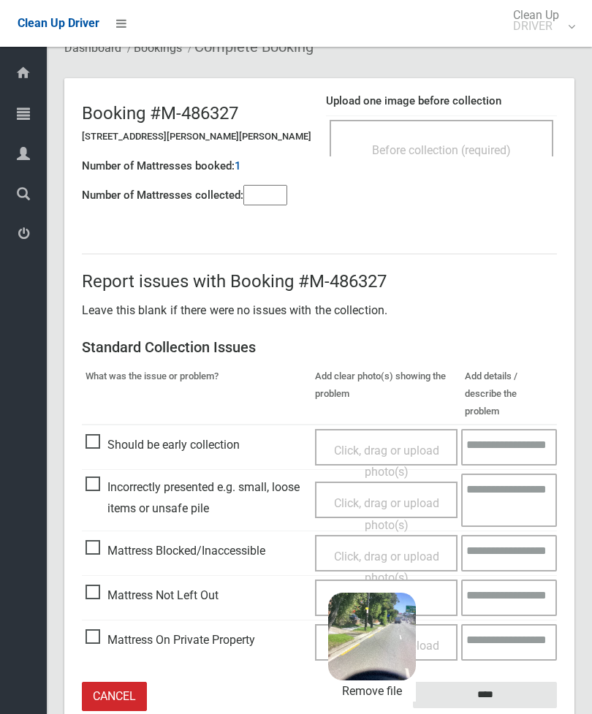
click at [519, 682] on input "****" at bounding box center [485, 695] width 144 height 27
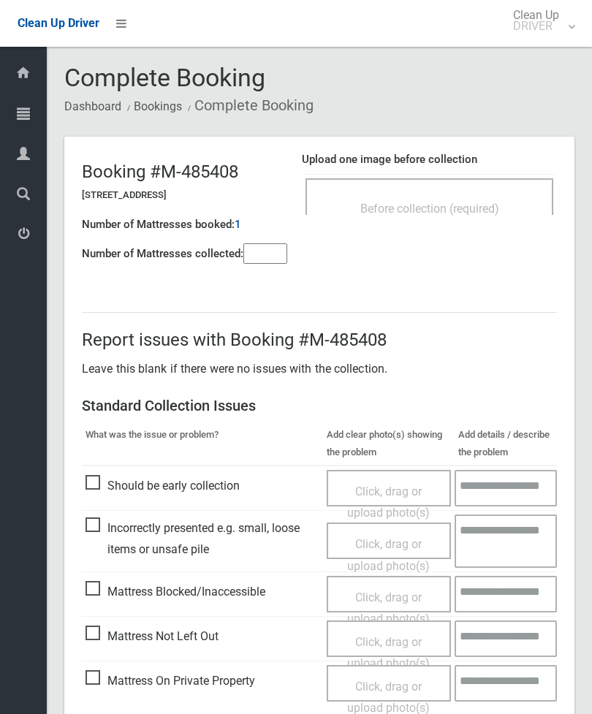
click at [473, 203] on span "Before collection (required)" at bounding box center [429, 209] width 139 height 14
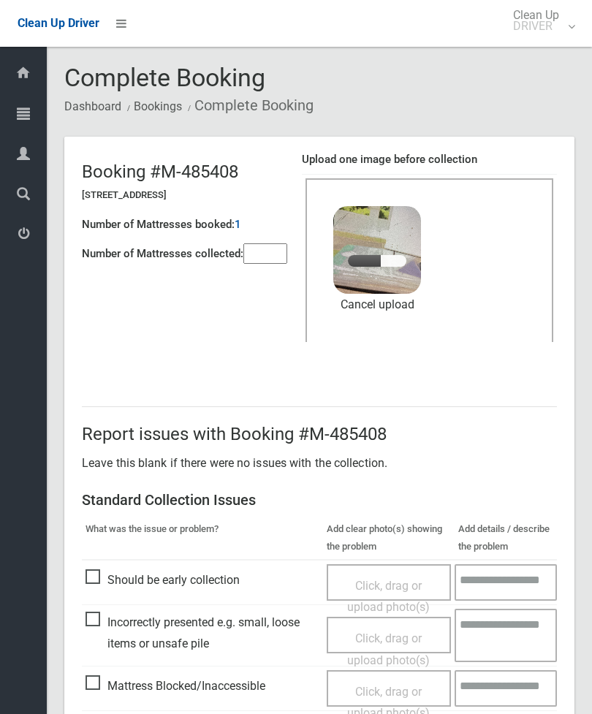
click at [270, 263] on input"] "number" at bounding box center [265, 253] width 44 height 20
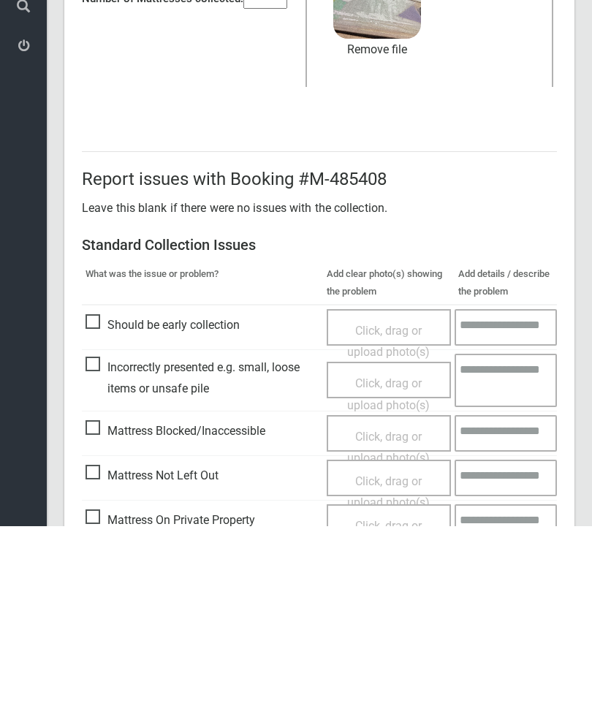
scroll to position [200, 0]
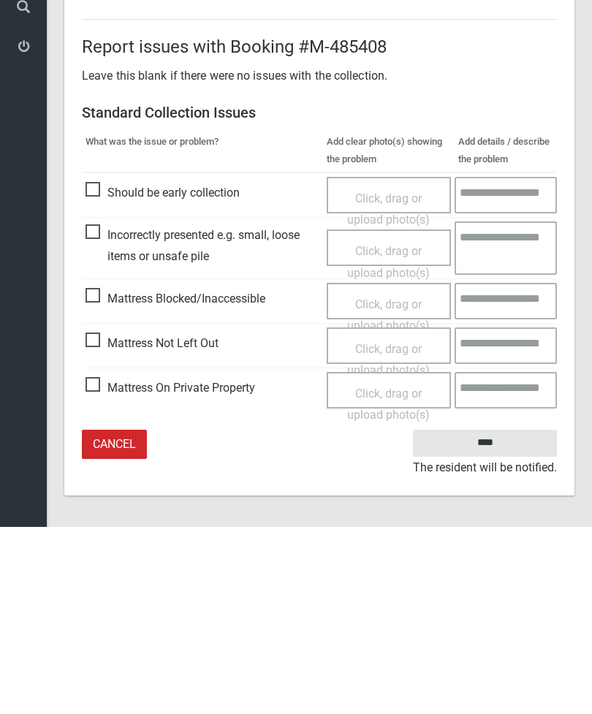
type input"] "*"
click at [503, 617] on input "****" at bounding box center [485, 630] width 144 height 27
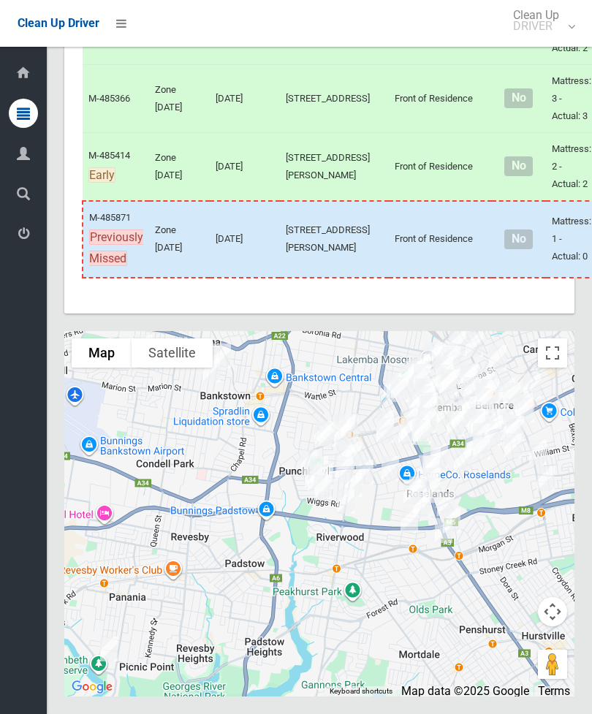
scroll to position [8928, 0]
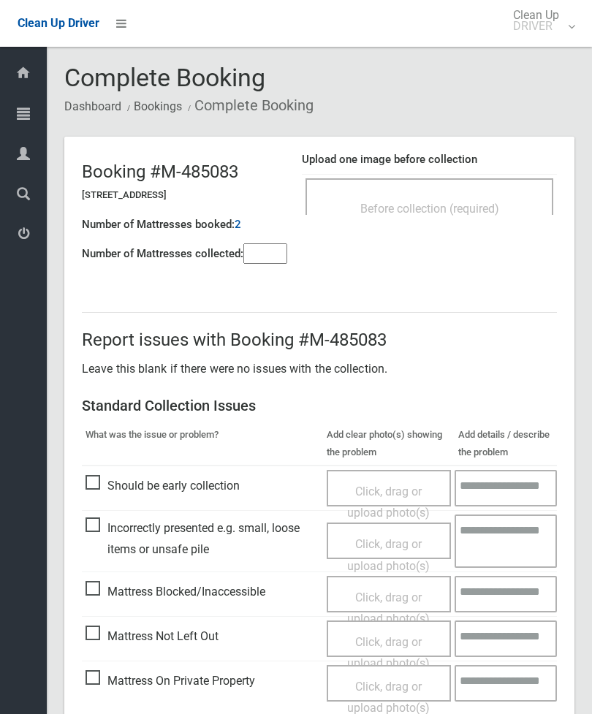
click at [487, 199] on div "Before collection (required)" at bounding box center [429, 207] width 216 height 27
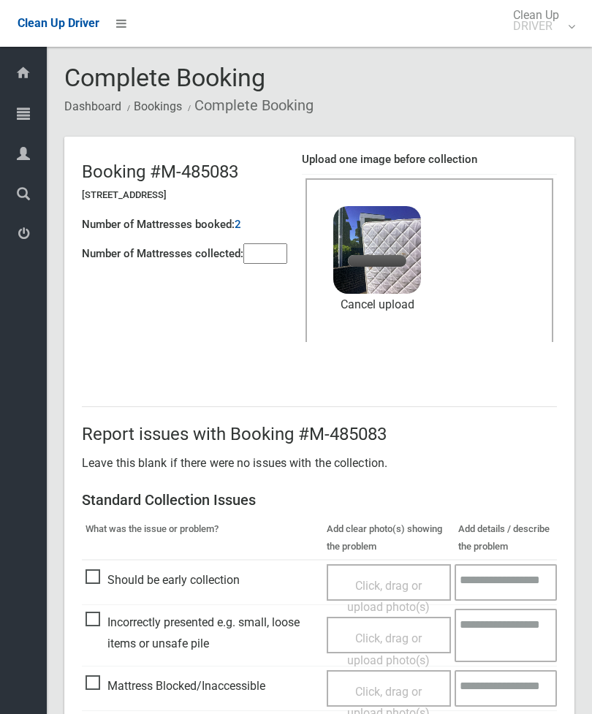
click at [270, 253] on input"] "number" at bounding box center [265, 253] width 44 height 20
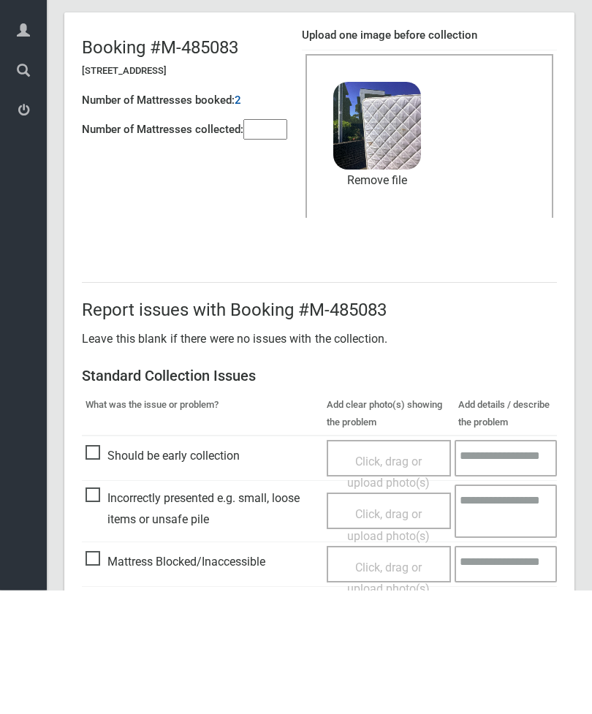
scroll to position [200, 0]
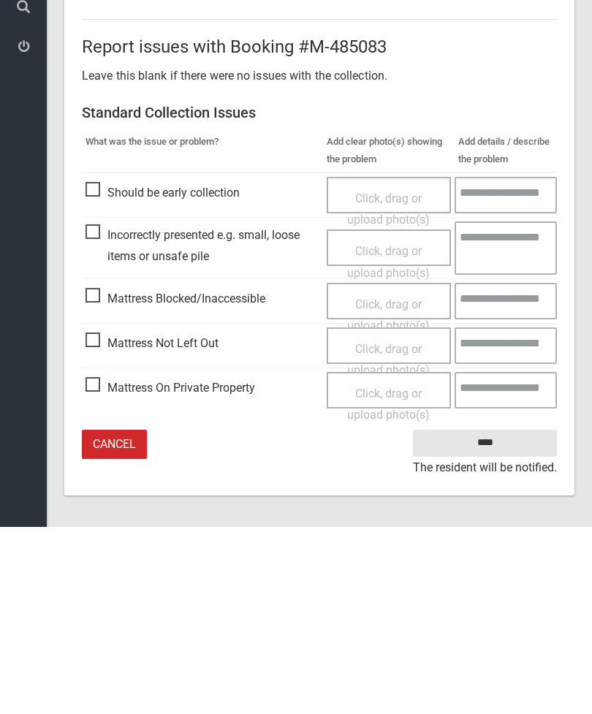
type input"] "*"
click at [499, 617] on input "****" at bounding box center [485, 630] width 144 height 27
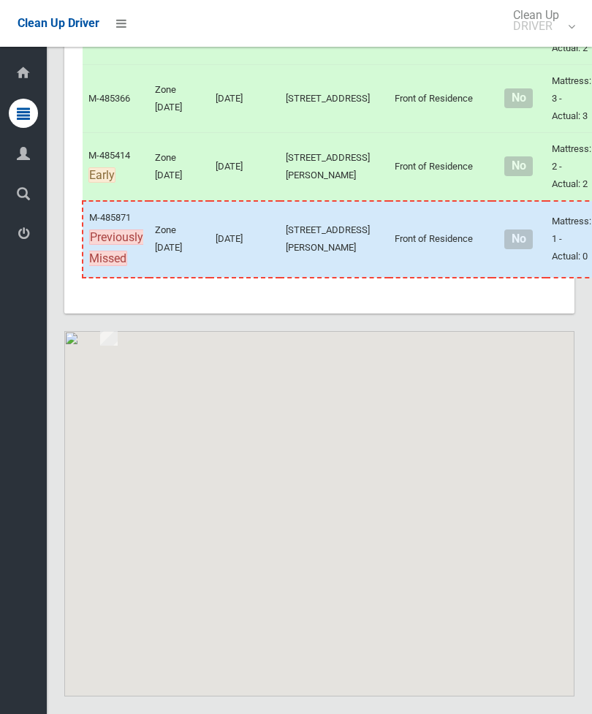
scroll to position [7926, 0]
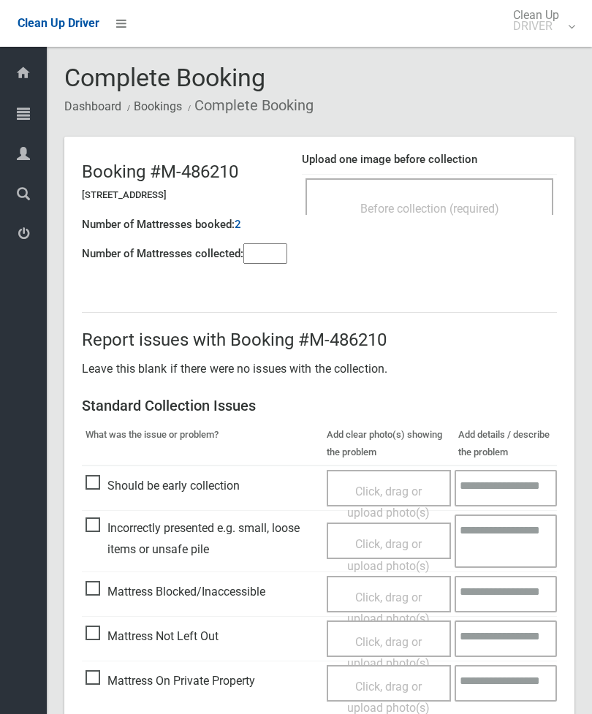
click at [277, 258] on input"] "number" at bounding box center [265, 253] width 44 height 20
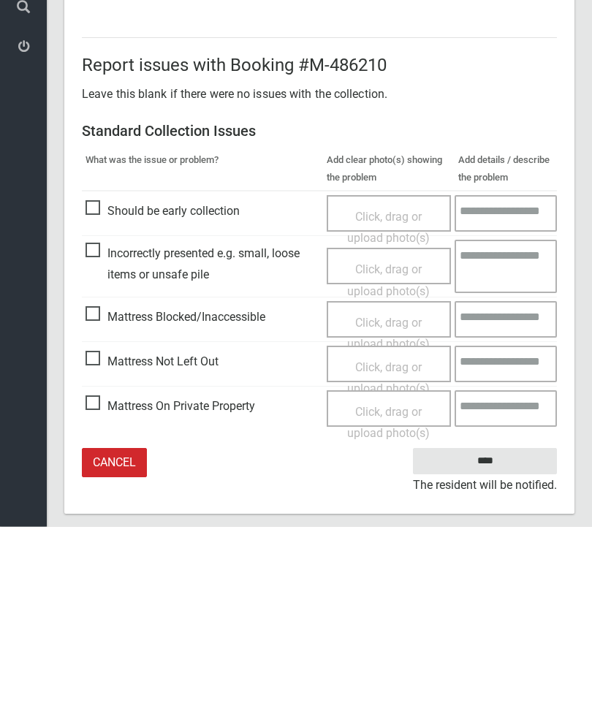
scroll to position [105, 0]
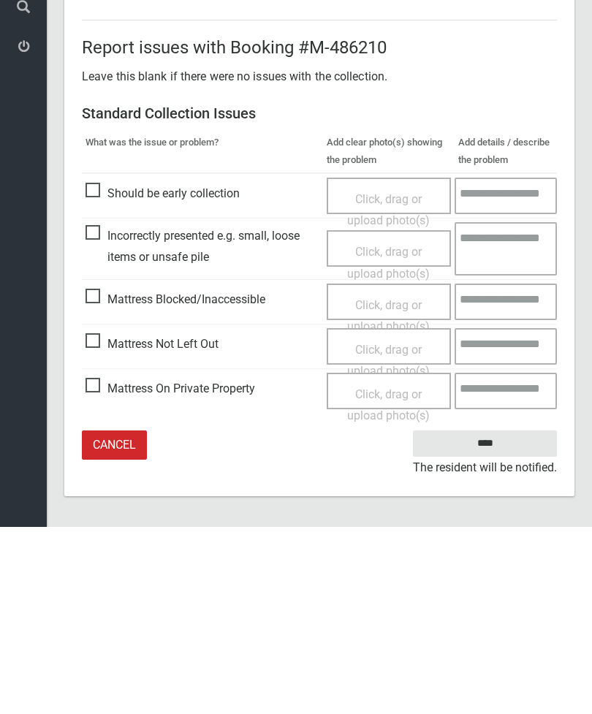
type input"] "*"
click at [400, 530] on span "Click, drag or upload photo(s)" at bounding box center [388, 548] width 83 height 36
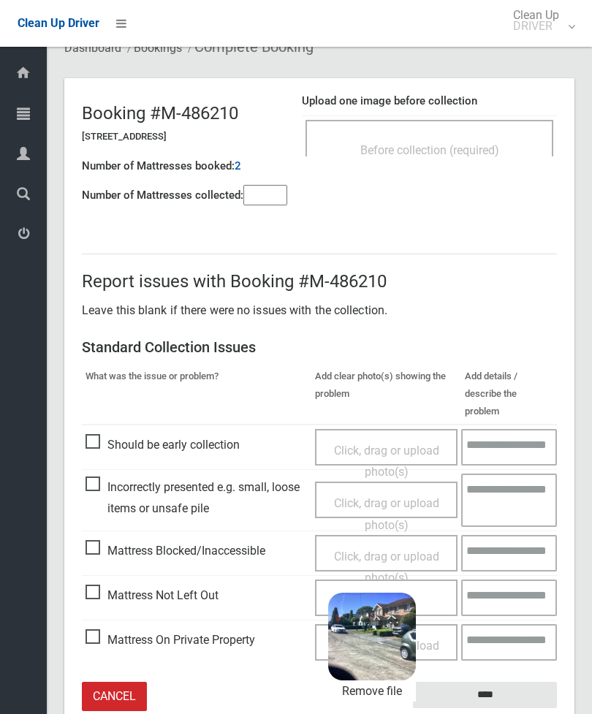
click at [525, 682] on input "****" at bounding box center [485, 695] width 144 height 27
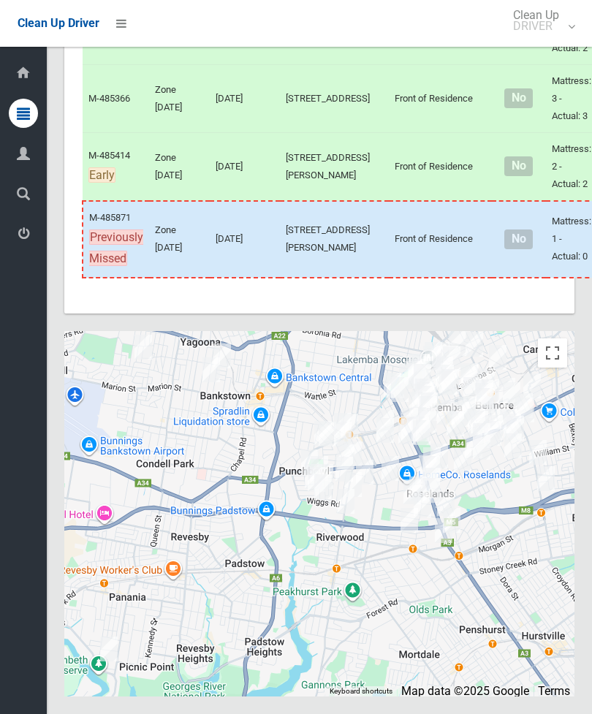
scroll to position [8180, 0]
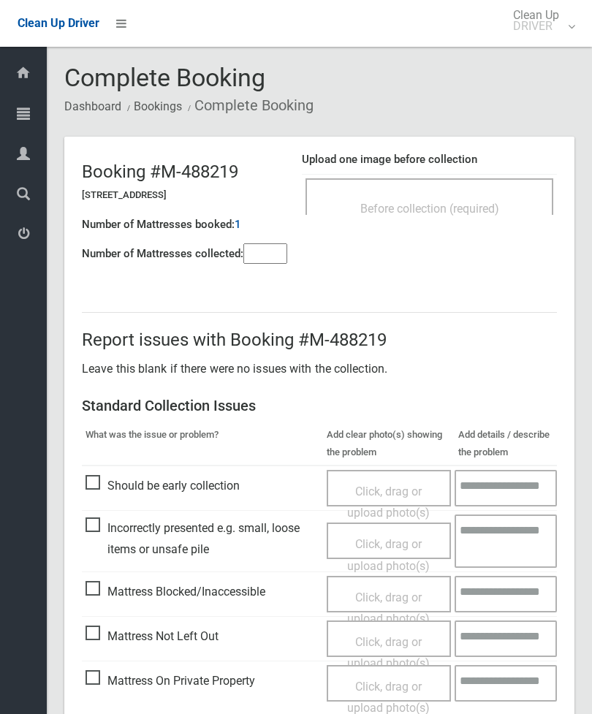
click at [474, 197] on div "Before collection (required)" at bounding box center [429, 207] width 216 height 27
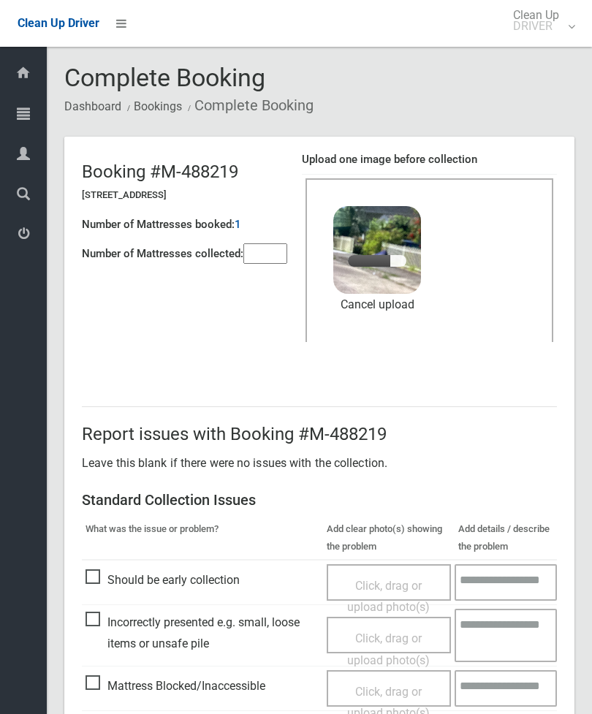
click at [273, 263] on input"] "number" at bounding box center [265, 253] width 44 height 20
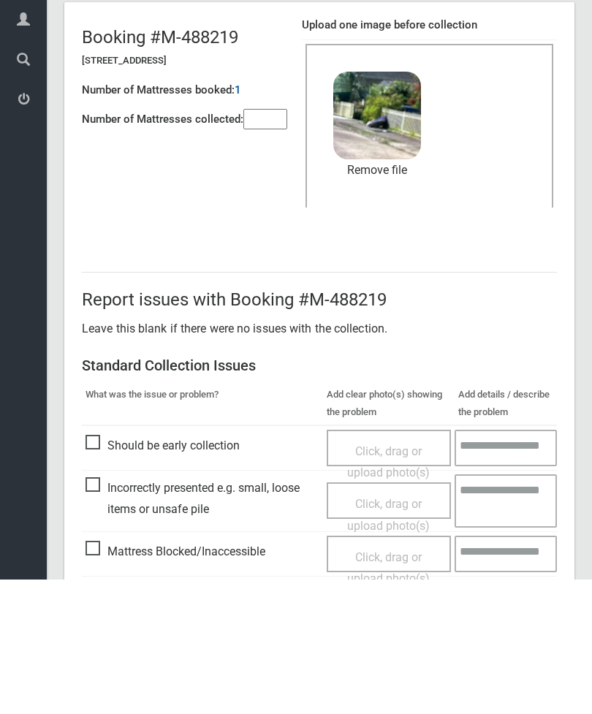
scroll to position [200, 0]
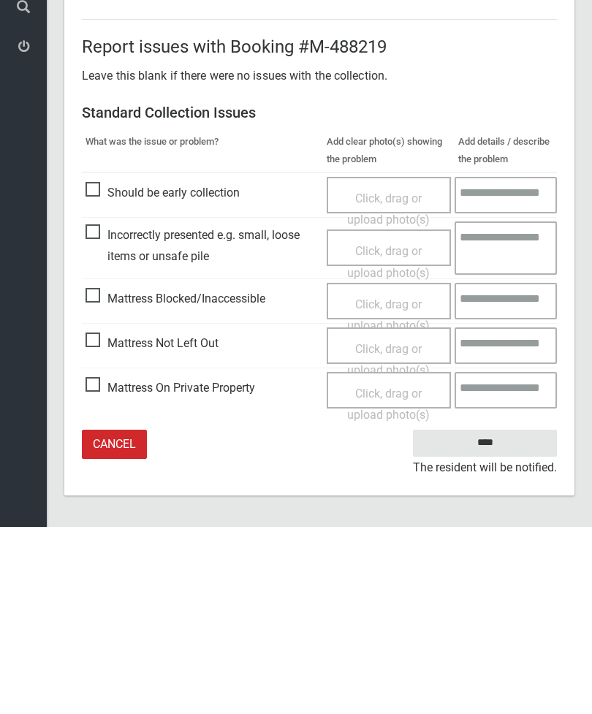
type input"] "*"
click at [489, 617] on input "****" at bounding box center [485, 630] width 144 height 27
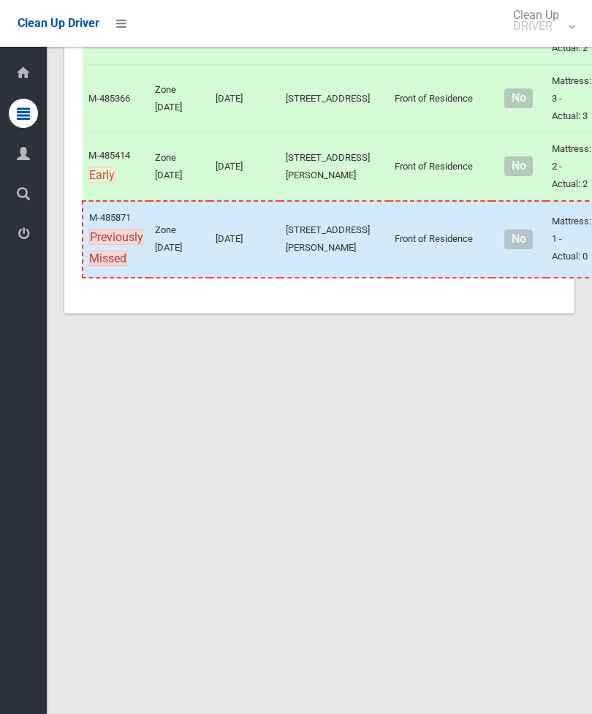
scroll to position [7839, 0]
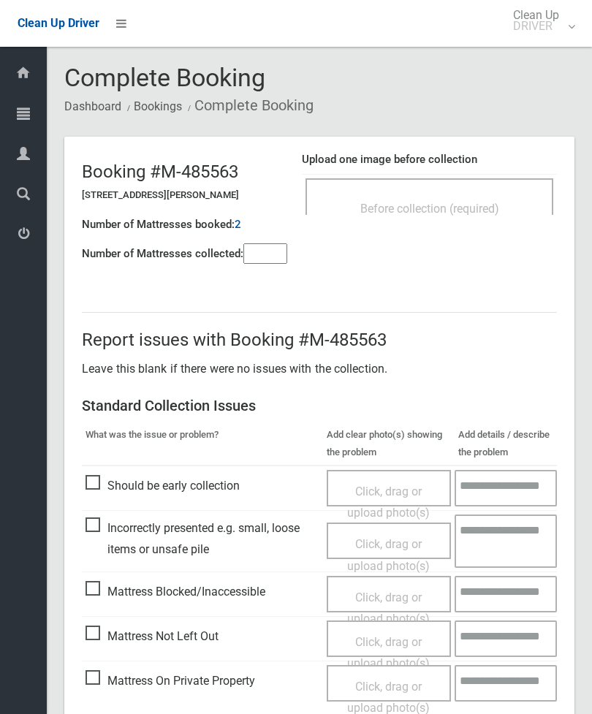
click at [484, 216] on div "Before collection (required)" at bounding box center [429, 207] width 216 height 27
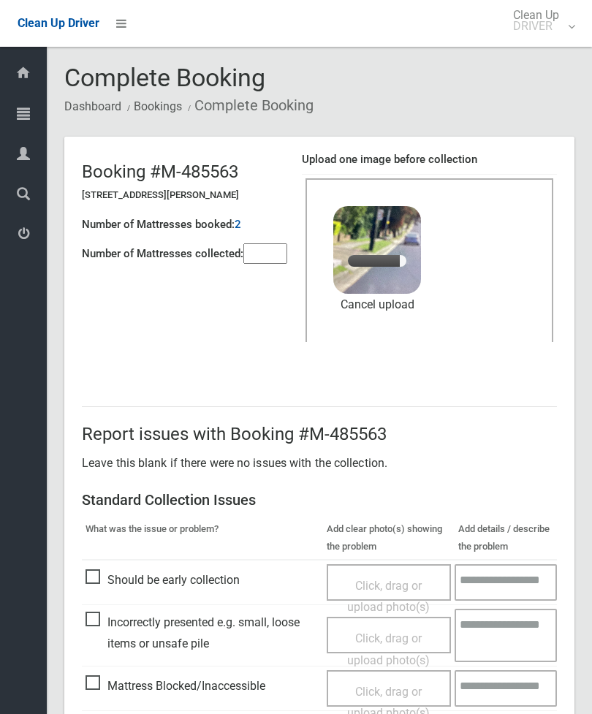
click at [262, 253] on input"] "number" at bounding box center [265, 253] width 44 height 20
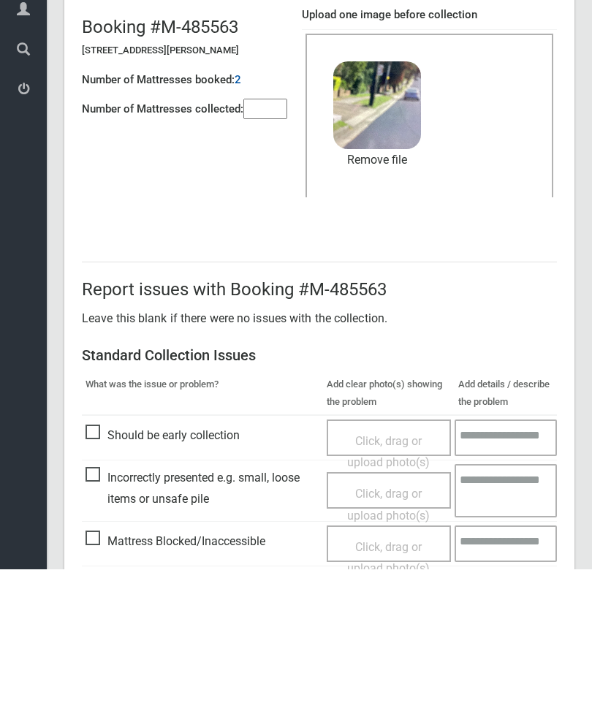
scroll to position [200, 0]
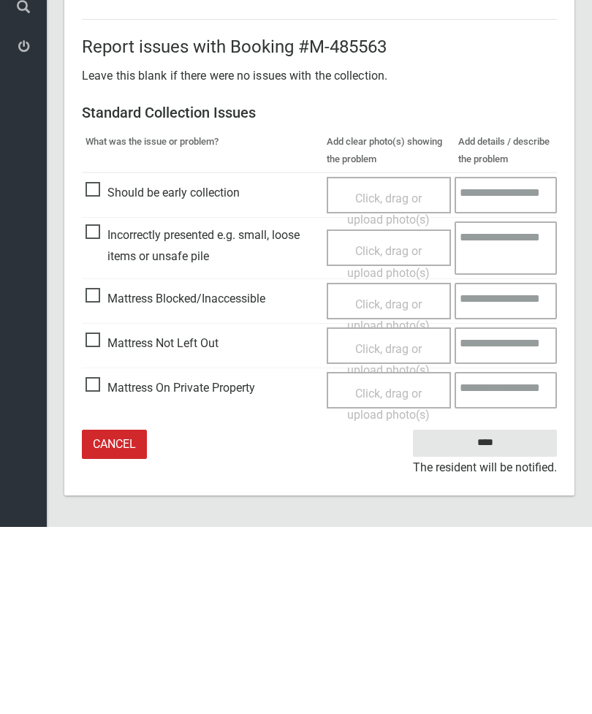
type input"] "*"
click at [493, 617] on input "****" at bounding box center [485, 630] width 144 height 27
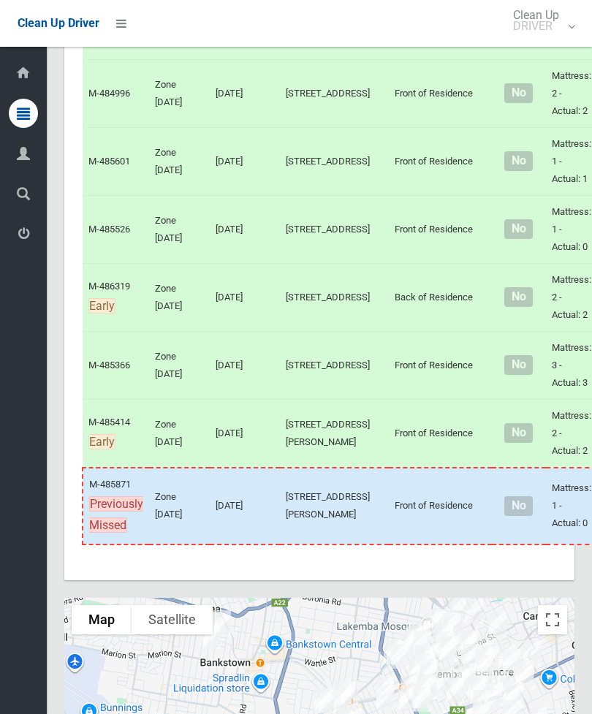
scroll to position [6973, 0]
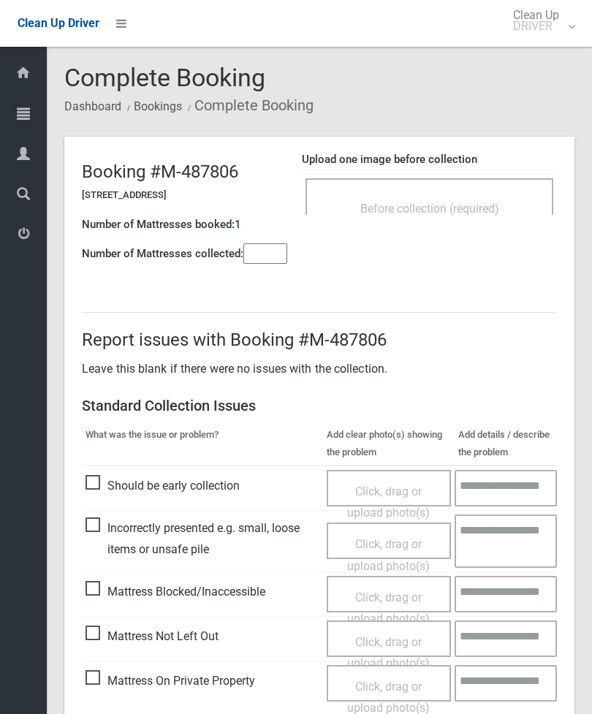
click at [268, 256] on input"] "number" at bounding box center [265, 253] width 44 height 20
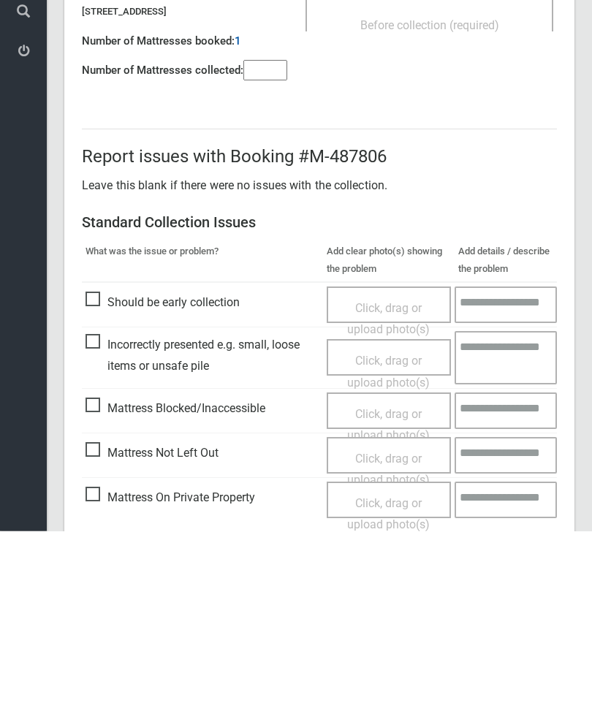
scroll to position [105, 0]
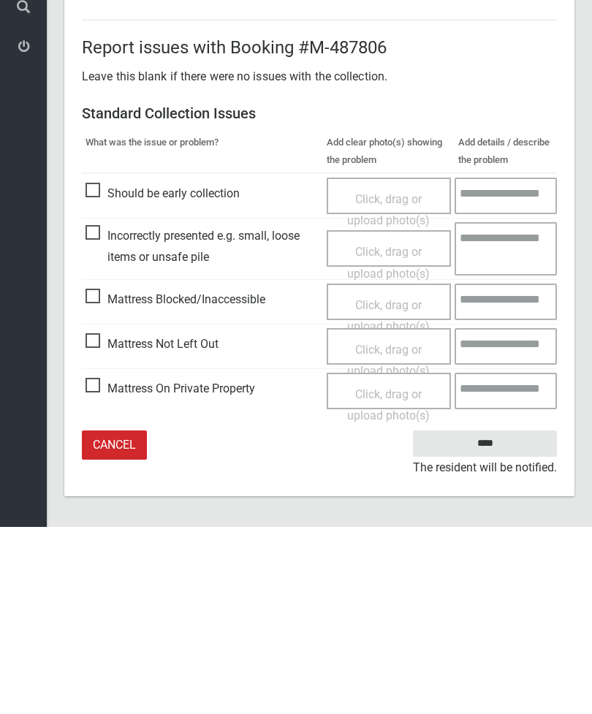
type input"] "*"
click at [410, 530] on span "Click, drag or upload photo(s)" at bounding box center [388, 548] width 83 height 36
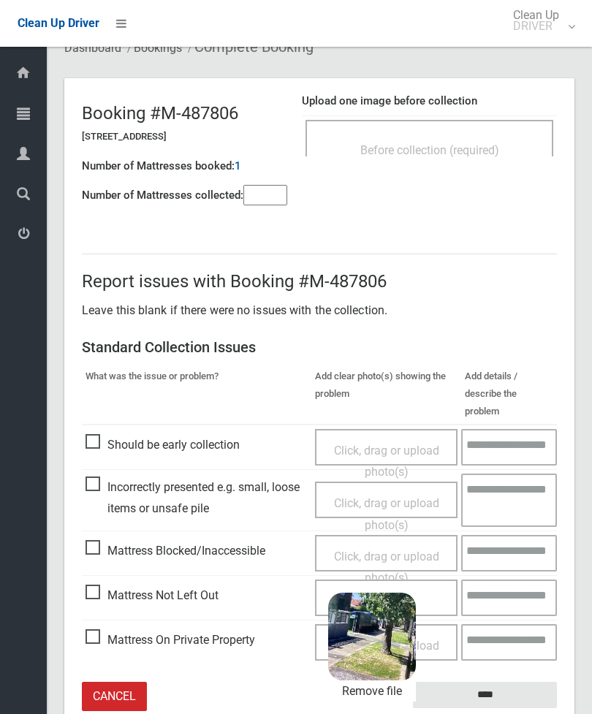
click at [504, 682] on input "****" at bounding box center [485, 695] width 144 height 27
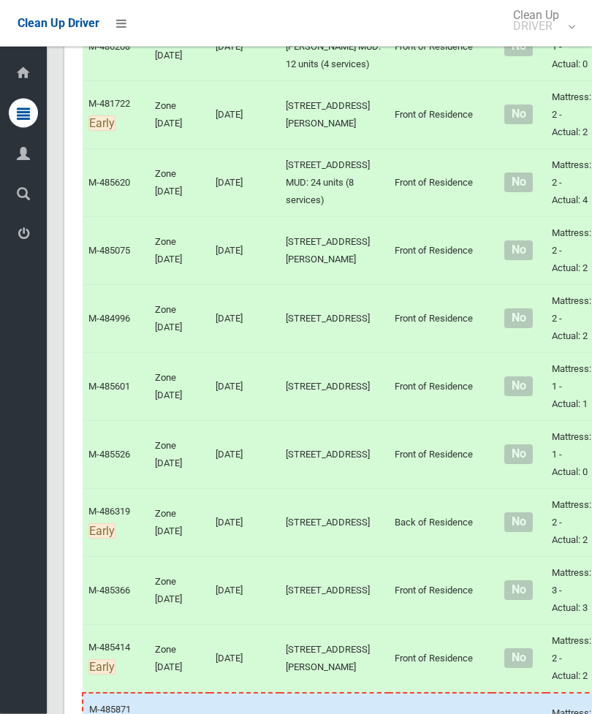
scroll to position [6805, 0]
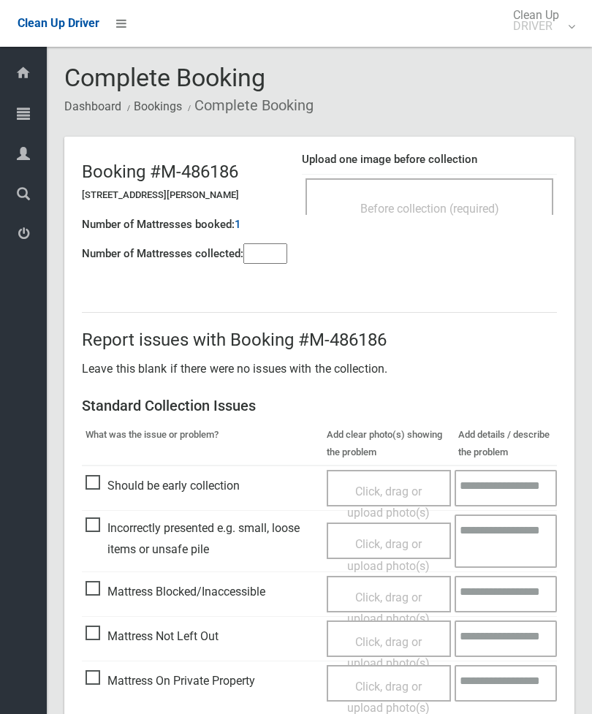
click at [483, 208] on span "Before collection (required)" at bounding box center [429, 209] width 139 height 14
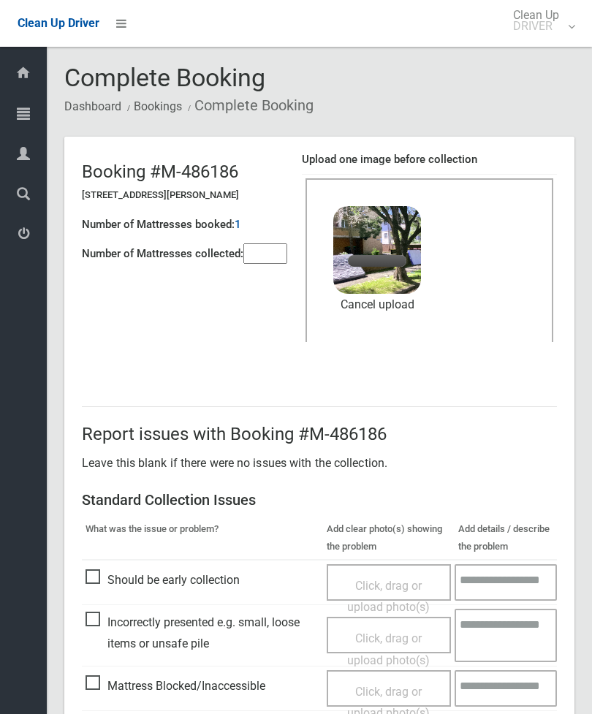
click at [268, 249] on input"] "number" at bounding box center [265, 253] width 44 height 20
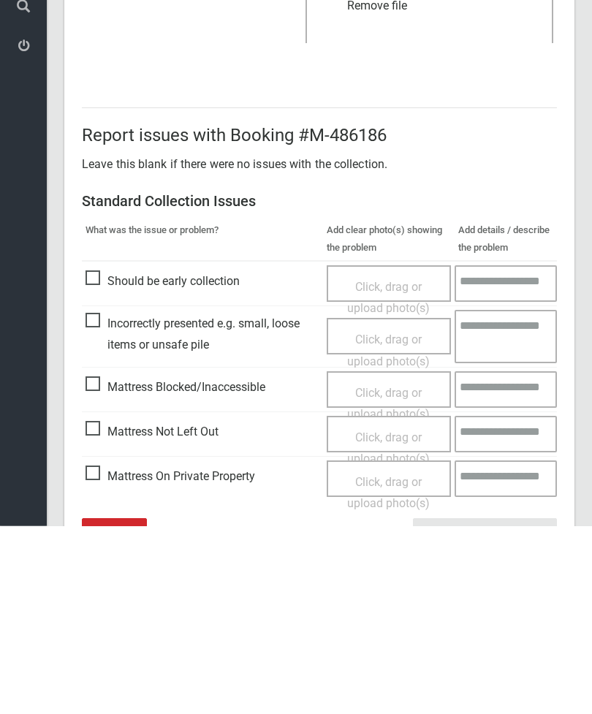
scroll to position [200, 0]
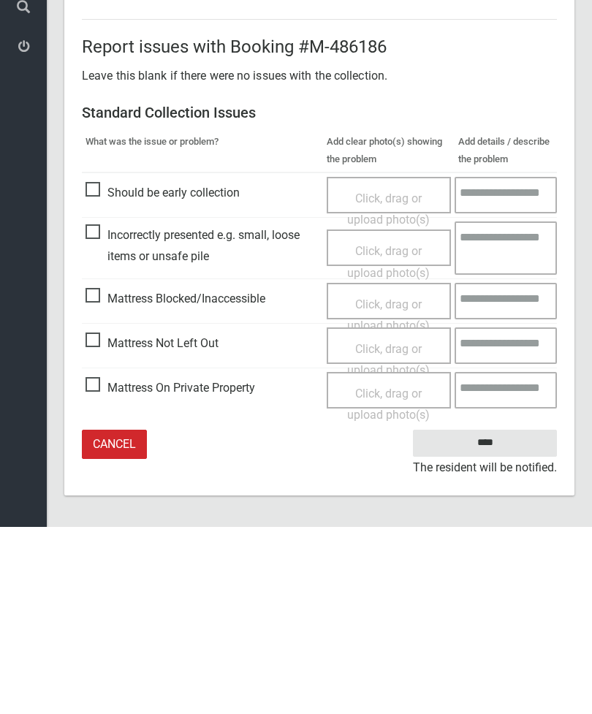
type input"] "*"
click at [498, 617] on input "****" at bounding box center [485, 630] width 144 height 27
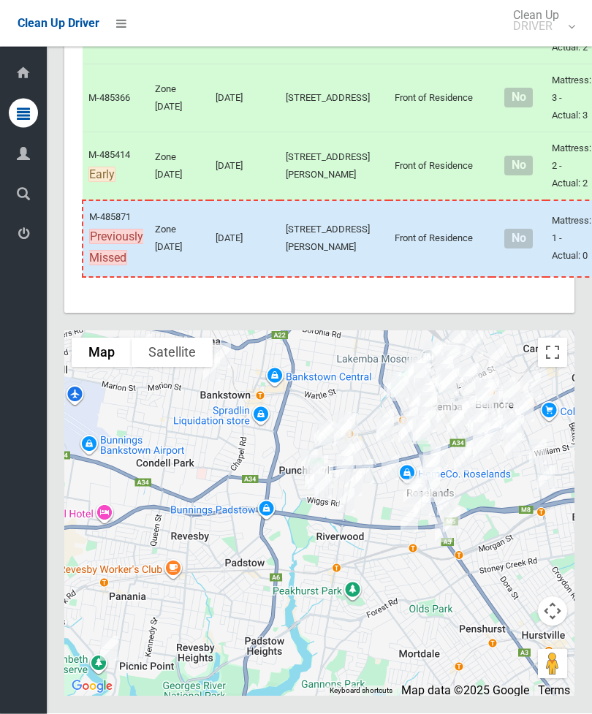
scroll to position [8768, 0]
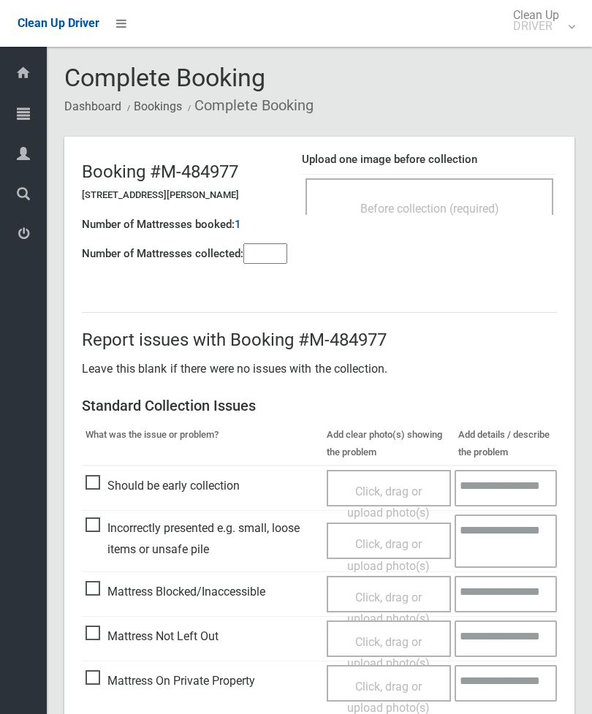
click at [264, 259] on input"] "number" at bounding box center [265, 253] width 44 height 20
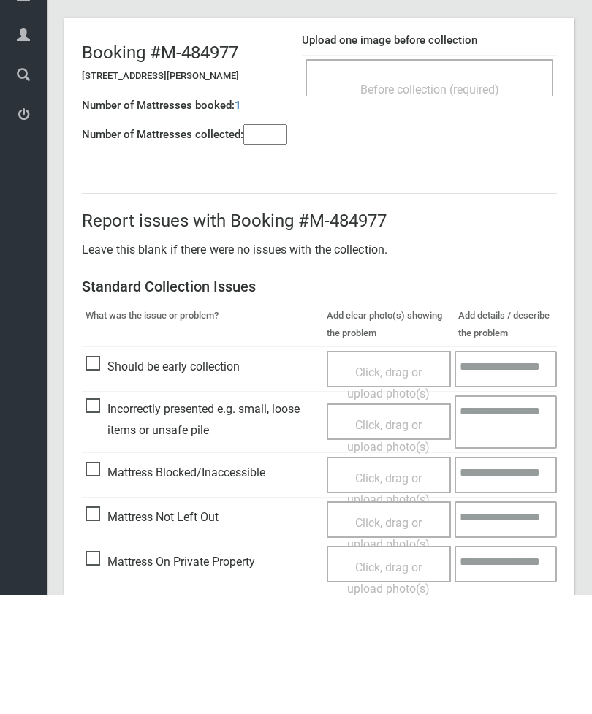
scroll to position [105, 0]
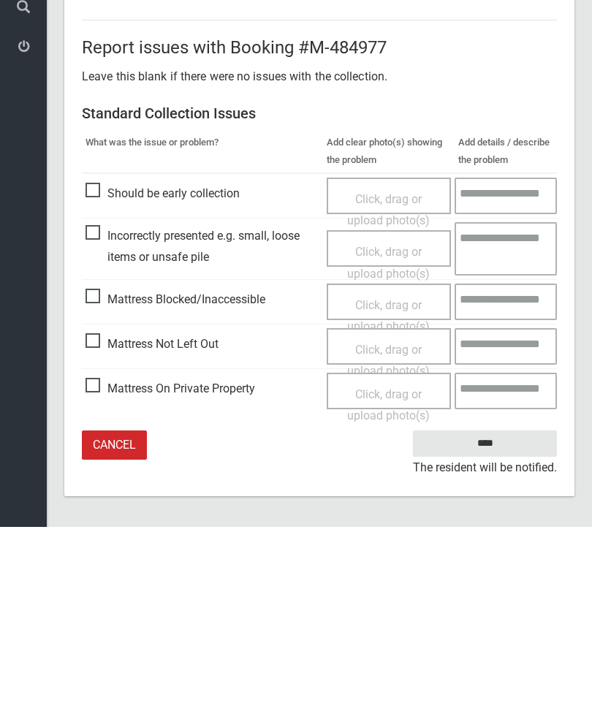
type input"] "*"
click at [397, 530] on span "Click, drag or upload photo(s)" at bounding box center [388, 548] width 83 height 36
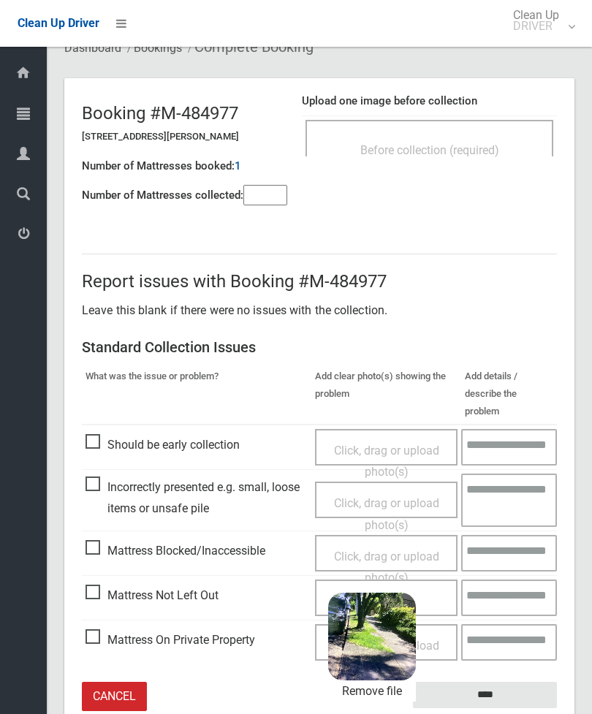
click at [526, 682] on input "****" at bounding box center [485, 695] width 144 height 27
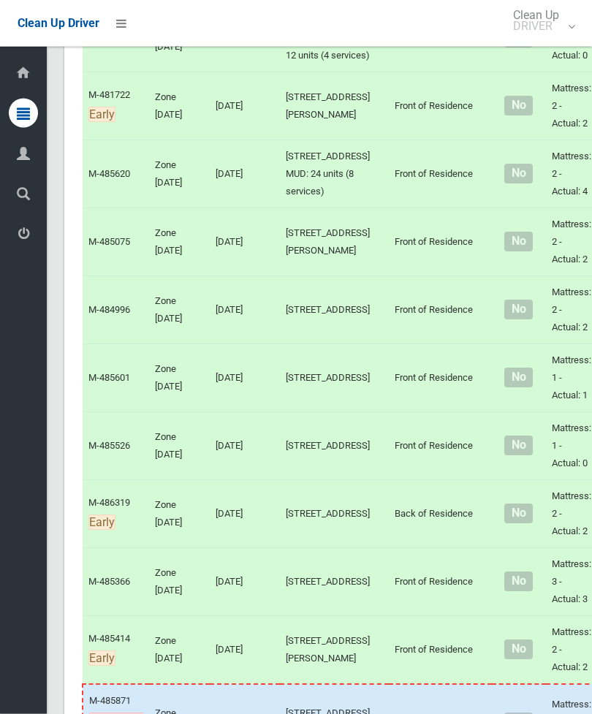
scroll to position [6755, 0]
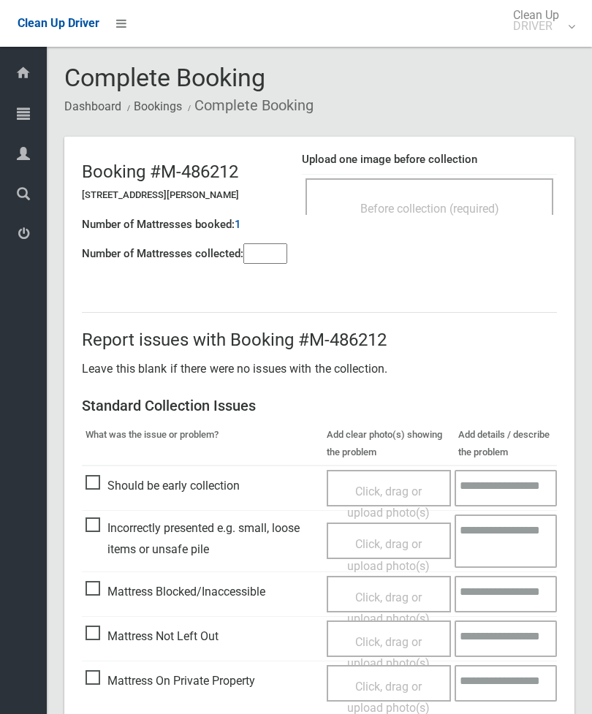
click at [260, 263] on input"] "number" at bounding box center [265, 253] width 44 height 20
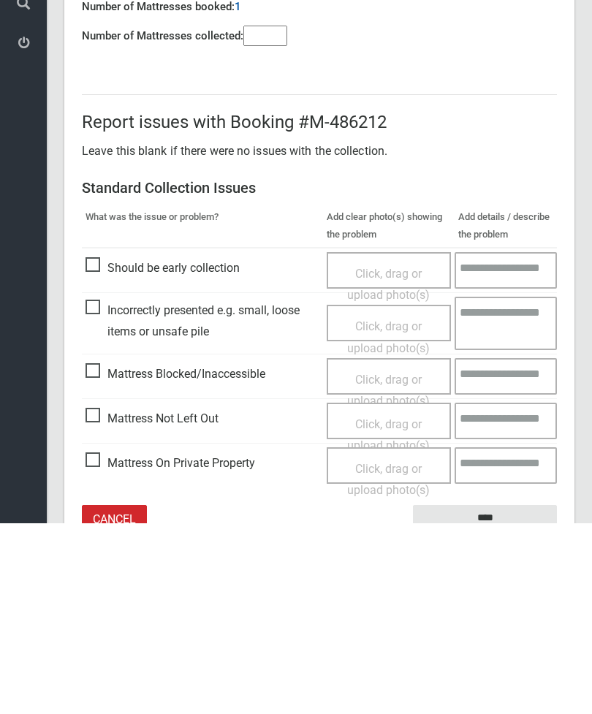
scroll to position [105, 0]
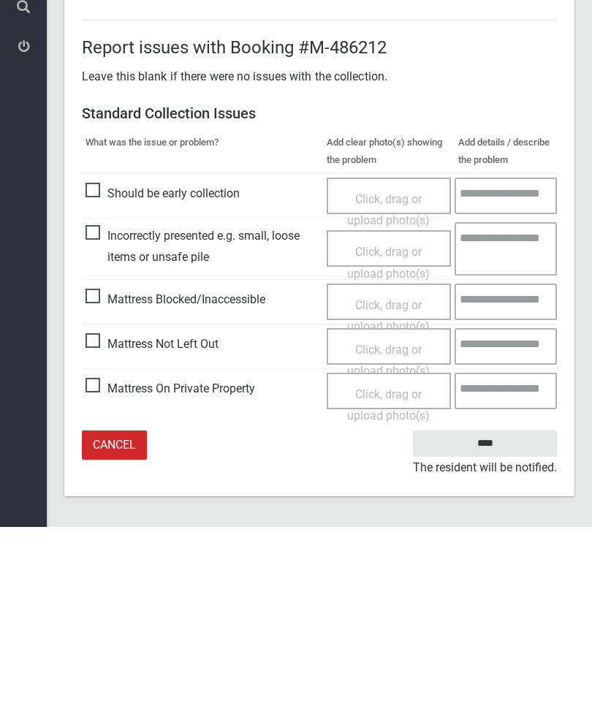
type input"] "*"
click at [408, 530] on span "Click, drag or upload photo(s)" at bounding box center [388, 548] width 83 height 36
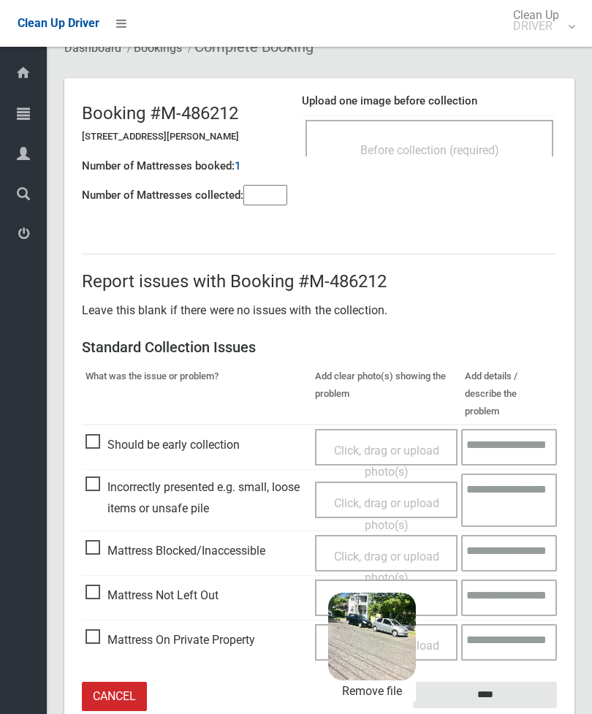
click at [504, 683] on input "****" at bounding box center [485, 695] width 144 height 27
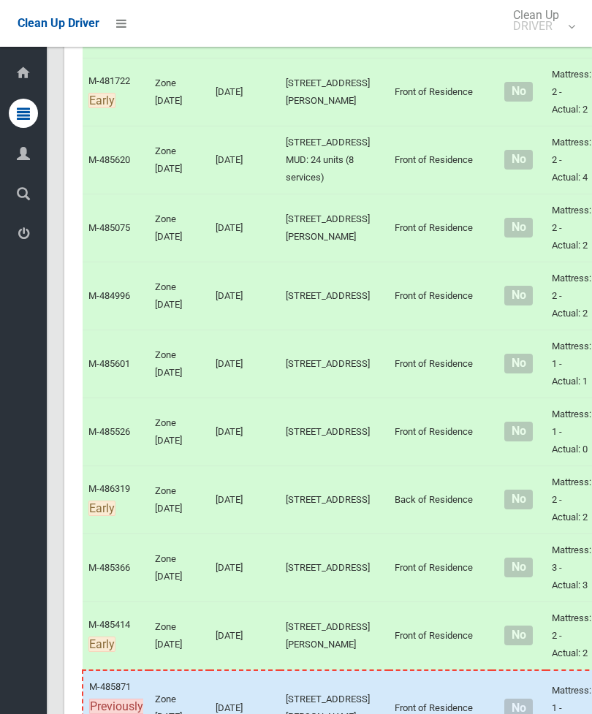
scroll to position [6720, 0]
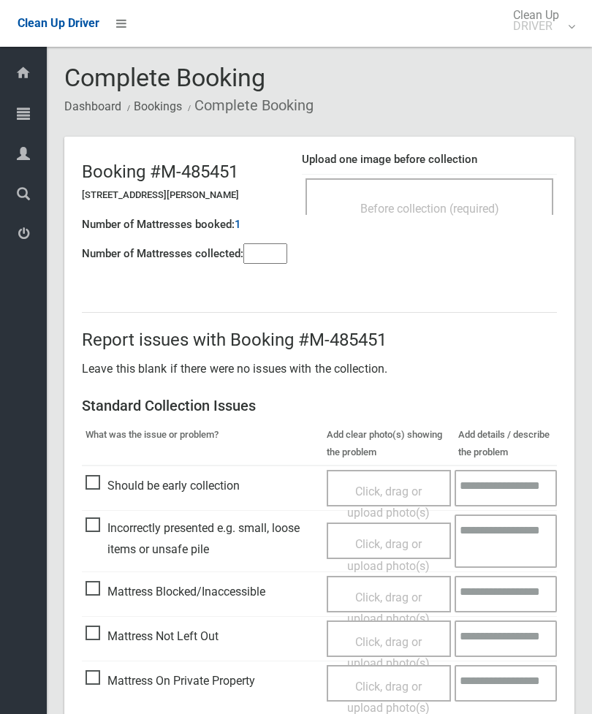
click at [482, 193] on div "Before collection (required)" at bounding box center [429, 196] width 248 height 37
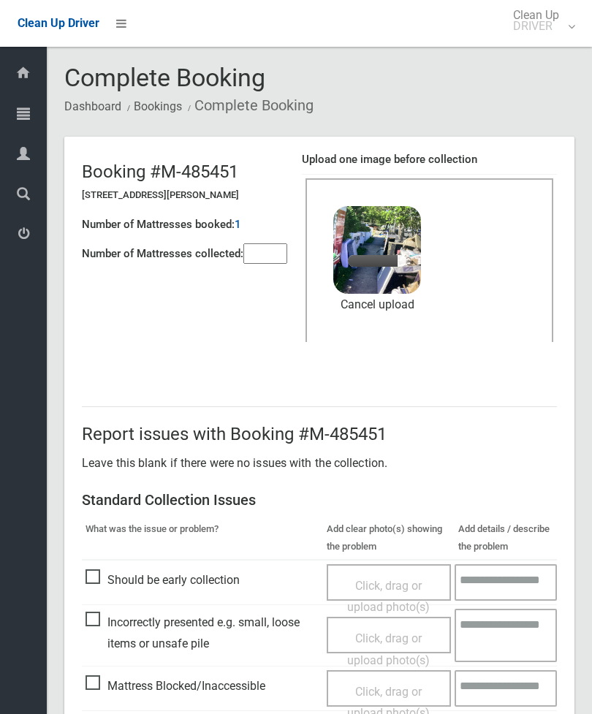
click at [287, 247] on input"] "number" at bounding box center [265, 253] width 44 height 20
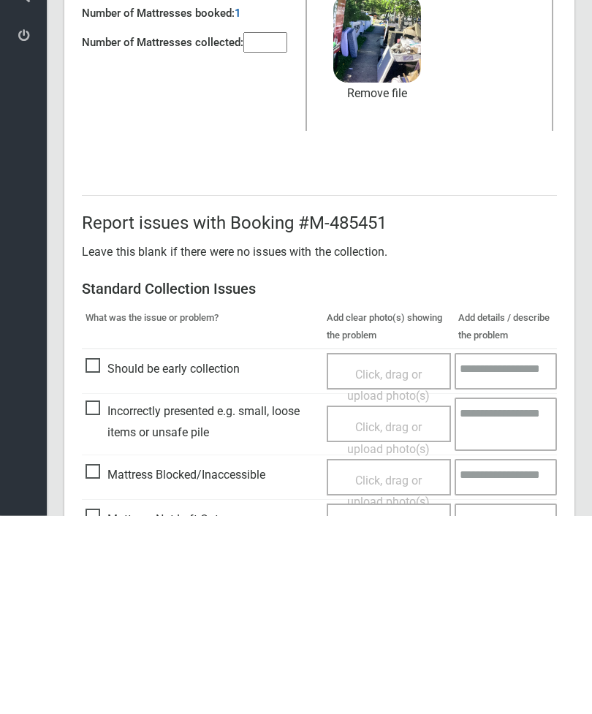
scroll to position [200, 0]
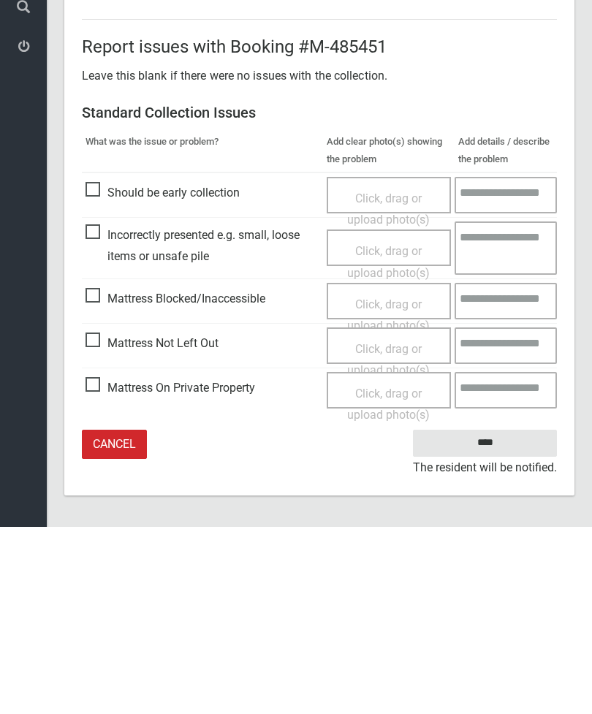
type input"] "*"
click at [498, 617] on input "****" at bounding box center [485, 630] width 144 height 27
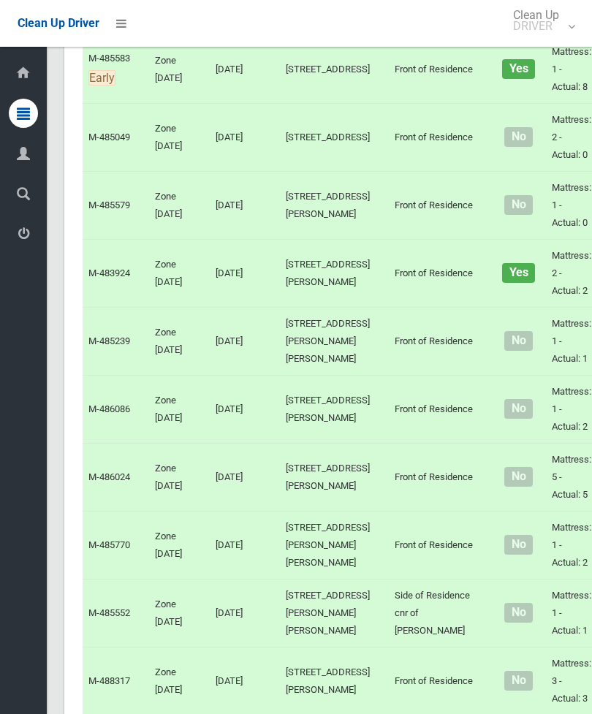
scroll to position [2076, 0]
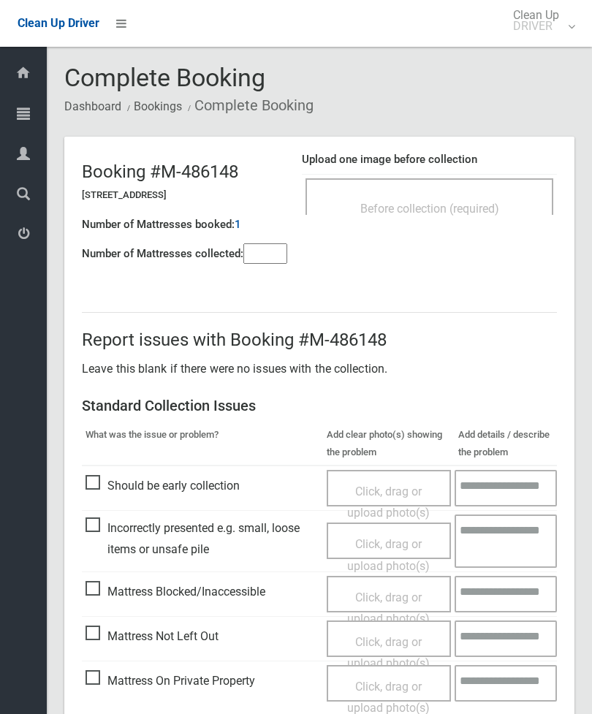
click at [272, 247] on input"] "number" at bounding box center [265, 253] width 44 height 20
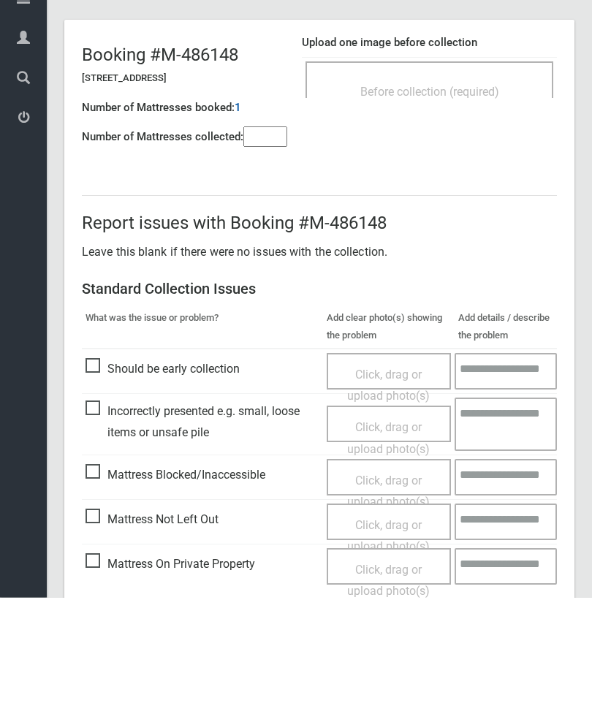
scroll to position [105, 0]
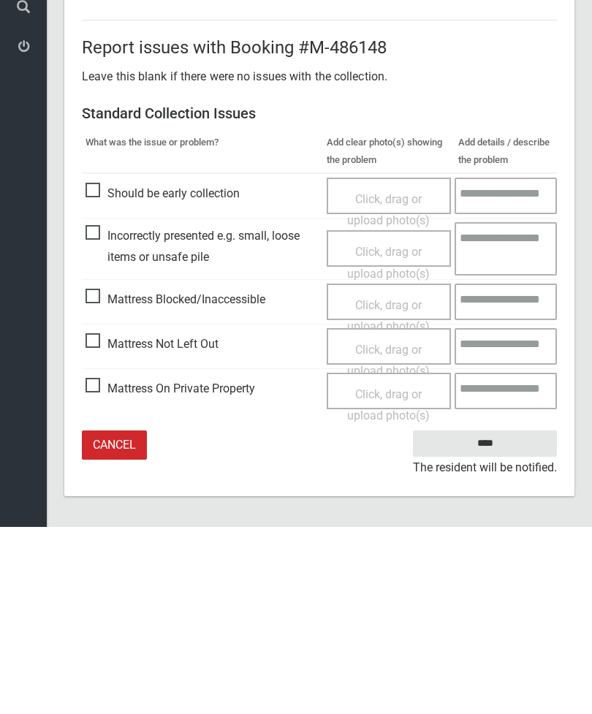
type input"] "*"
click at [397, 530] on span "Click, drag or upload photo(s)" at bounding box center [388, 548] width 83 height 36
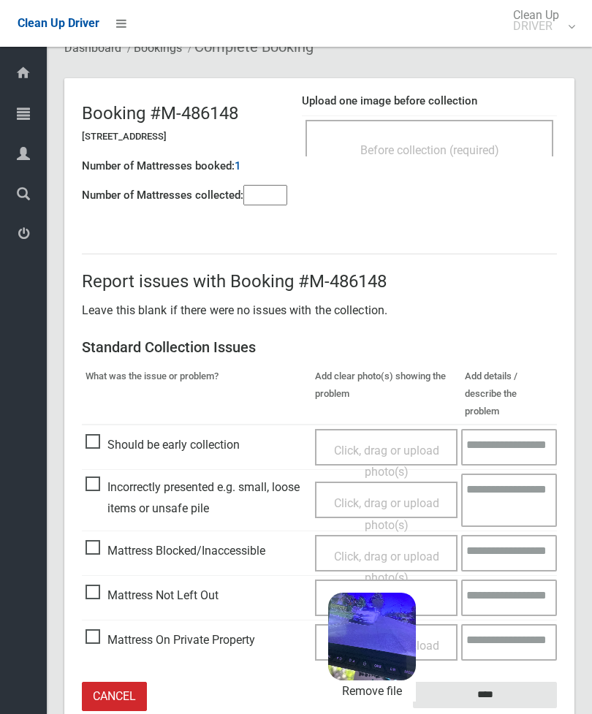
click at [533, 682] on input "****" at bounding box center [485, 695] width 144 height 27
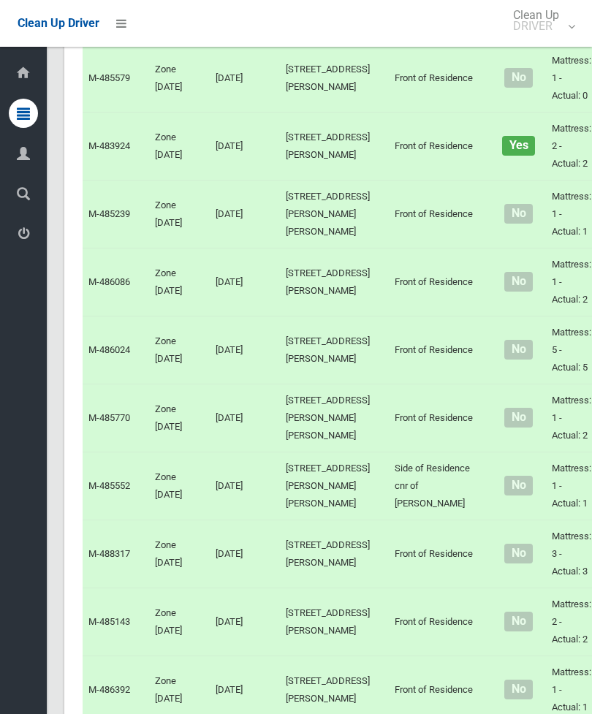
scroll to position [2155, 0]
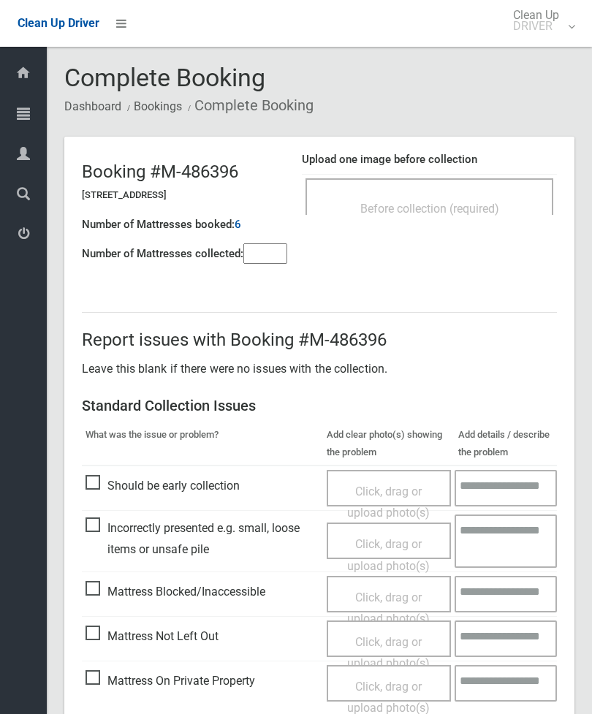
click at [467, 193] on div "Before collection (required)" at bounding box center [429, 196] width 248 height 37
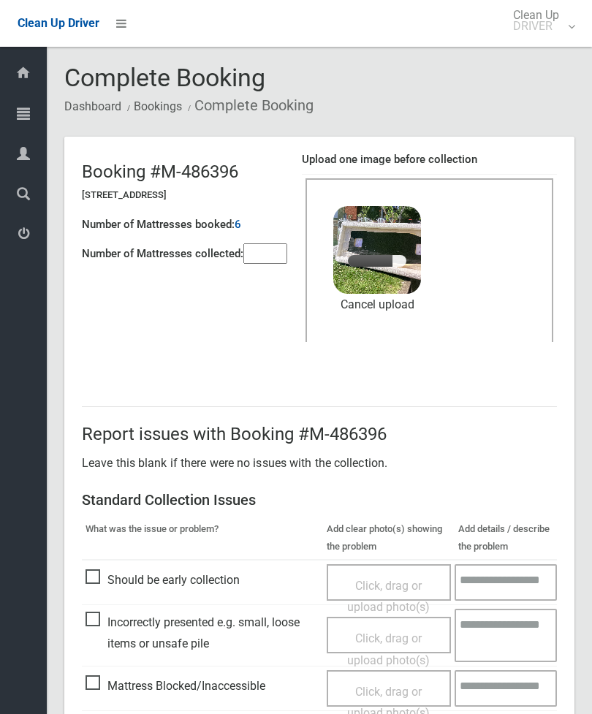
click at [267, 246] on input"] "number" at bounding box center [265, 253] width 44 height 20
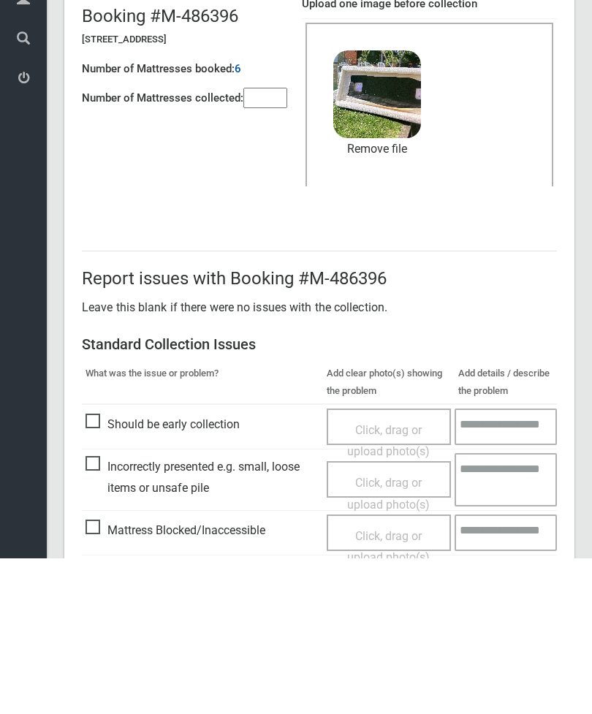
scroll to position [200, 0]
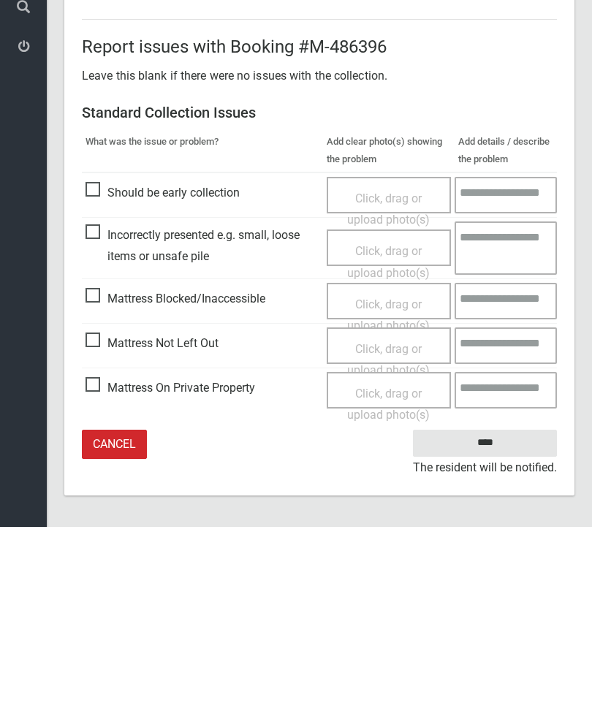
type input"] "*"
click at [503, 617] on input "****" at bounding box center [485, 630] width 144 height 27
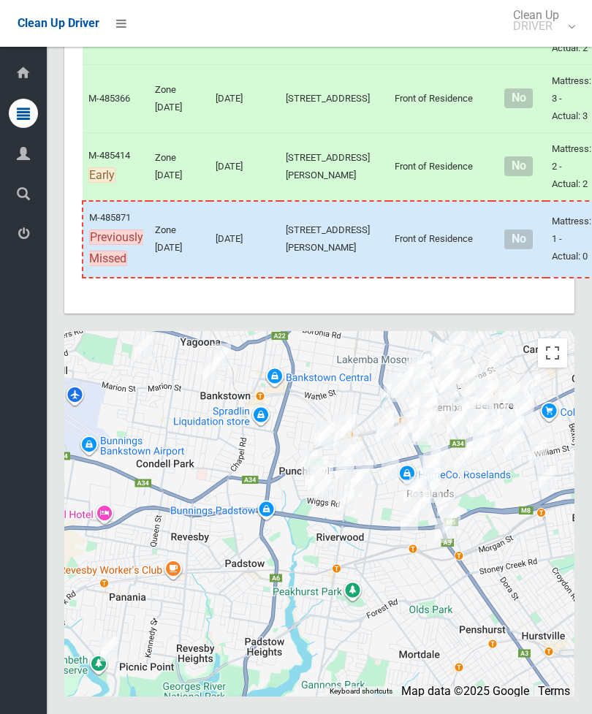
scroll to position [8448, 0]
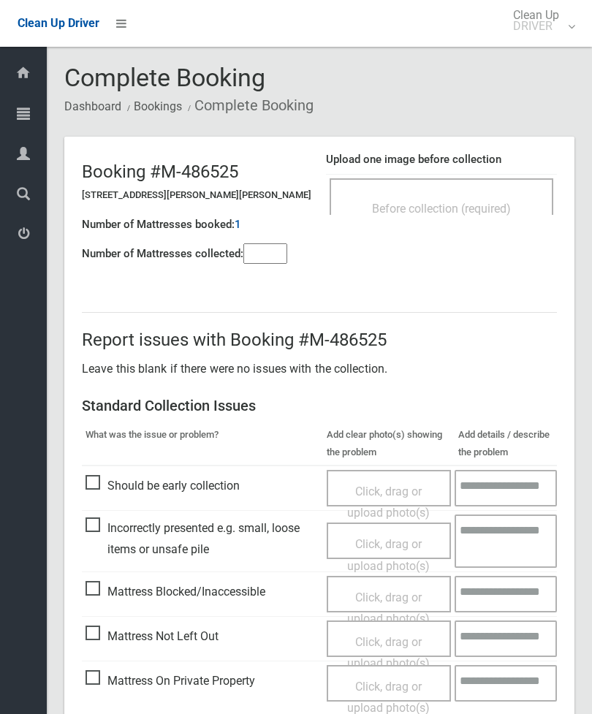
click at [287, 253] on input"] "number" at bounding box center [265, 253] width 44 height 20
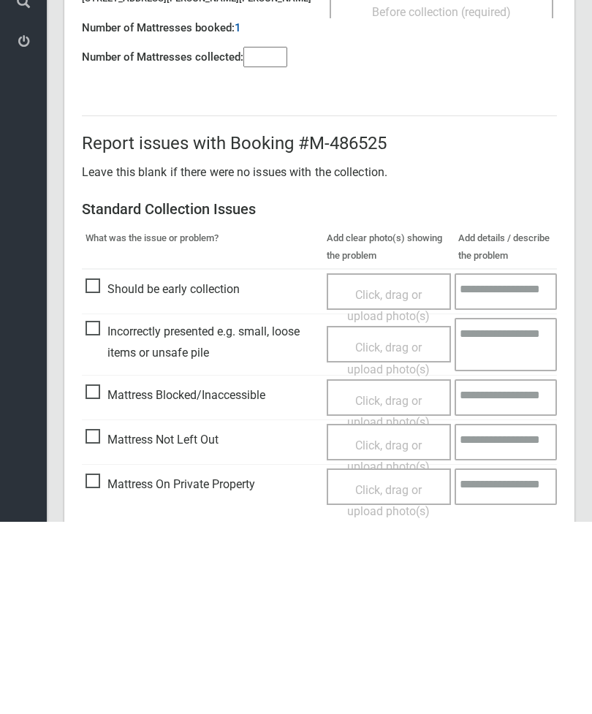
scroll to position [105, 0]
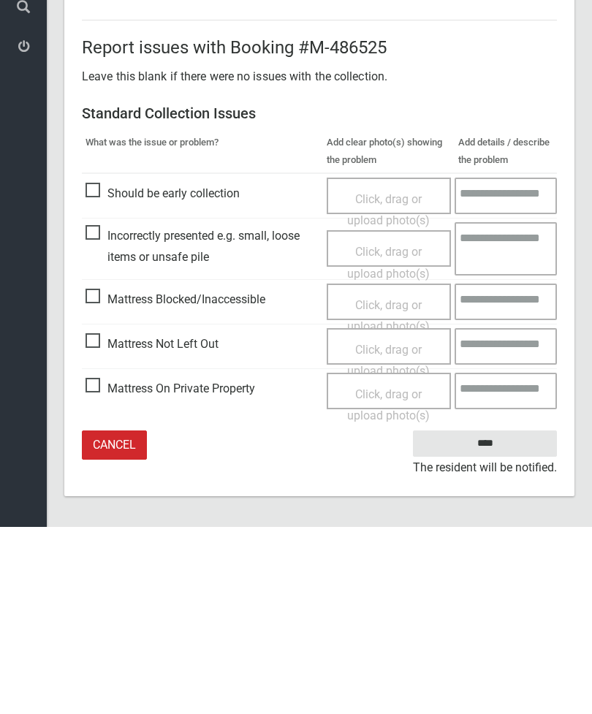
type input"] "*"
click at [400, 530] on span "Click, drag or upload photo(s)" at bounding box center [388, 548] width 83 height 36
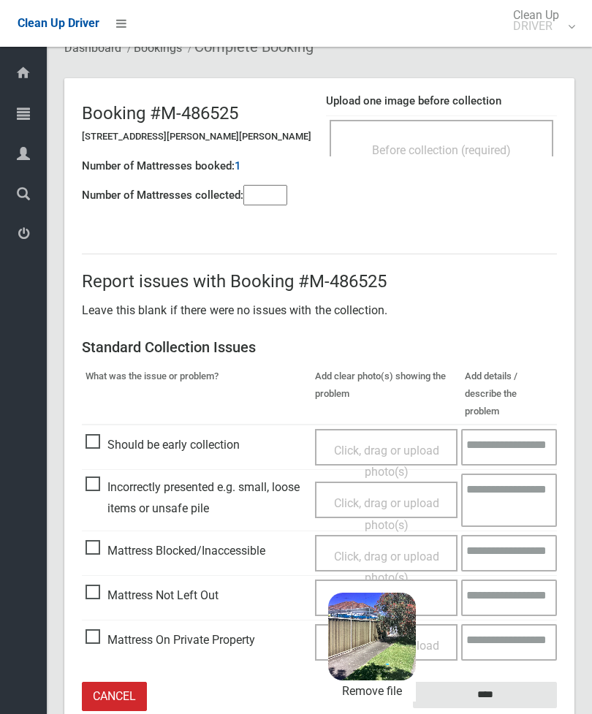
click at [533, 682] on input "****" at bounding box center [485, 695] width 144 height 27
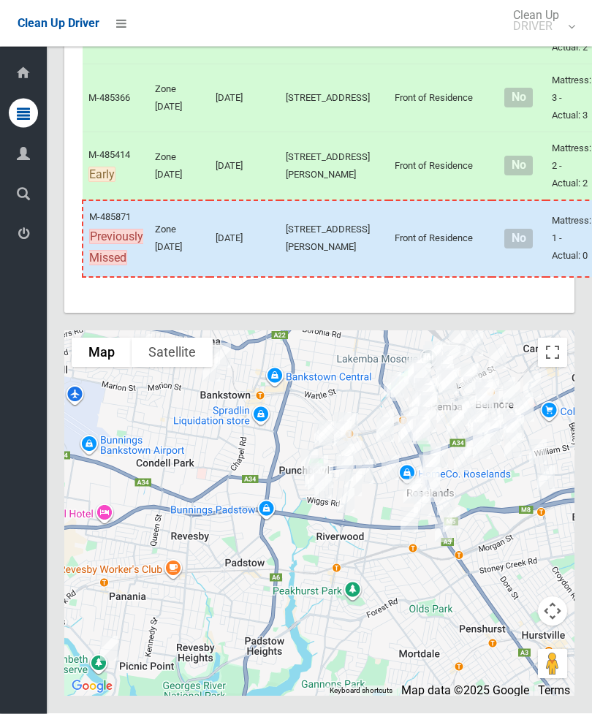
scroll to position [8648, 0]
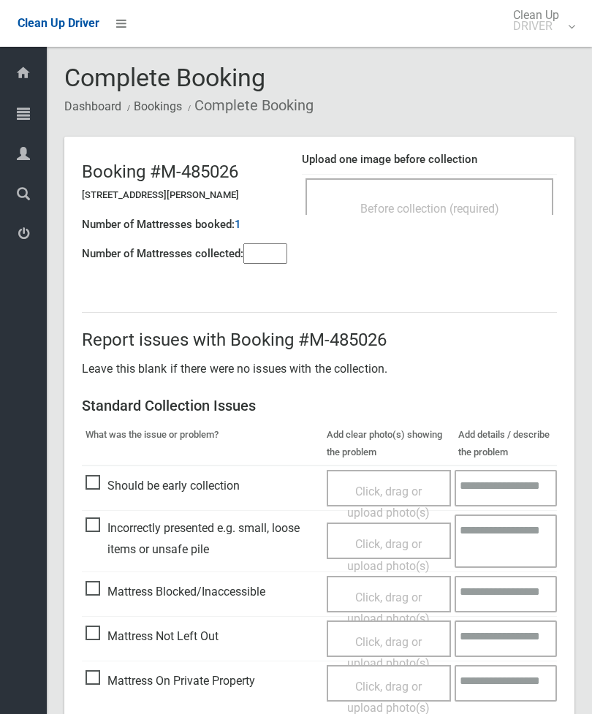
click at [487, 189] on div "Before collection (required)" at bounding box center [429, 196] width 248 height 37
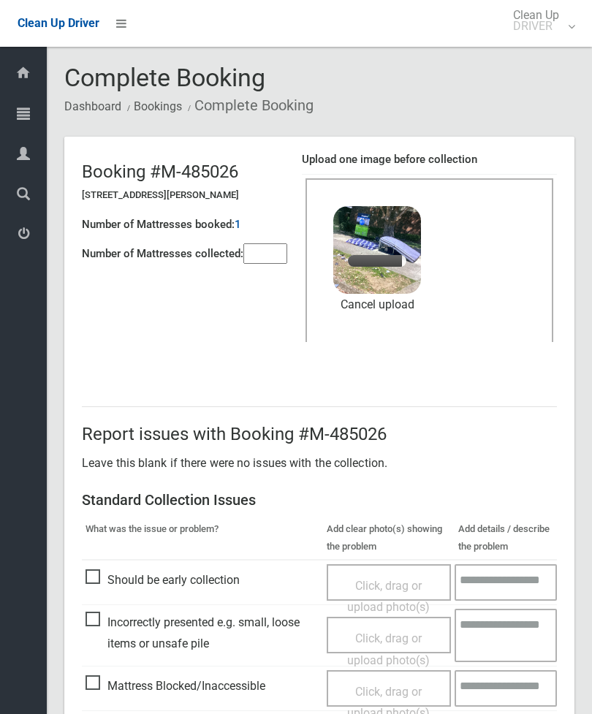
click at [251, 256] on input"] "number" at bounding box center [265, 253] width 44 height 20
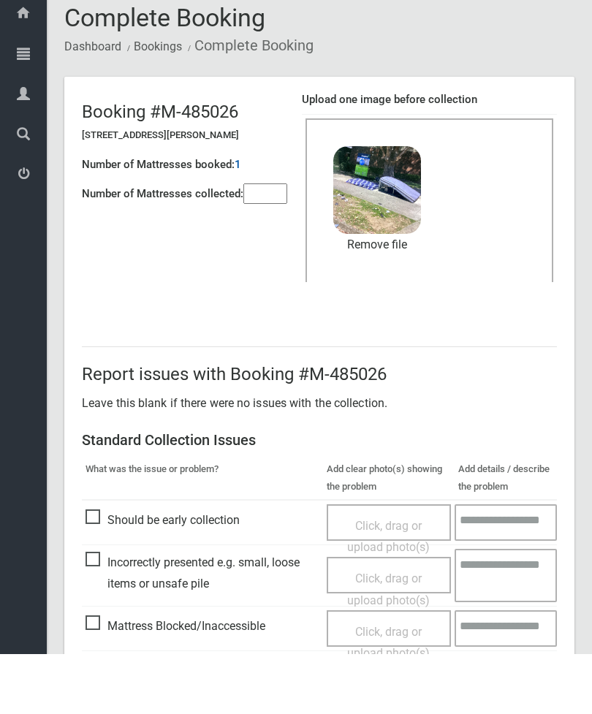
scroll to position [200, 0]
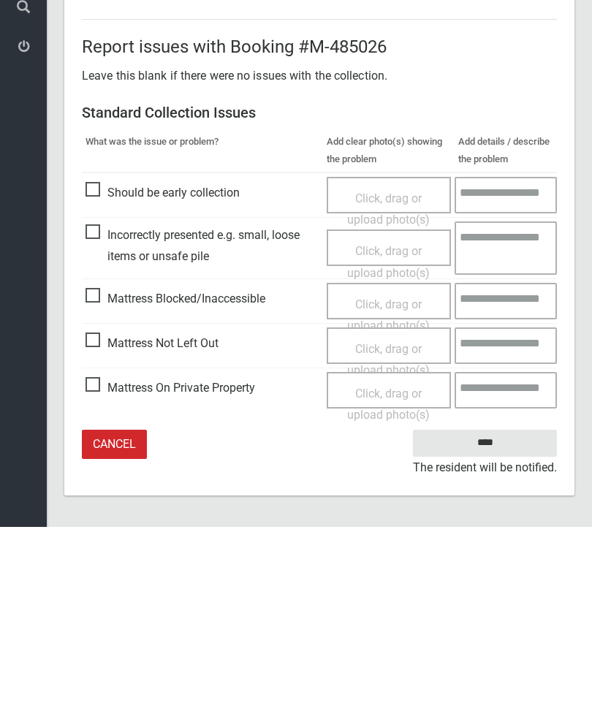
type input"] "*"
click at [498, 617] on input "****" at bounding box center [485, 630] width 144 height 27
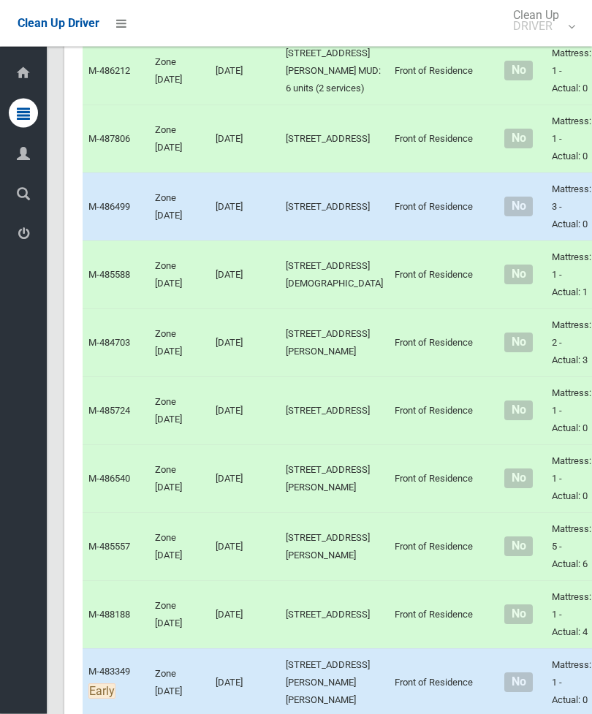
scroll to position [4698, 0]
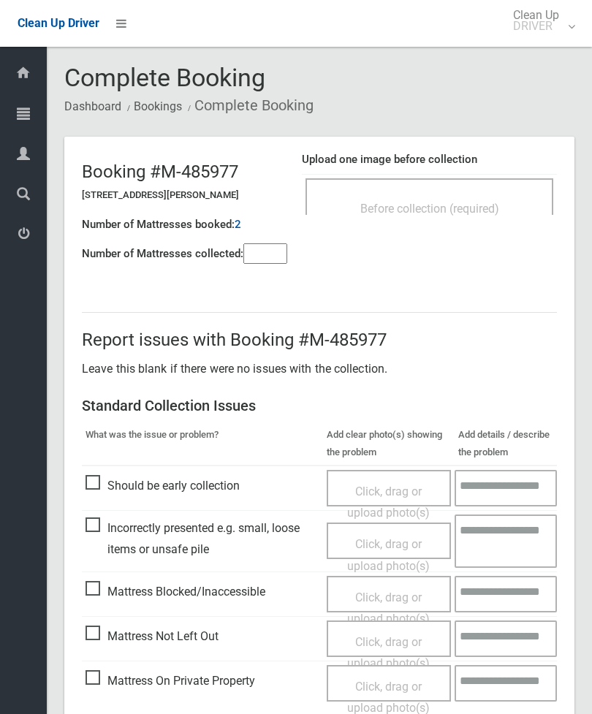
click at [268, 263] on input"] "number" at bounding box center [265, 253] width 44 height 20
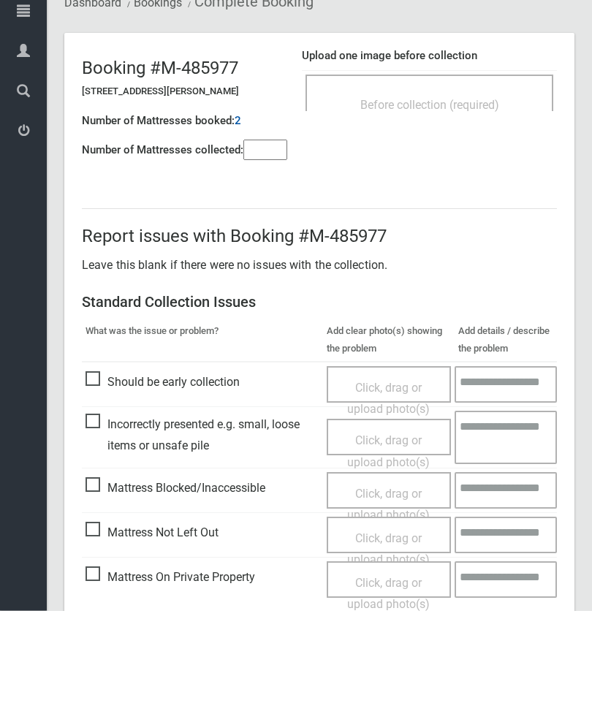
scroll to position [105, 0]
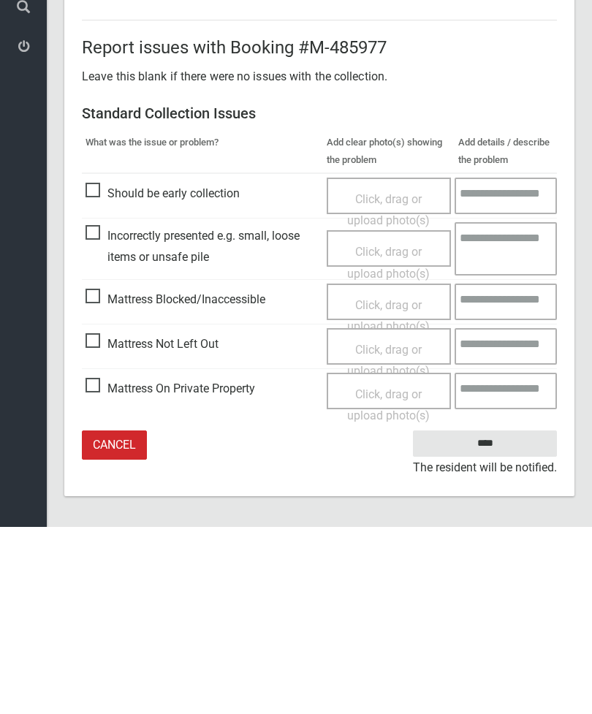
type input"] "*"
click at [398, 530] on span "Click, drag or upload photo(s)" at bounding box center [388, 548] width 83 height 36
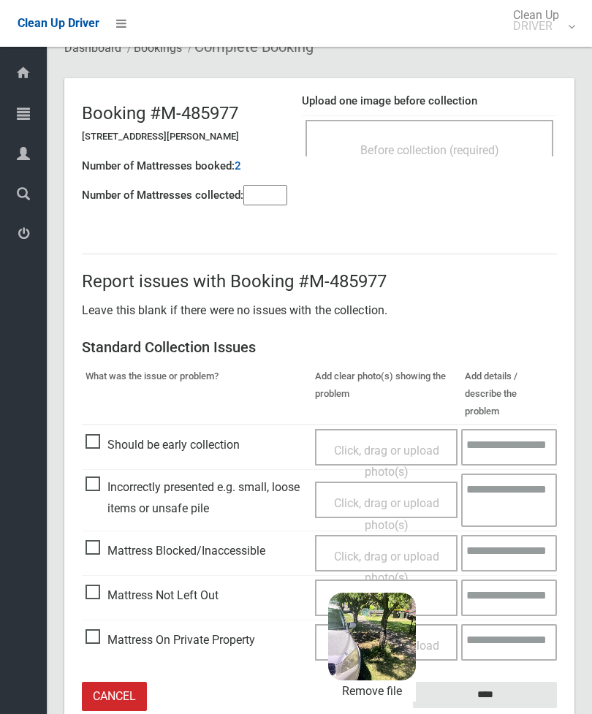
click at [507, 682] on input "****" at bounding box center [485, 695] width 144 height 27
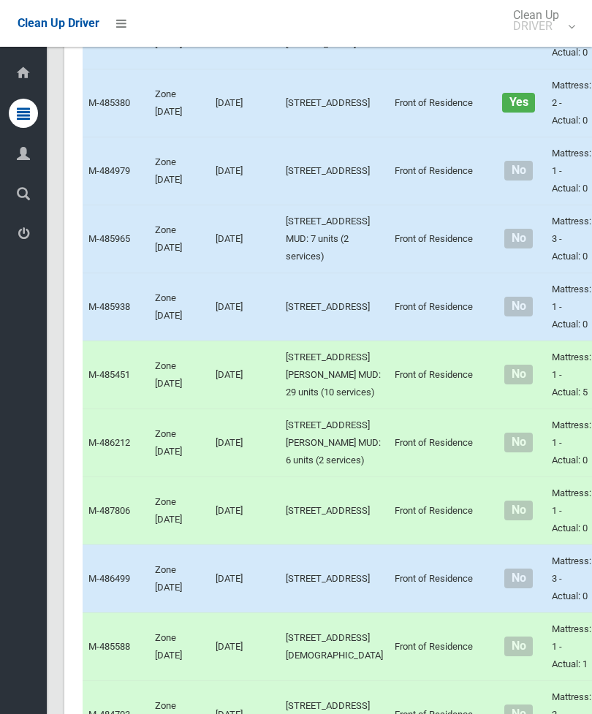
scroll to position [4719, 0]
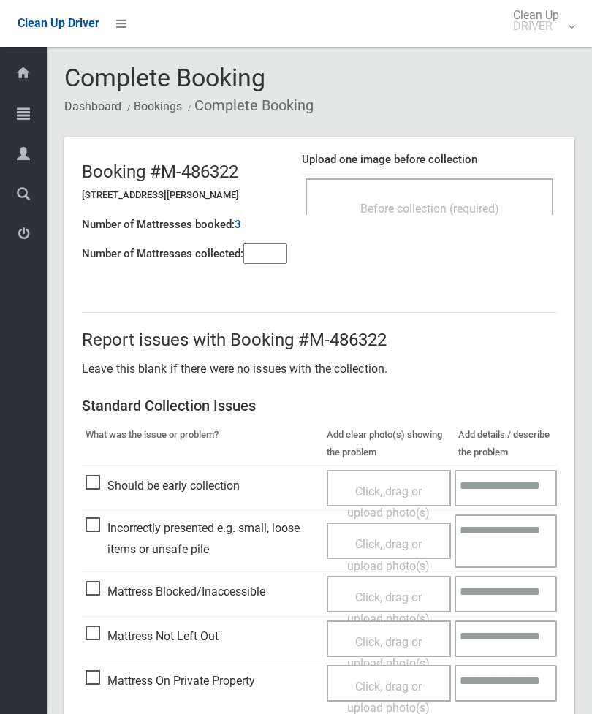
click at [482, 196] on div "Before collection (required)" at bounding box center [429, 207] width 216 height 27
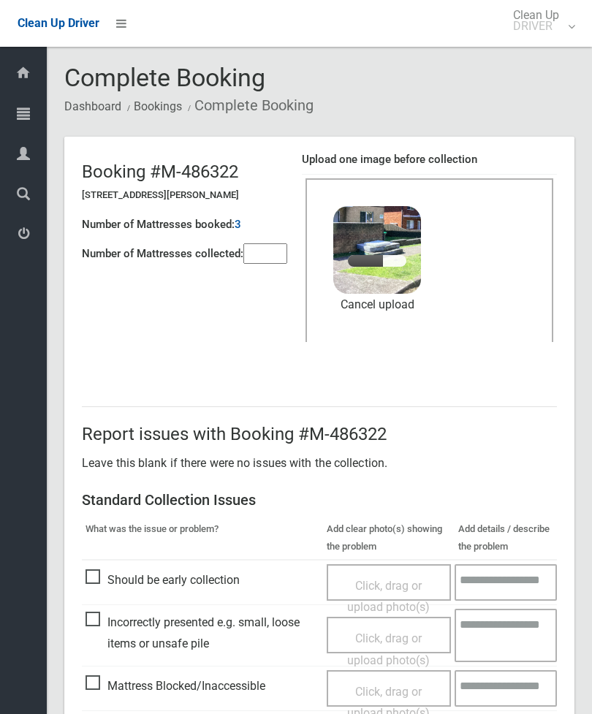
click at [263, 255] on input"] "number" at bounding box center [265, 253] width 44 height 20
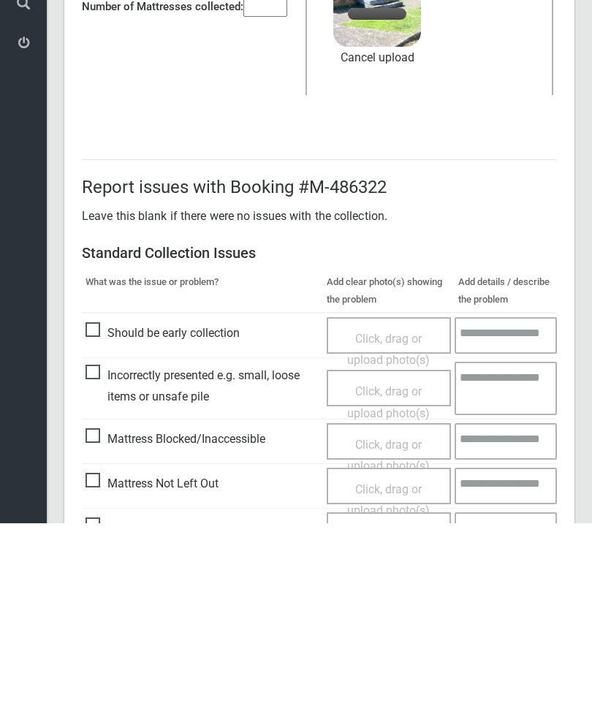
scroll to position [200, 0]
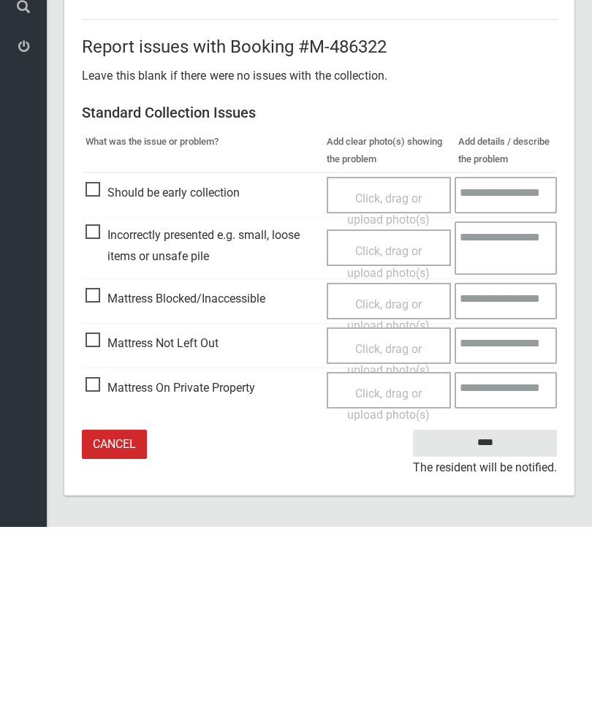
type input"] "*"
click at [484, 617] on input "****" at bounding box center [485, 630] width 144 height 27
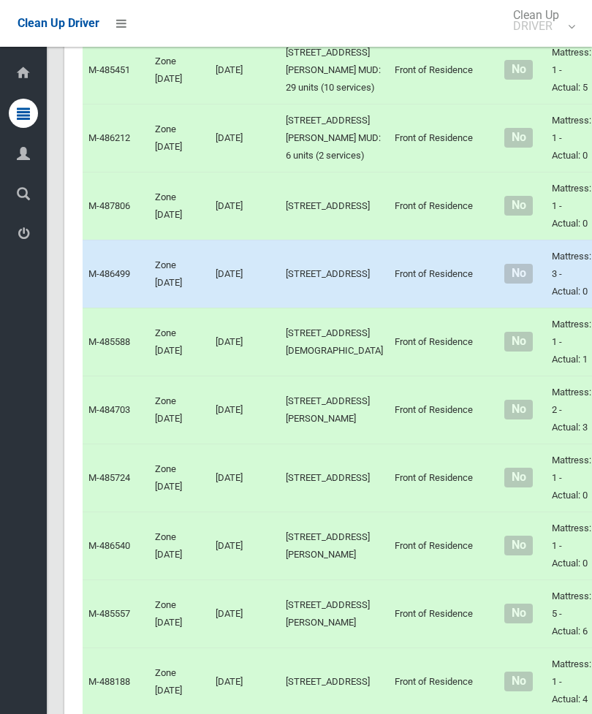
scroll to position [4613, 0]
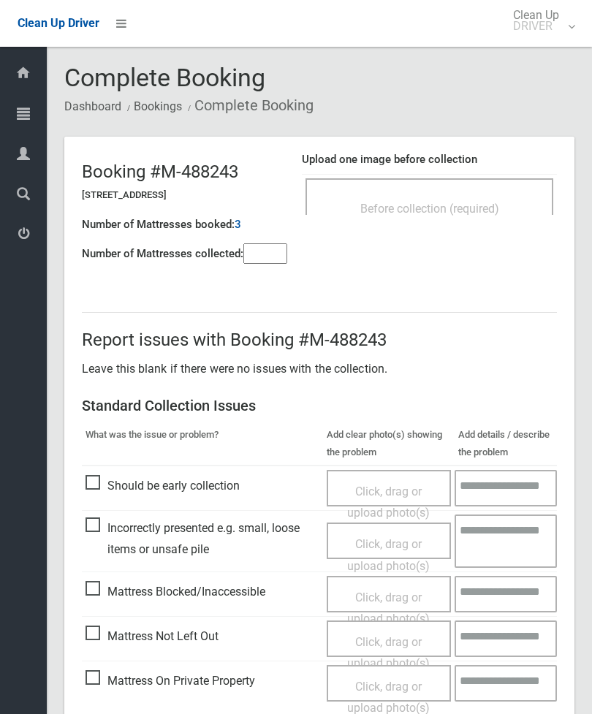
click at [451, 202] on span "Before collection (required)" at bounding box center [429, 209] width 139 height 14
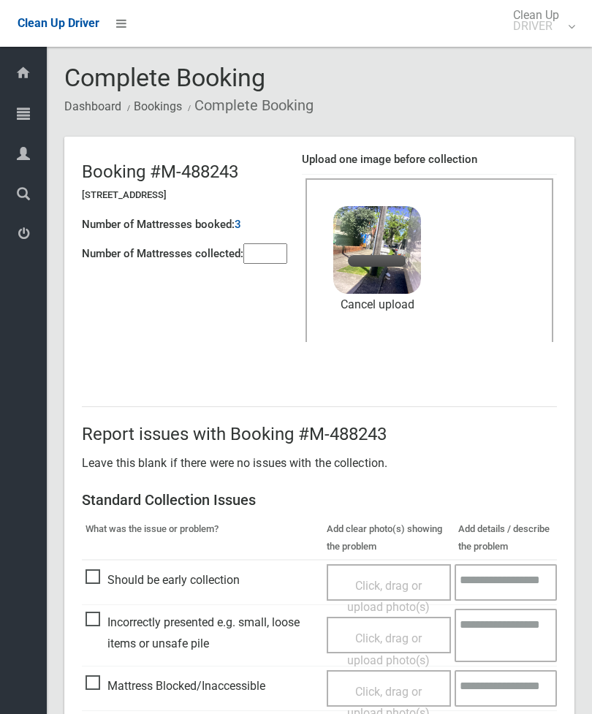
click at [281, 256] on input"] "number" at bounding box center [265, 253] width 44 height 20
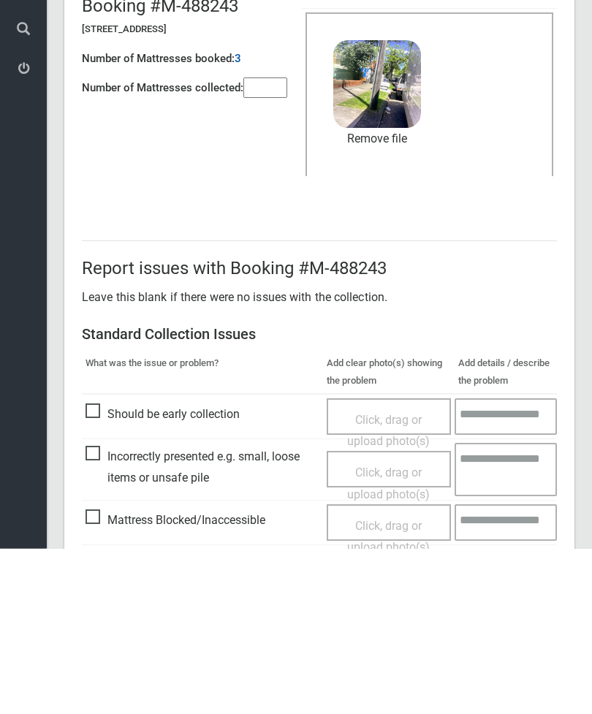
scroll to position [200, 0]
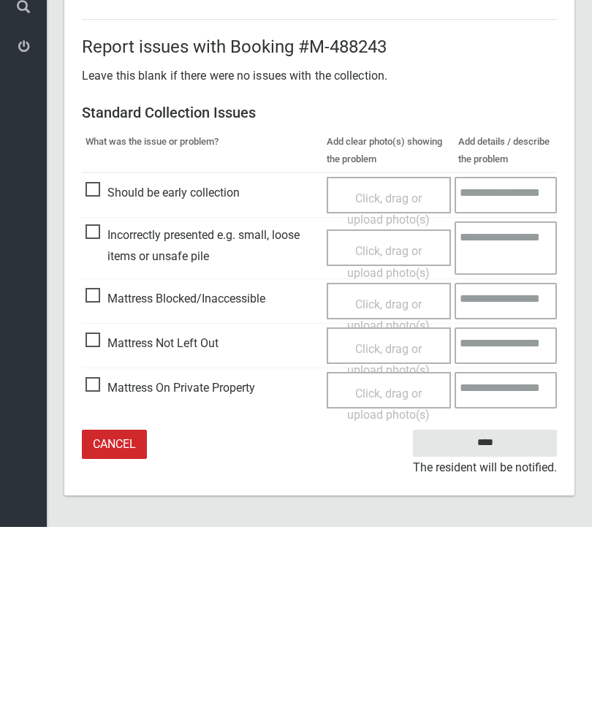
type input"] "*"
click at [492, 617] on input "****" at bounding box center [485, 630] width 144 height 27
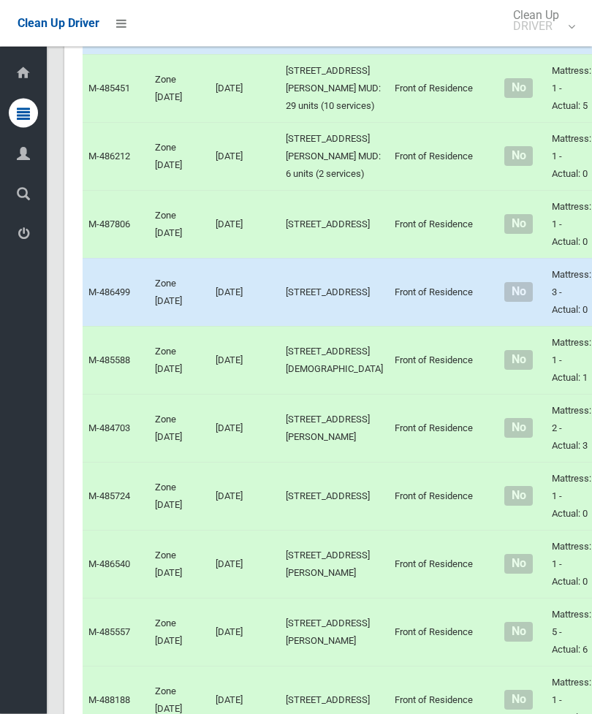
scroll to position [4596, 0]
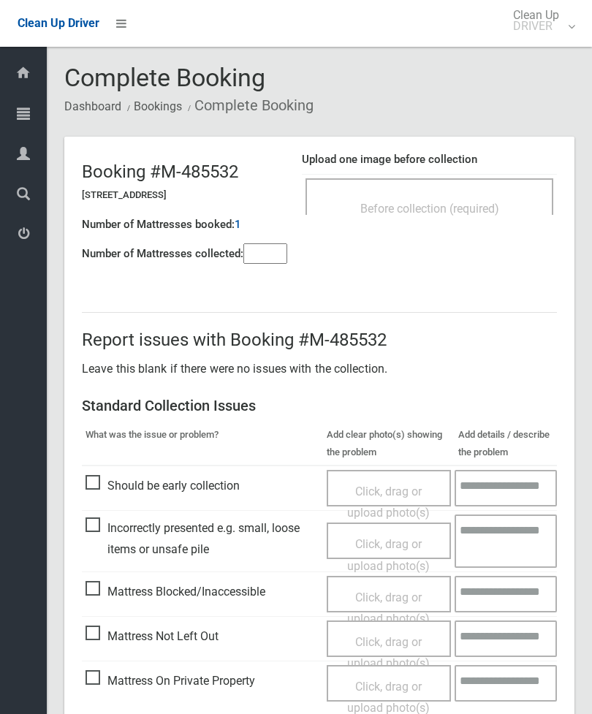
click at [275, 250] on input"] "number" at bounding box center [265, 253] width 44 height 20
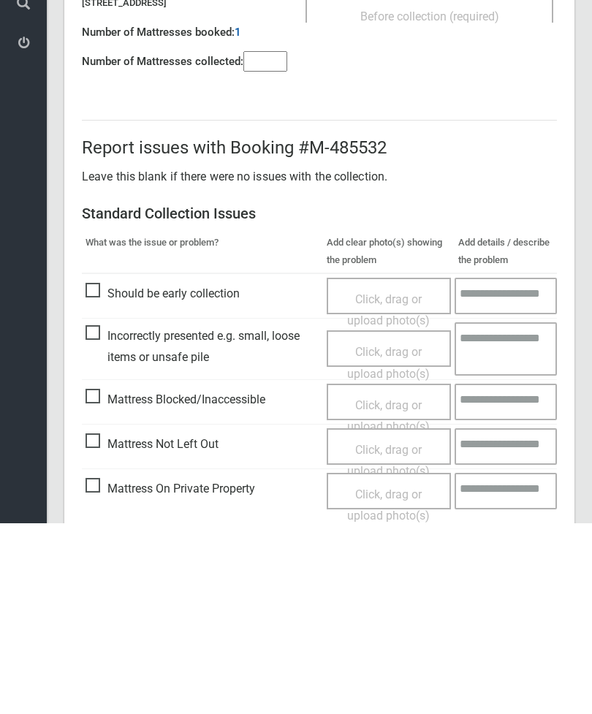
scroll to position [105, 0]
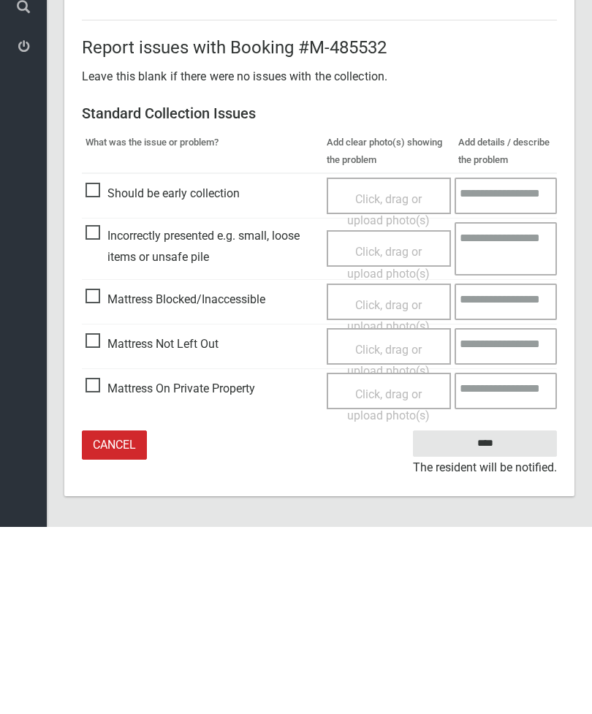
type input"] "*"
click at [397, 530] on span "Click, drag or upload photo(s)" at bounding box center [388, 548] width 83 height 36
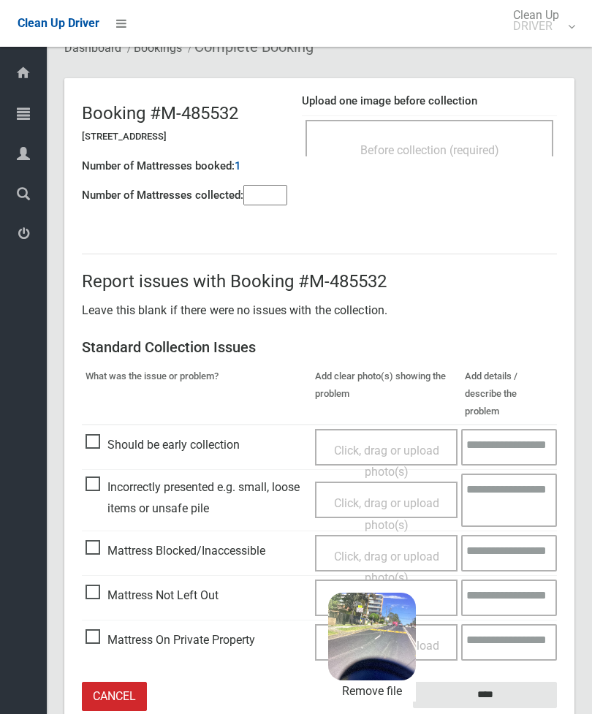
click at [524, 682] on input "****" at bounding box center [485, 695] width 144 height 27
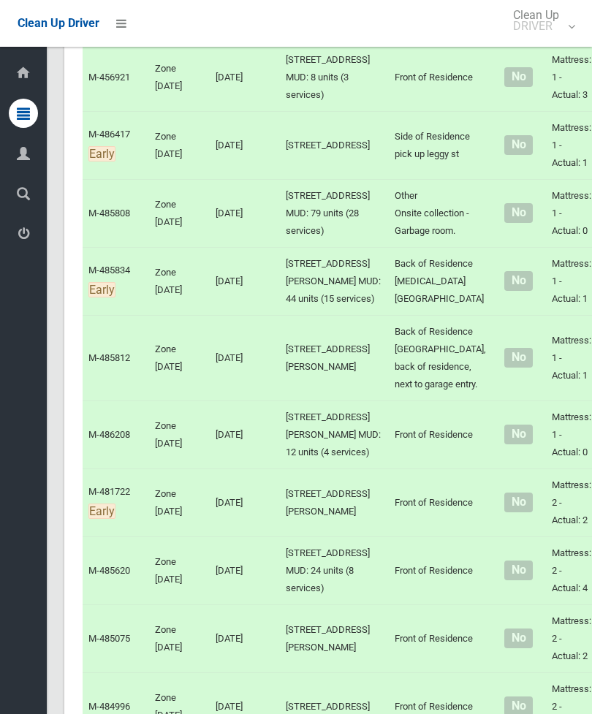
scroll to position [6361, 0]
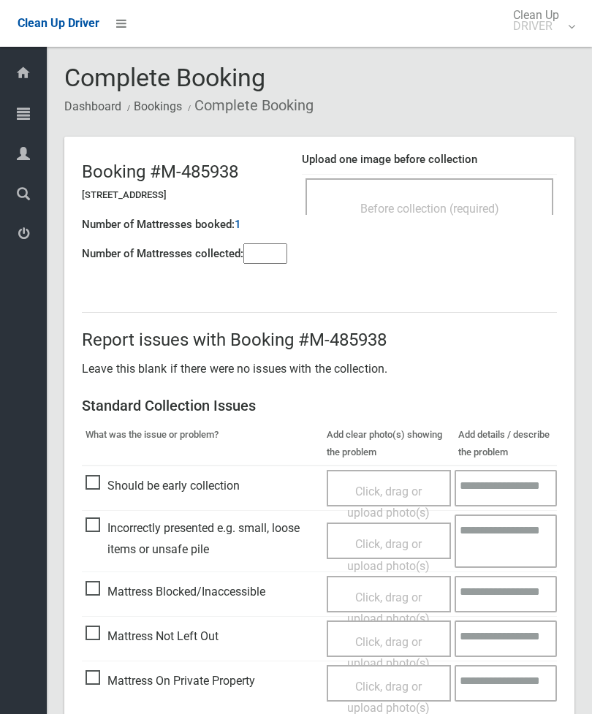
click at [264, 247] on input"] "number" at bounding box center [265, 253] width 44 height 20
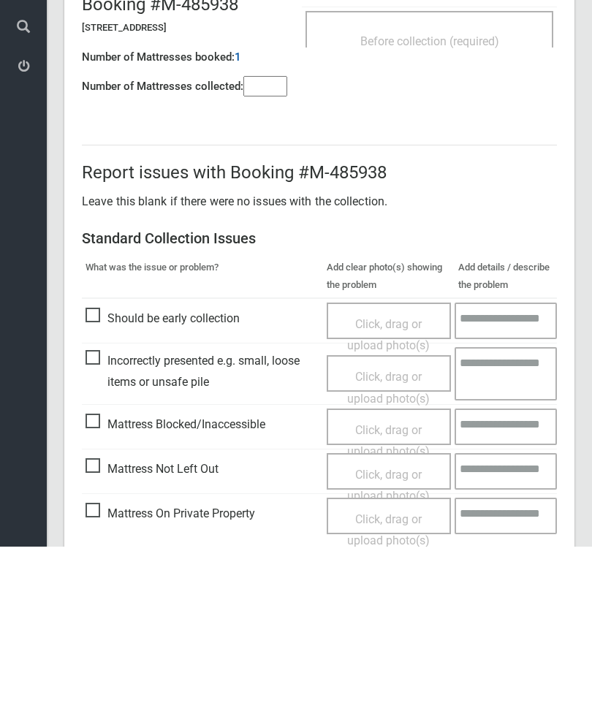
scroll to position [105, 0]
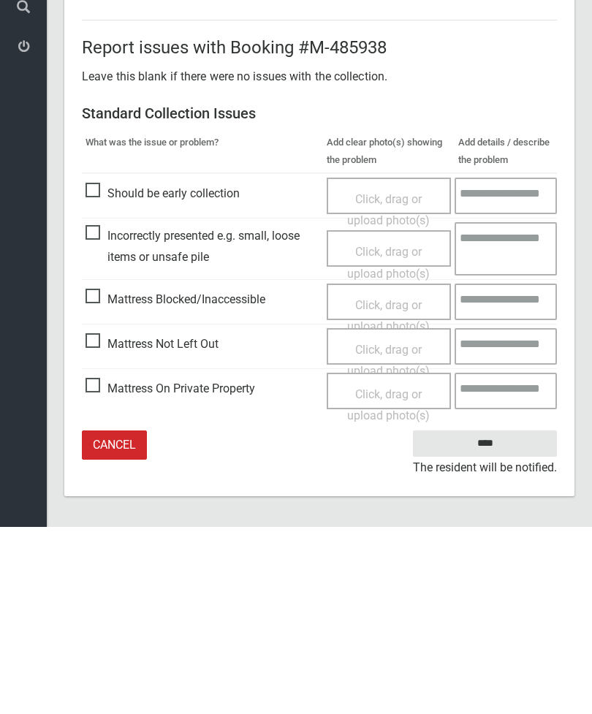
type input"] "*"
click at [389, 530] on span "Click, drag or upload photo(s)" at bounding box center [388, 548] width 83 height 36
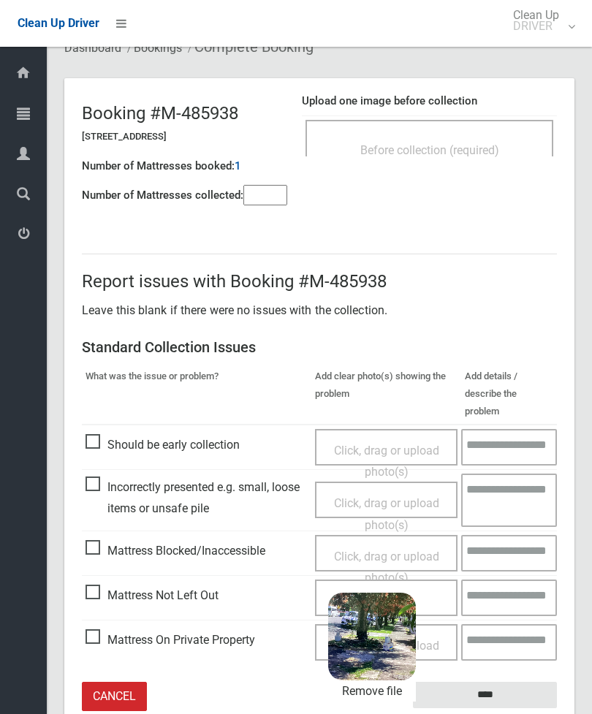
click at [531, 682] on input "****" at bounding box center [485, 695] width 144 height 27
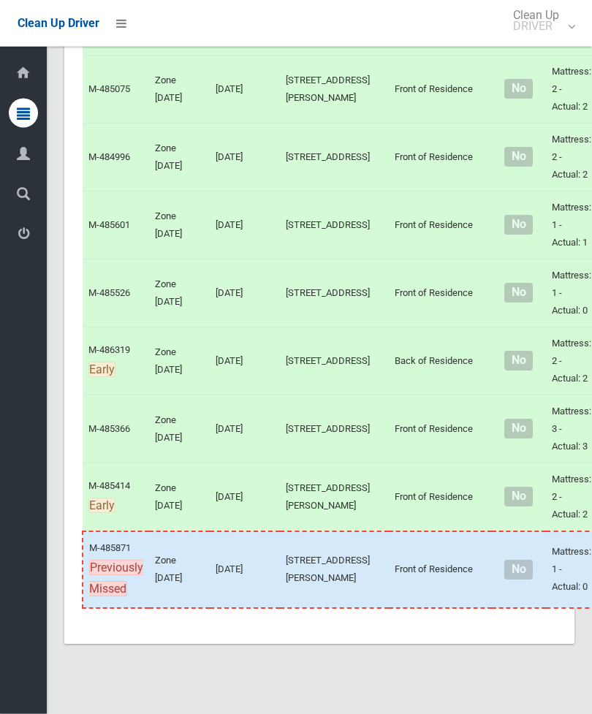
scroll to position [6968, 0]
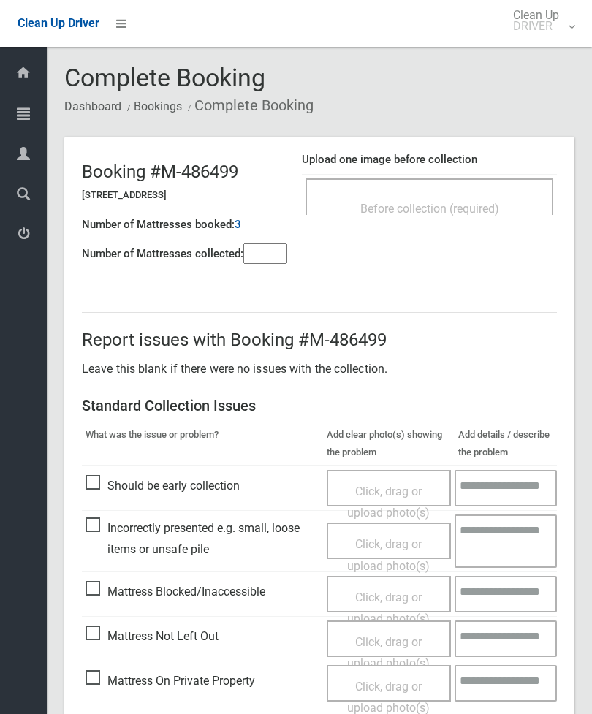
click at [403, 646] on div "Click, drag or upload photo(s)" at bounding box center [389, 652] width 103 height 43
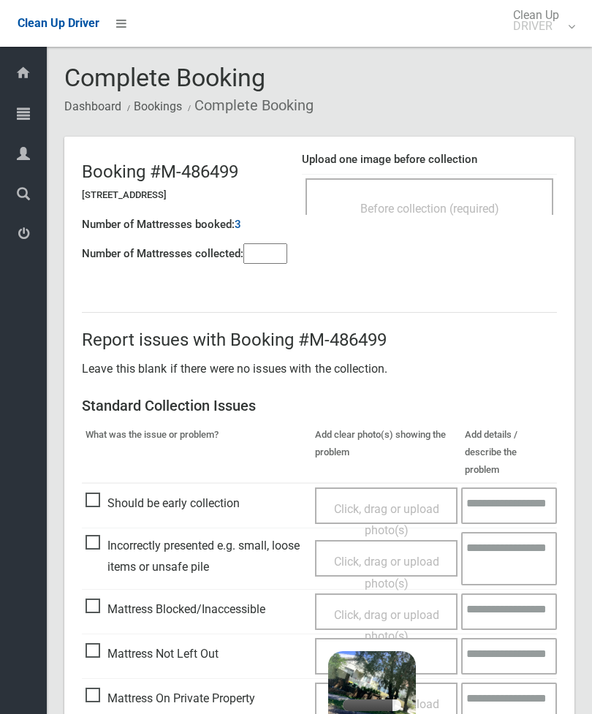
click at [259, 249] on input"] "number" at bounding box center [265, 253] width 44 height 20
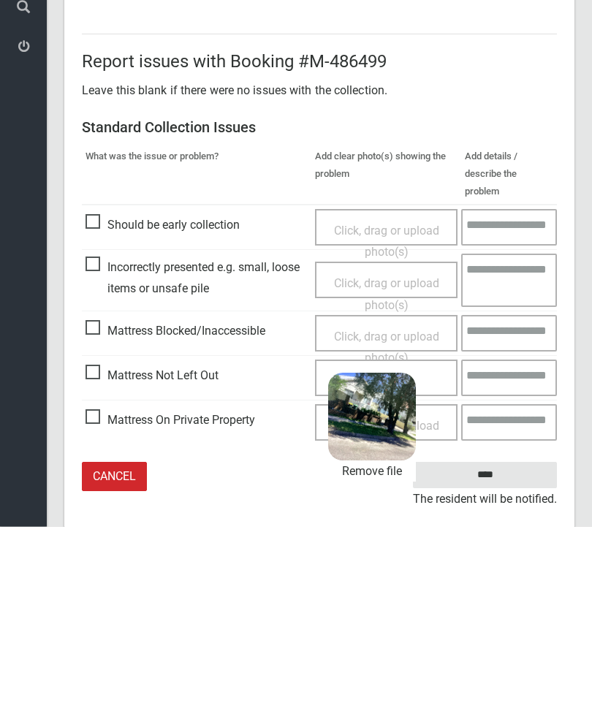
scroll to position [105, 0]
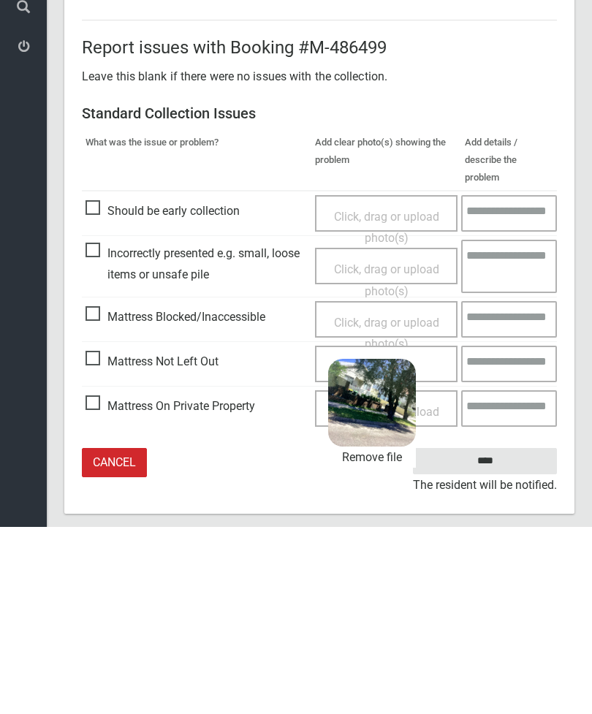
type input"] "*"
click at [513, 635] on input "****" at bounding box center [485, 648] width 144 height 27
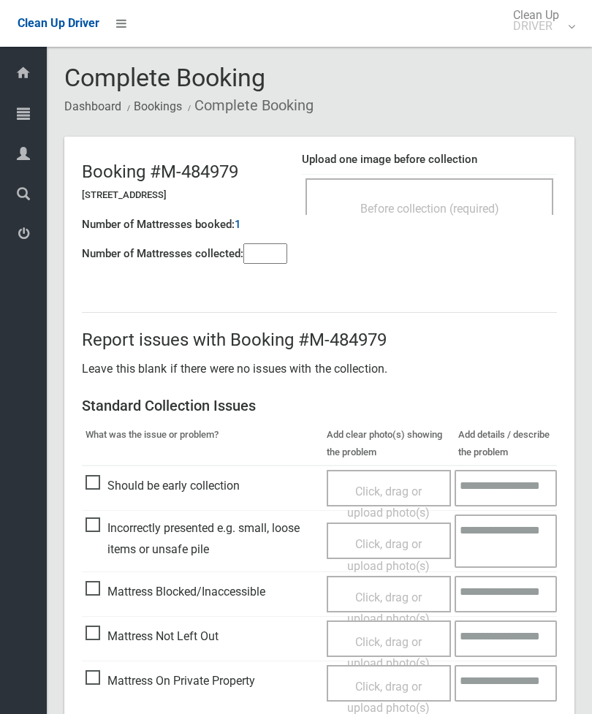
click at [277, 248] on input"] "number" at bounding box center [265, 253] width 44 height 20
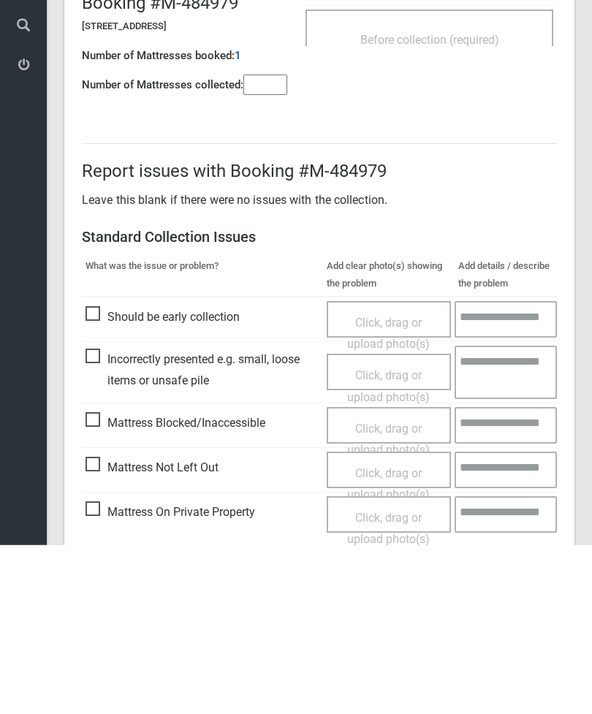
scroll to position [105, 0]
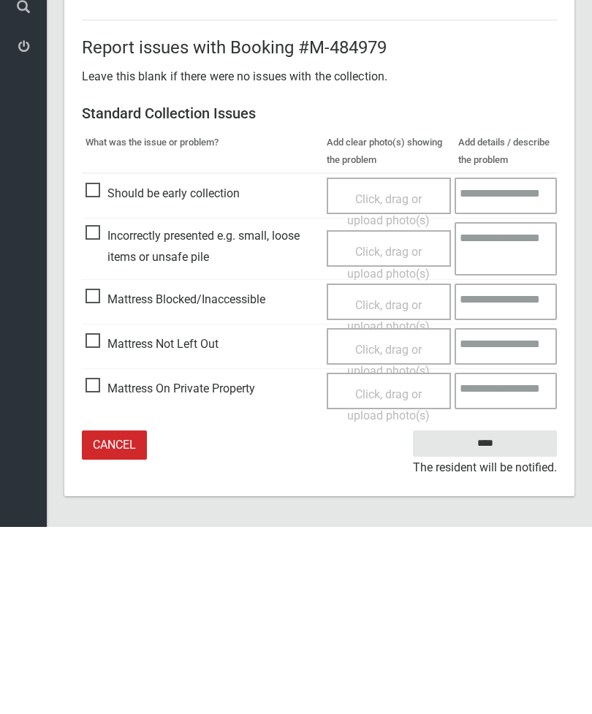
type input"] "*"
click at [397, 530] on span "Click, drag or upload photo(s)" at bounding box center [388, 548] width 83 height 36
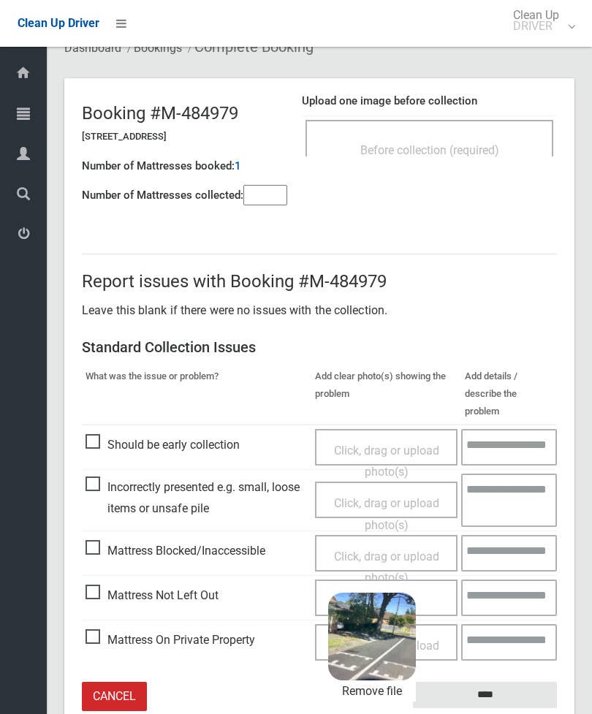
click at [525, 682] on input "****" at bounding box center [485, 695] width 144 height 27
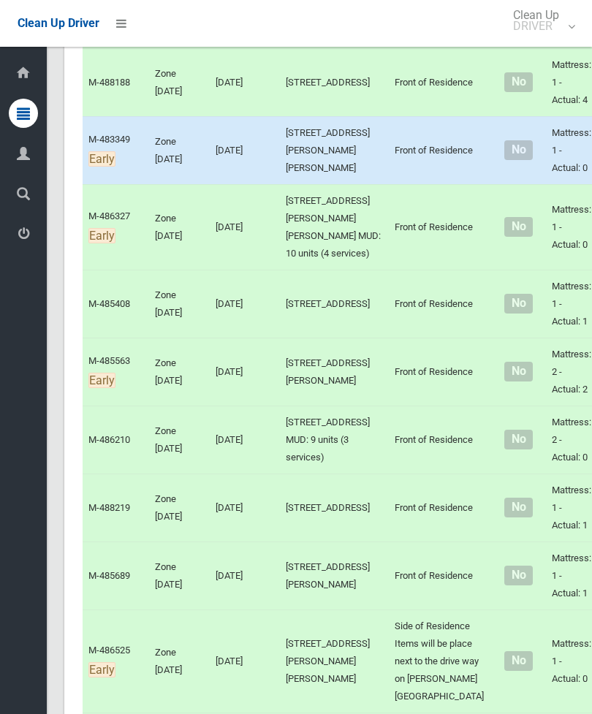
scroll to position [5221, 0]
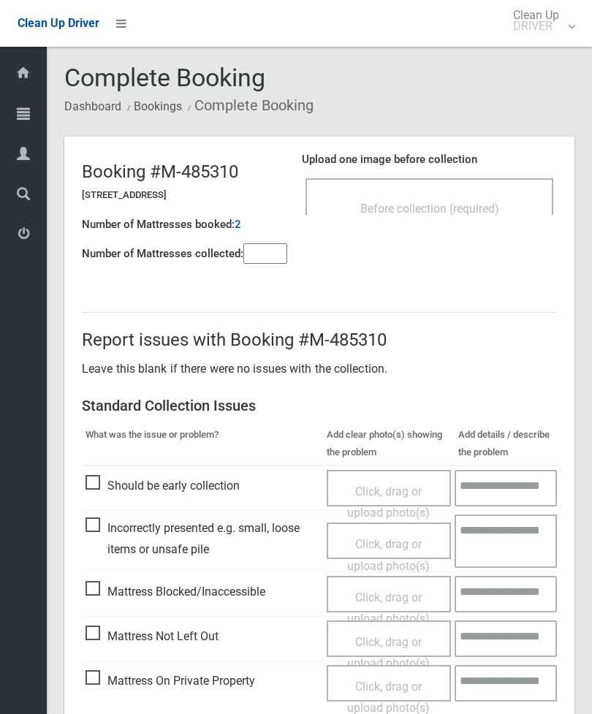
click at [477, 208] on span "Before collection (required)" at bounding box center [429, 209] width 139 height 14
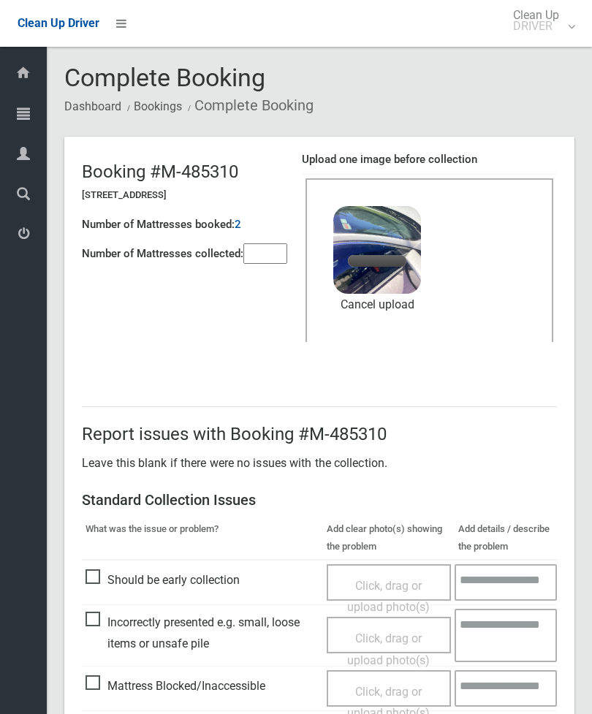
click at [275, 251] on input"] "number" at bounding box center [265, 253] width 44 height 20
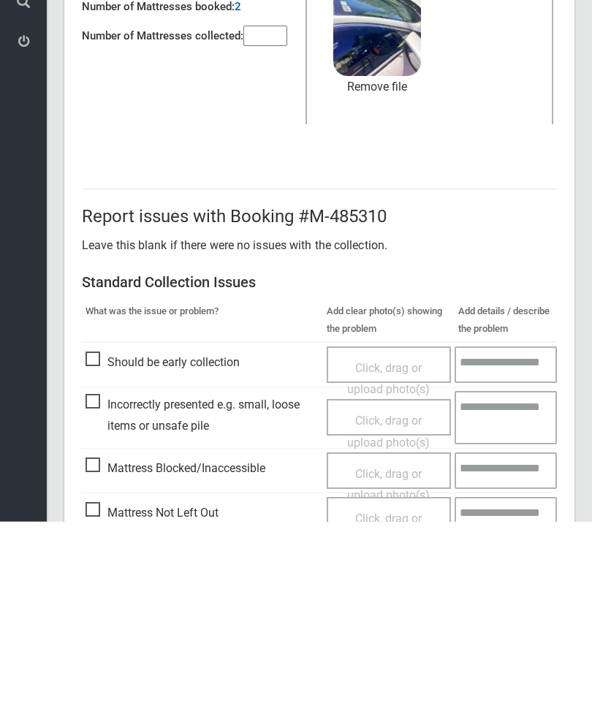
scroll to position [200, 0]
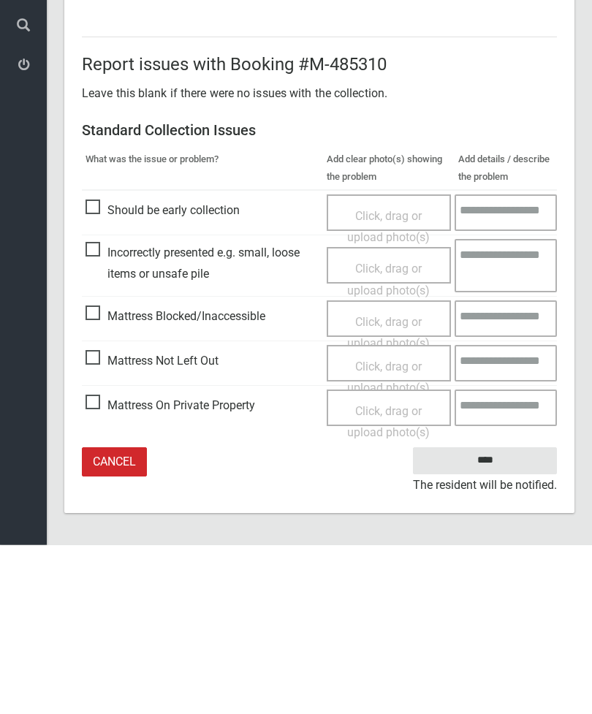
type input"] "*"
click at [511, 617] on input "****" at bounding box center [485, 630] width 144 height 27
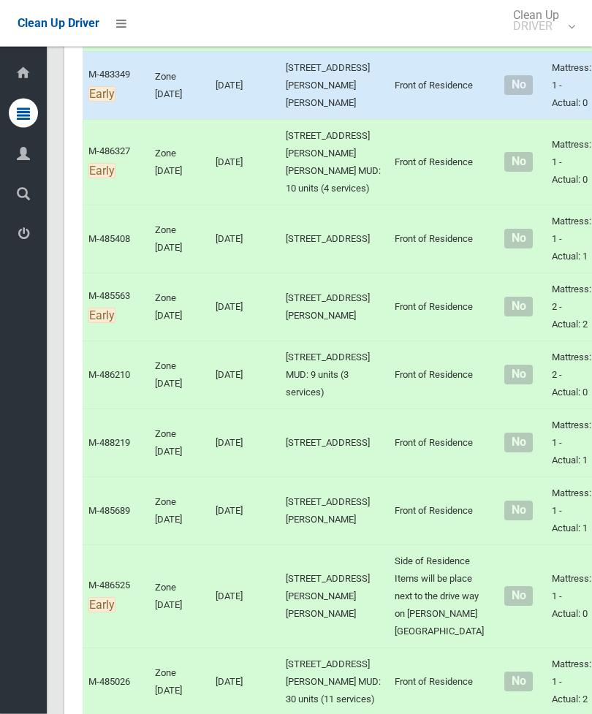
scroll to position [5278, 0]
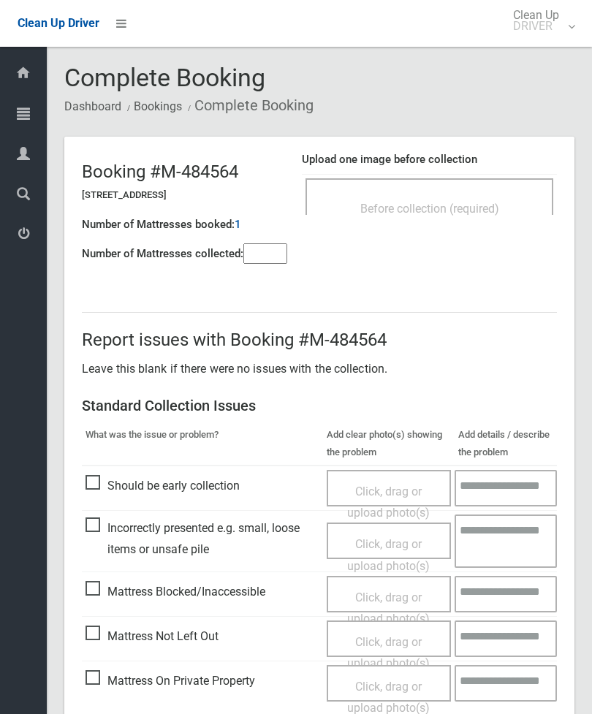
click at [457, 194] on div "Before collection (required)" at bounding box center [429, 207] width 216 height 27
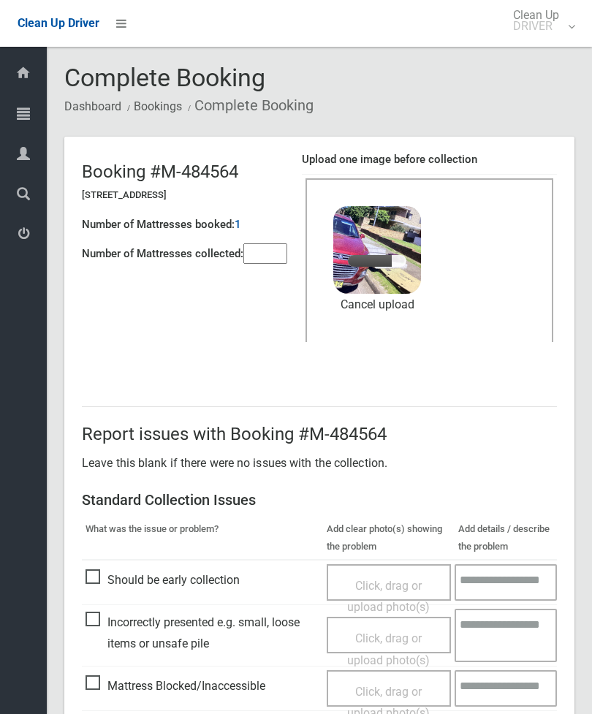
click at [264, 261] on input"] "number" at bounding box center [265, 253] width 44 height 20
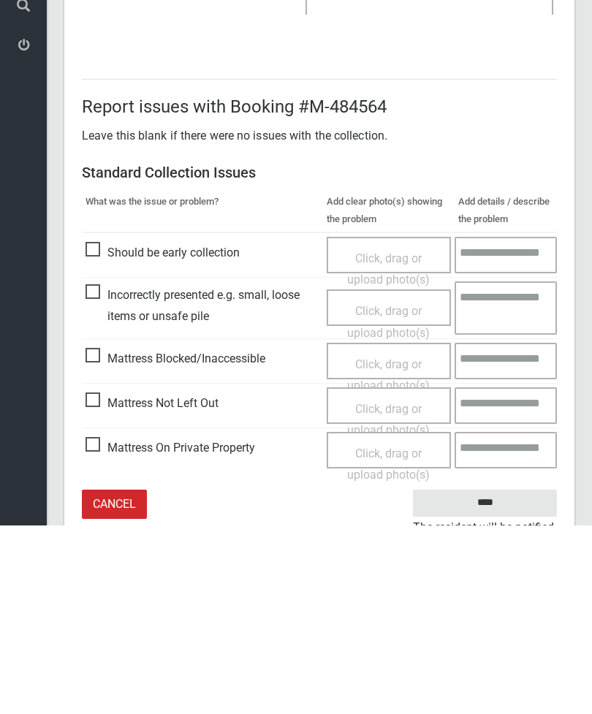
scroll to position [200, 0]
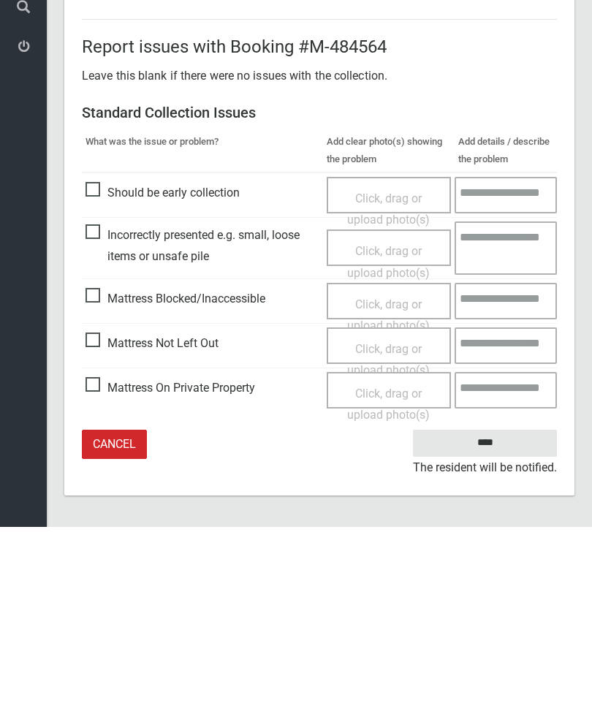
type input"] "*"
click at [500, 617] on input "****" at bounding box center [485, 630] width 144 height 27
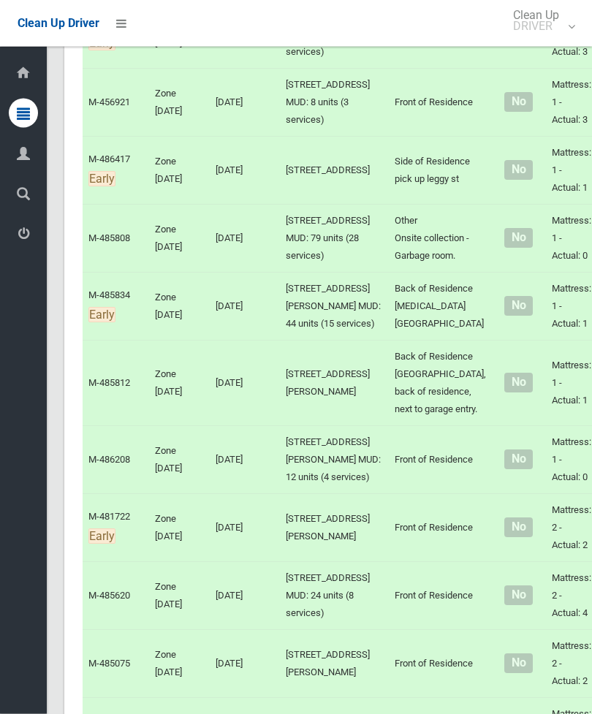
scroll to position [6334, 0]
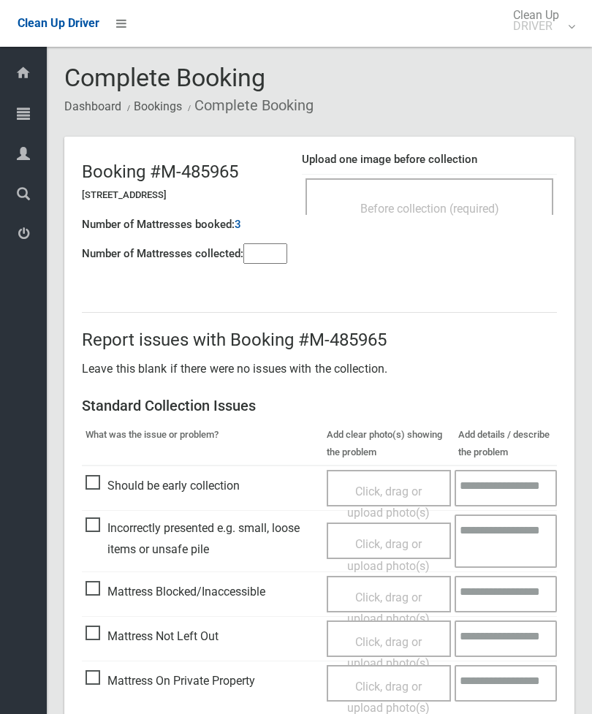
click at [477, 195] on div "Before collection (required)" at bounding box center [429, 207] width 216 height 27
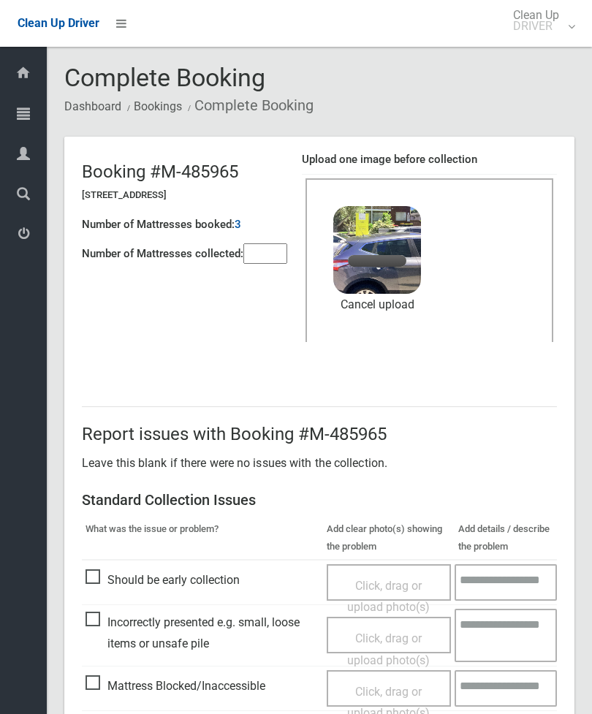
click at [264, 262] on input"] "number" at bounding box center [265, 253] width 44 height 20
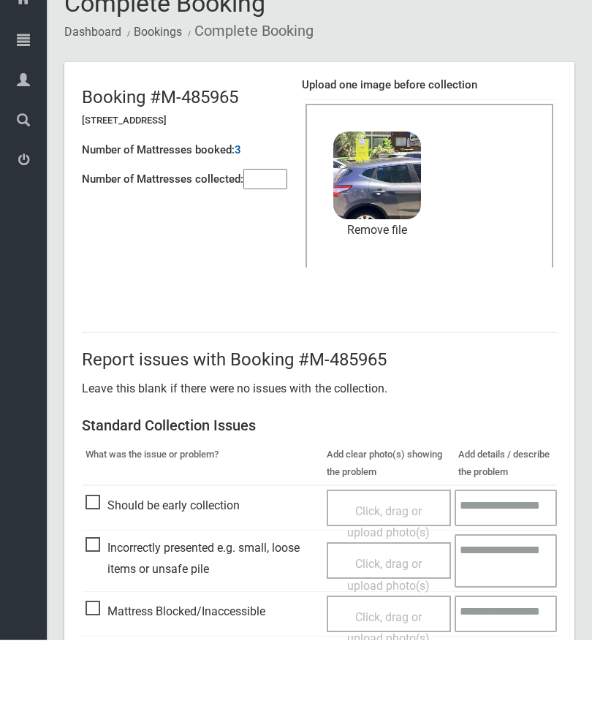
scroll to position [200, 0]
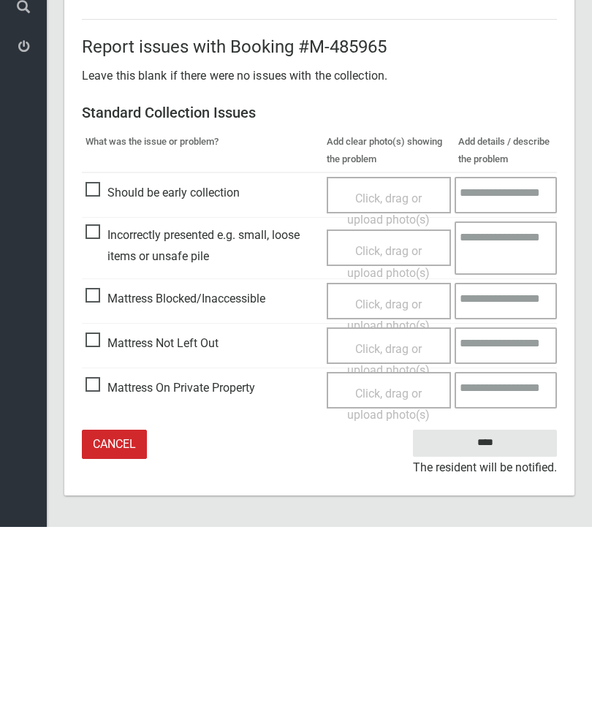
type input"] "*"
click at [497, 617] on input "****" at bounding box center [485, 630] width 144 height 27
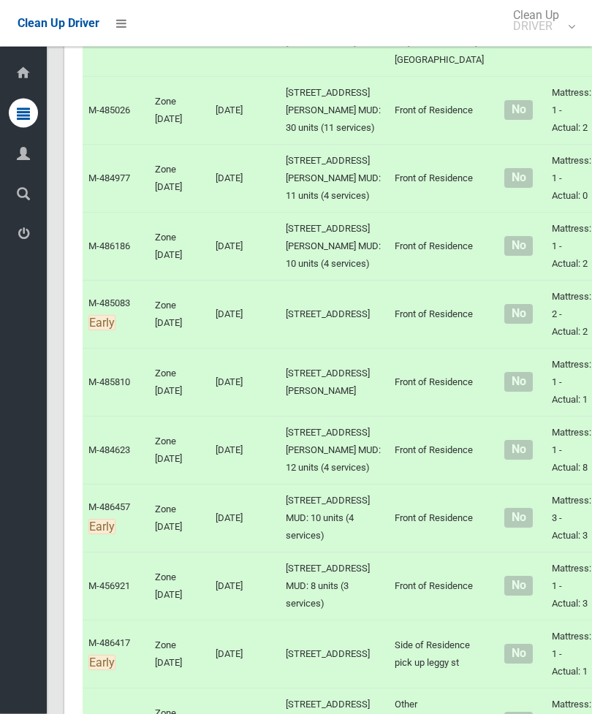
scroll to position [5844, 0]
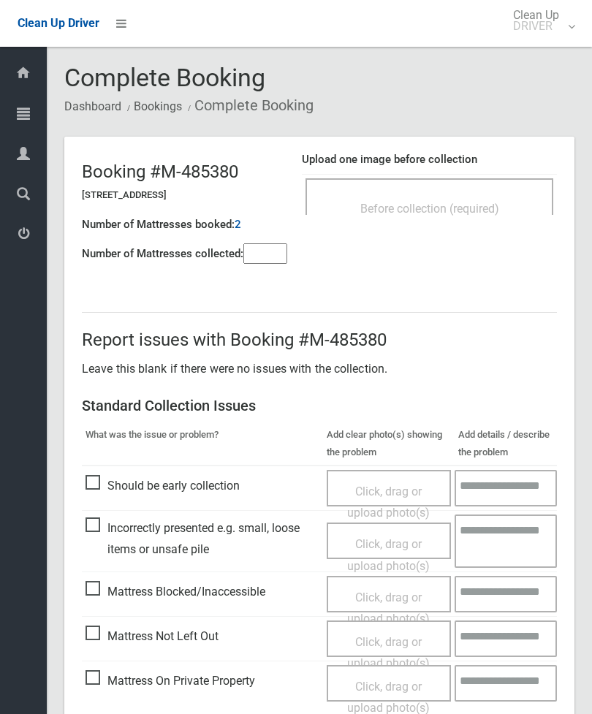
click at [473, 207] on span "Before collection (required)" at bounding box center [429, 209] width 139 height 14
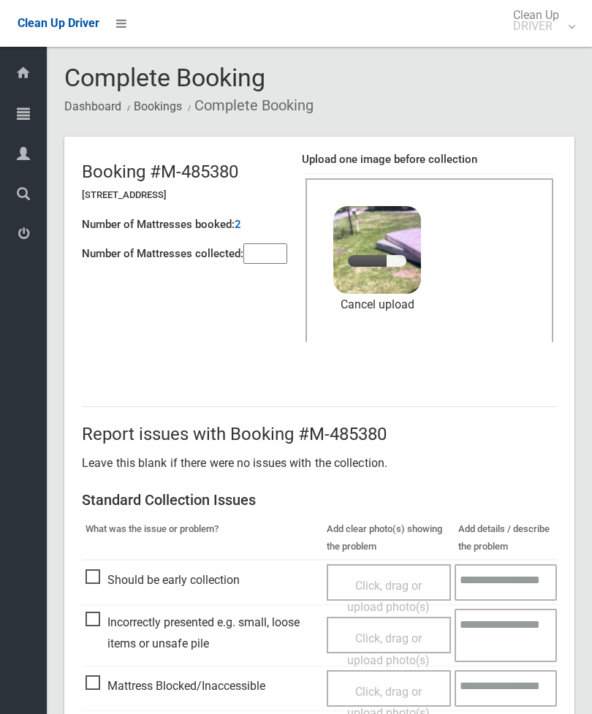
click at [278, 256] on input"] "number" at bounding box center [265, 253] width 44 height 20
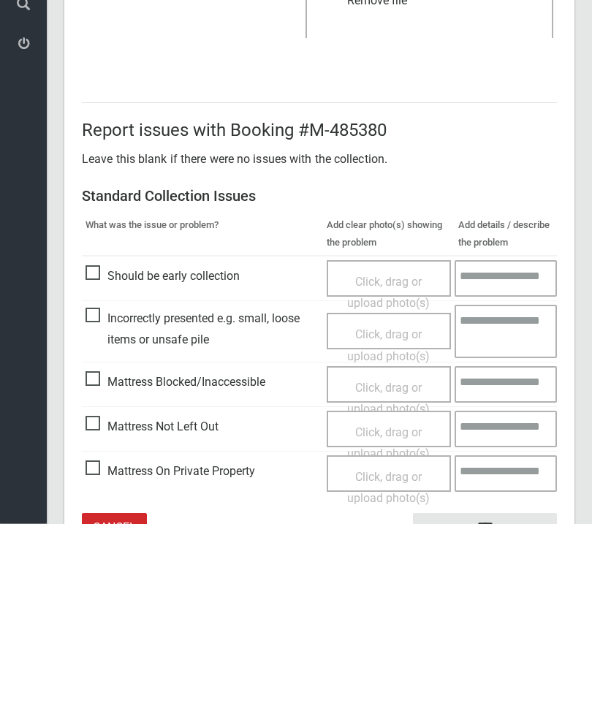
scroll to position [200, 0]
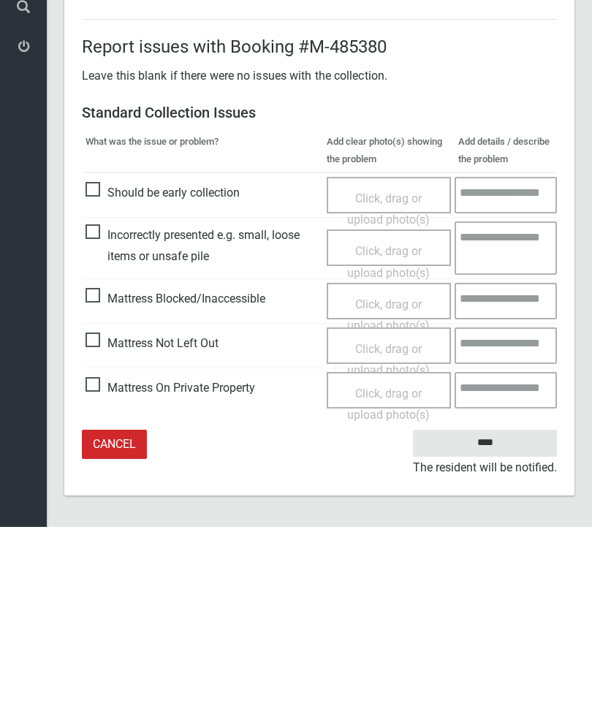
type input"] "*"
click at [509, 617] on input "****" at bounding box center [485, 630] width 144 height 27
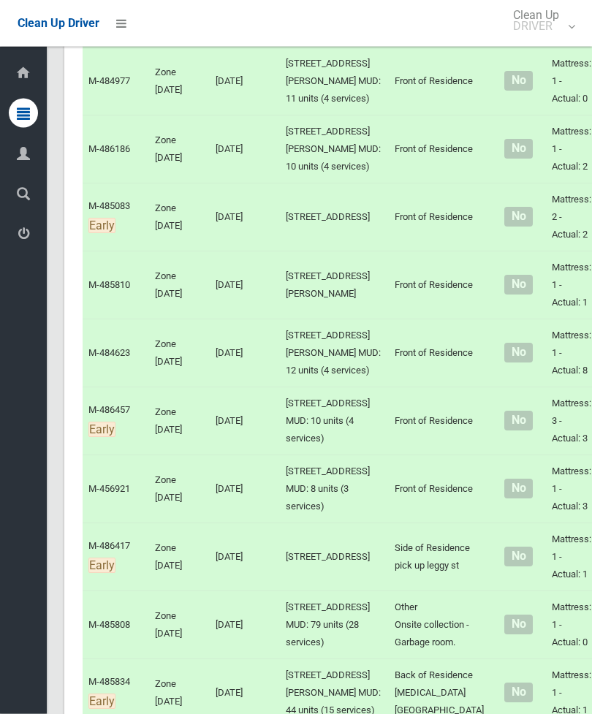
scroll to position [5947, 0]
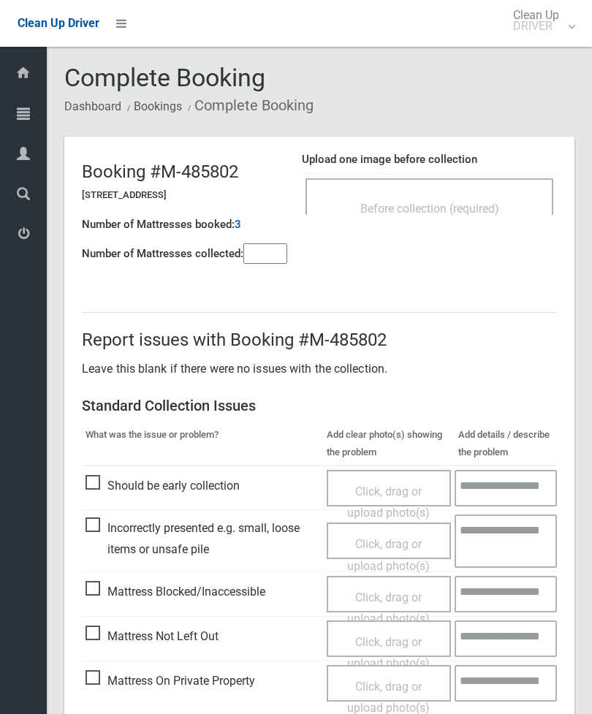
click at [471, 202] on span "Before collection (required)" at bounding box center [429, 209] width 139 height 14
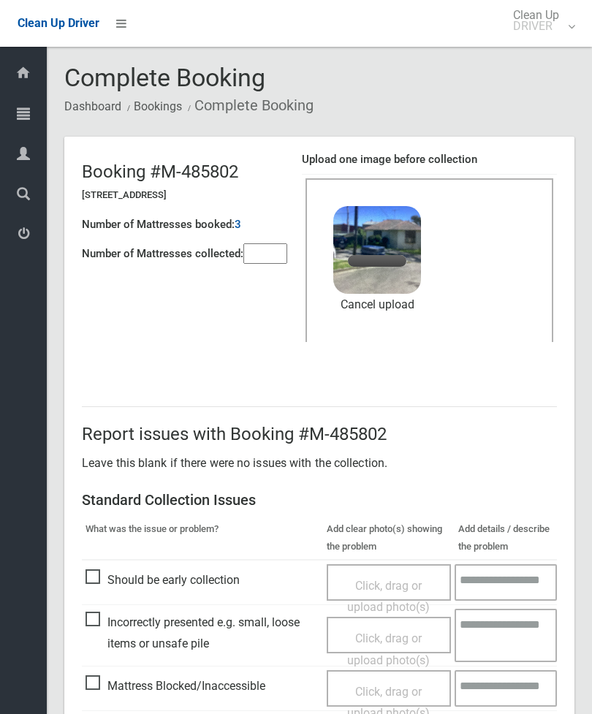
click at [254, 252] on input"] "number" at bounding box center [265, 253] width 44 height 20
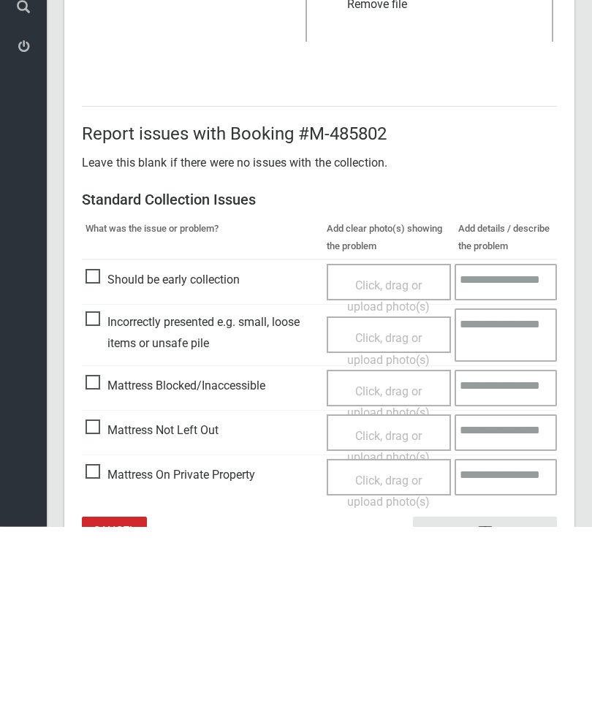
scroll to position [200, 0]
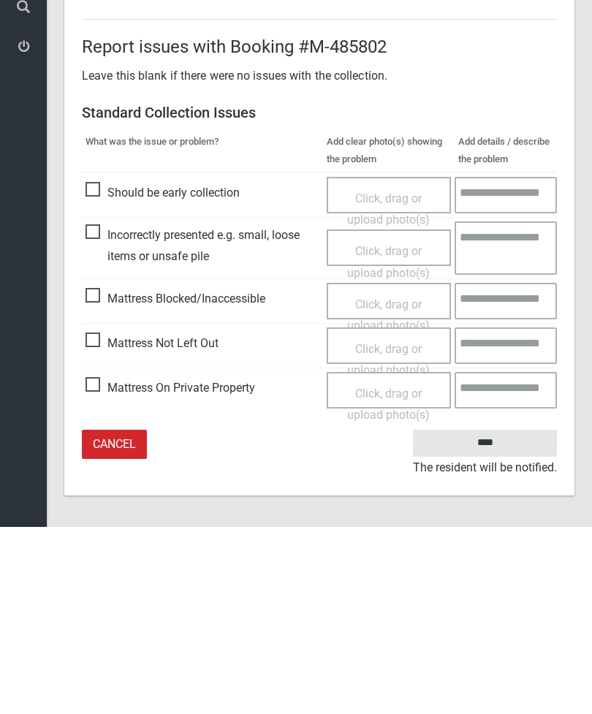
type input"] "*"
click at [498, 617] on input "****" at bounding box center [485, 630] width 144 height 27
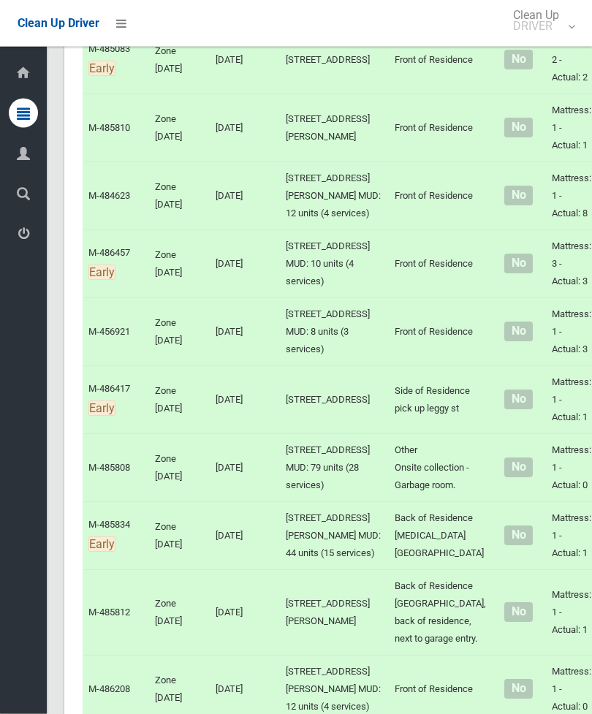
scroll to position [6103, 0]
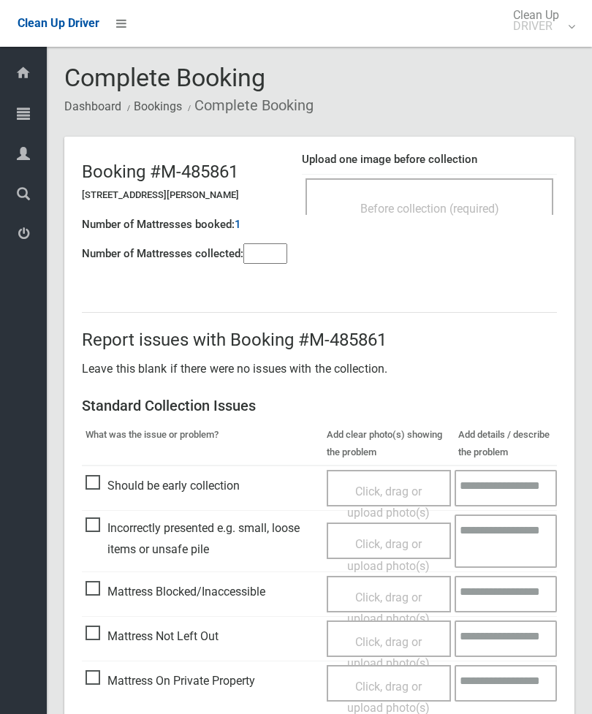
click at [413, 642] on span "Click, drag or upload photo(s)" at bounding box center [388, 653] width 83 height 36
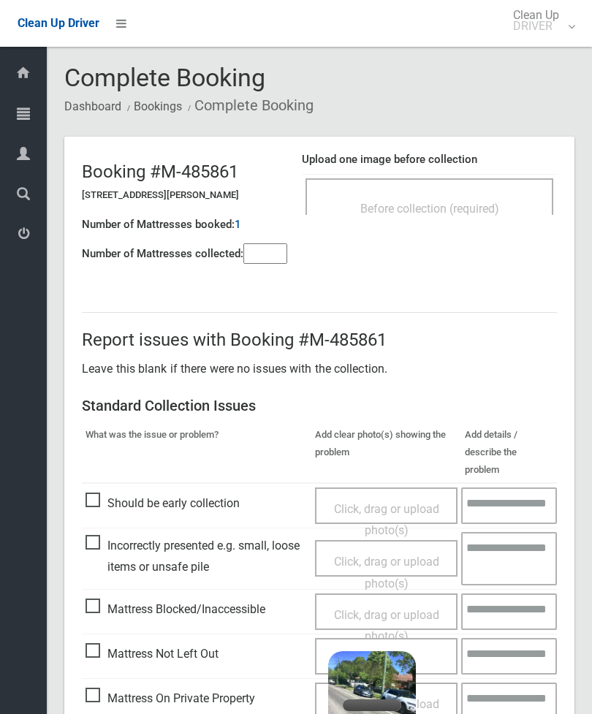
click at [270, 255] on input"] "number" at bounding box center [265, 253] width 44 height 20
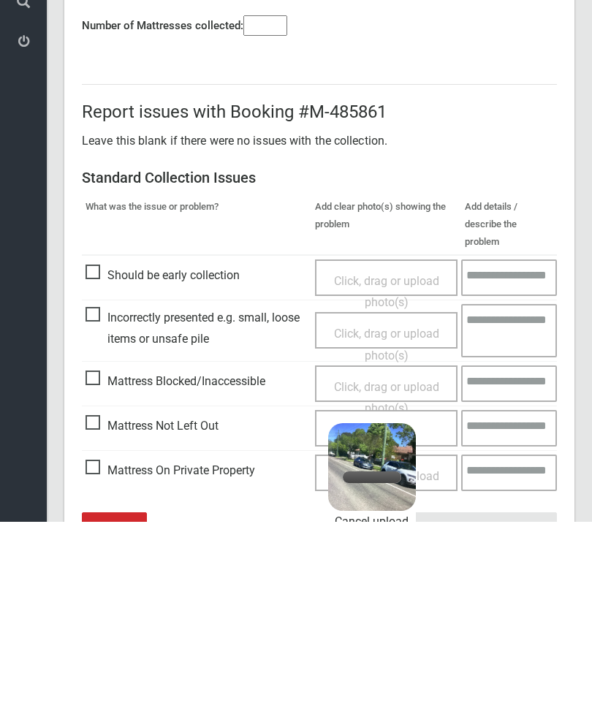
scroll to position [105, 0]
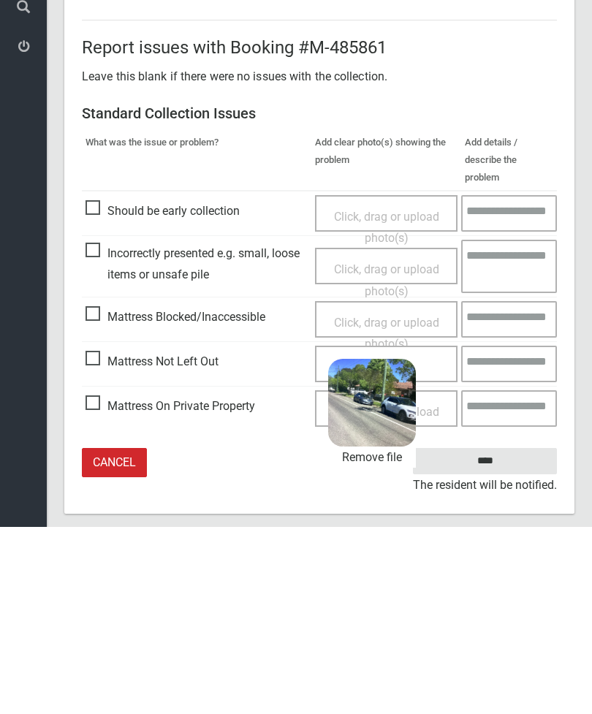
type input"] "*"
click at [509, 635] on input "****" at bounding box center [485, 648] width 144 height 27
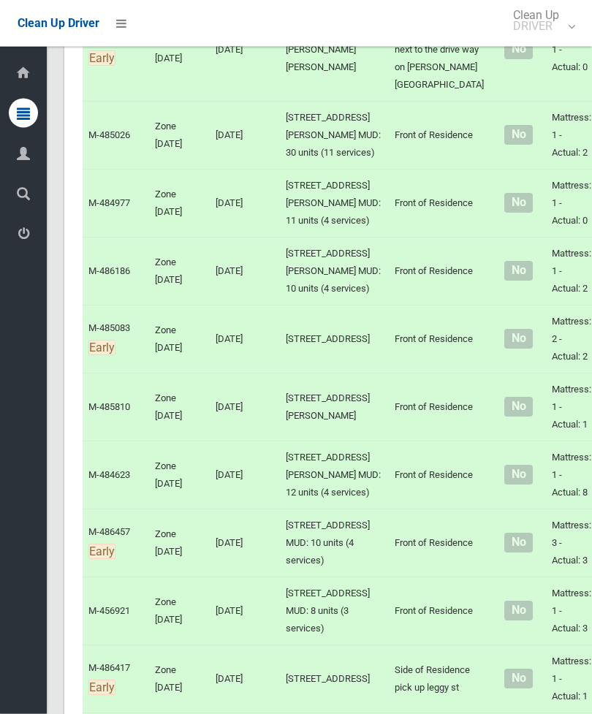
scroll to position [5825, 0]
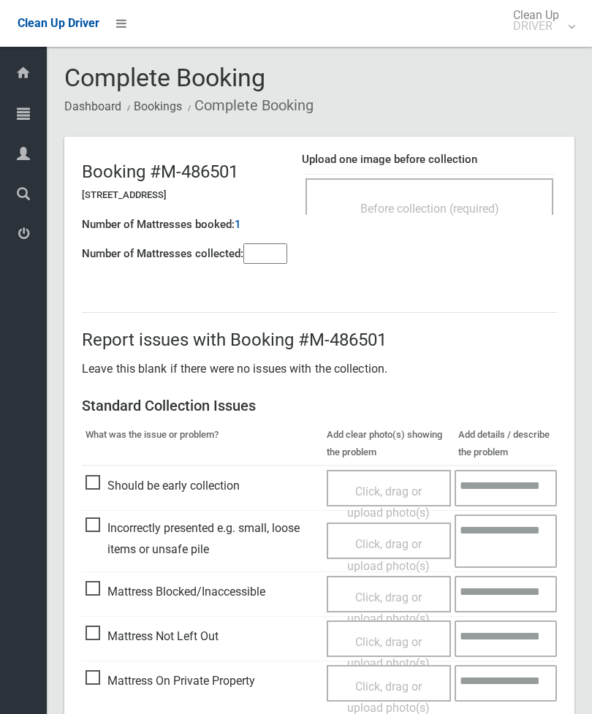
click at [276, 245] on input"] "number" at bounding box center [265, 253] width 44 height 20
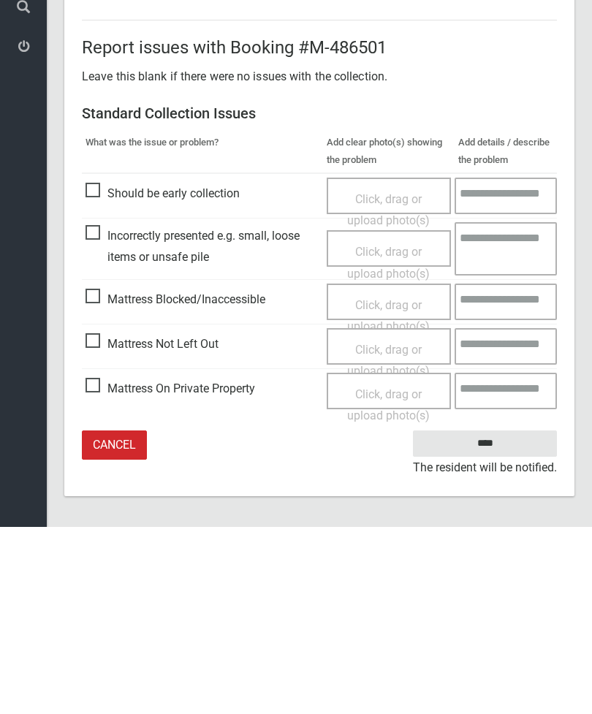
type input"] "*"
click at [394, 530] on span "Click, drag or upload photo(s)" at bounding box center [388, 548] width 83 height 36
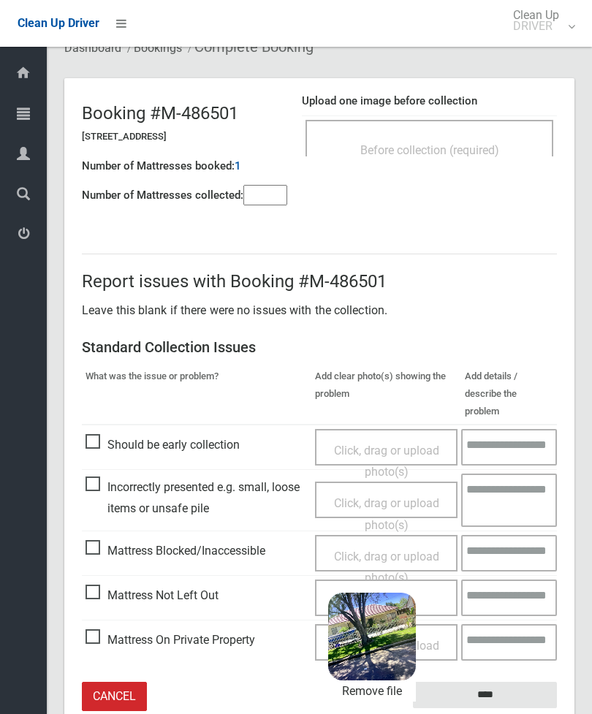
click at [532, 682] on input "****" at bounding box center [485, 695] width 144 height 27
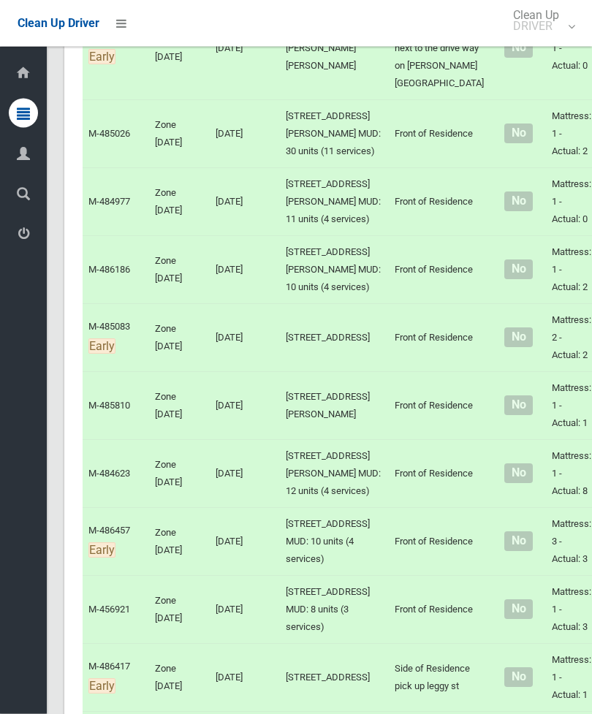
scroll to position [5826, 0]
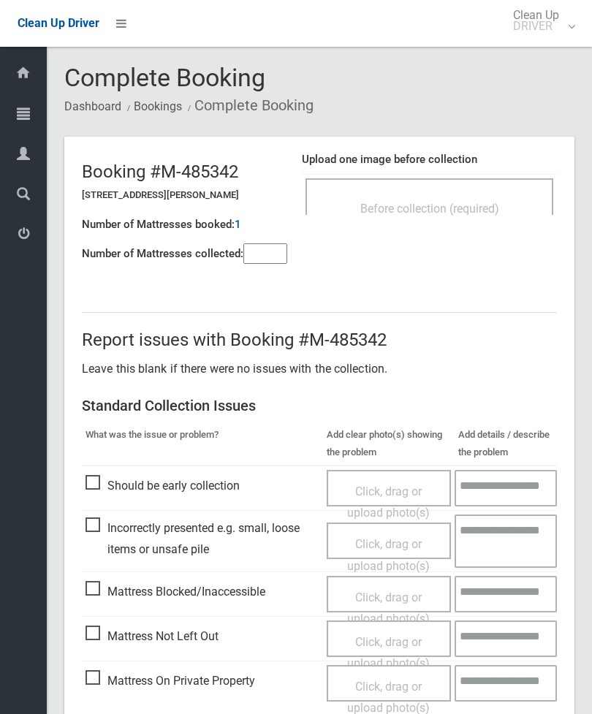
click at [268, 249] on input"] "number" at bounding box center [265, 253] width 44 height 20
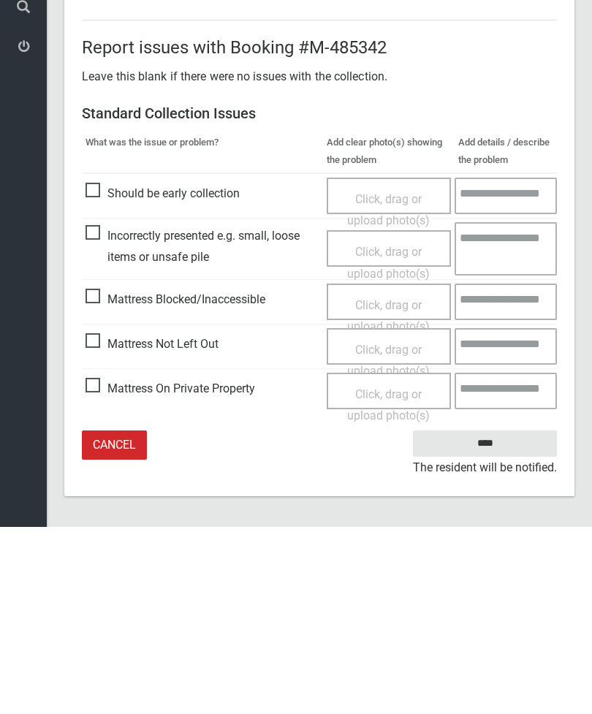
type input"] "*"
click at [393, 530] on span "Click, drag or upload photo(s)" at bounding box center [388, 548] width 83 height 36
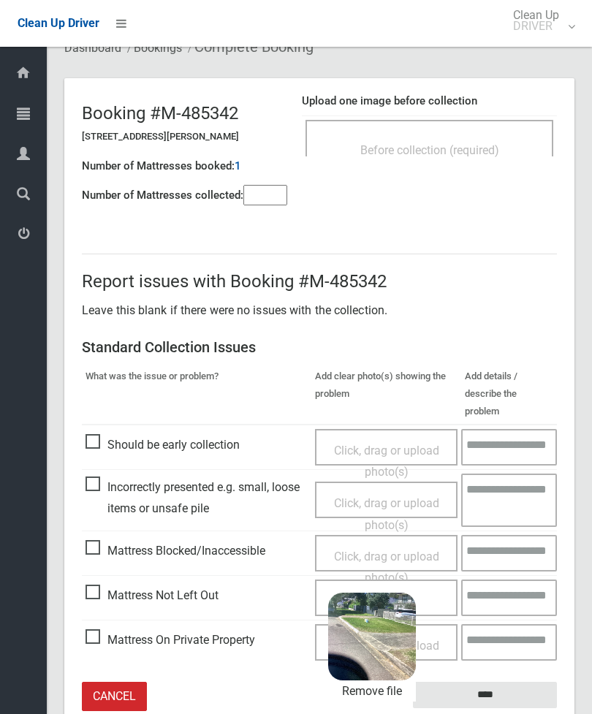
click at [530, 682] on input "****" at bounding box center [485, 695] width 144 height 27
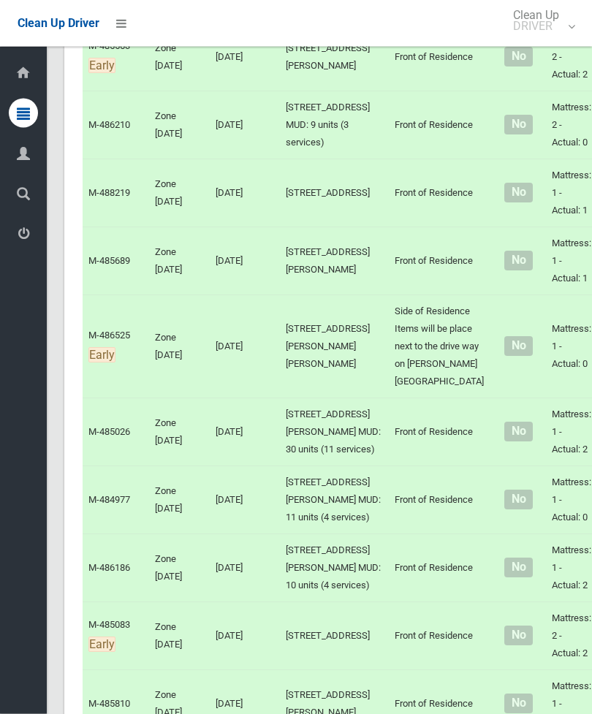
scroll to position [5625, 0]
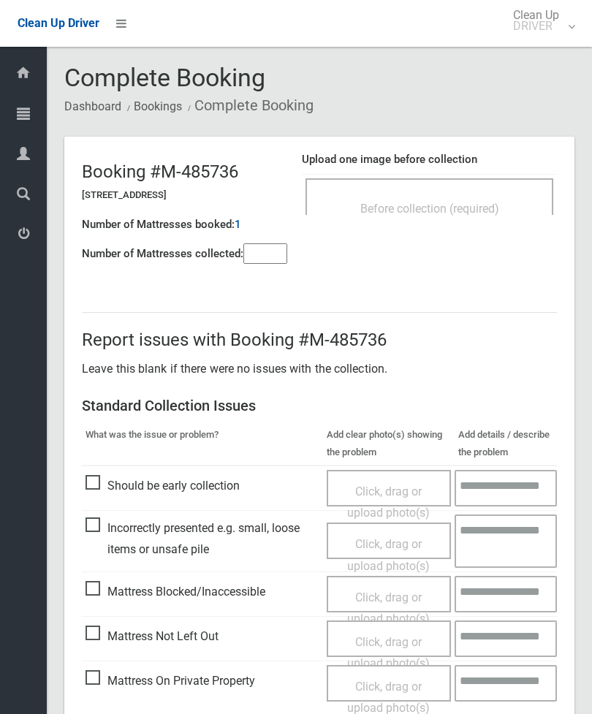
click at [506, 193] on div "Before collection (required)" at bounding box center [429, 196] width 248 height 37
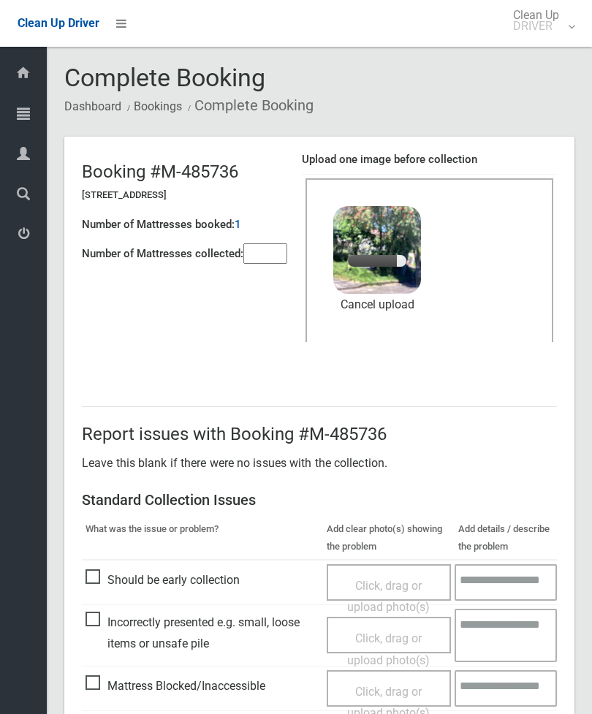
click at [264, 254] on input"] "number" at bounding box center [265, 253] width 44 height 20
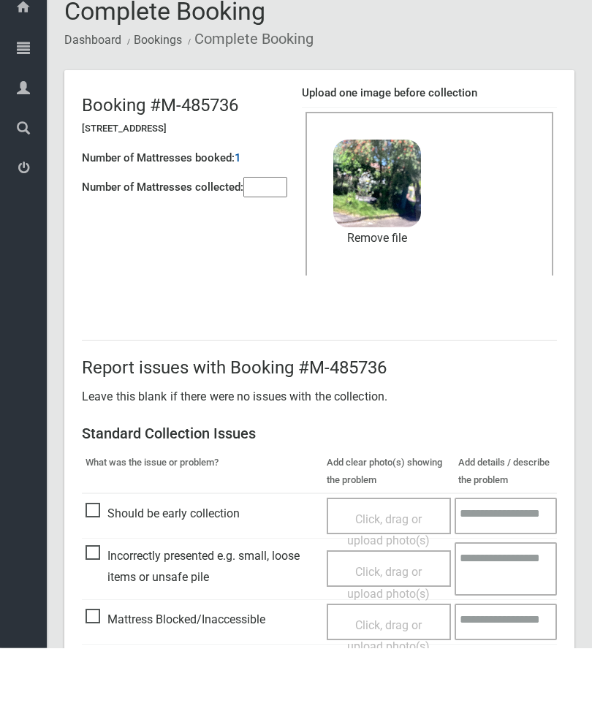
scroll to position [200, 0]
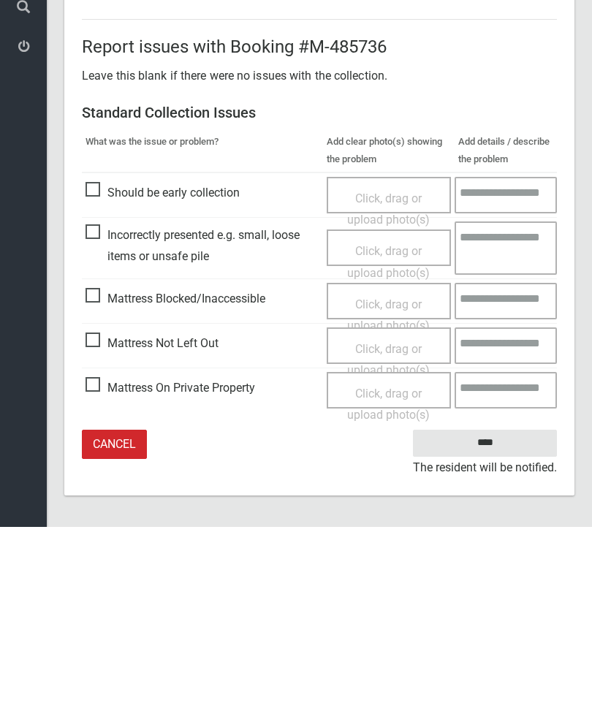
type input"] "*"
click at [494, 617] on input "****" at bounding box center [485, 630] width 144 height 27
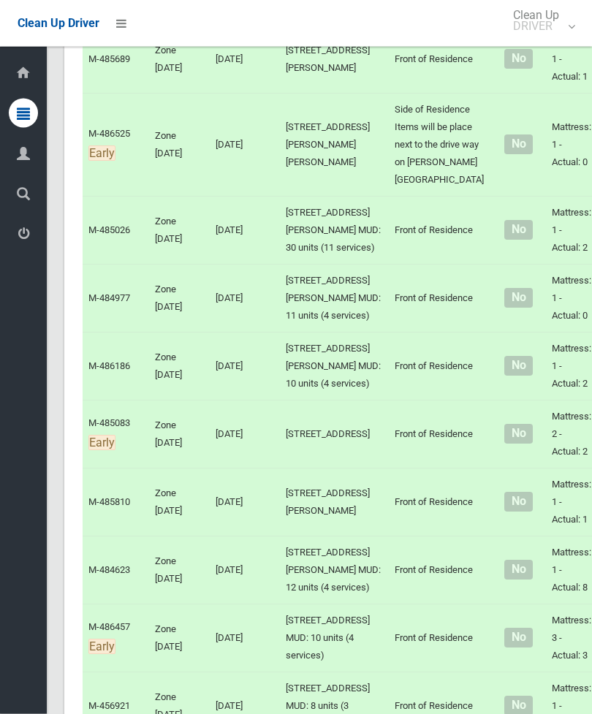
scroll to position [5729, 0]
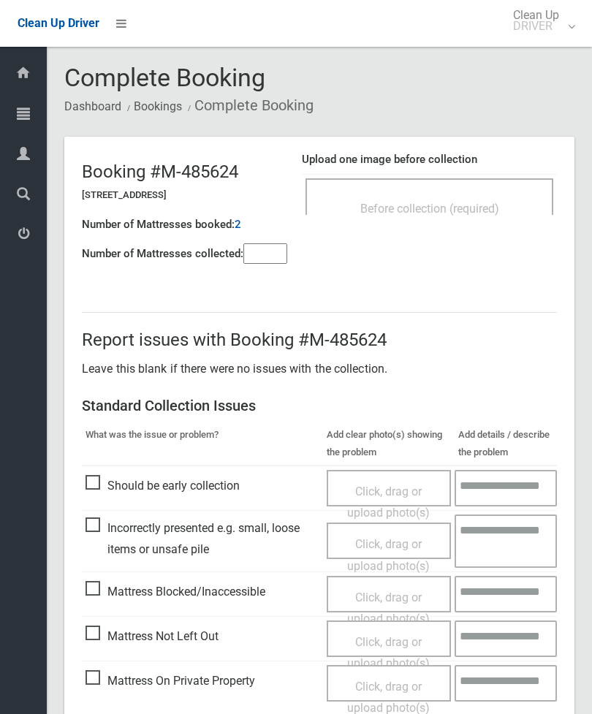
click at [496, 202] on span "Before collection (required)" at bounding box center [429, 209] width 139 height 14
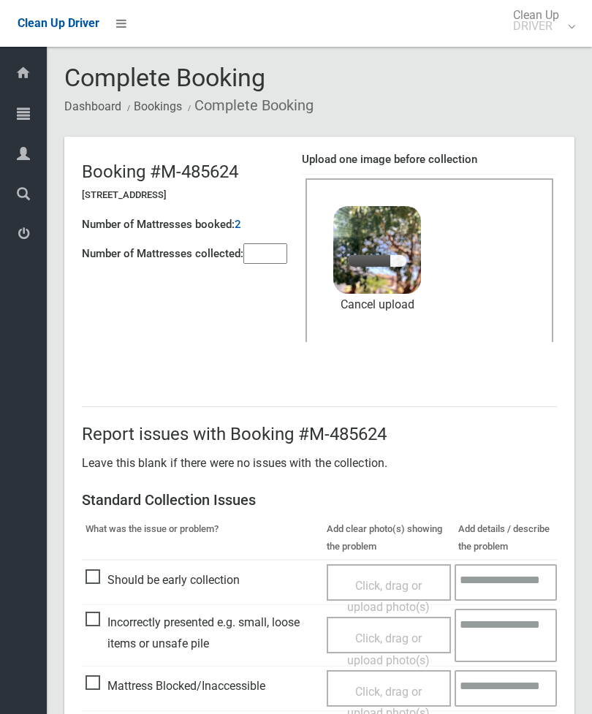
click at [264, 256] on input"] "number" at bounding box center [265, 253] width 44 height 20
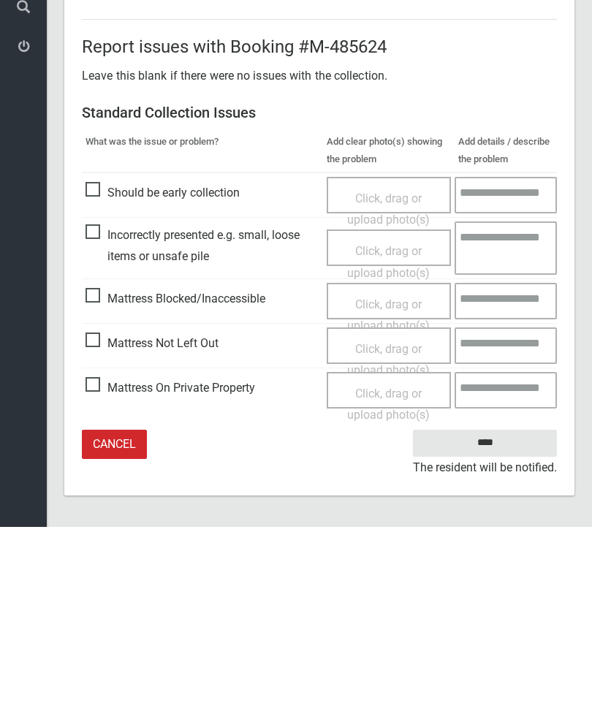
type input"] "*"
click at [509, 617] on input "****" at bounding box center [485, 630] width 144 height 27
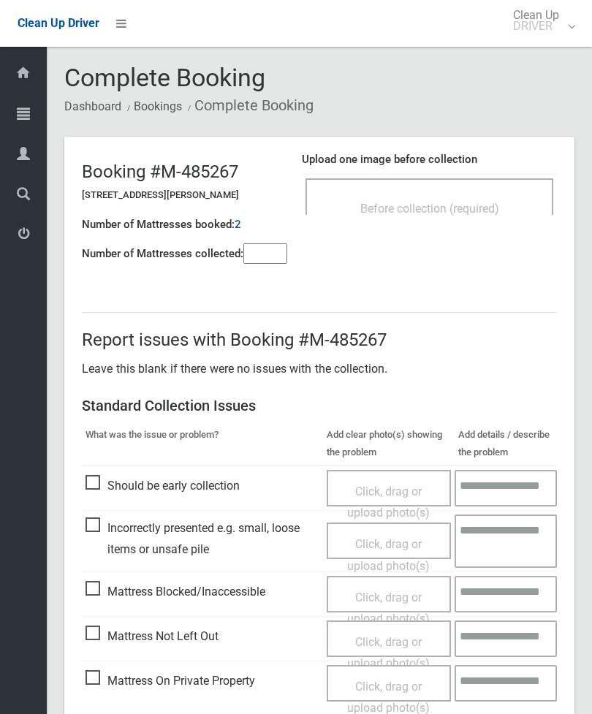
click at [498, 187] on div "Before collection (required)" at bounding box center [429, 196] width 248 height 37
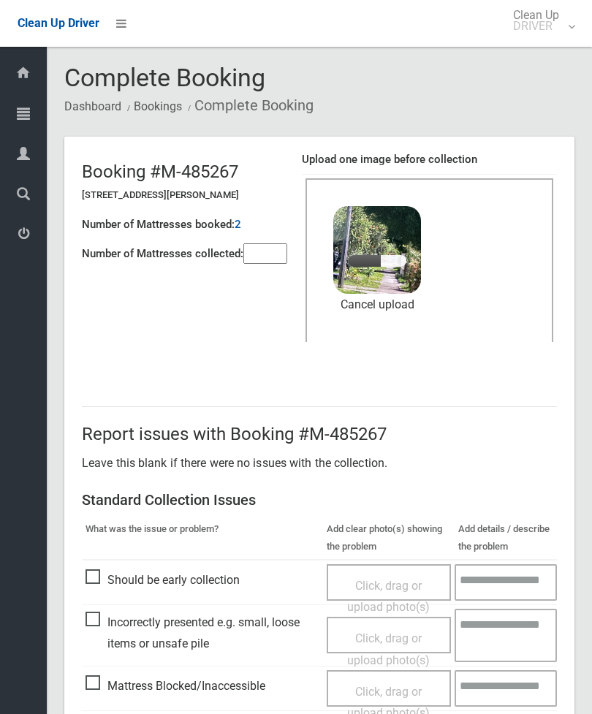
click at [261, 251] on input"] "number" at bounding box center [265, 253] width 44 height 20
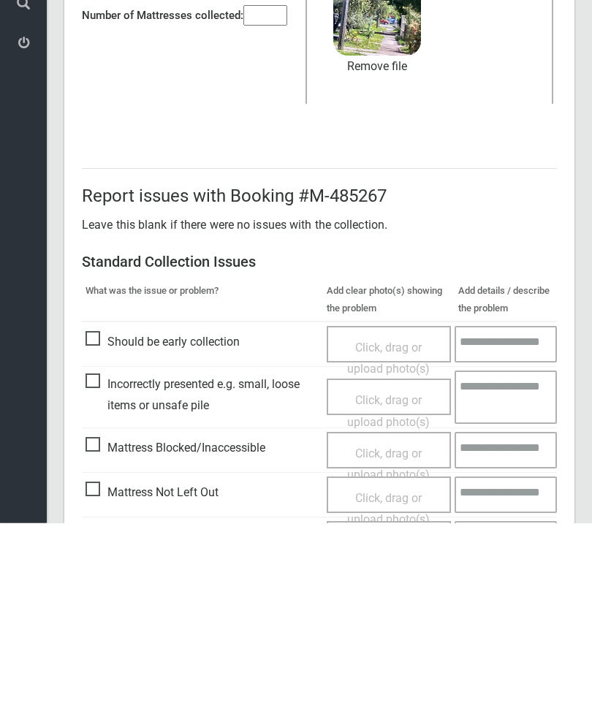
scroll to position [200, 0]
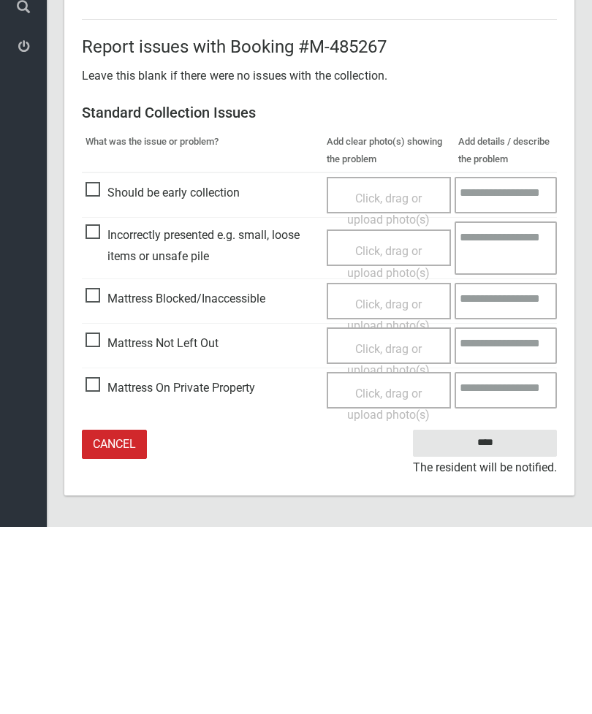
type input"] "*"
click at [495, 617] on input "****" at bounding box center [485, 630] width 144 height 27
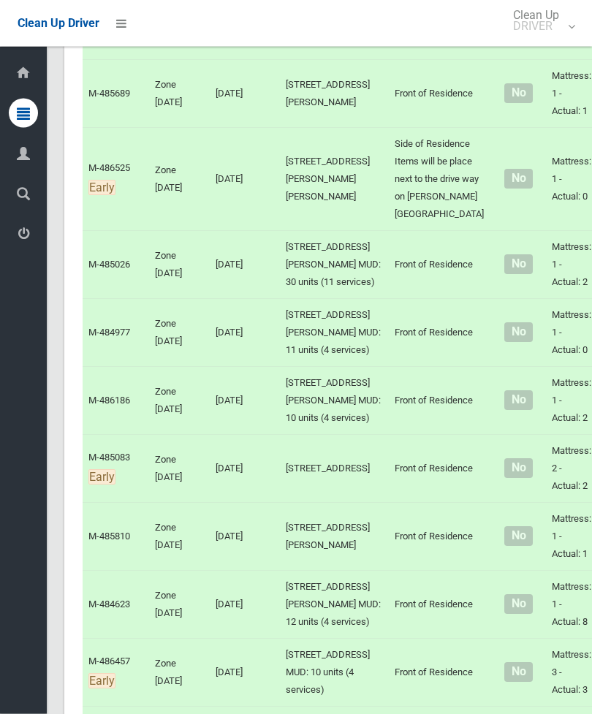
scroll to position [5695, 0]
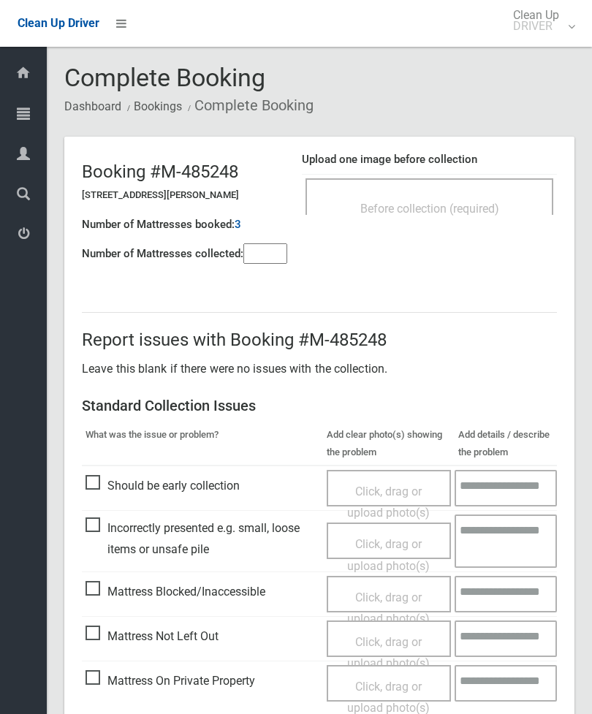
click at [278, 252] on input"] "number" at bounding box center [265, 253] width 44 height 20
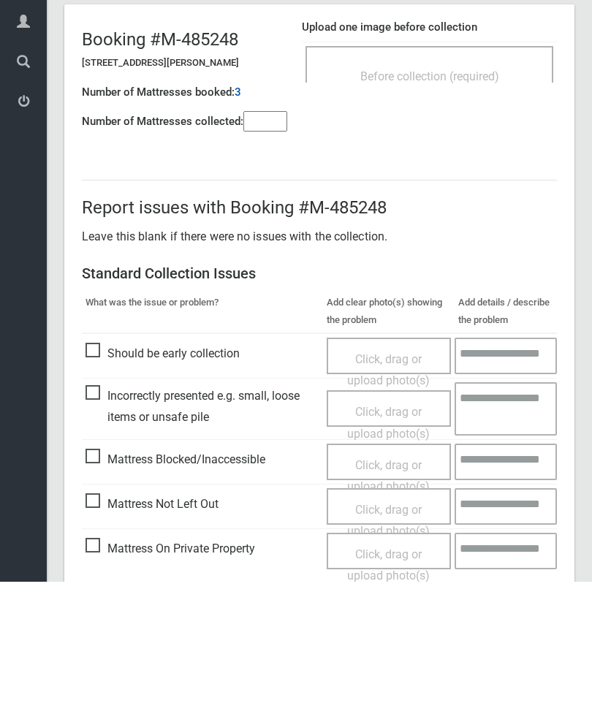
scroll to position [105, 0]
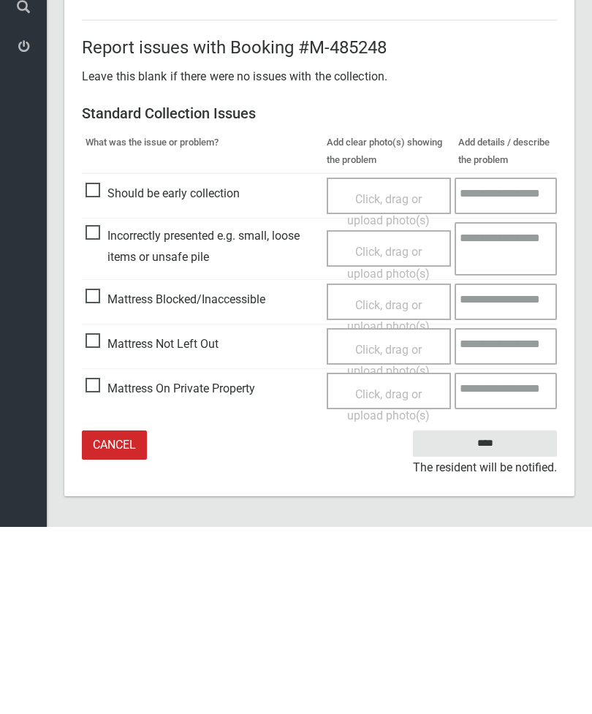
type input"] "*"
click at [400, 530] on span "Click, drag or upload photo(s)" at bounding box center [388, 548] width 83 height 36
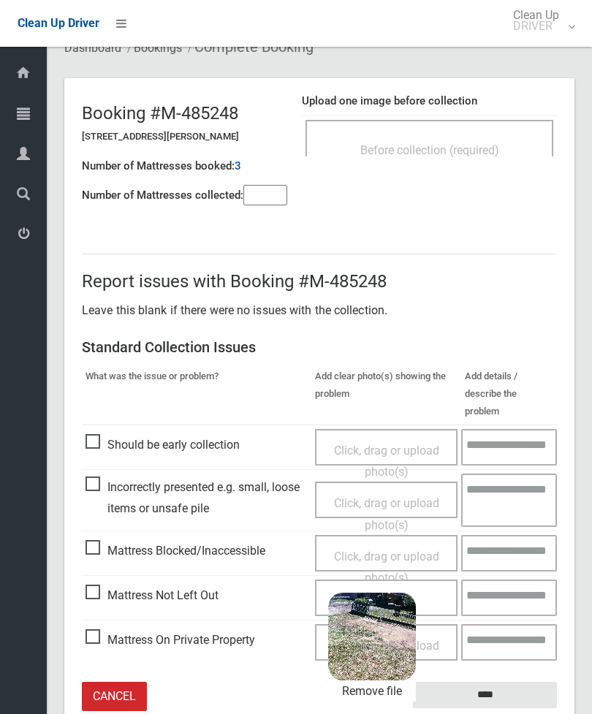
click at [525, 682] on input "****" at bounding box center [485, 695] width 144 height 27
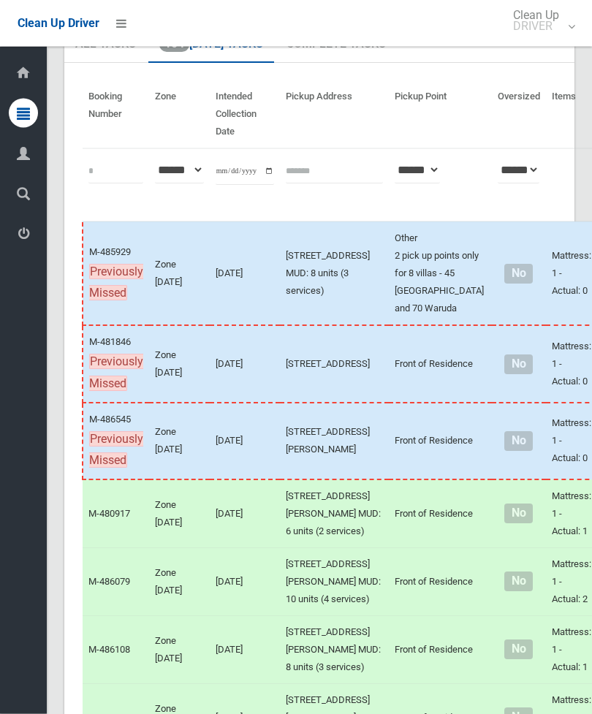
scroll to position [92, 0]
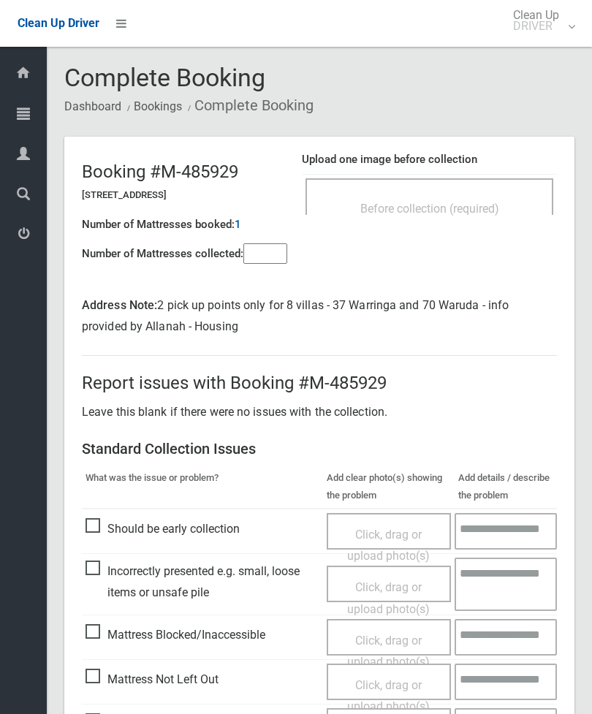
click at [259, 249] on input"] "number" at bounding box center [265, 253] width 44 height 20
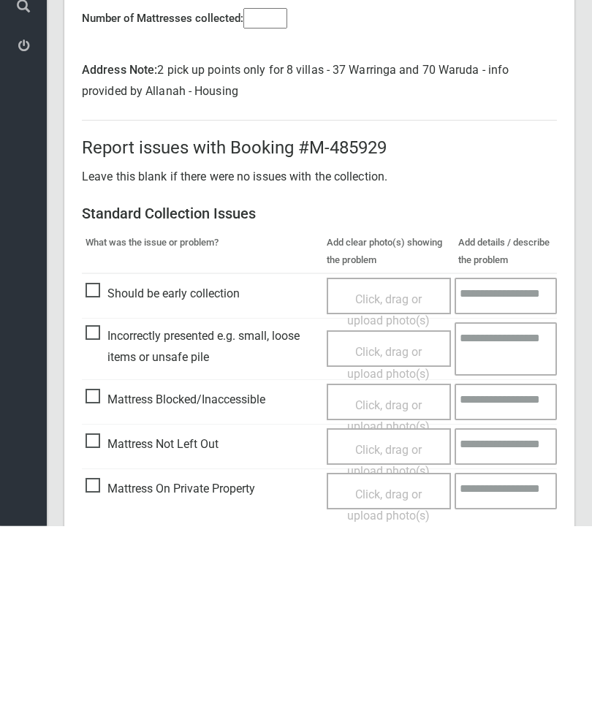
scroll to position [148, 0]
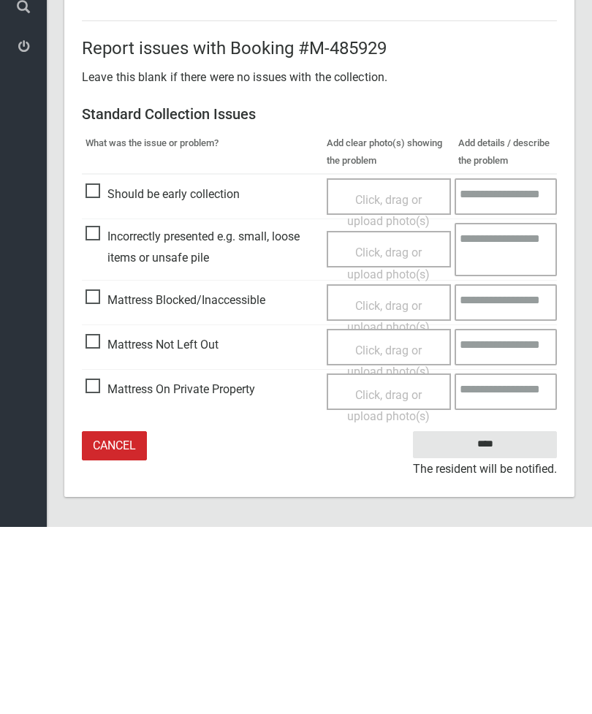
type input"] "*"
click at [400, 530] on span "Click, drag or upload photo(s)" at bounding box center [388, 548] width 83 height 36
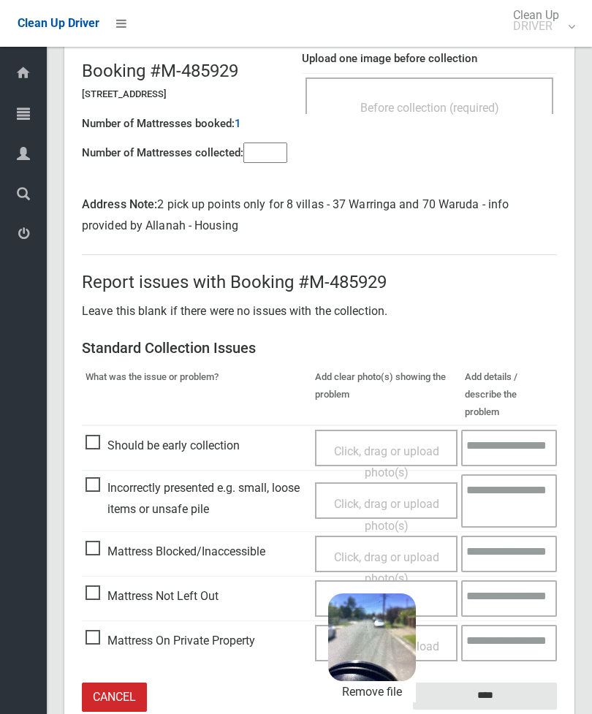
click at [519, 682] on input "****" at bounding box center [485, 695] width 144 height 27
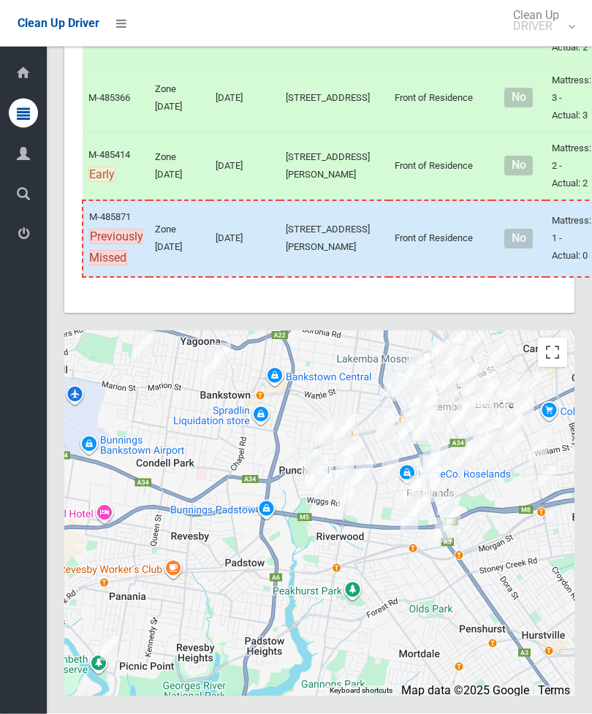
scroll to position [11197, 0]
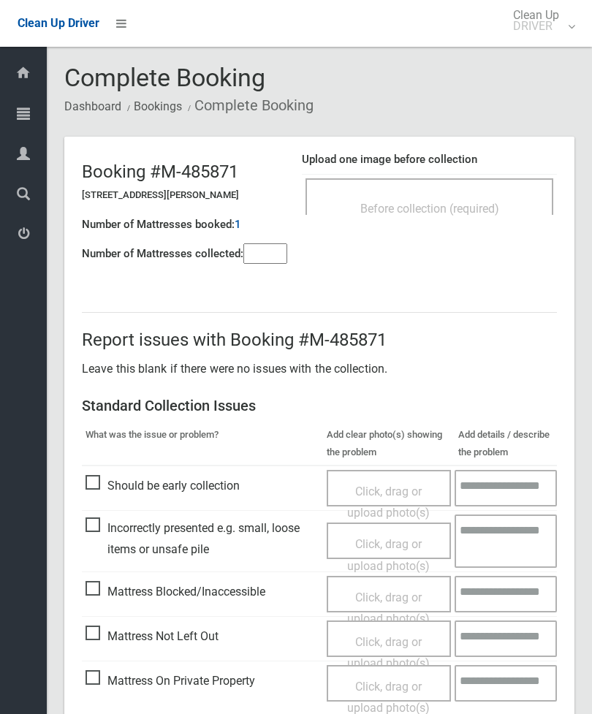
click at [483, 216] on div "Before collection (required)" at bounding box center [429, 207] width 216 height 27
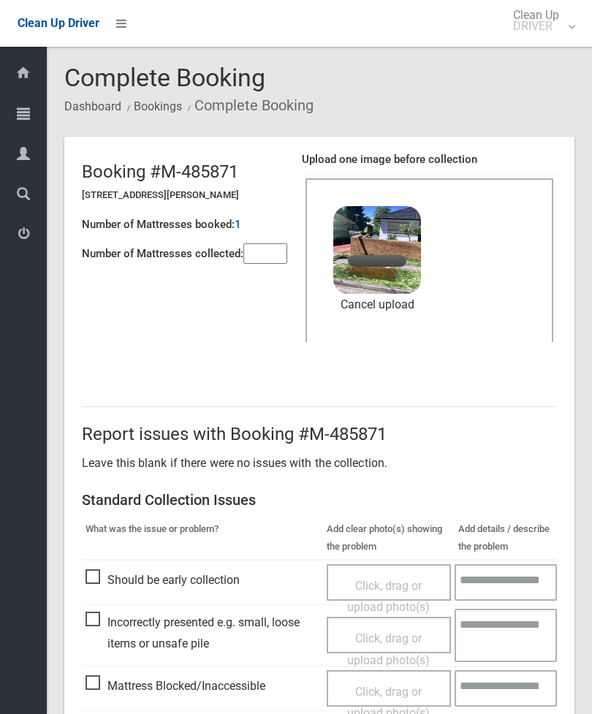
click at [269, 248] on input"] "number" at bounding box center [265, 253] width 44 height 20
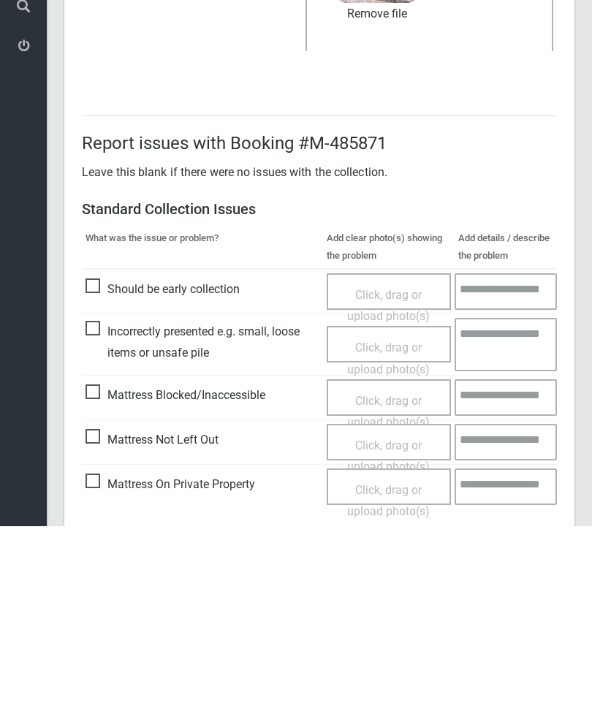
scroll to position [200, 0]
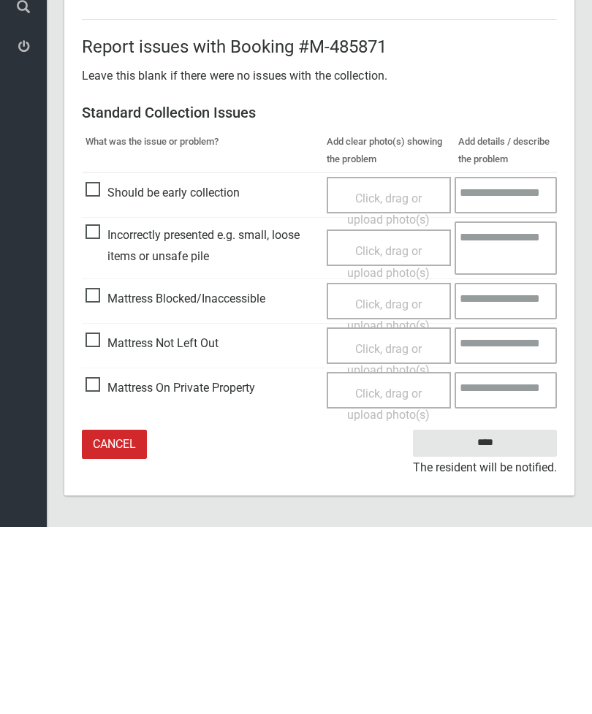
type input"] "*"
click at [500, 617] on input "****" at bounding box center [485, 630] width 144 height 27
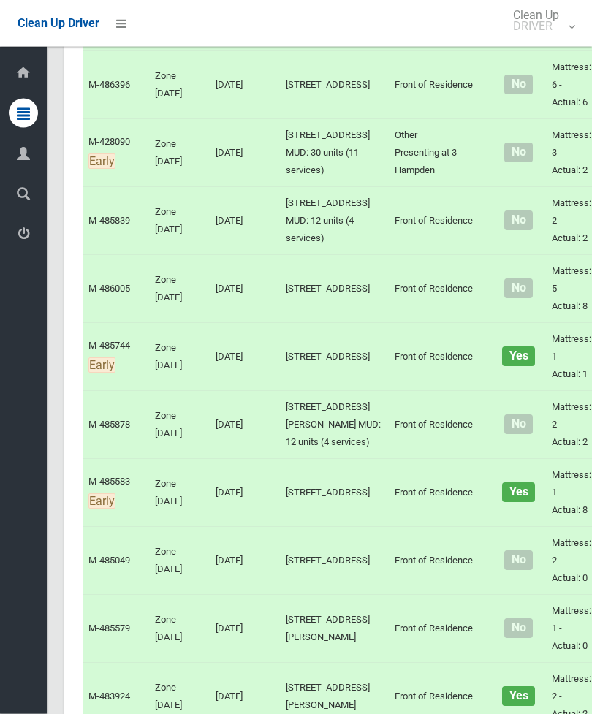
scroll to position [1690, 0]
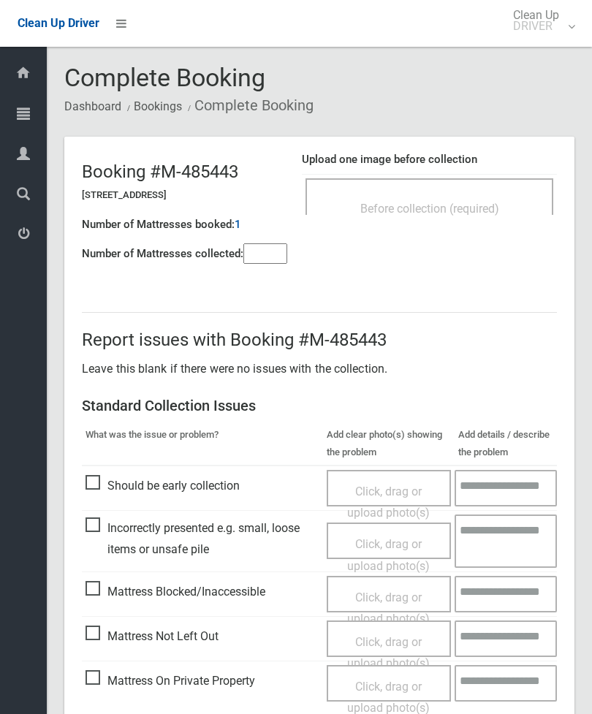
click at [269, 254] on input"] "number" at bounding box center [265, 253] width 44 height 20
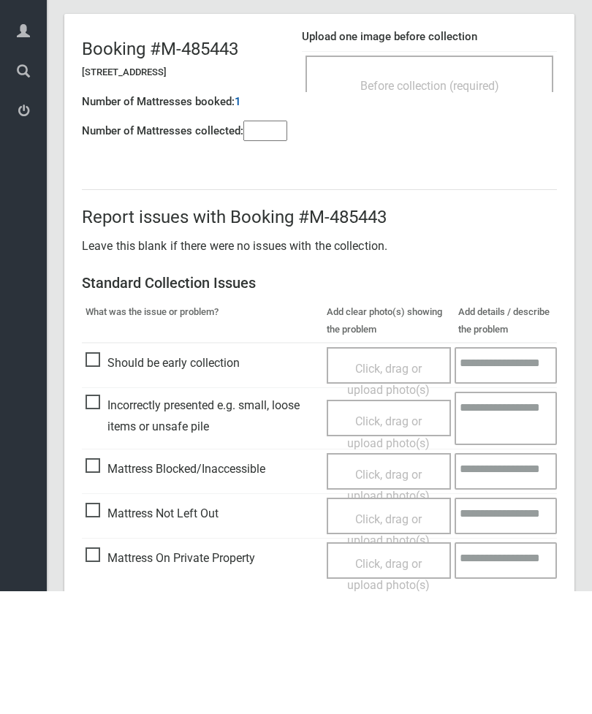
scroll to position [105, 0]
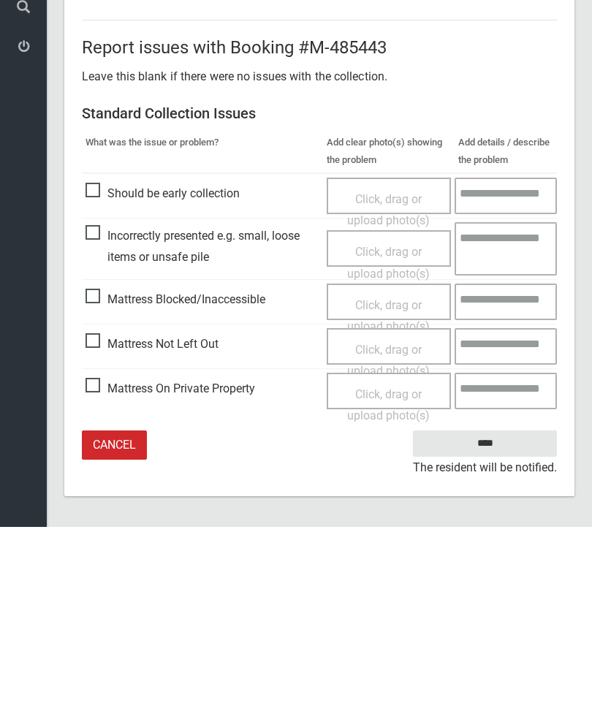
type input"] "*"
click at [395, 530] on span "Click, drag or upload photo(s)" at bounding box center [388, 548] width 83 height 36
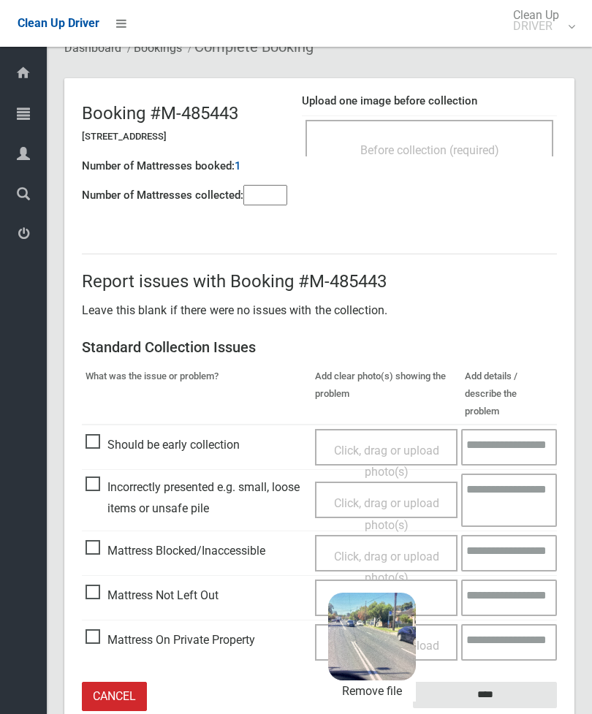
click at [506, 682] on input "****" at bounding box center [485, 695] width 144 height 27
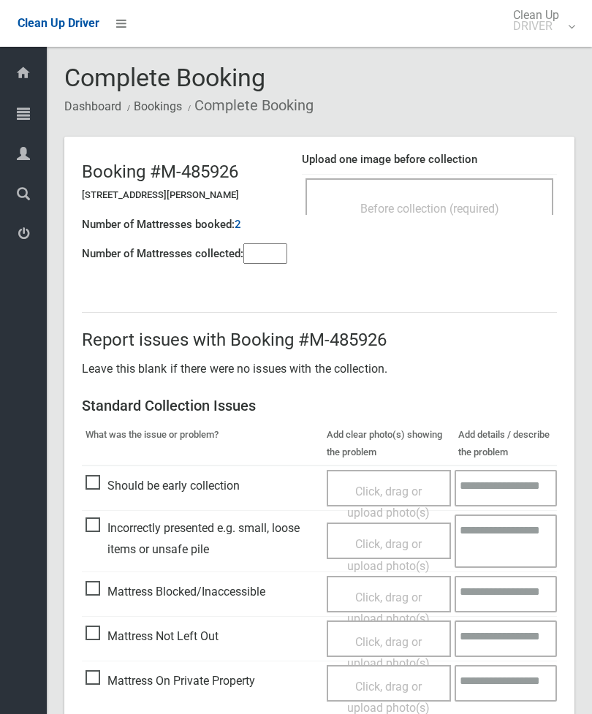
click at [485, 210] on span "Before collection (required)" at bounding box center [429, 209] width 139 height 14
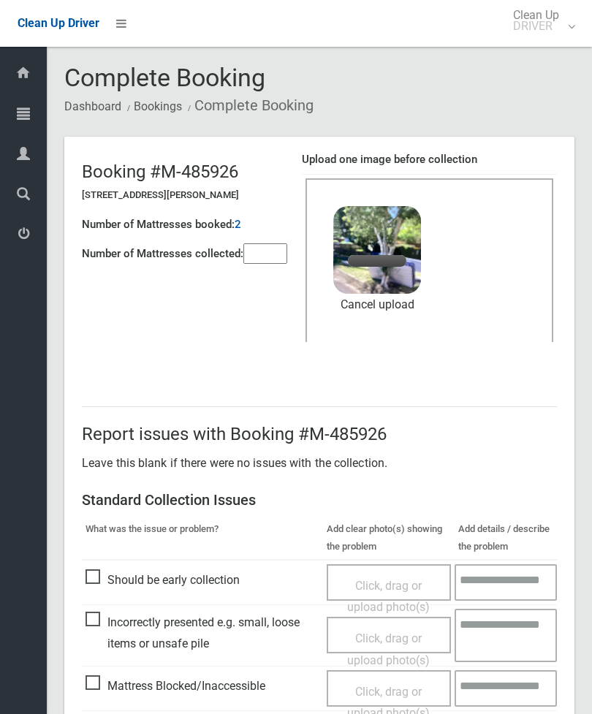
click at [259, 256] on input"] "number" at bounding box center [265, 253] width 44 height 20
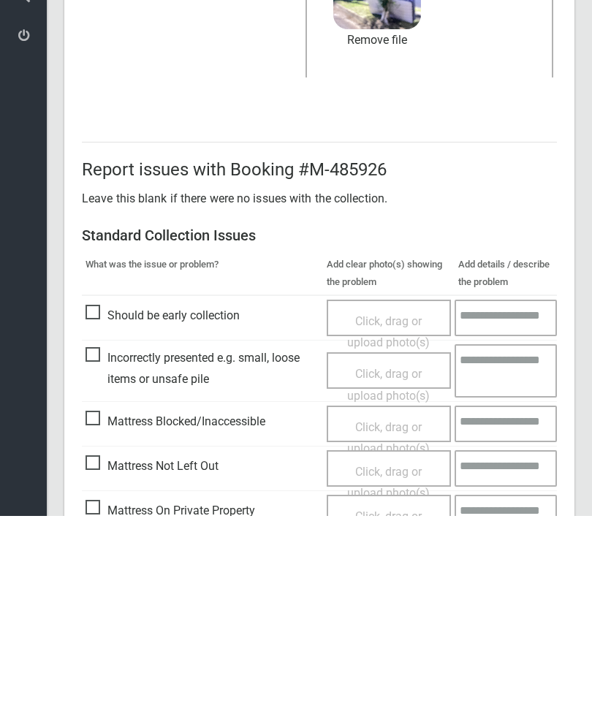
scroll to position [200, 0]
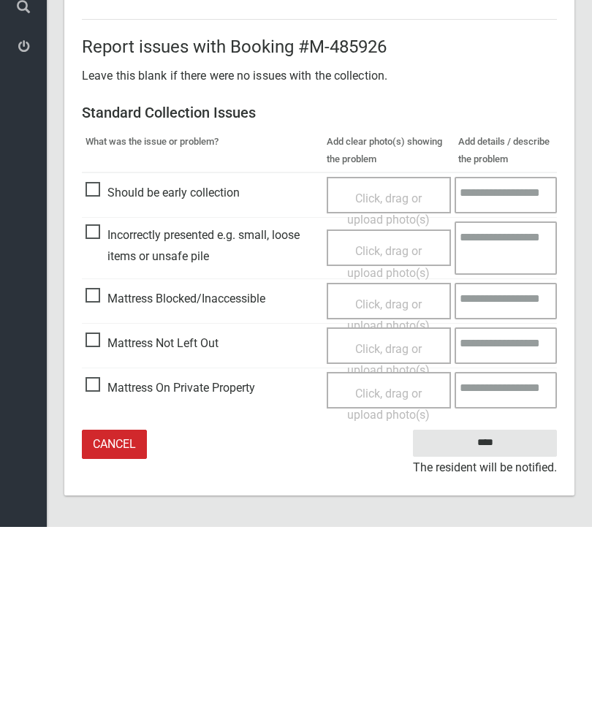
type input"] "*"
click at [483, 617] on input "****" at bounding box center [485, 630] width 144 height 27
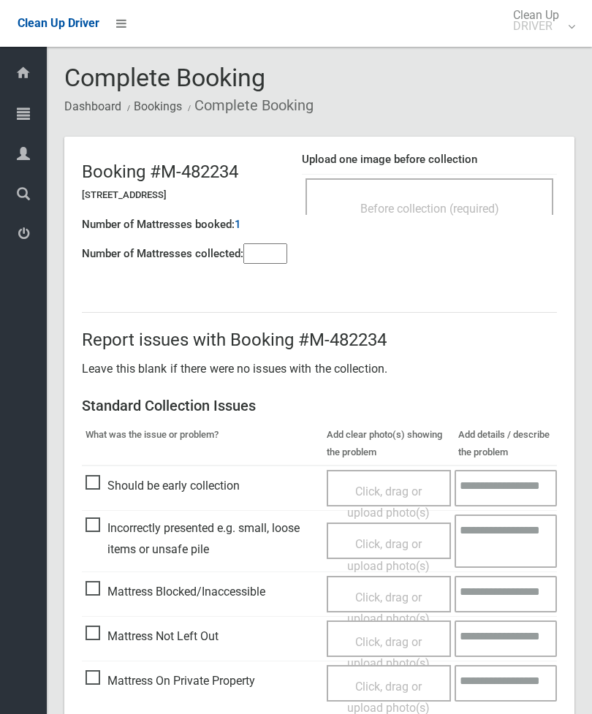
click at [476, 189] on div "Before collection (required)" at bounding box center [429, 196] width 248 height 37
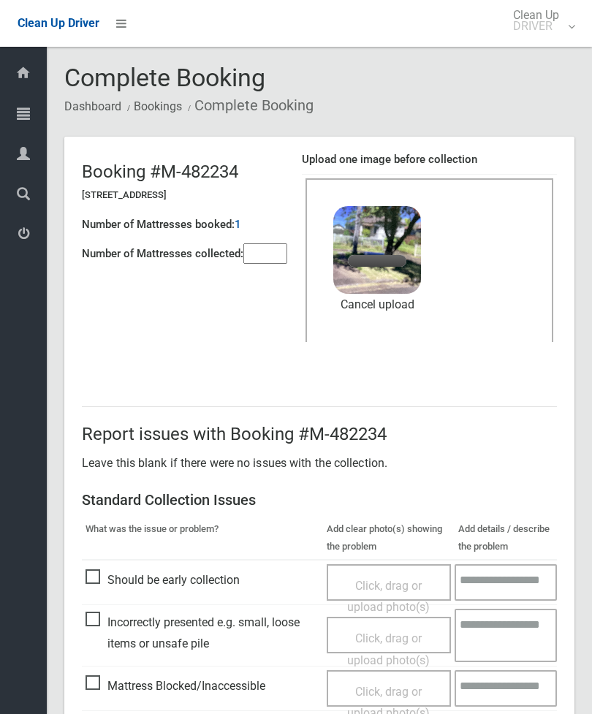
click at [268, 258] on input"] "number" at bounding box center [265, 253] width 44 height 20
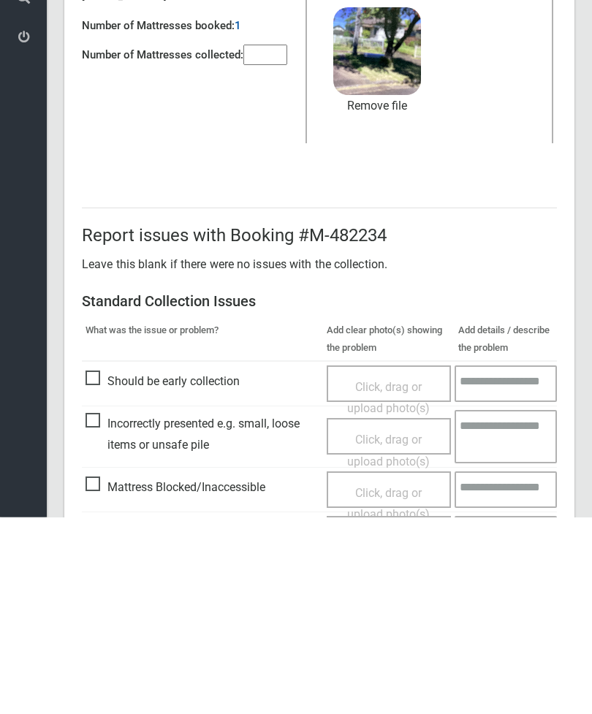
scroll to position [200, 0]
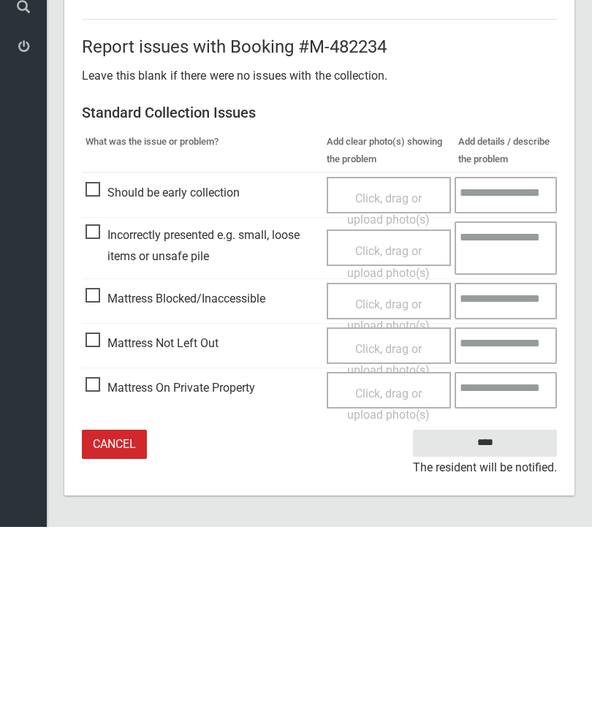
type input"] "*"
click at [513, 617] on input "****" at bounding box center [485, 630] width 144 height 27
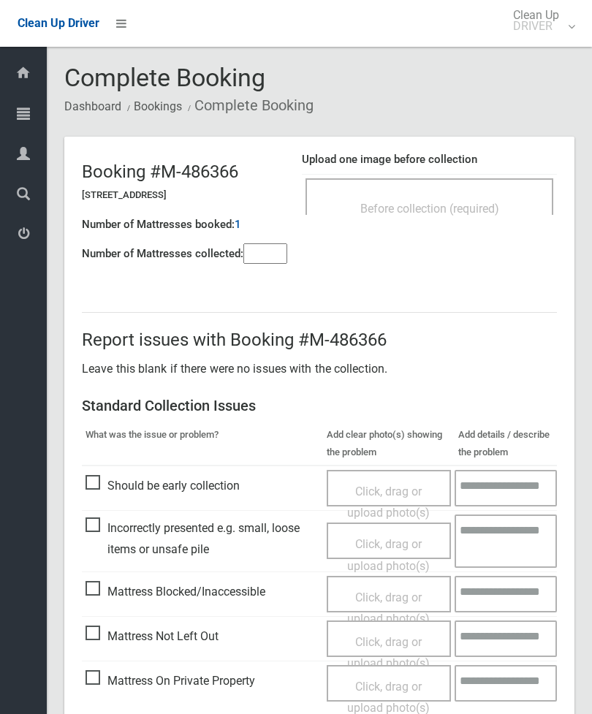
click at [449, 218] on div "Before collection (required)" at bounding box center [429, 207] width 216 height 27
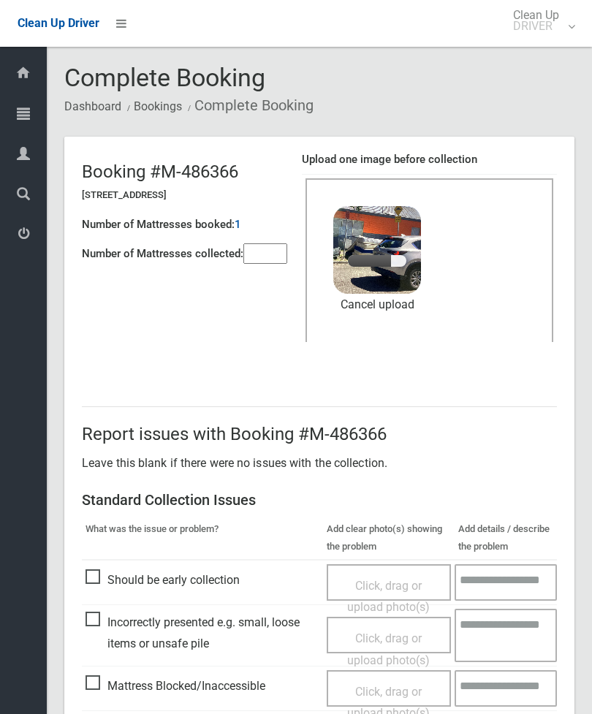
click at [273, 254] on input"] "number" at bounding box center [265, 253] width 44 height 20
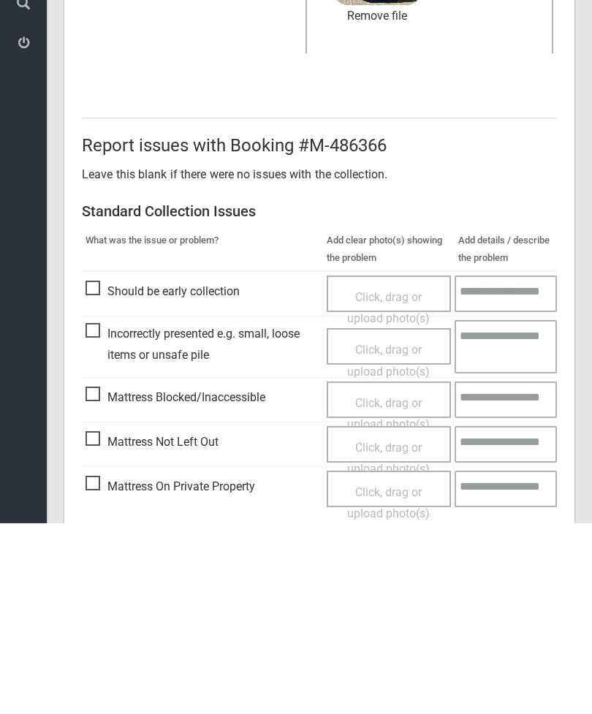
scroll to position [200, 0]
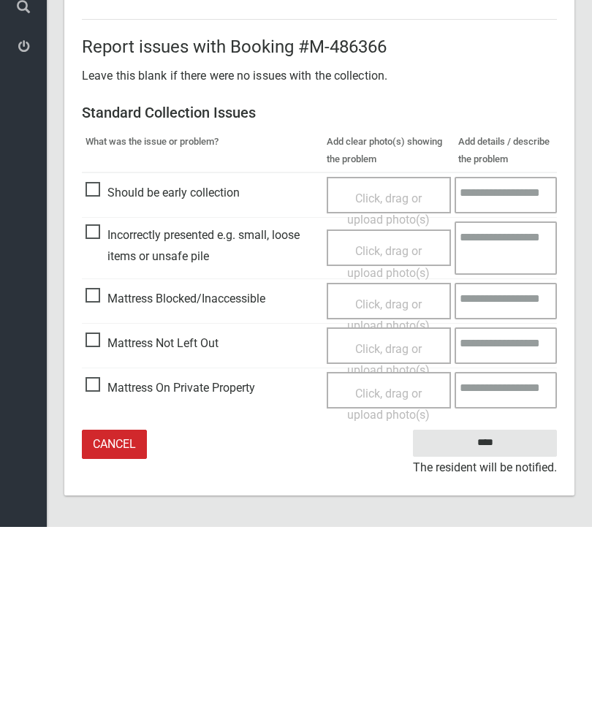
type input"] "*"
click at [495, 617] on input "****" at bounding box center [485, 630] width 144 height 27
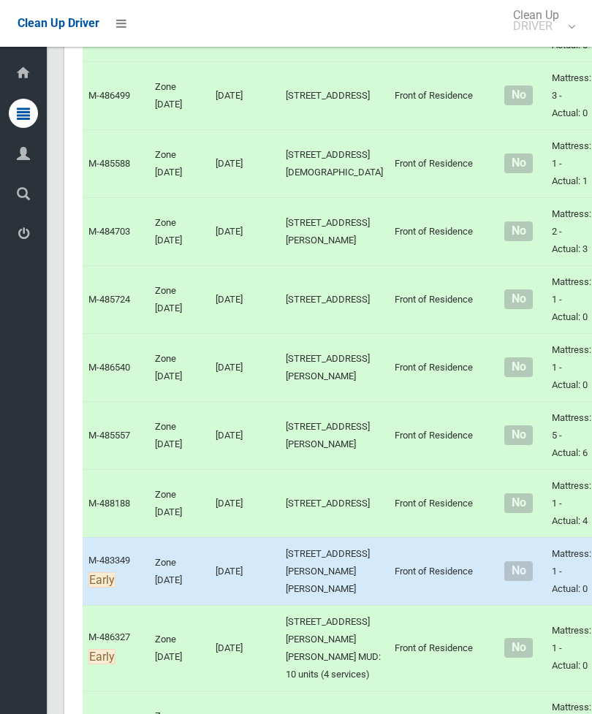
scroll to position [4805, 0]
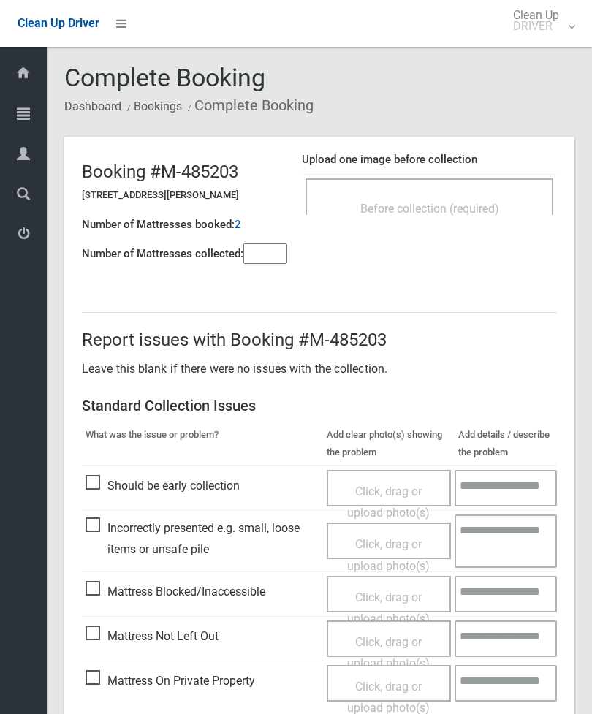
click at [268, 248] on input"] "number" at bounding box center [265, 253] width 44 height 20
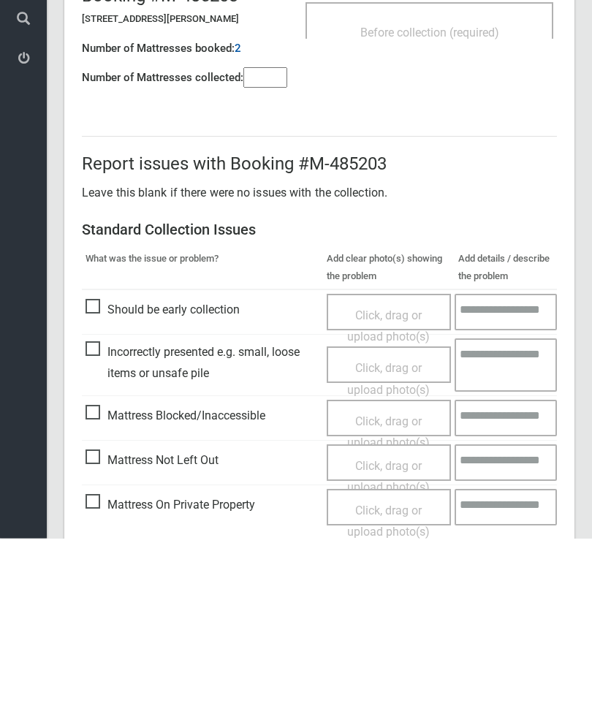
scroll to position [105, 0]
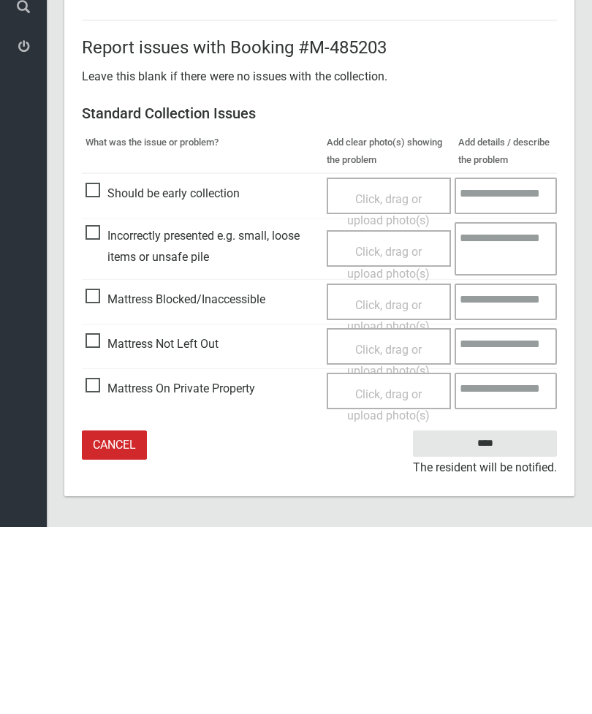
type input"] "*"
click at [403, 530] on span "Click, drag or upload photo(s)" at bounding box center [388, 548] width 83 height 36
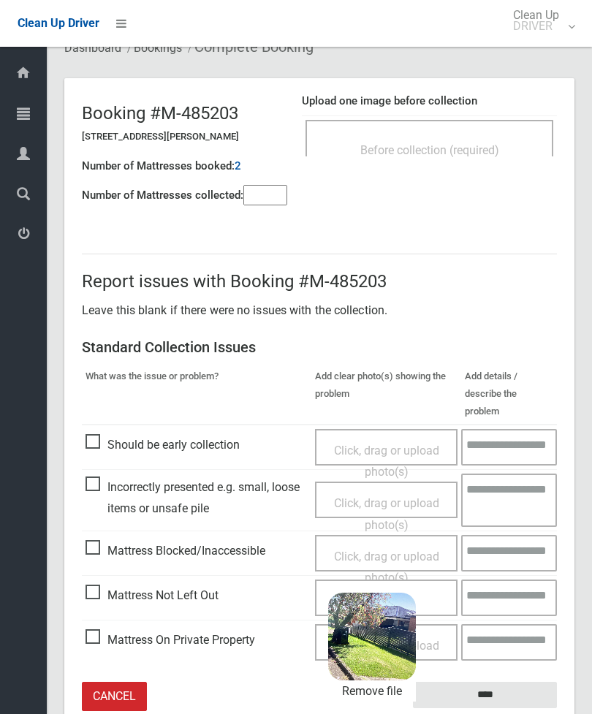
click at [530, 682] on input "****" at bounding box center [485, 695] width 144 height 27
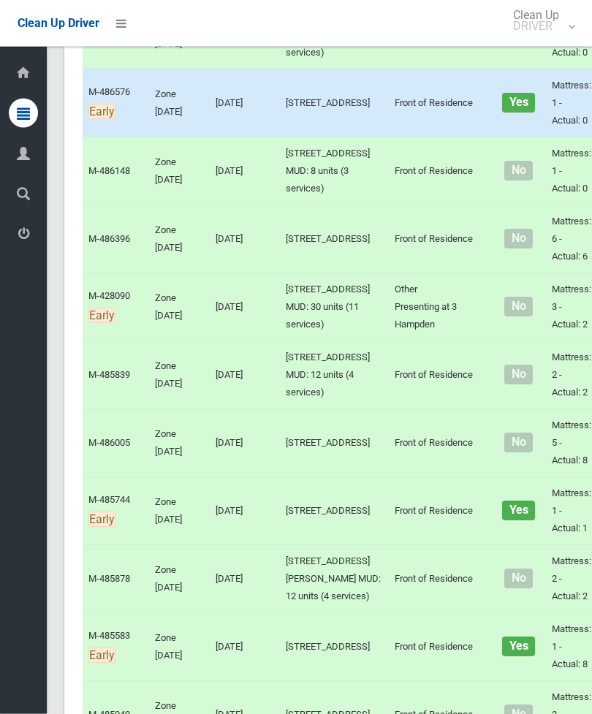
scroll to position [1387, 0]
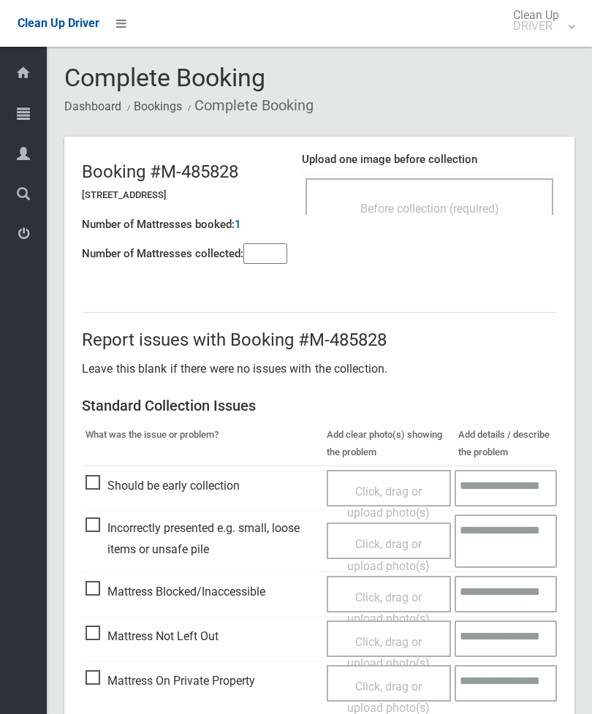
click at [265, 254] on input"] "number" at bounding box center [265, 253] width 44 height 20
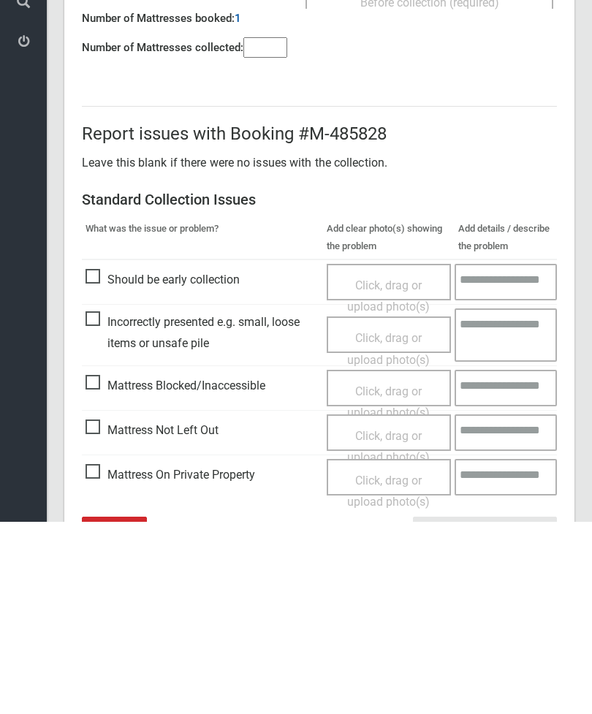
scroll to position [105, 0]
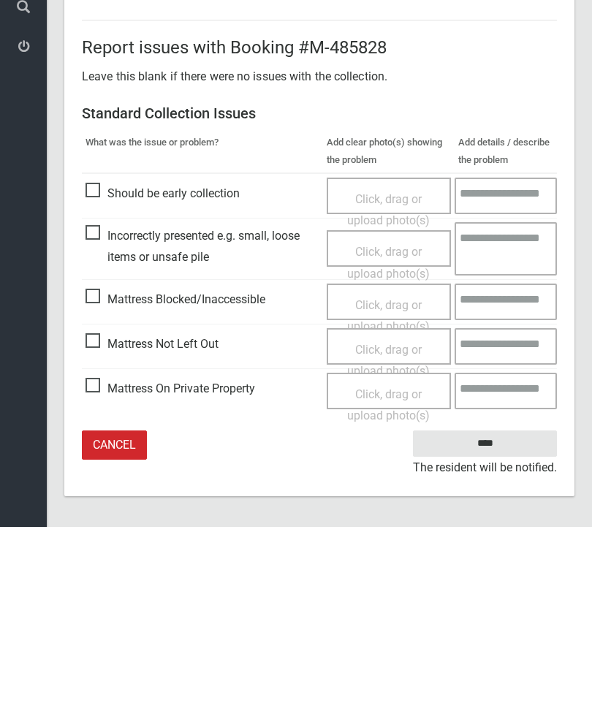
type input"] "*"
click at [395, 530] on span "Click, drag or upload photo(s)" at bounding box center [388, 548] width 83 height 36
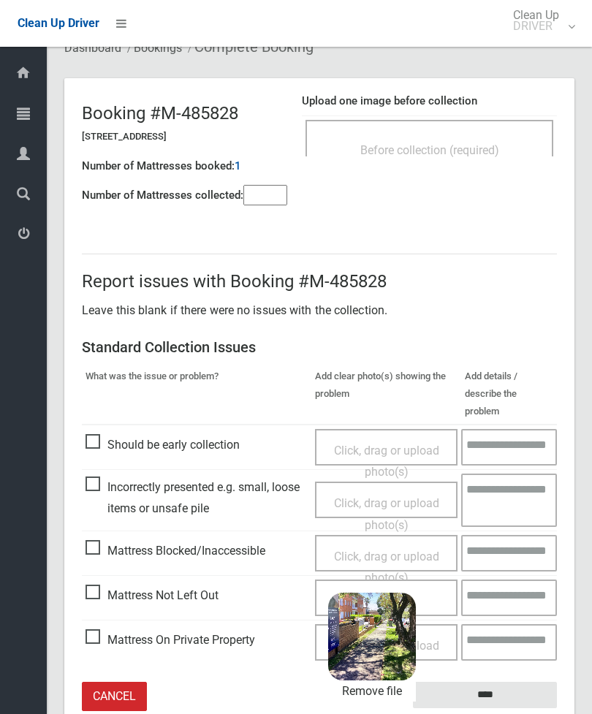
click at [531, 682] on input "****" at bounding box center [485, 695] width 144 height 27
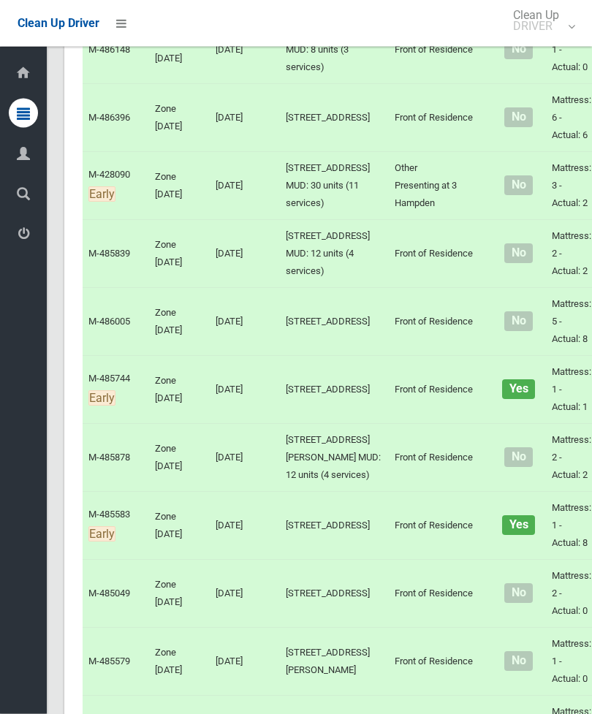
scroll to position [1509, 0]
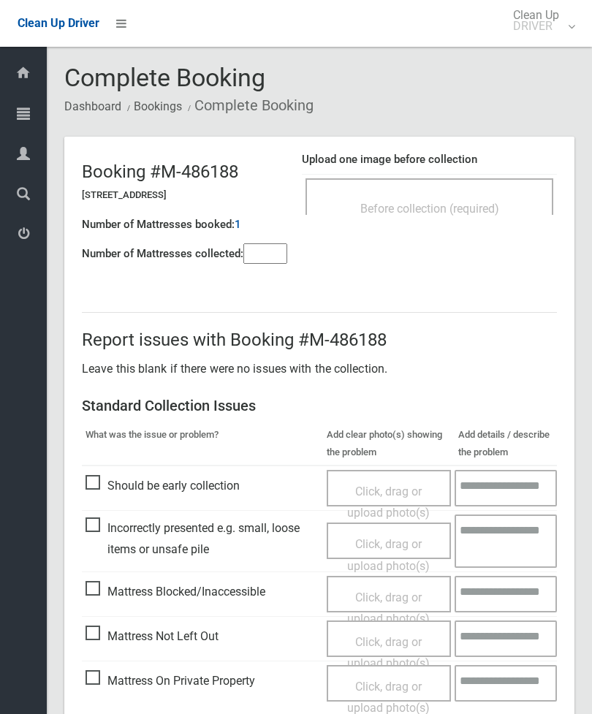
click at [275, 254] on input"] "number" at bounding box center [265, 253] width 44 height 20
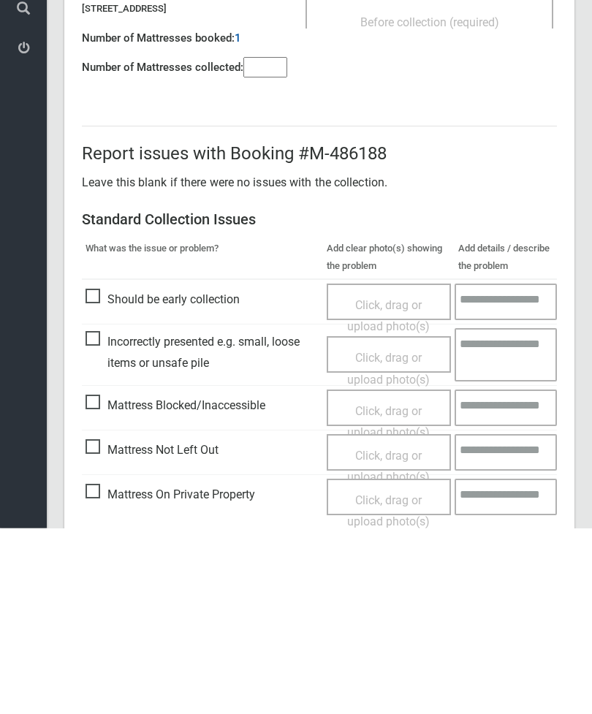
scroll to position [105, 0]
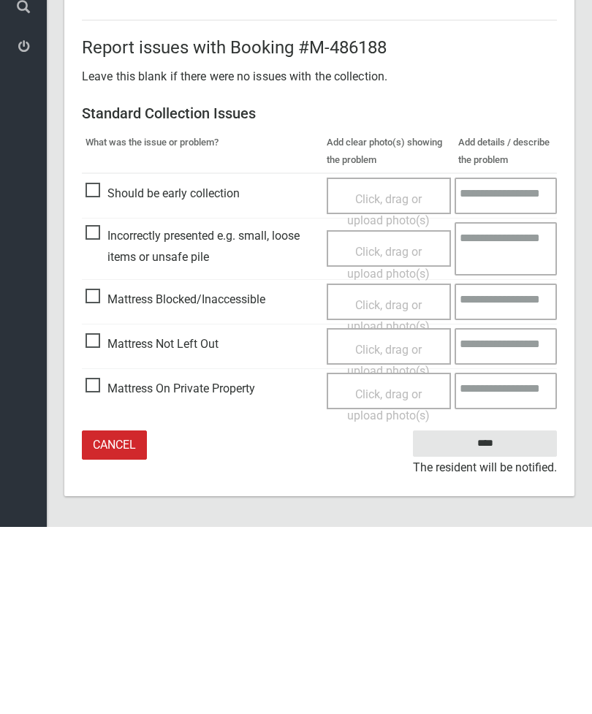
type input"] "*"
click at [401, 530] on span "Click, drag or upload photo(s)" at bounding box center [388, 548] width 83 height 36
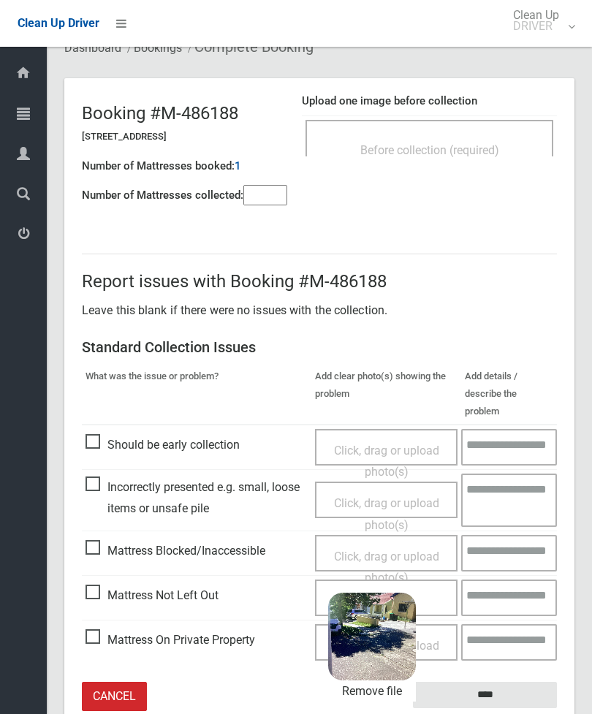
click at [528, 682] on input "****" at bounding box center [485, 695] width 144 height 27
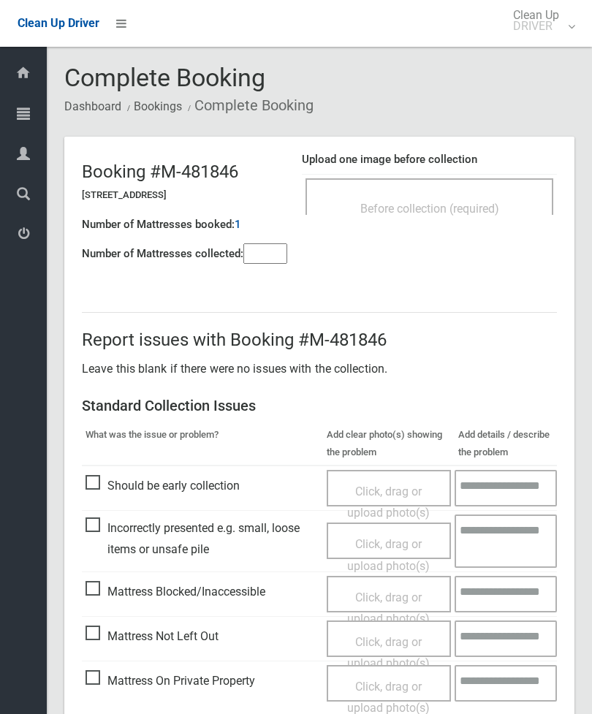
click at [473, 192] on div "Before collection (required)" at bounding box center [429, 196] width 248 height 37
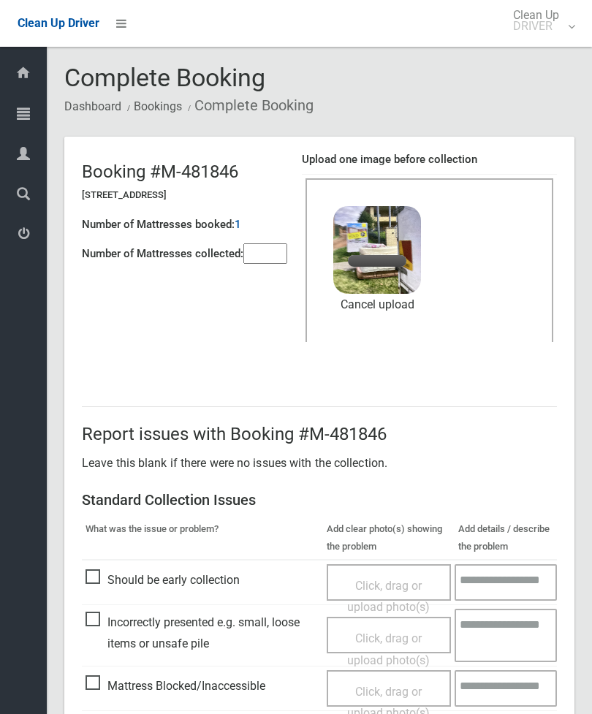
click at [257, 259] on input"] "number" at bounding box center [265, 253] width 44 height 20
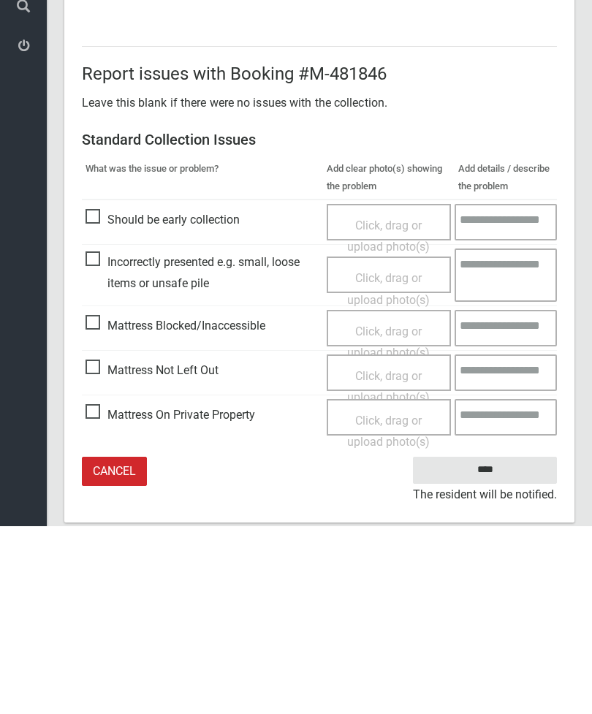
scroll to position [200, 0]
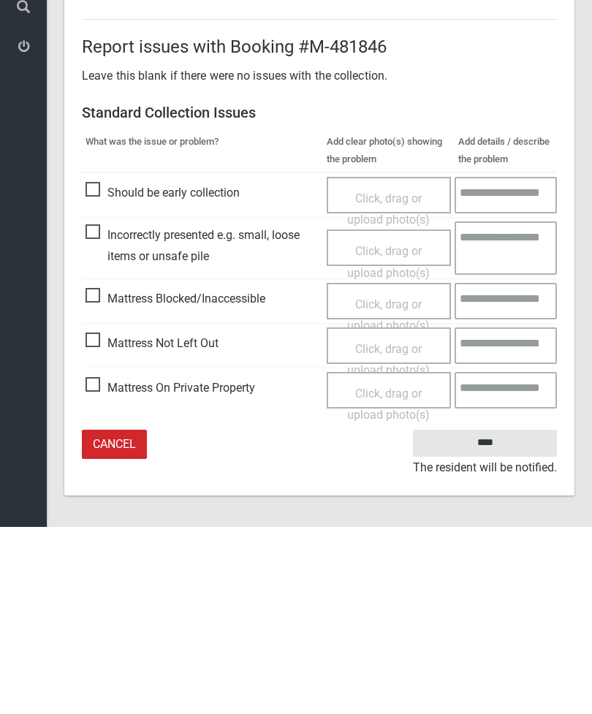
type input"] "*"
click at [508, 617] on input "****" at bounding box center [485, 630] width 144 height 27
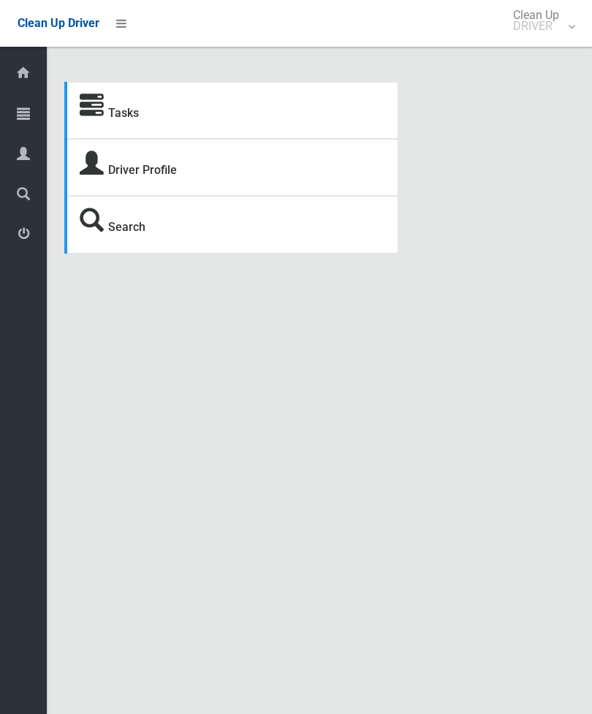
click at [138, 117] on link "Tasks" at bounding box center [123, 113] width 31 height 14
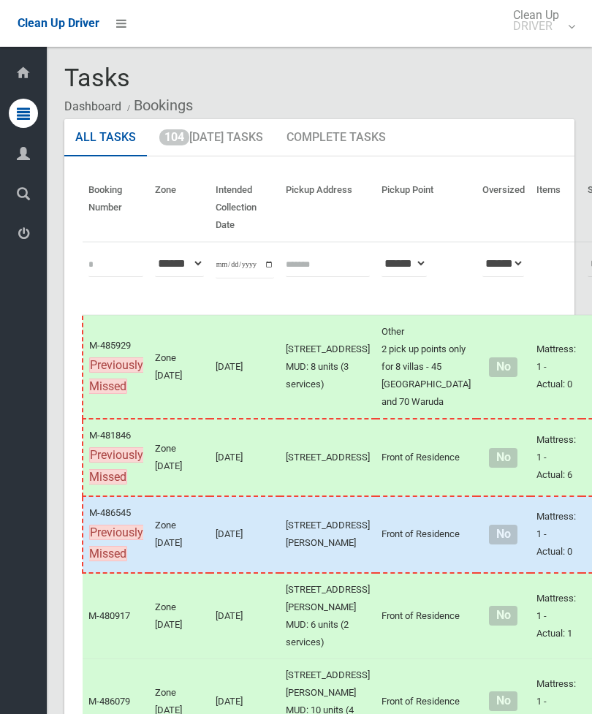
click at [235, 143] on link "104 Today's Tasks" at bounding box center [211, 138] width 126 height 38
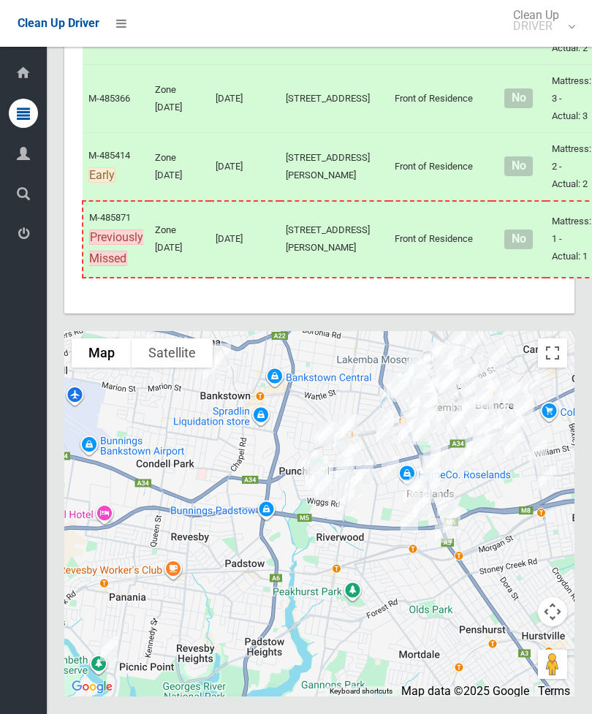
scroll to position [11197, 0]
